Goal: Check status: Check status

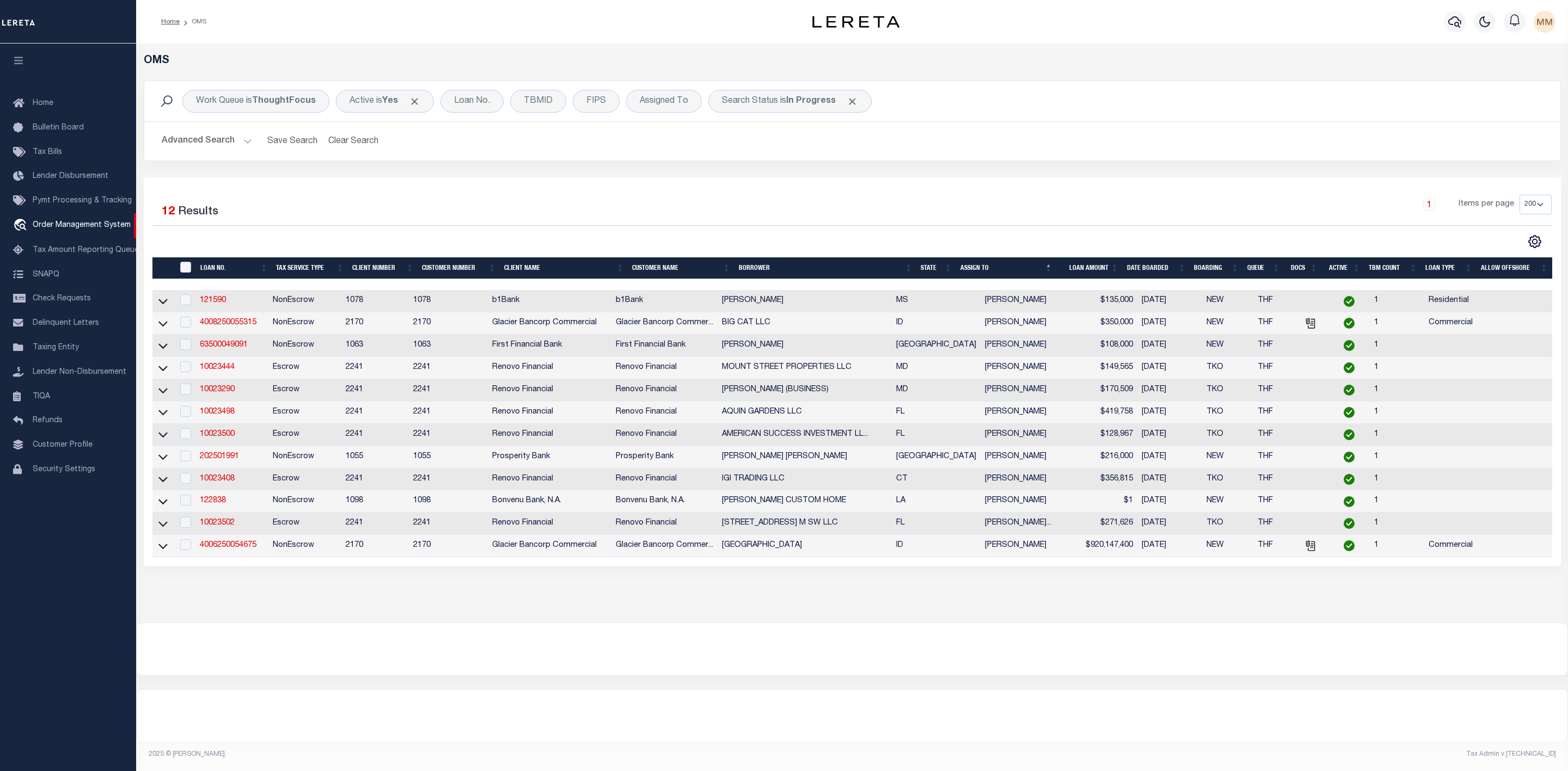
select select "200"
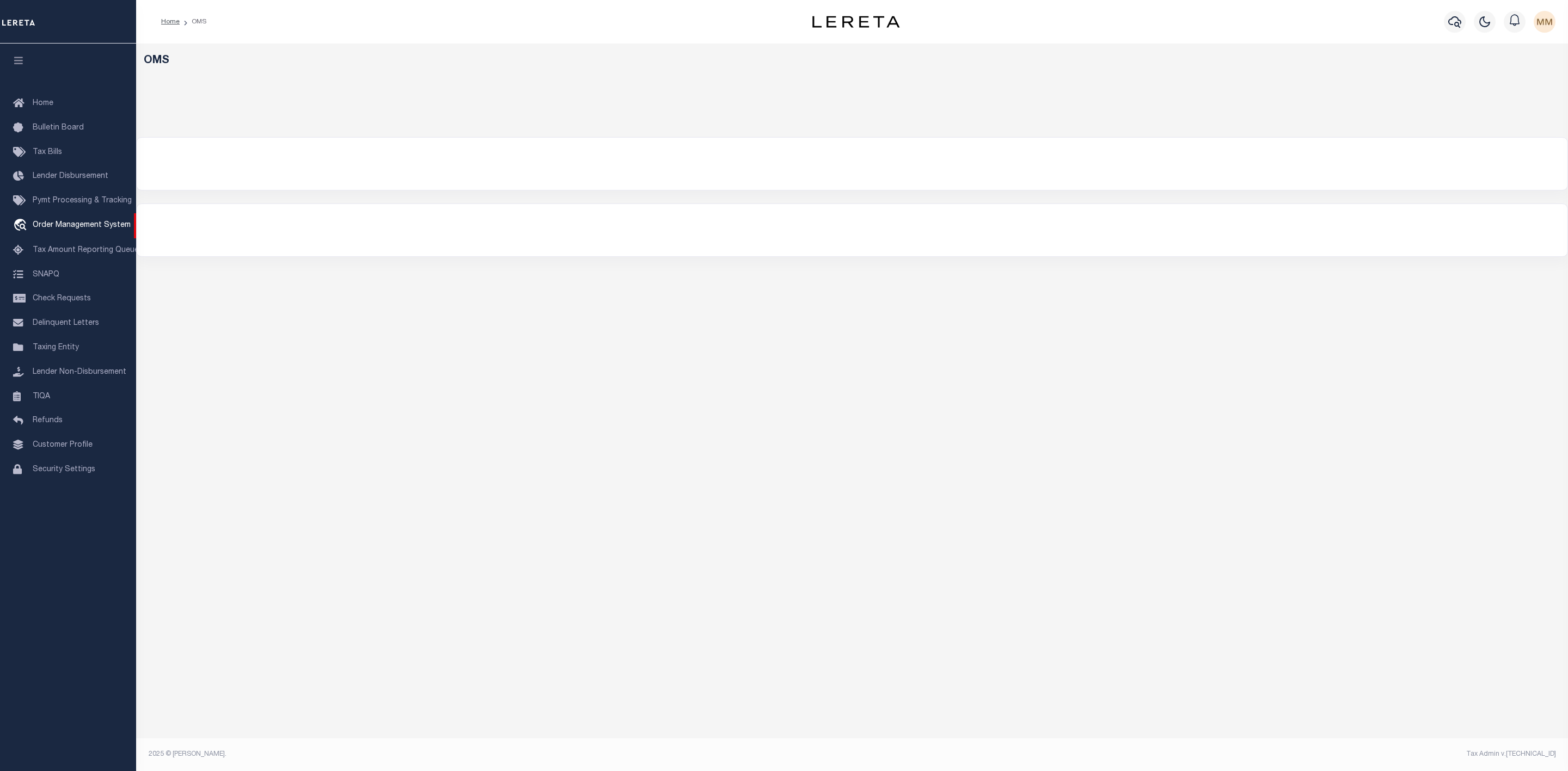
select select "200"
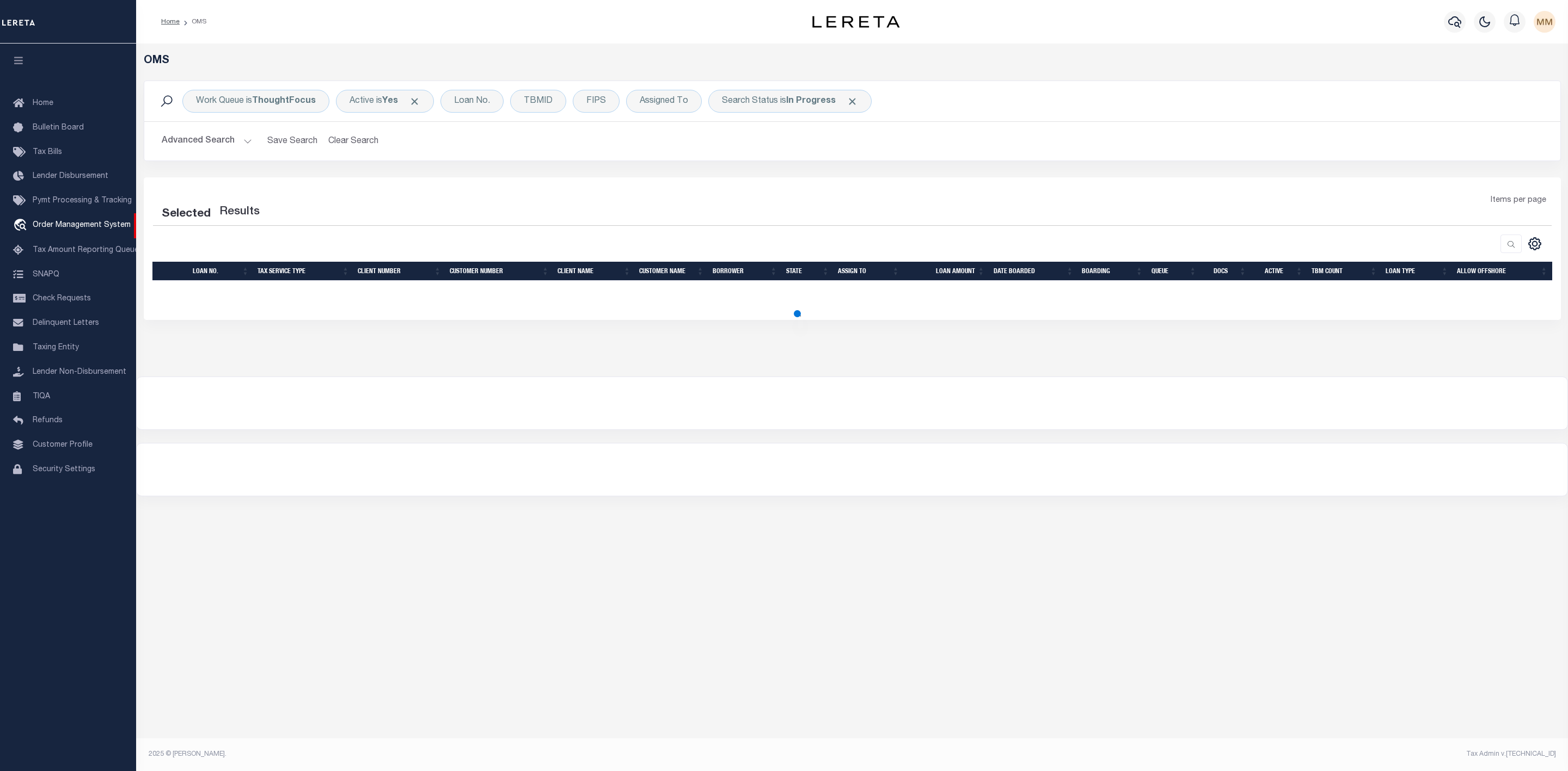
select select "200"
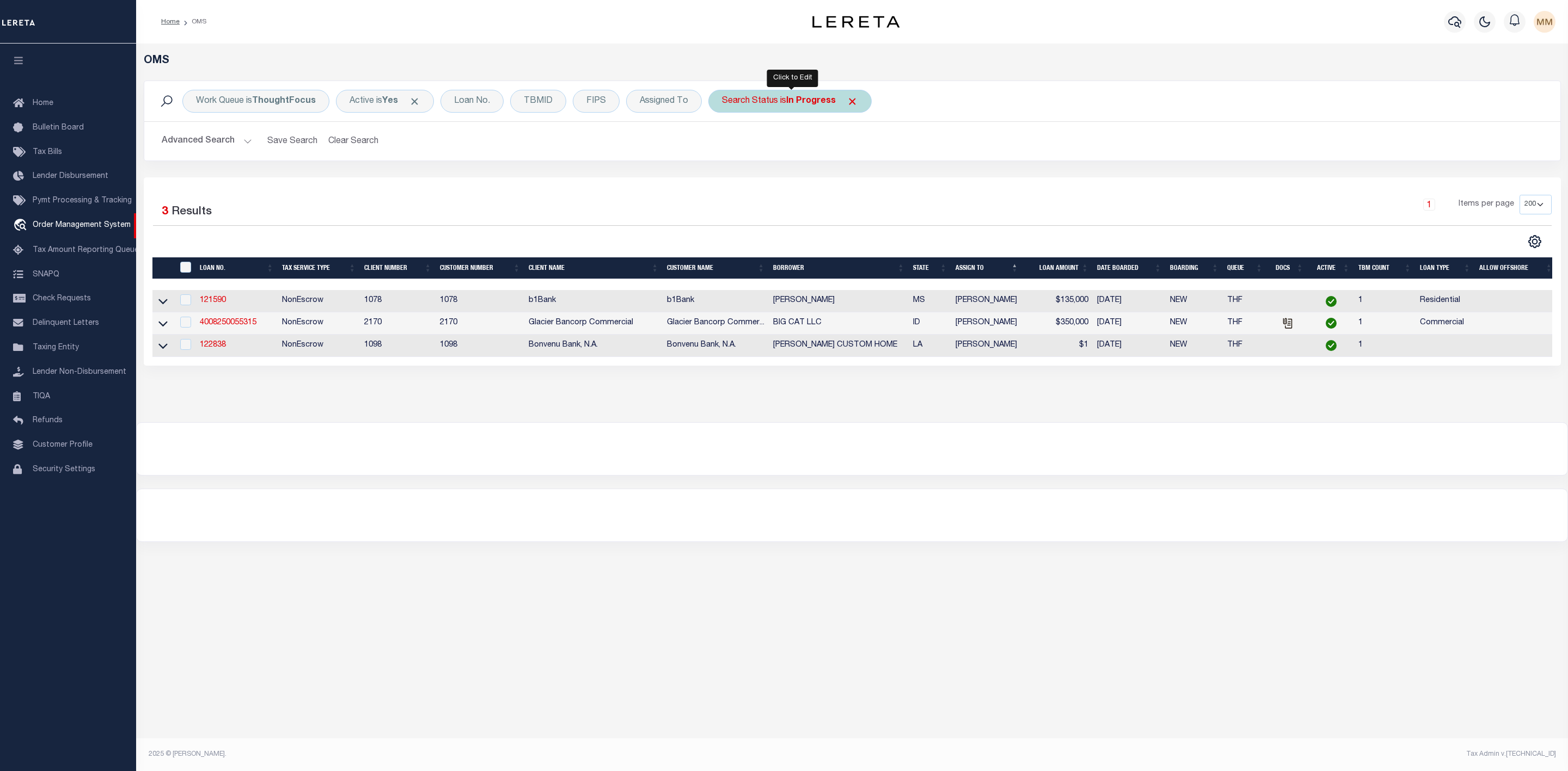
click at [797, 108] on div "Search Status is In Progress" at bounding box center [790, 101] width 164 height 23
click at [789, 157] on select "Automated Search Bad Parcel Complete Duplicate Parcel High Dollar Reporting In …" at bounding box center [803, 155] width 160 height 21
select select "RD"
click at [725, 145] on select "Automated Search Bad Parcel Complete Duplicate Parcel High Dollar Reporting In …" at bounding box center [803, 155] width 160 height 21
click at [872, 185] on input "Apply" at bounding box center [866, 179] width 32 height 18
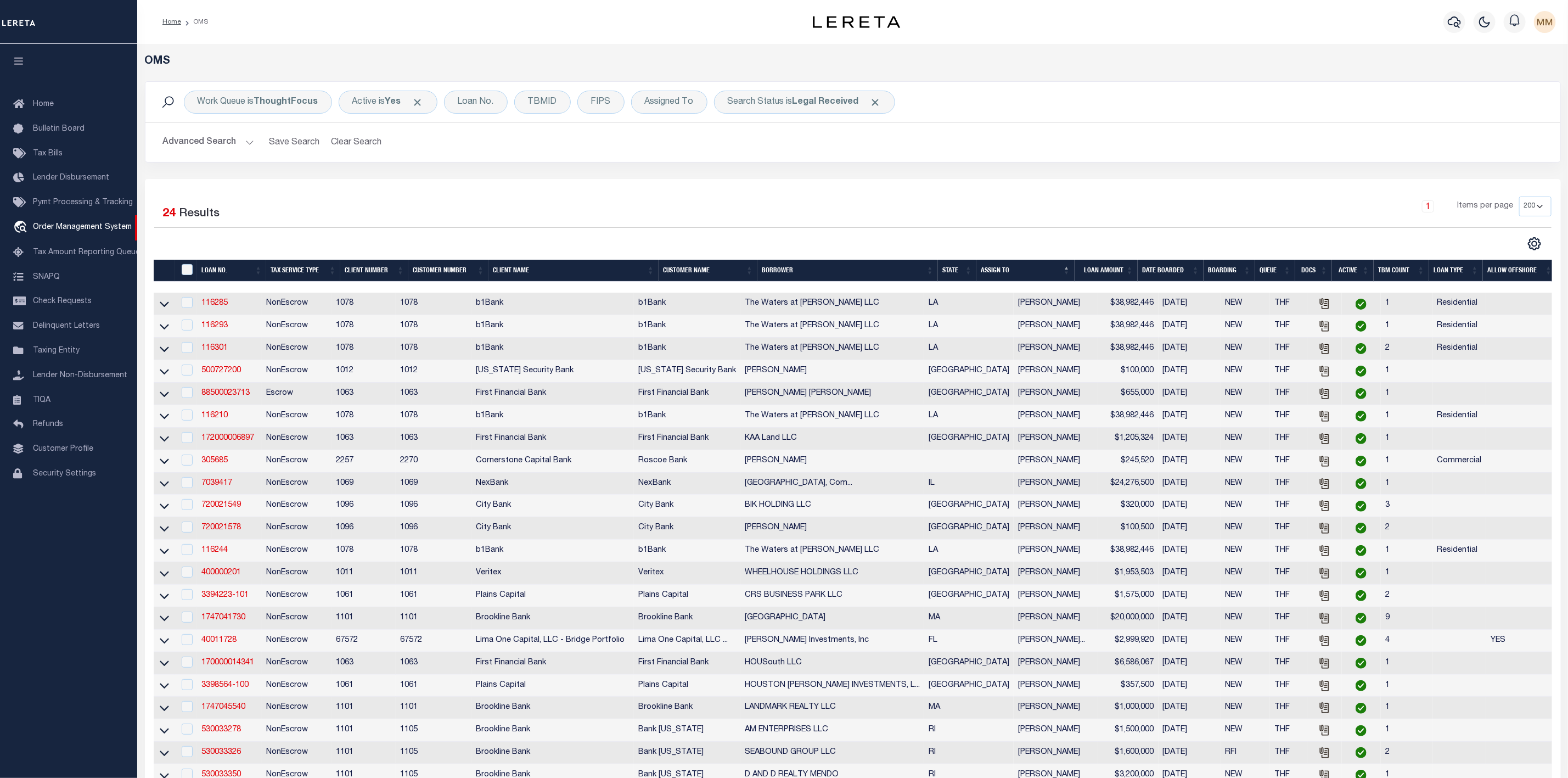
scroll to position [165, 0]
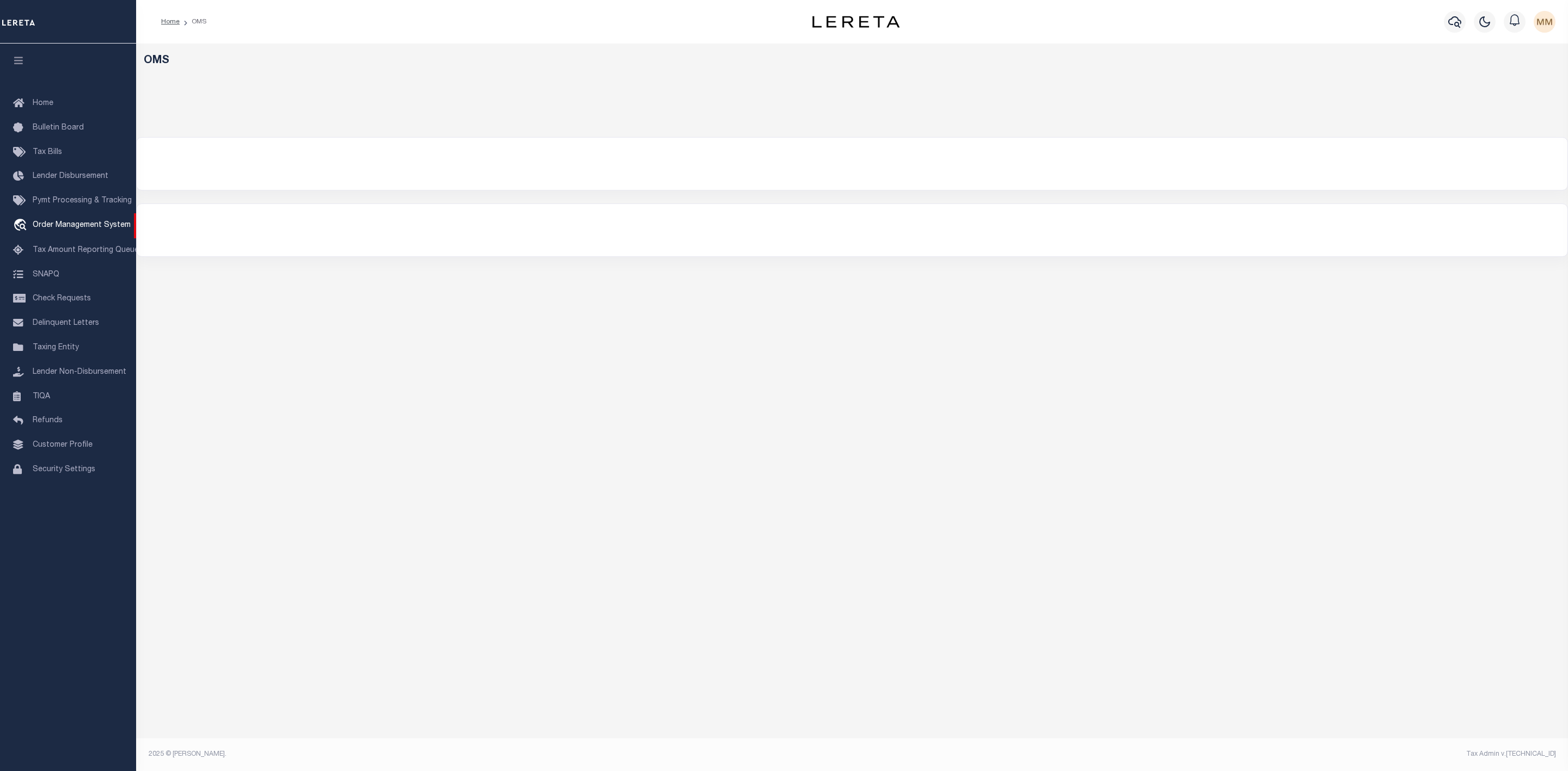
select select "200"
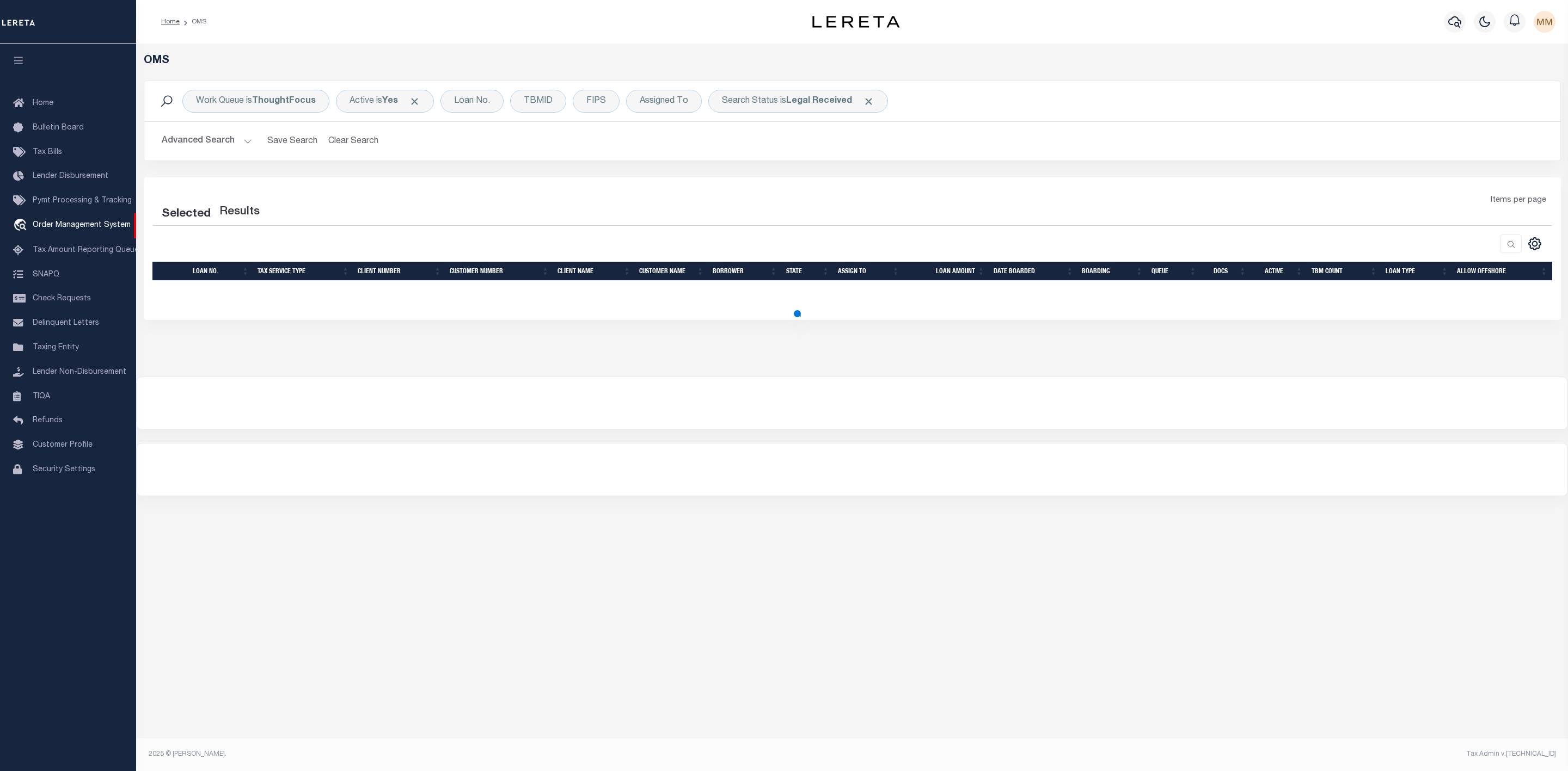
select select "200"
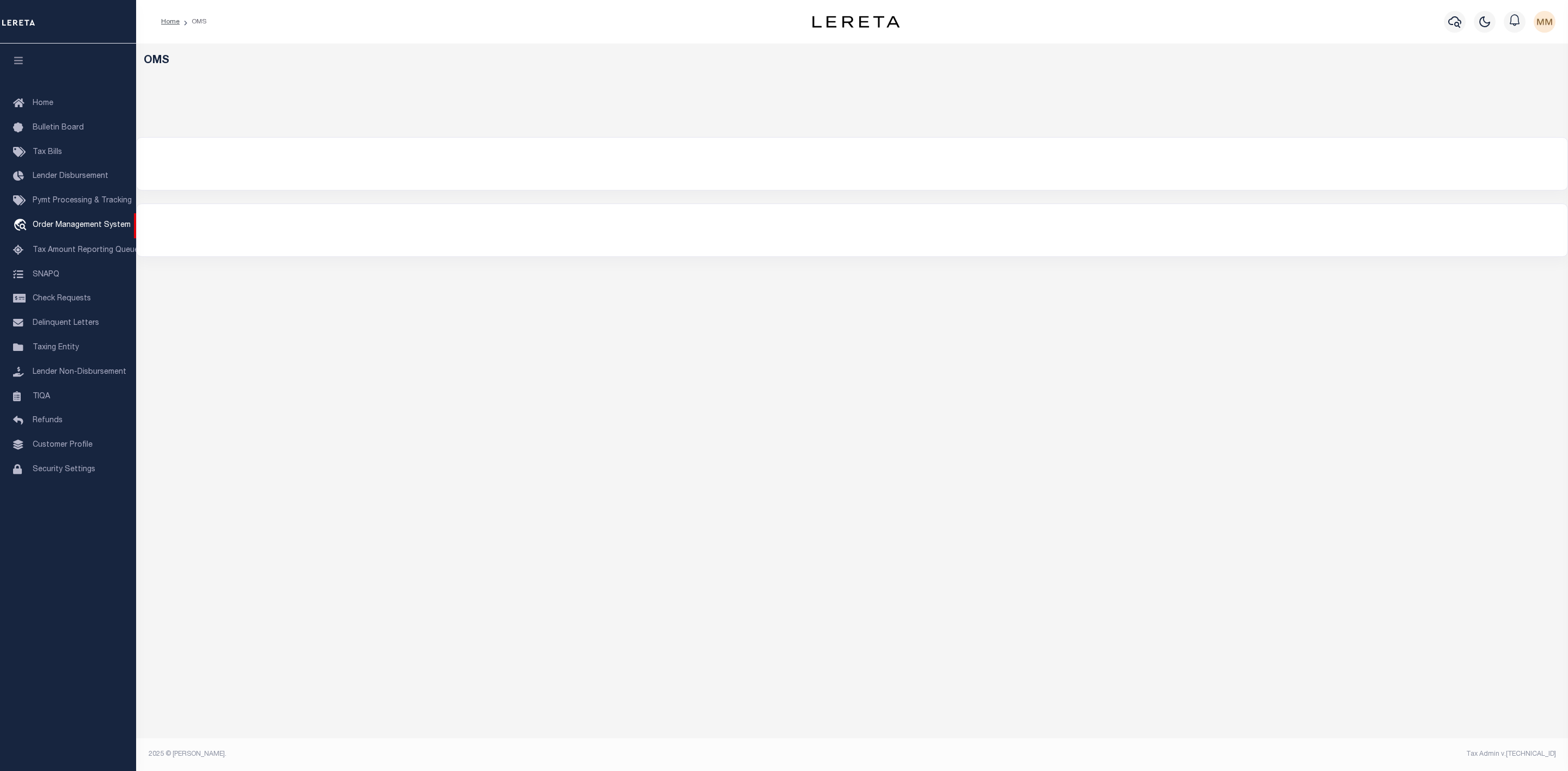
select select "200"
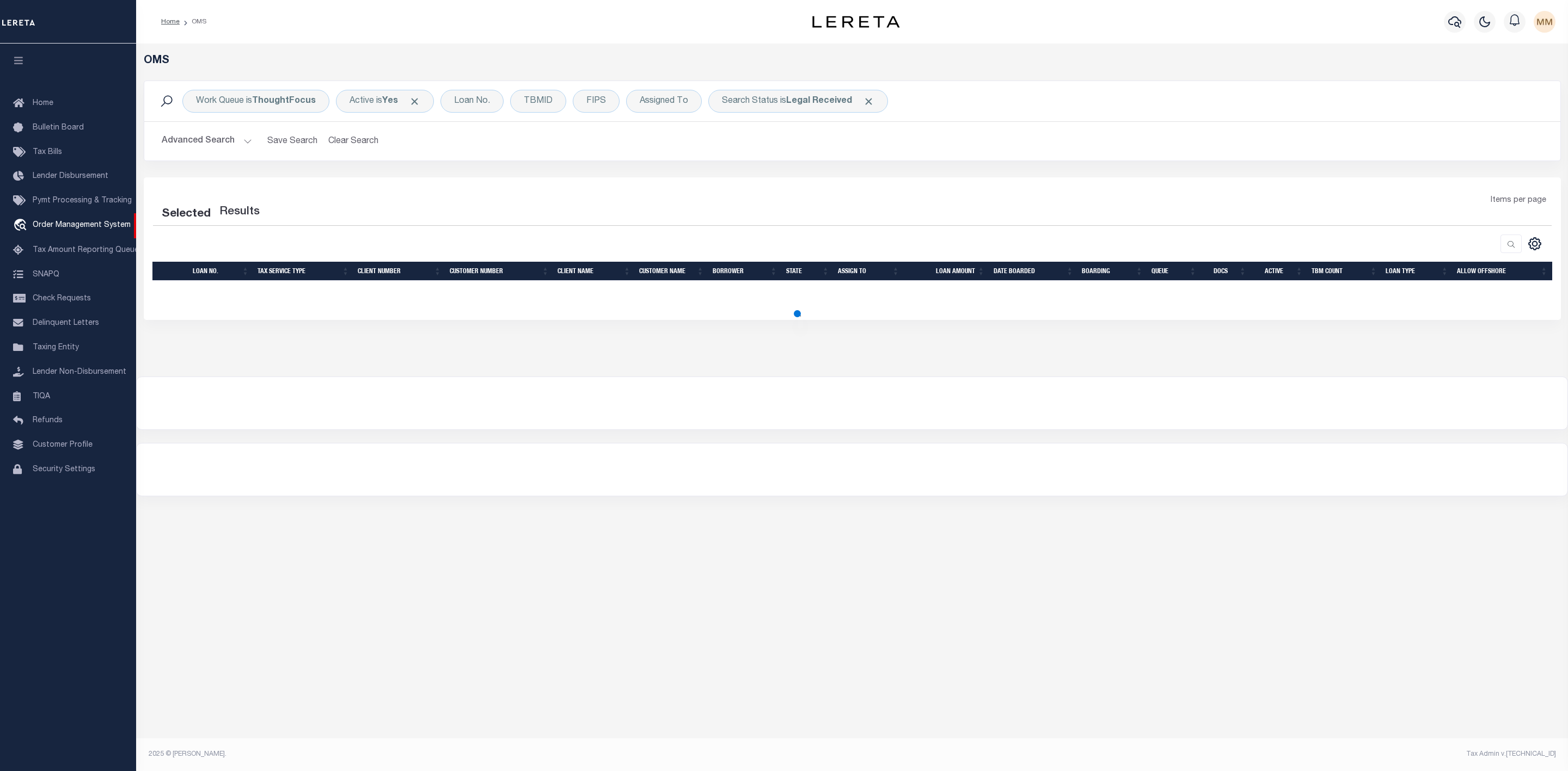
select select "200"
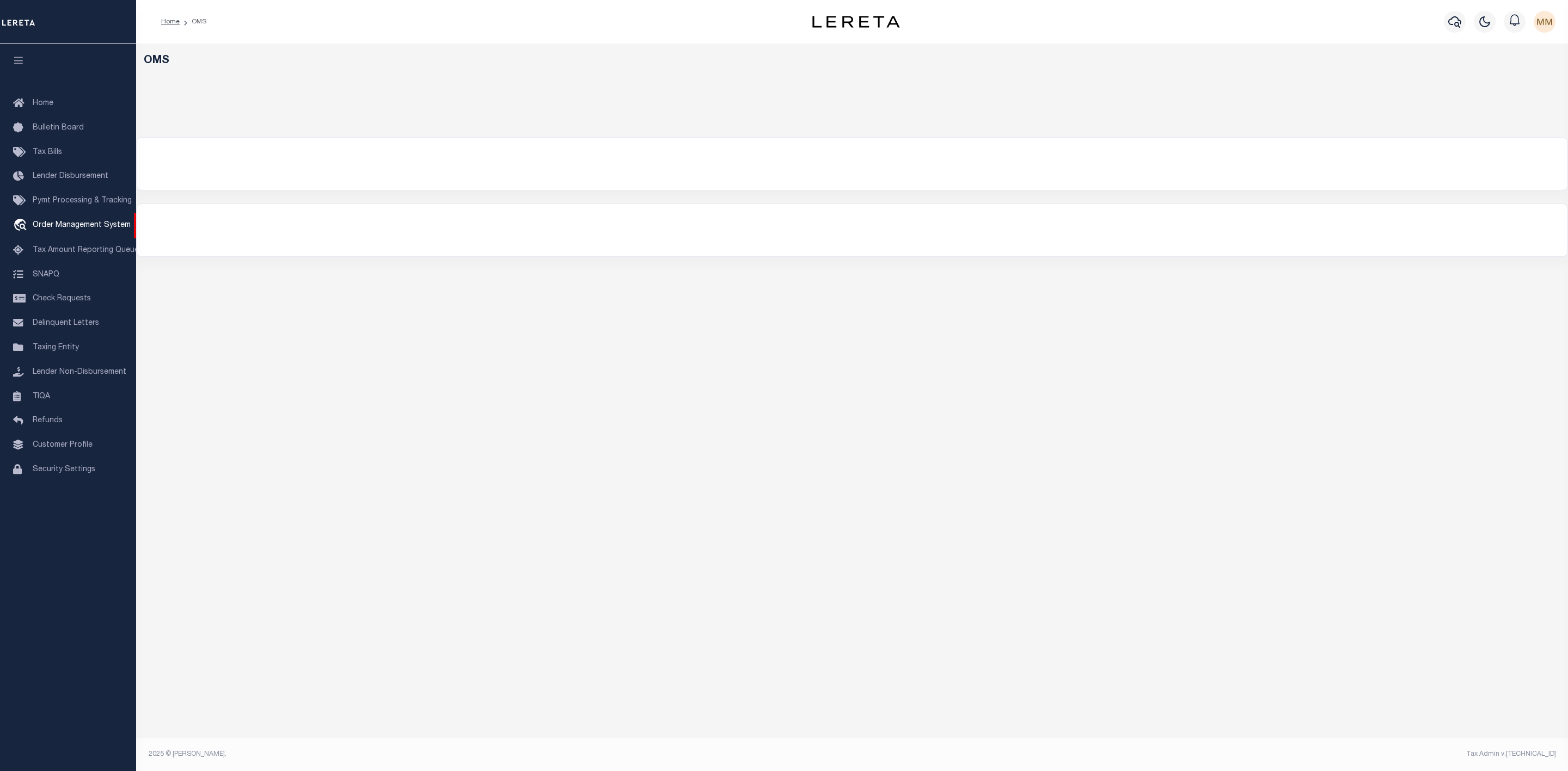
select select "200"
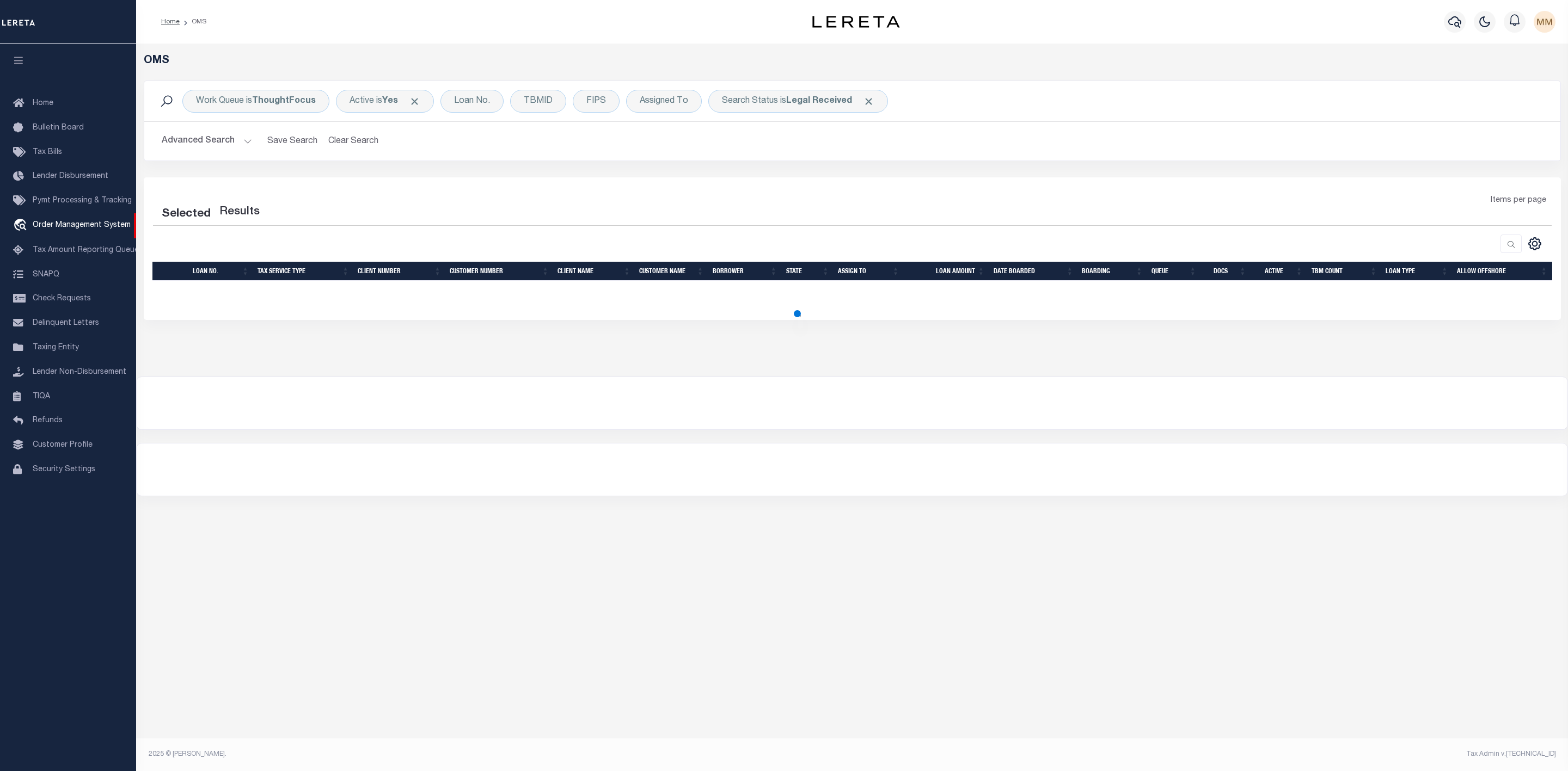
select select "200"
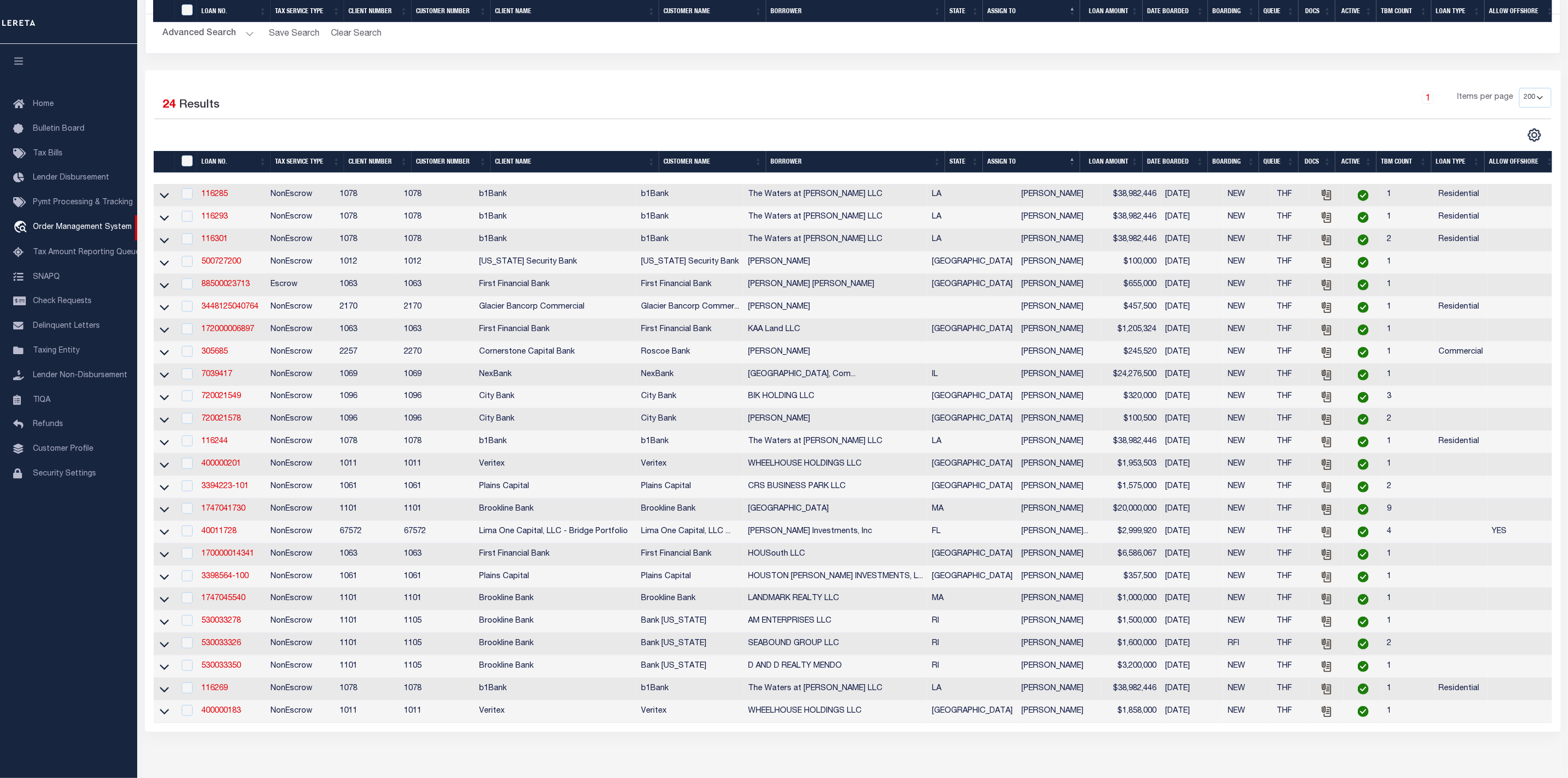
scroll to position [26, 0]
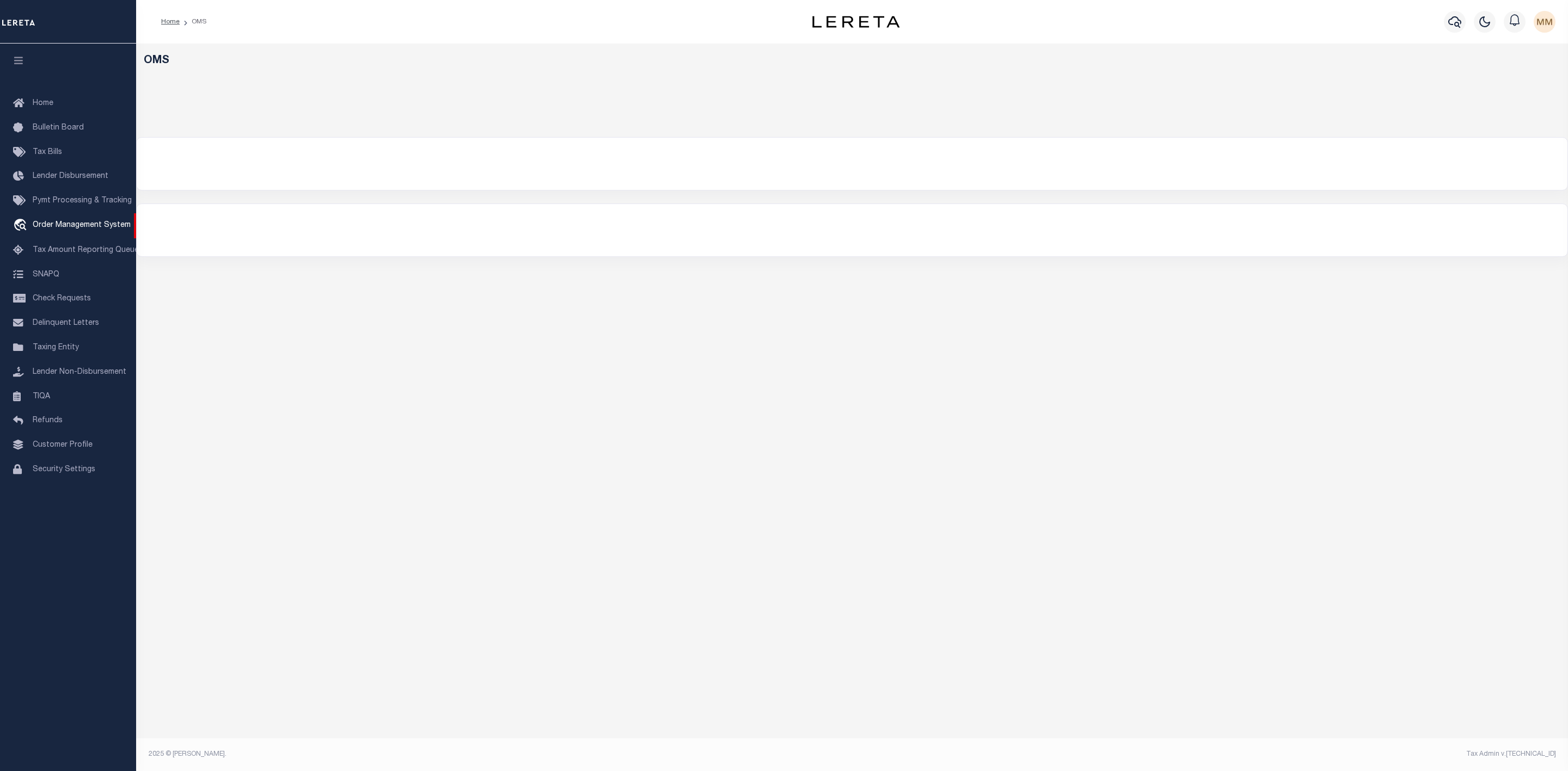
select select "200"
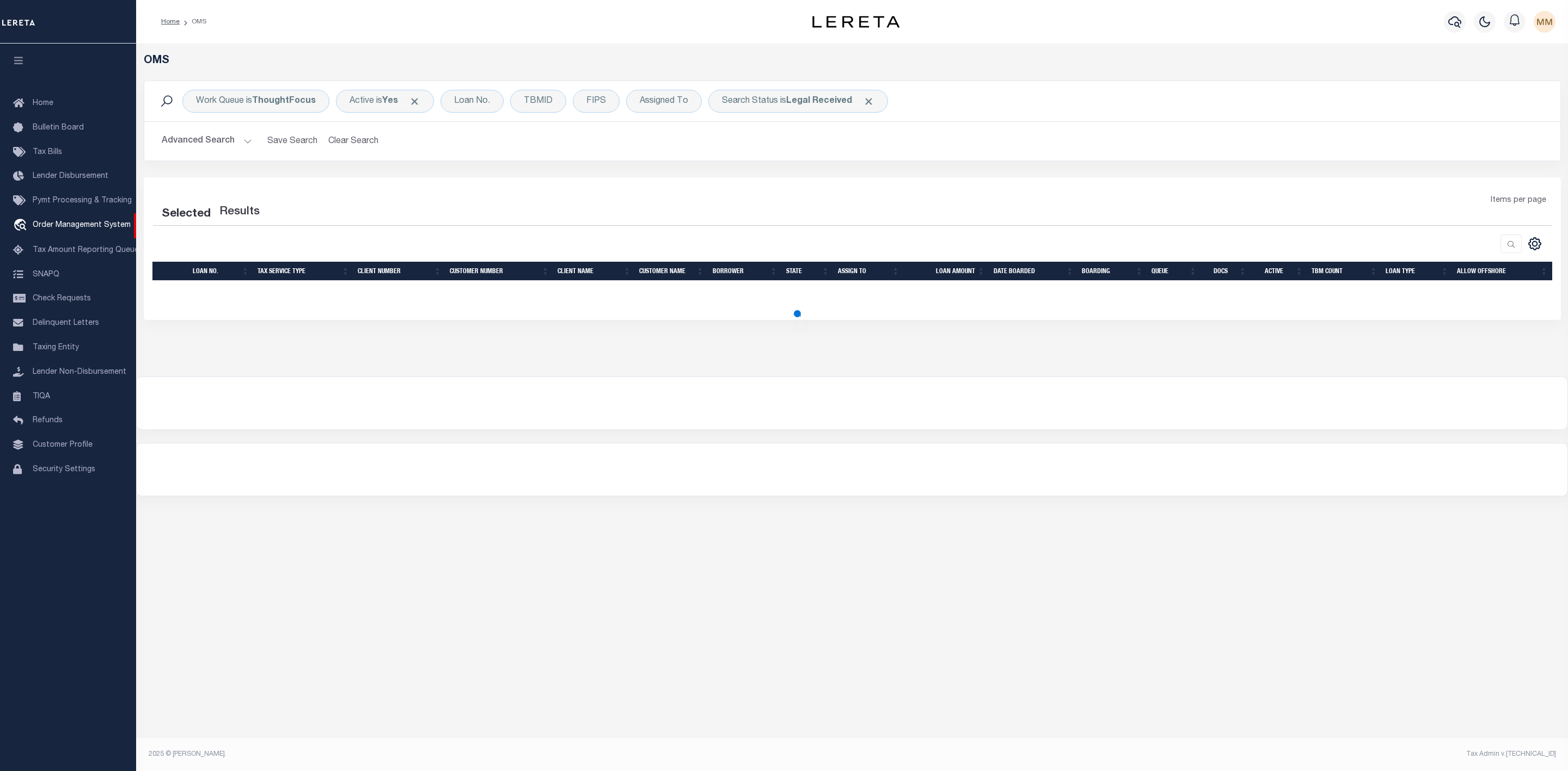
select select "200"
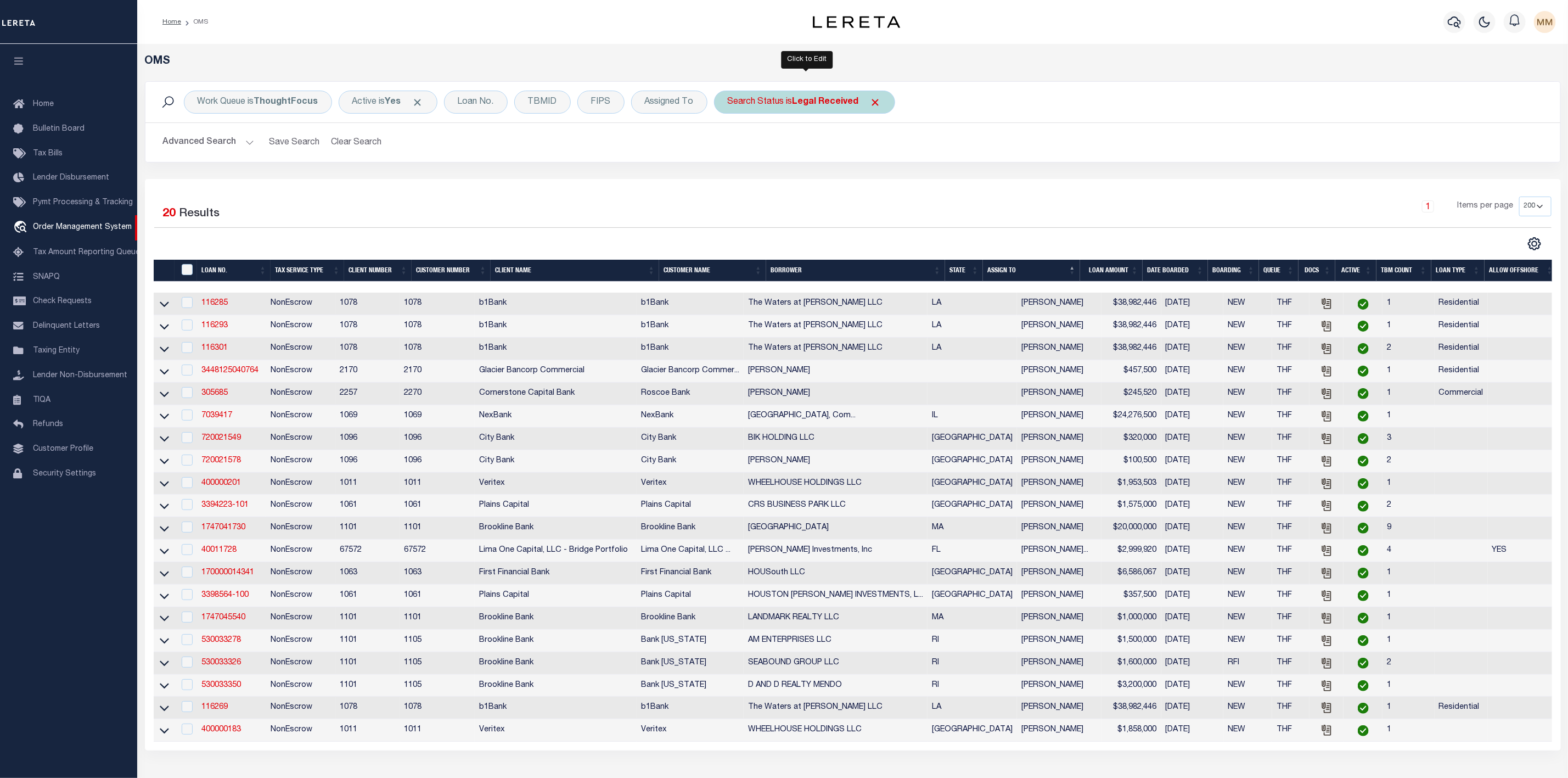
click at [786, 106] on div "Search Status is Legal Received" at bounding box center [805, 102] width 181 height 23
click at [778, 152] on select "Automated Search Bad Parcel Complete Duplicate Parcel High Dollar Reporting In …" at bounding box center [809, 156] width 161 height 21
select select "IP"
click at [731, 146] on select "Automated Search Bad Parcel Complete Duplicate Parcel High Dollar Reporting In …" at bounding box center [809, 156] width 161 height 21
click at [876, 185] on input "Apply" at bounding box center [873, 180] width 32 height 18
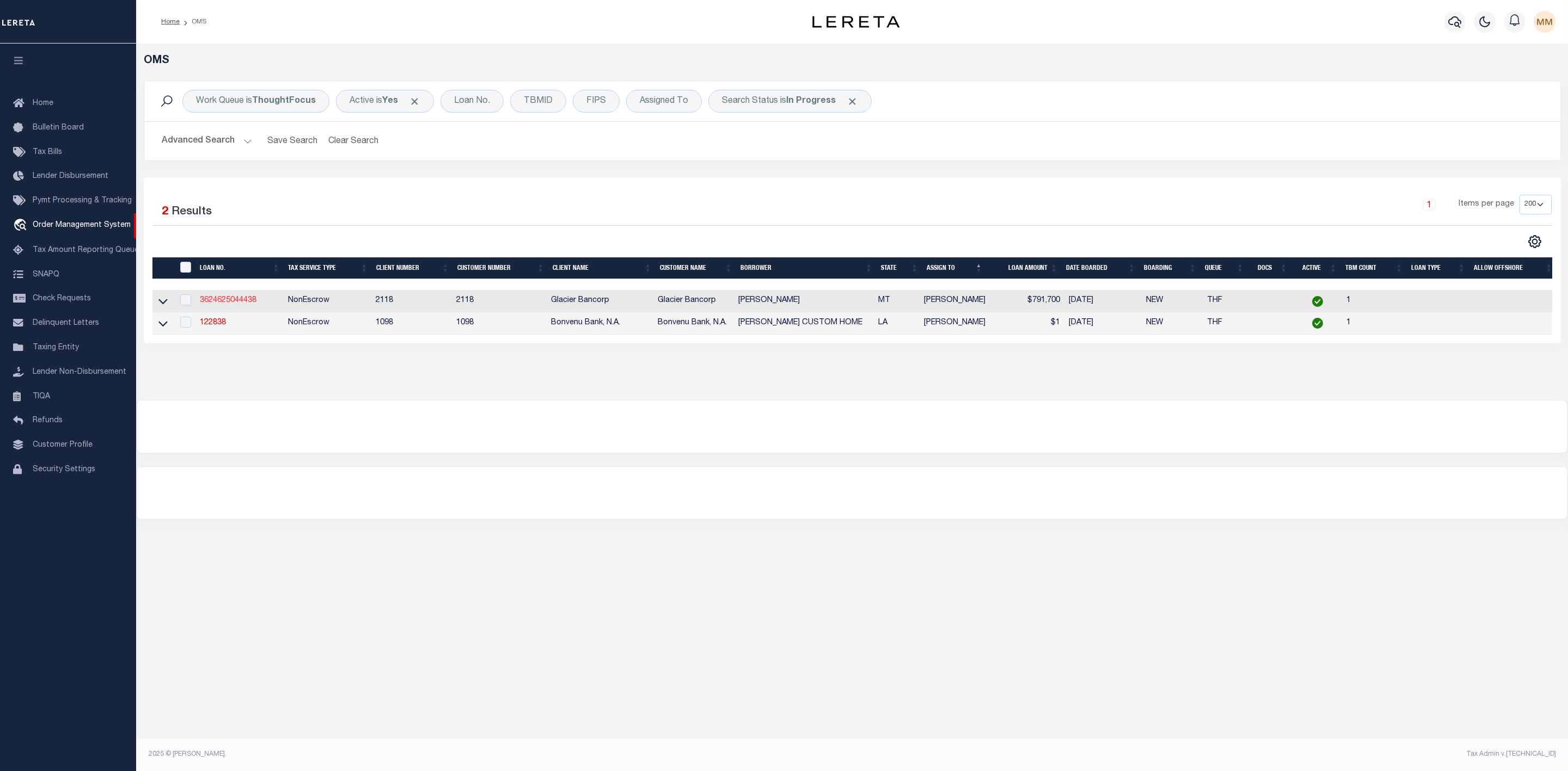
click at [232, 301] on link "3624625044438" at bounding box center [228, 300] width 57 height 7
type input "3624625044438"
type input "DEREK VINTON WILLIAMS"
select select
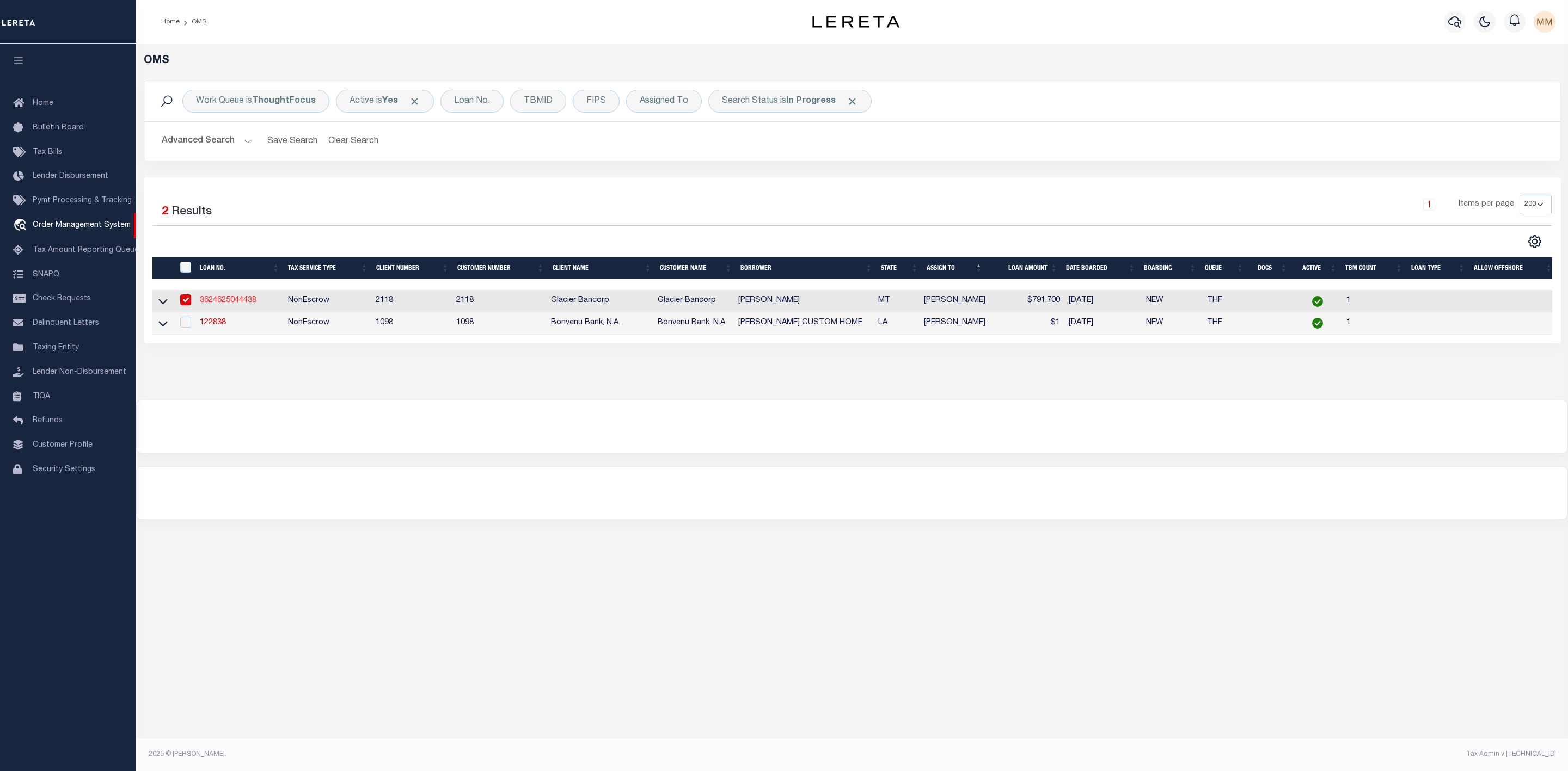
select select "NonEscrow"
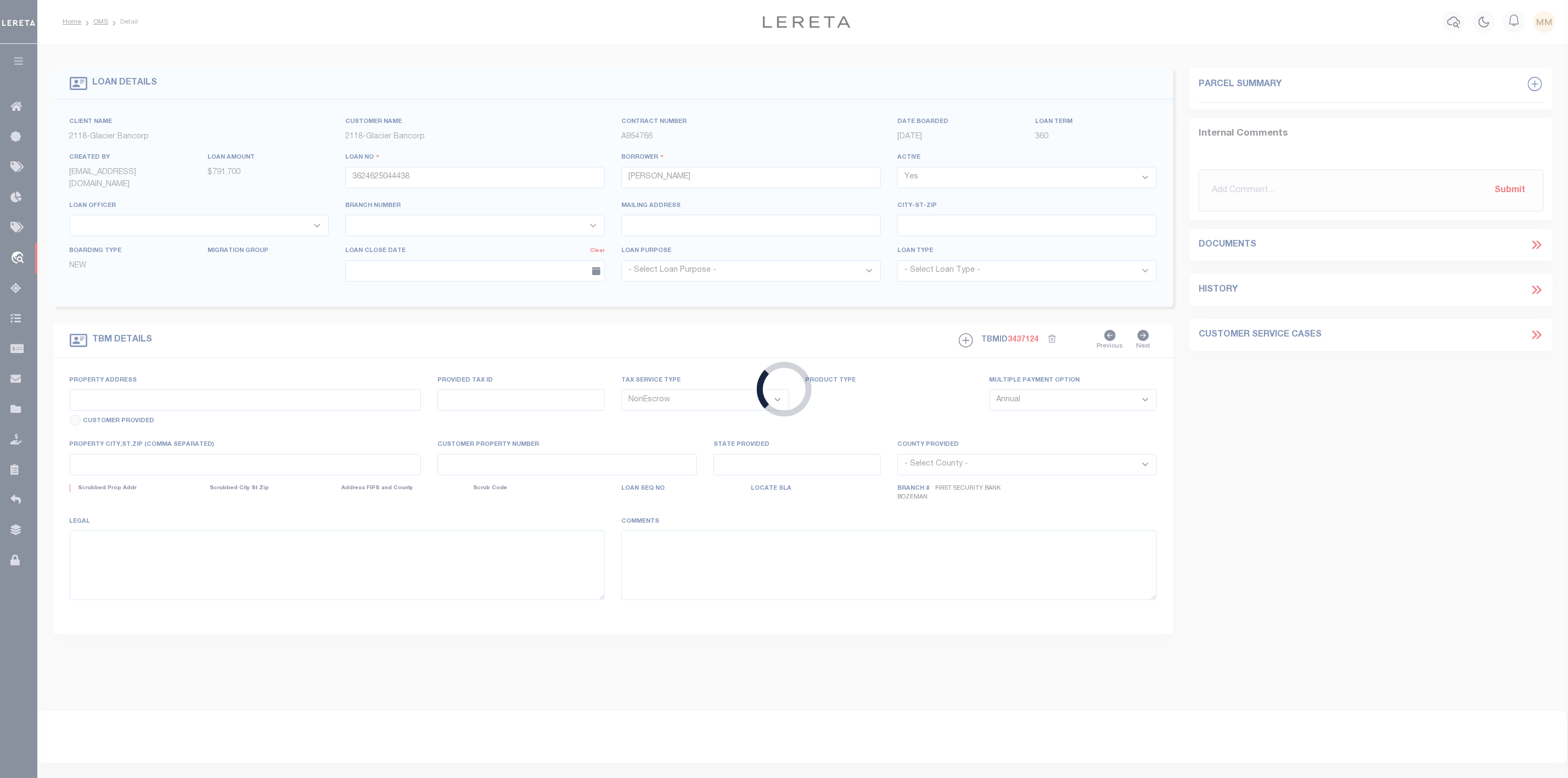
type input "3 HOPPER TRAIL"
select select
type input "THREE FORKS MT 59752"
type input "MT"
select select "2440"
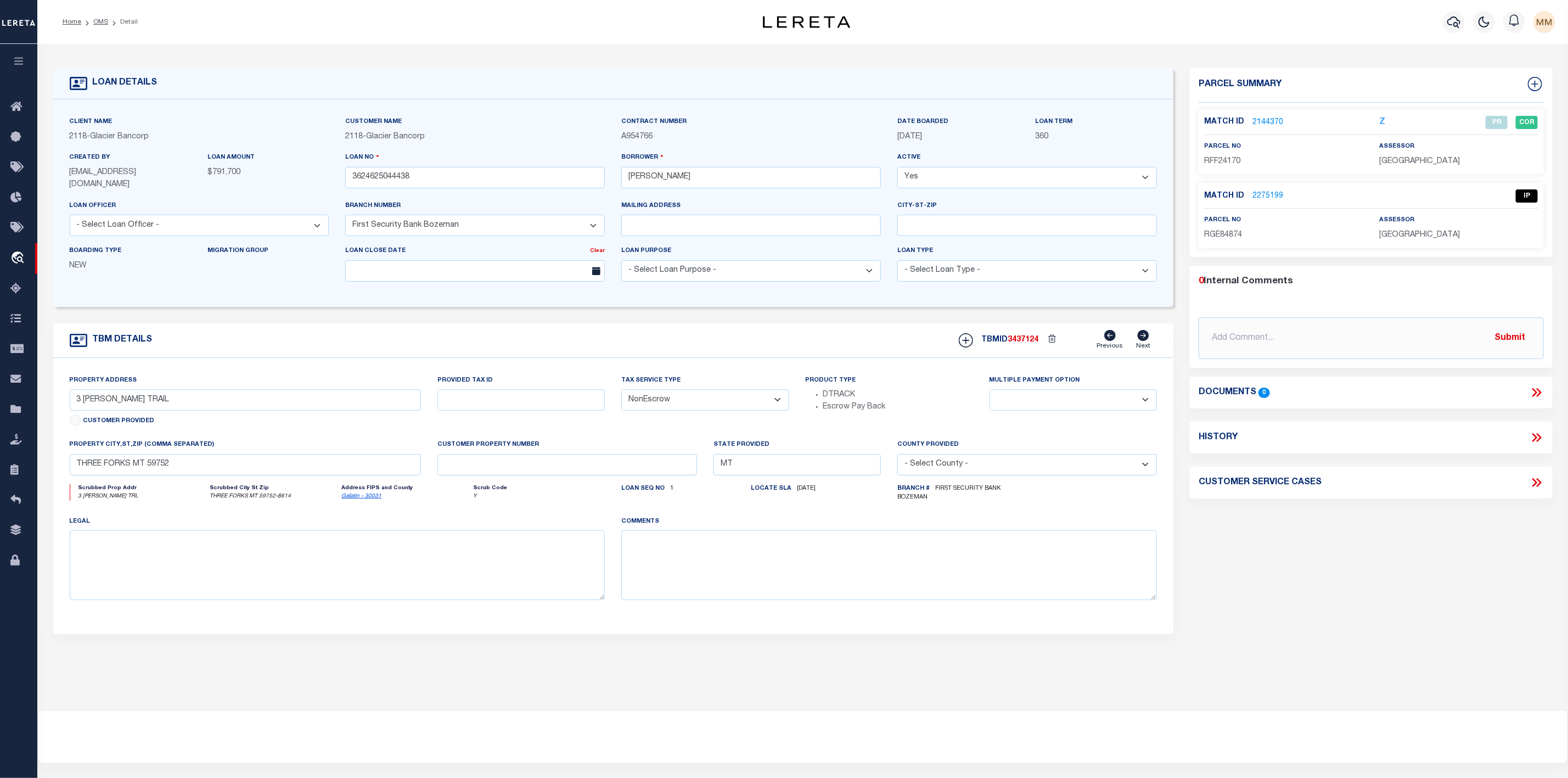
click at [1267, 191] on p "2275199" at bounding box center [1267, 197] width 31 height 12
click at [1267, 193] on link "2275199" at bounding box center [1267, 196] width 31 height 11
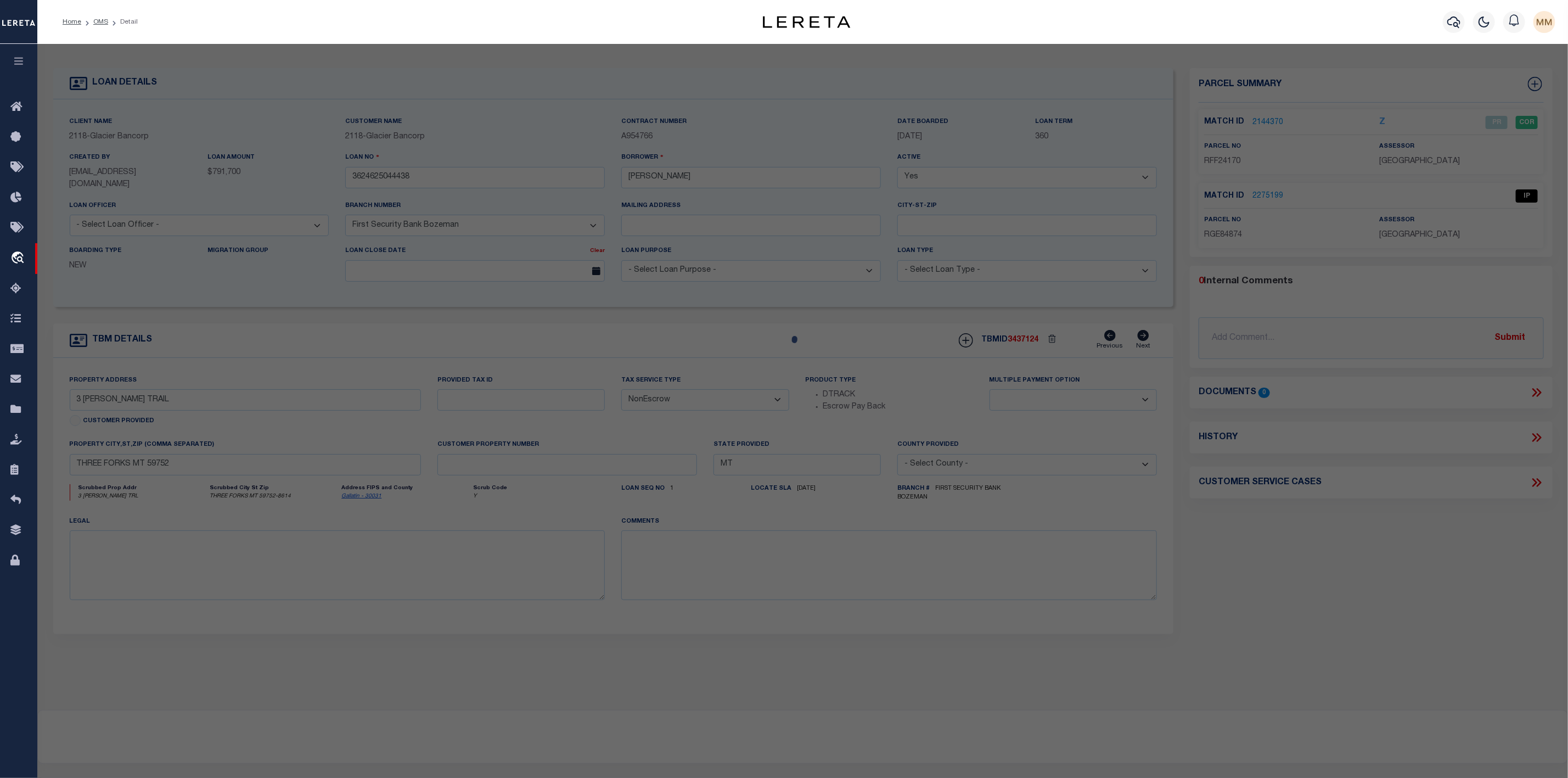
checkbox input "false"
select select "IP"
checkbox input "false"
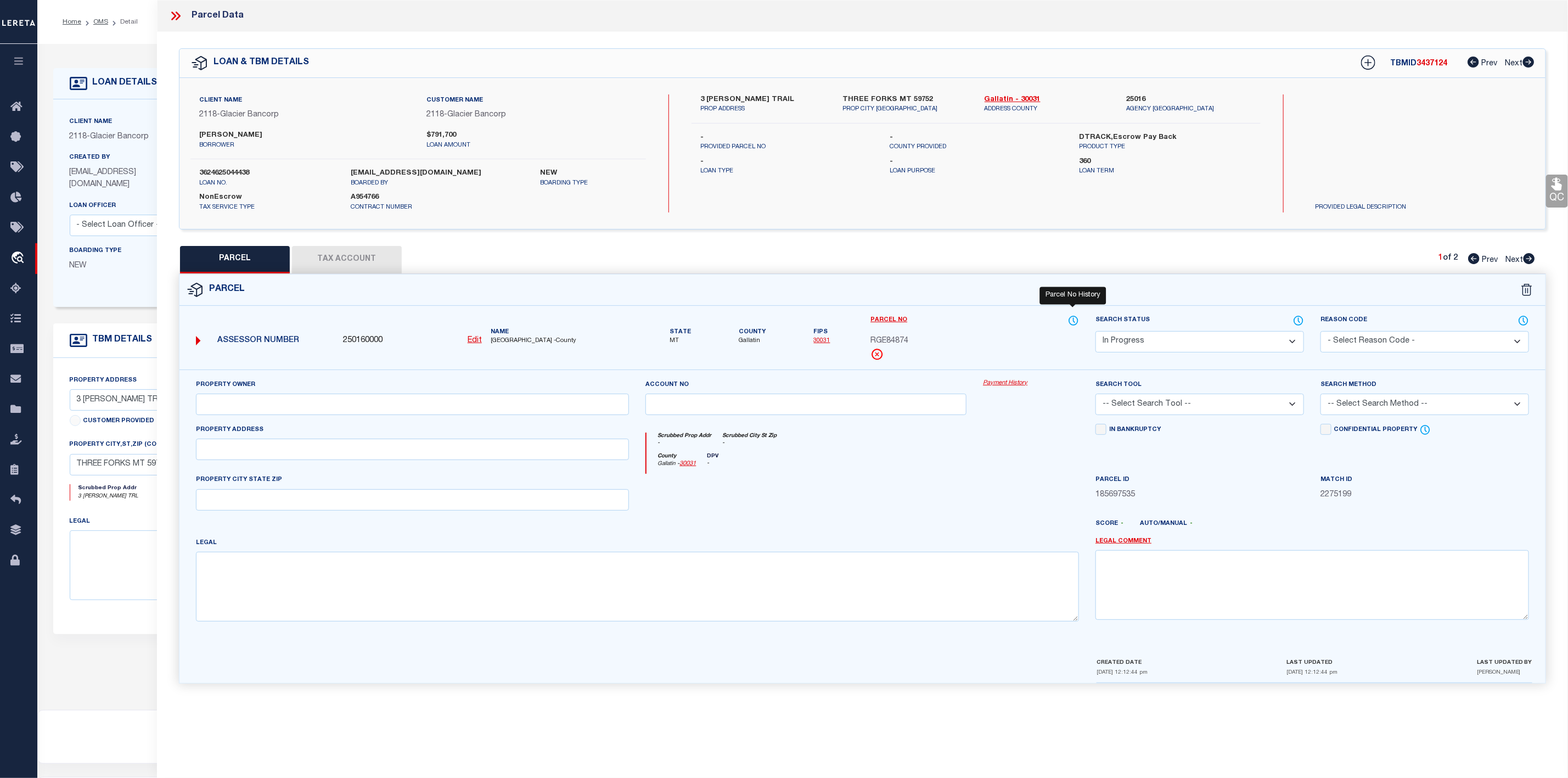
click at [1076, 323] on icon at bounding box center [1074, 320] width 11 height 12
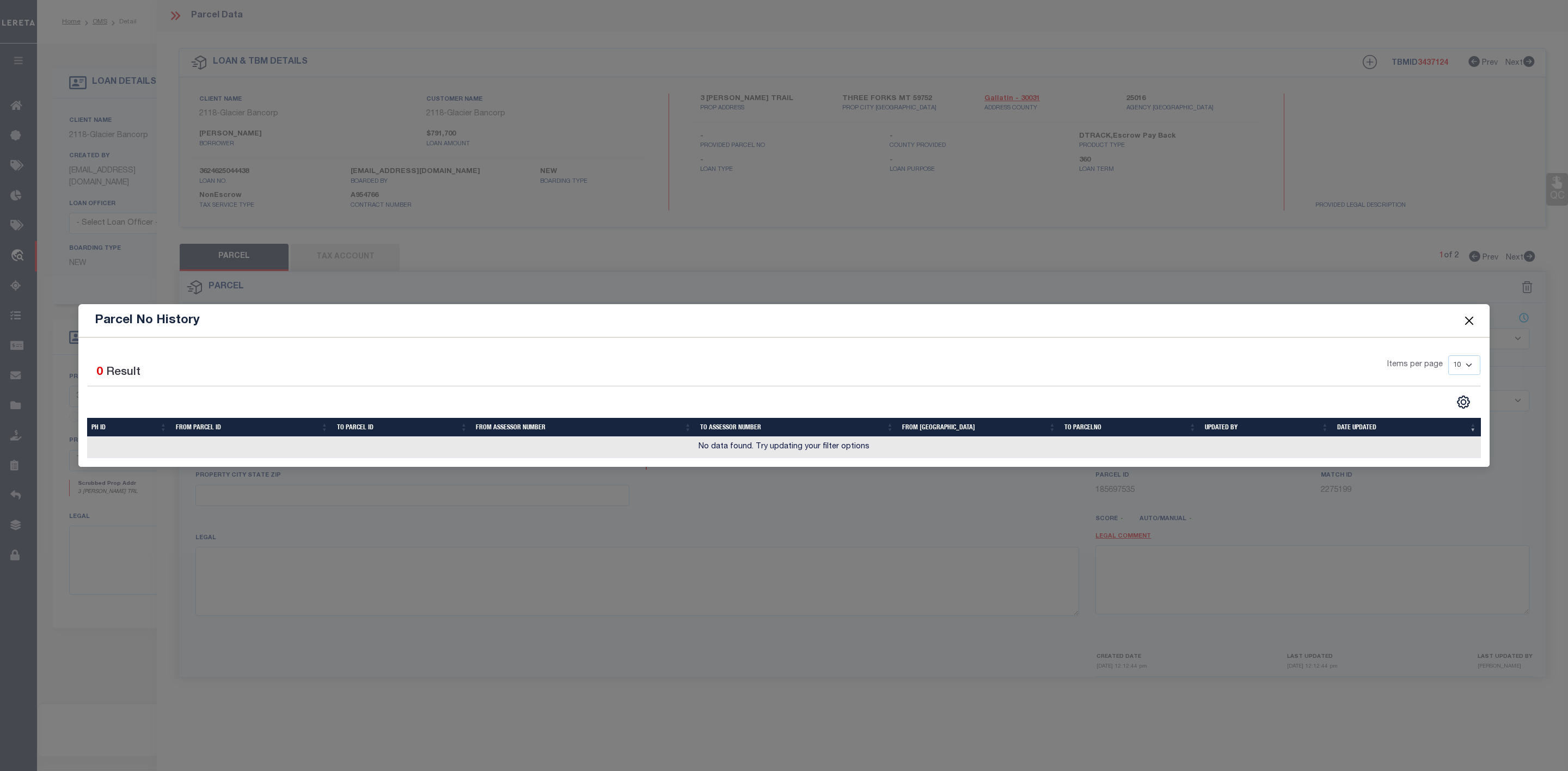
click at [1467, 322] on button "Close" at bounding box center [1469, 321] width 14 height 14
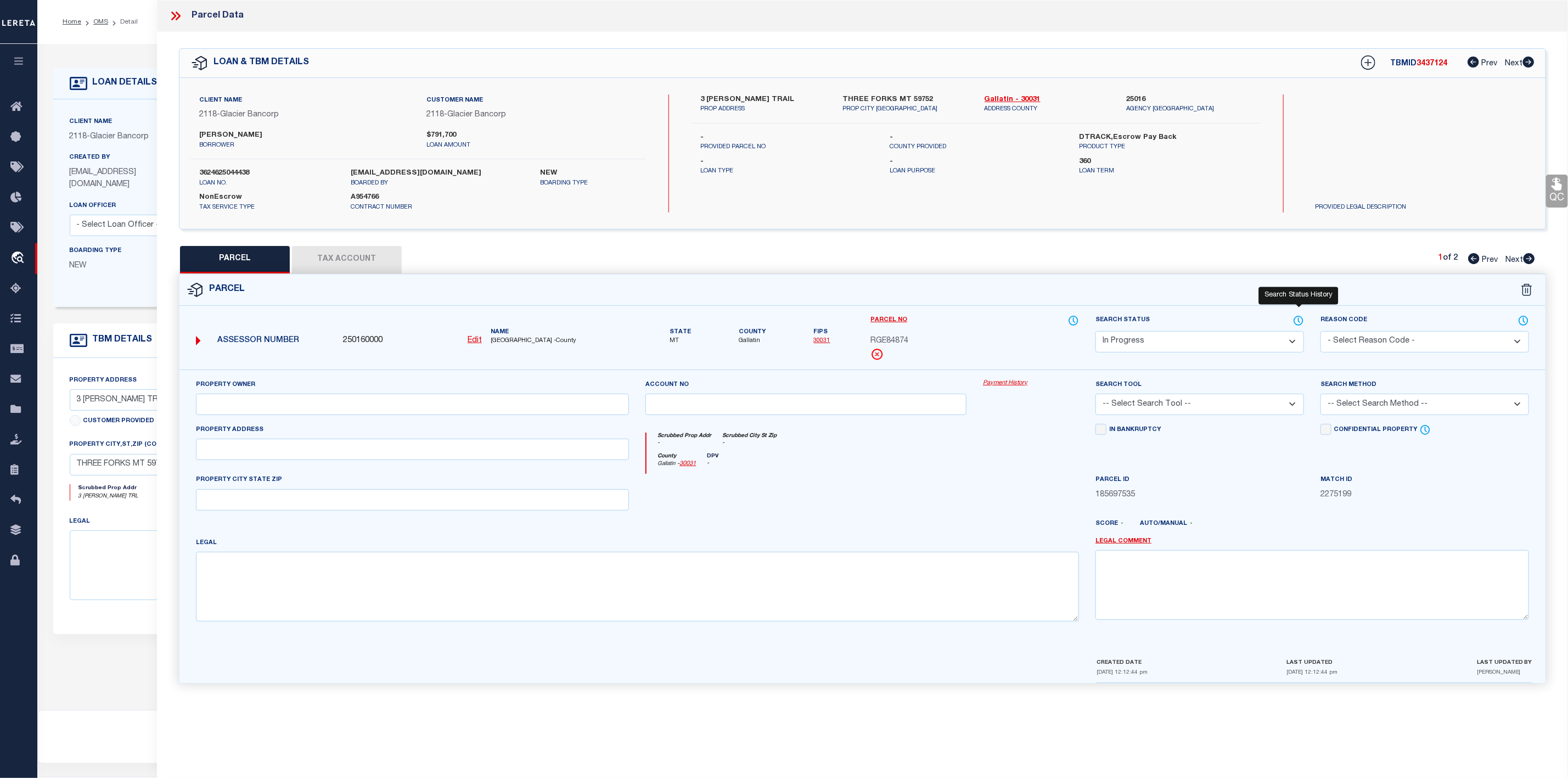
click at [1301, 323] on icon at bounding box center [1298, 320] width 11 height 12
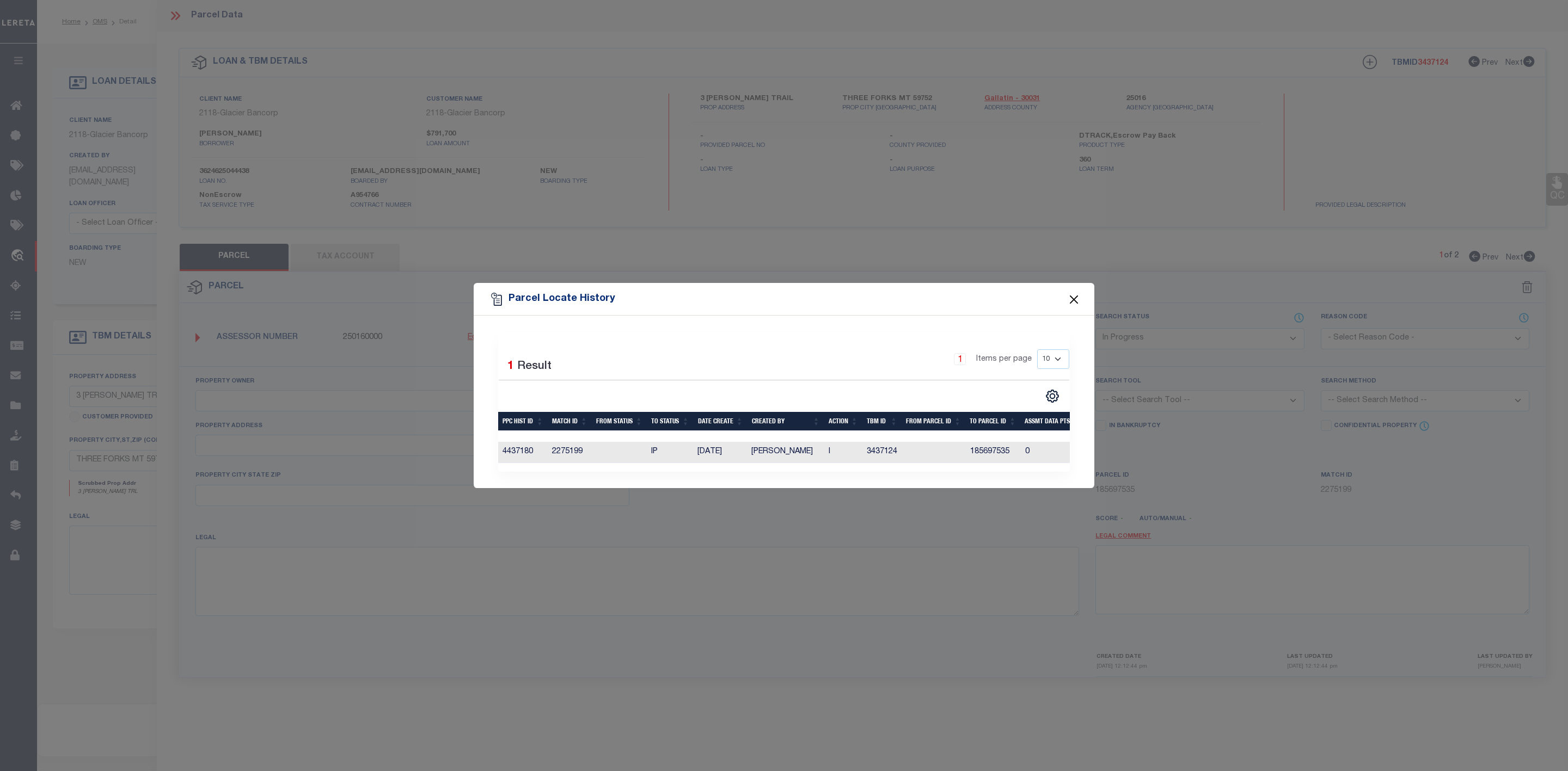
click at [1077, 294] on button "Close" at bounding box center [1074, 299] width 14 height 14
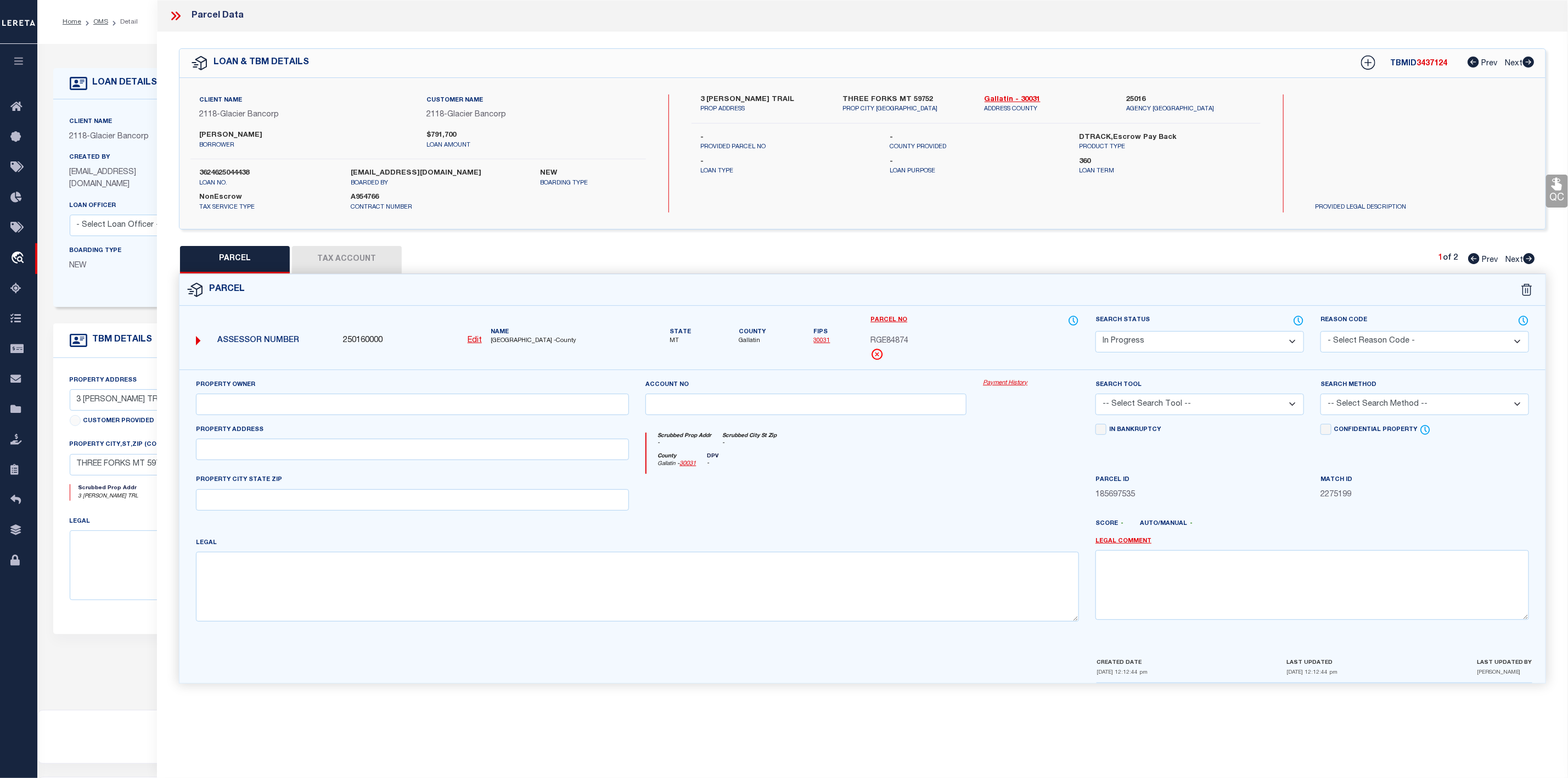
click at [1475, 262] on icon at bounding box center [1474, 259] width 11 height 11
click at [1527, 262] on icon at bounding box center [1529, 259] width 11 height 11
select select "AS"
checkbox input "false"
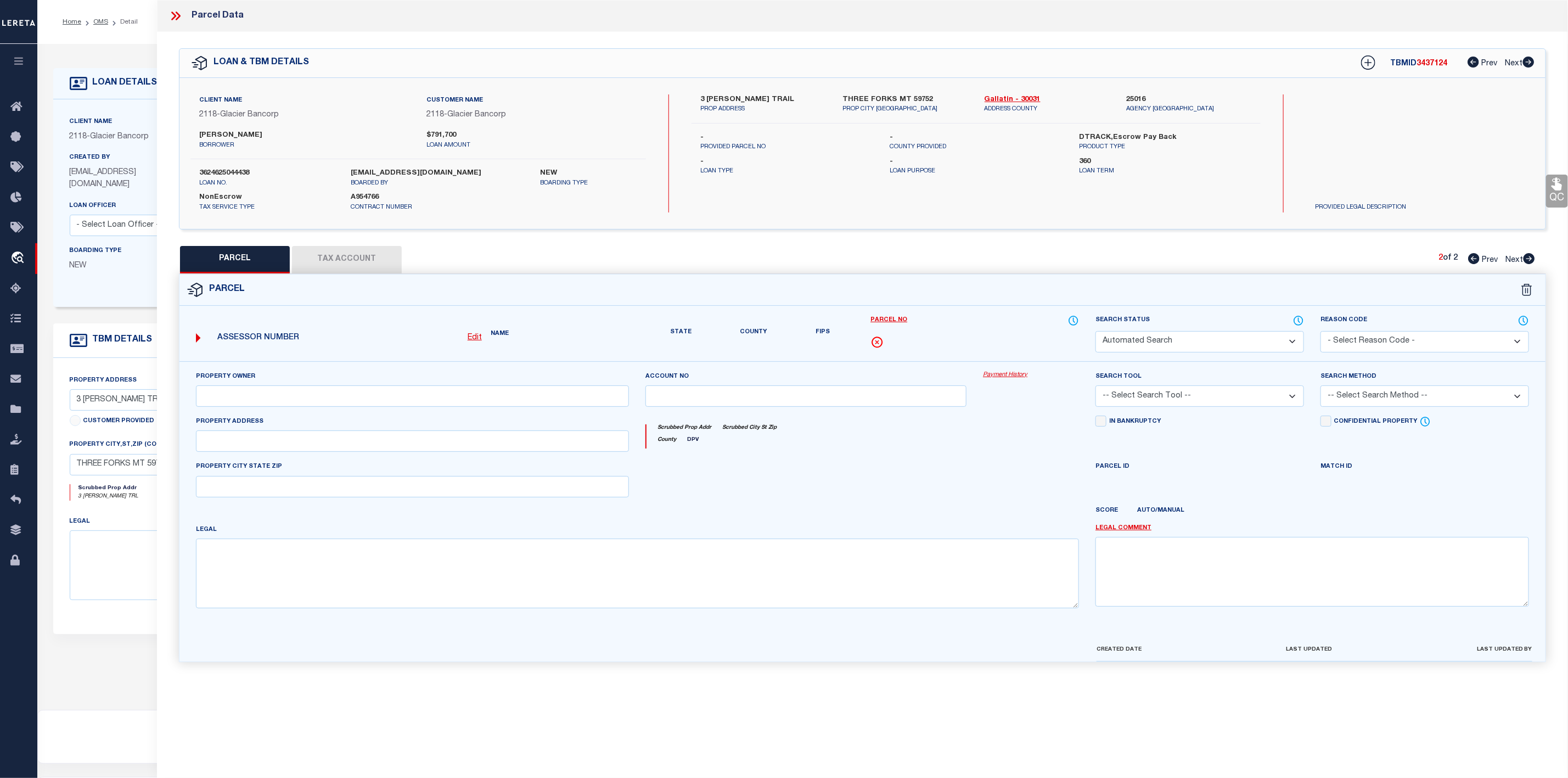
select select "PR"
select select "ACT"
type input "WILLIAMS TERESA & DEREK"
select select "AGW"
select select
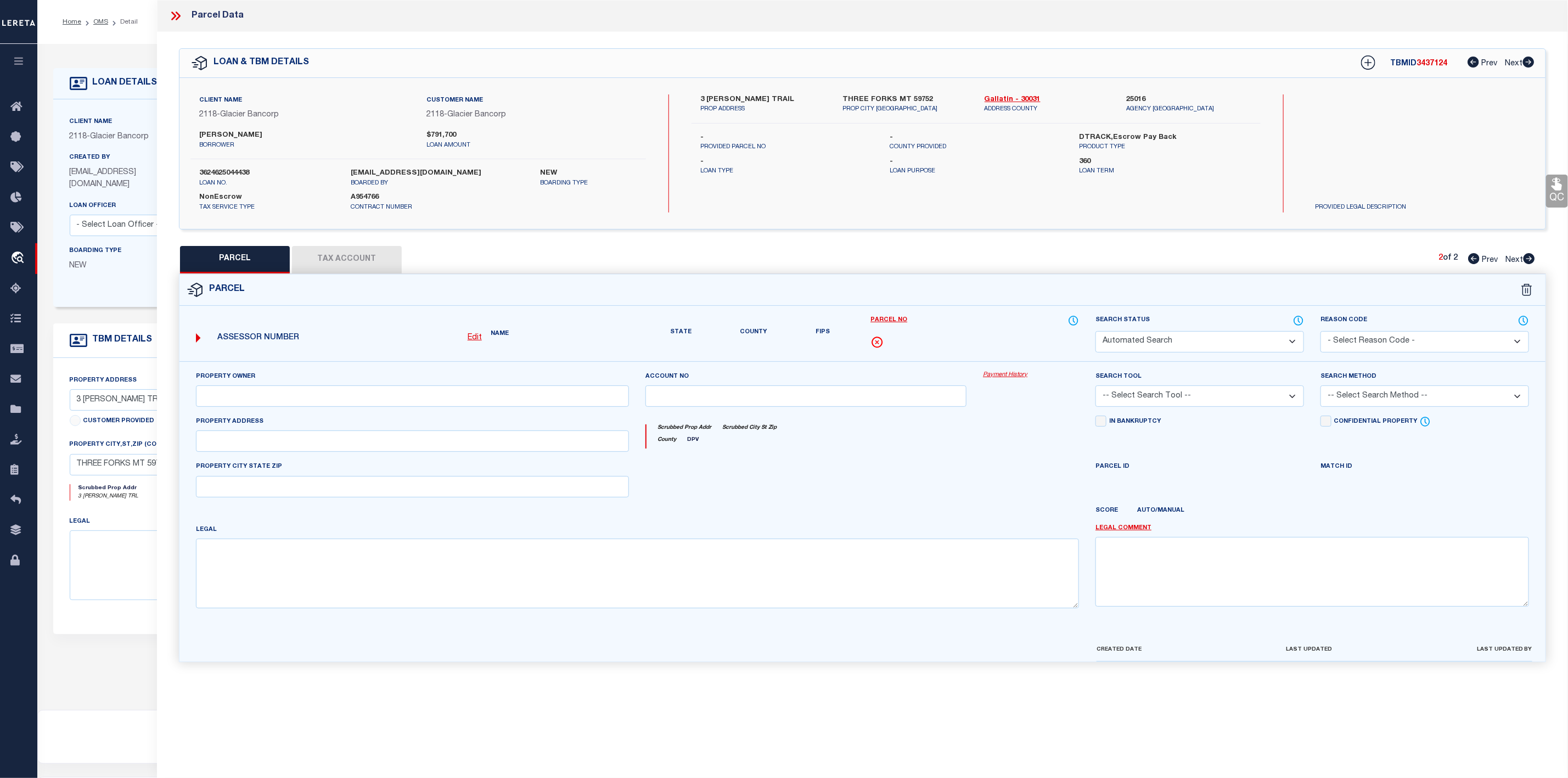
type input "3 HOPPER TRL"
type input "THREE FORKS, MT 59752"
type textarea "WESTSIDE TRAILS SUBDIVISION PHASE 2, S18, T02 N, R01 E, Lot 238, ACRES 4.24, CO…"
type textarea "As per TC "ISSAC" the parcel incorrect and correct parcel is RGE84874"
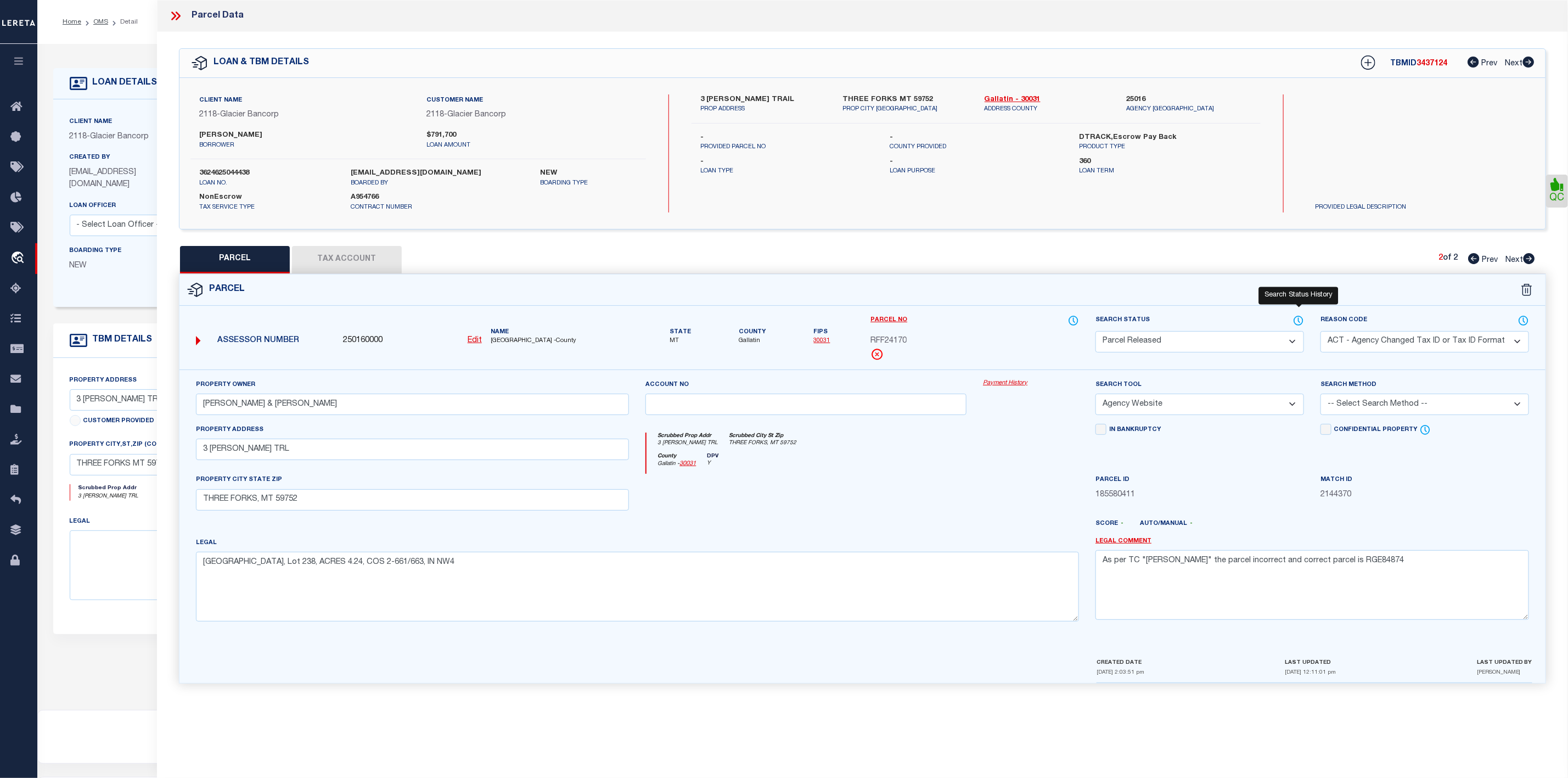
click at [1304, 322] on icon at bounding box center [1298, 320] width 11 height 12
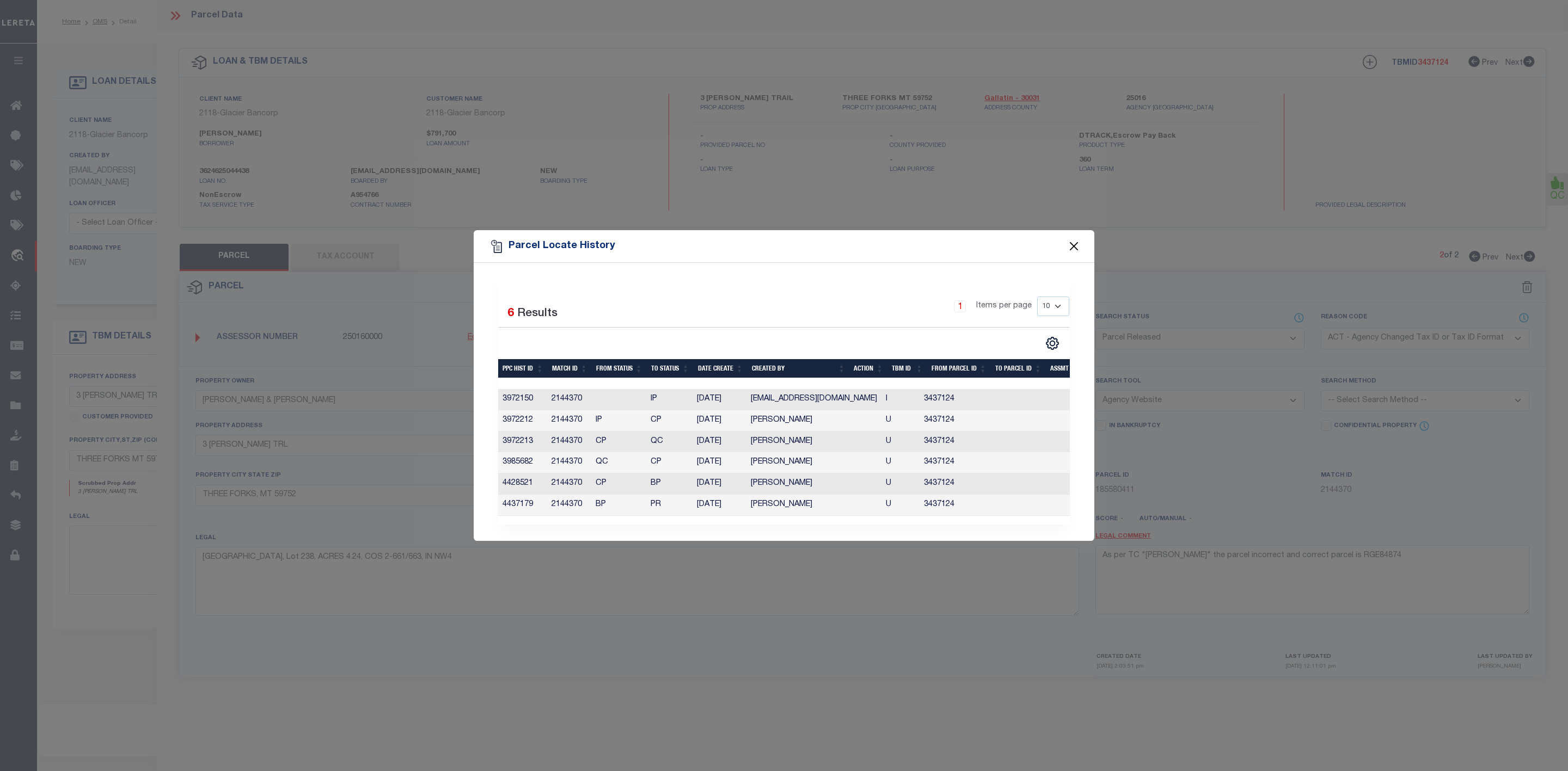
click at [1077, 245] on button "Close" at bounding box center [1074, 247] width 14 height 14
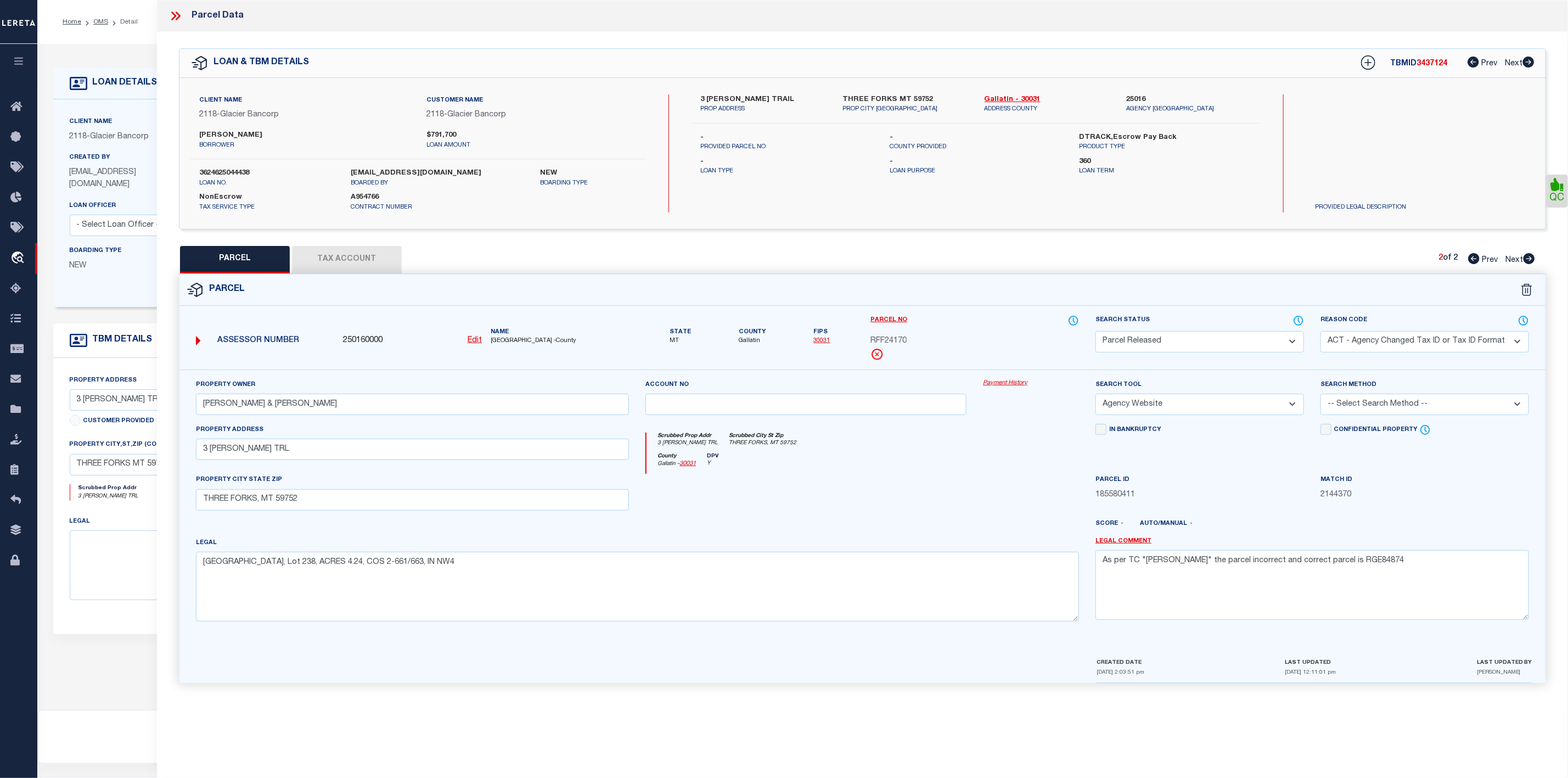
click at [175, 13] on icon at bounding box center [176, 16] width 14 height 14
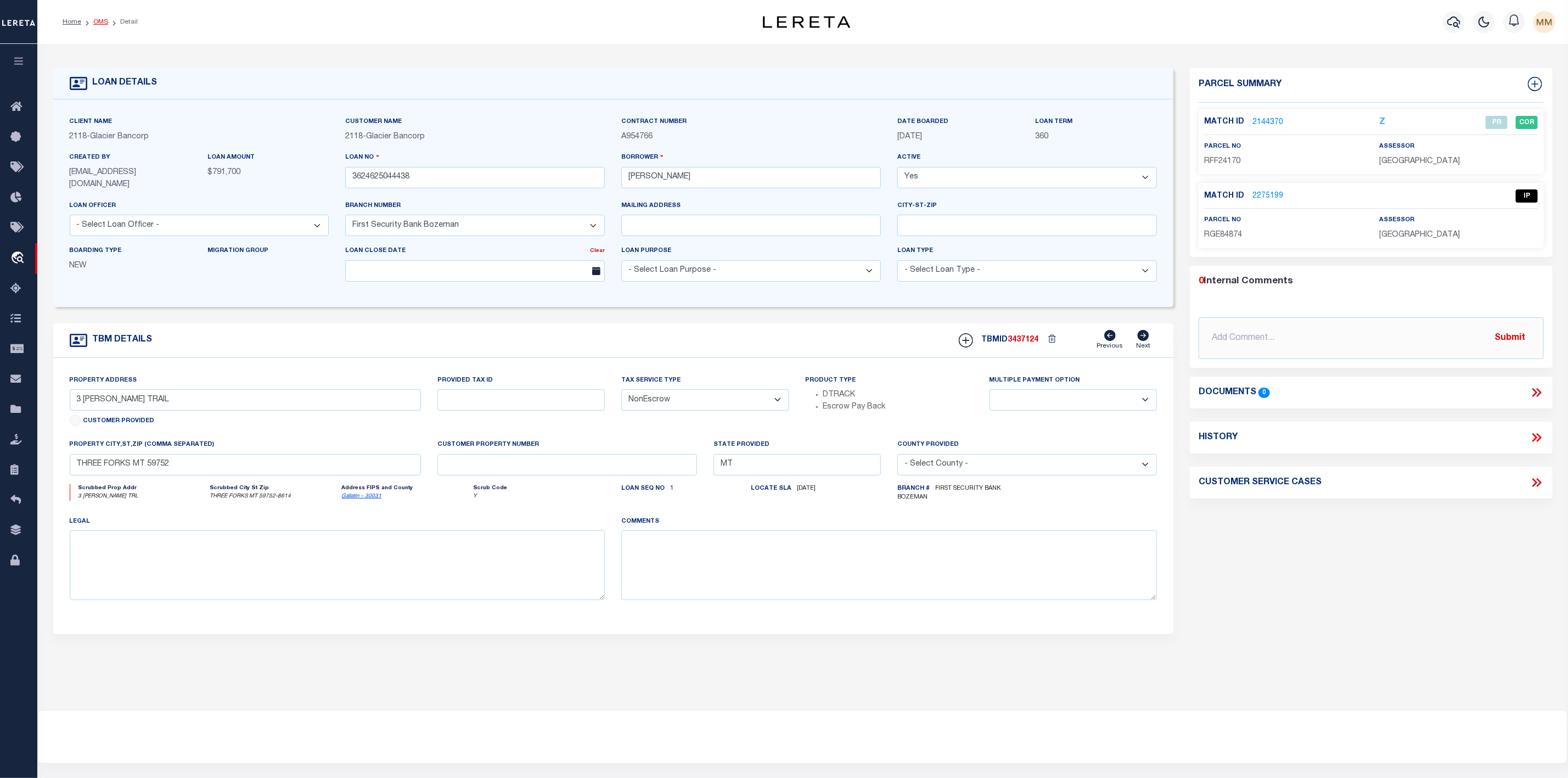
click at [94, 19] on link "OMS" at bounding box center [101, 22] width 15 height 7
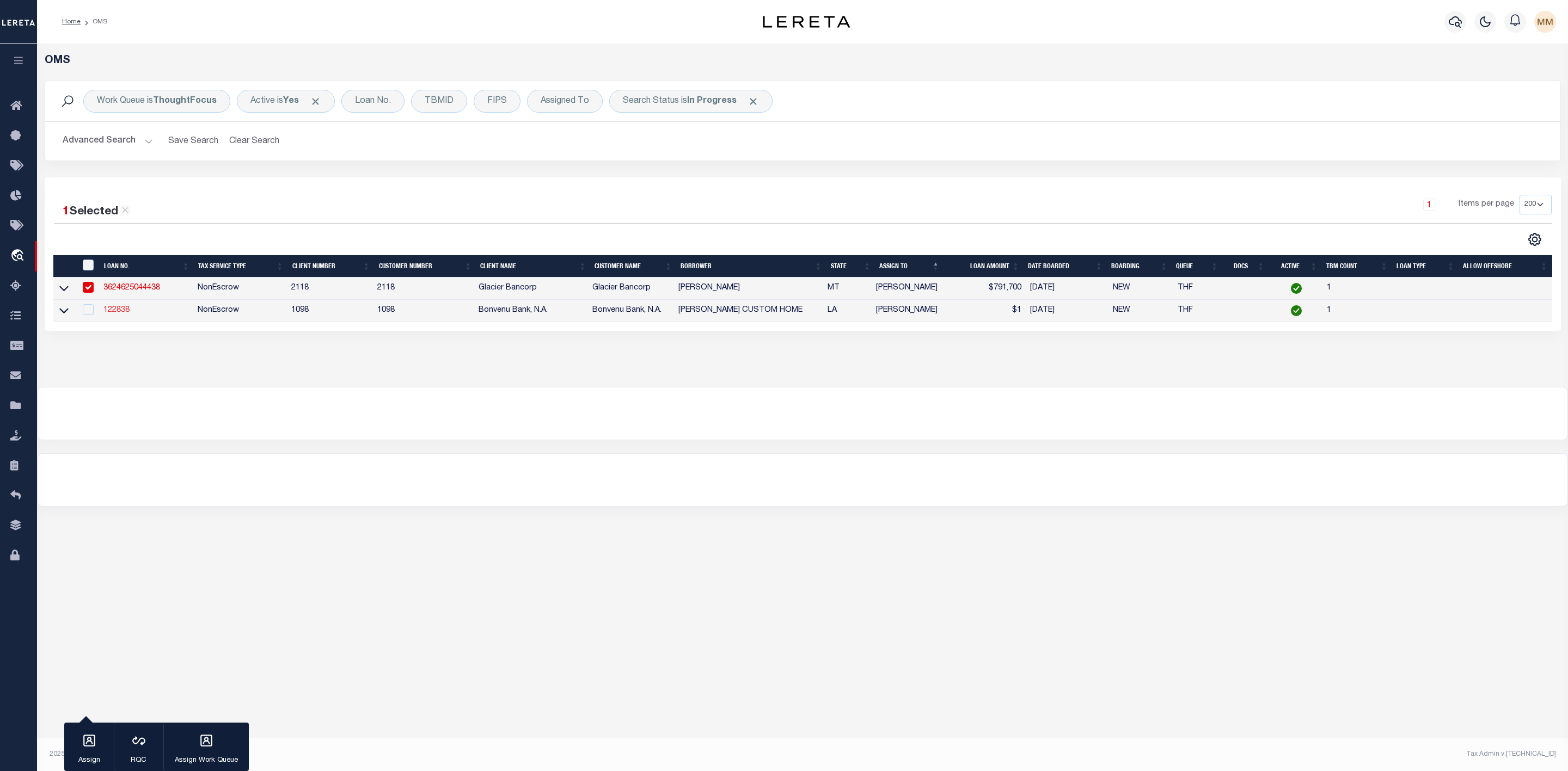
click at [111, 310] on link "122838" at bounding box center [116, 310] width 26 height 7
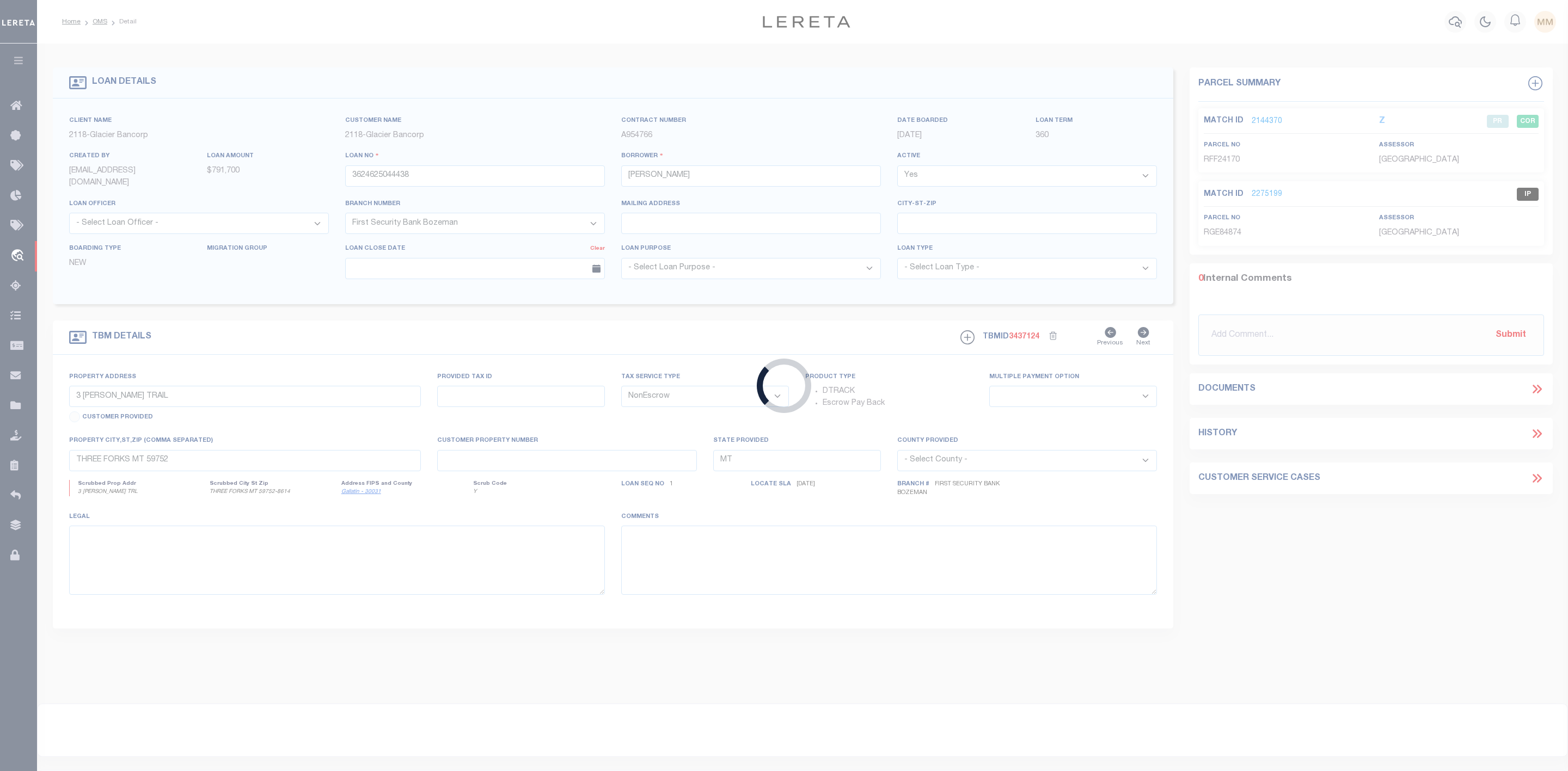
type input "122838"
type input "[PERSON_NAME] CUSTOM HOME"
select select
type input "670 ALBEMARLE DR STE 600"
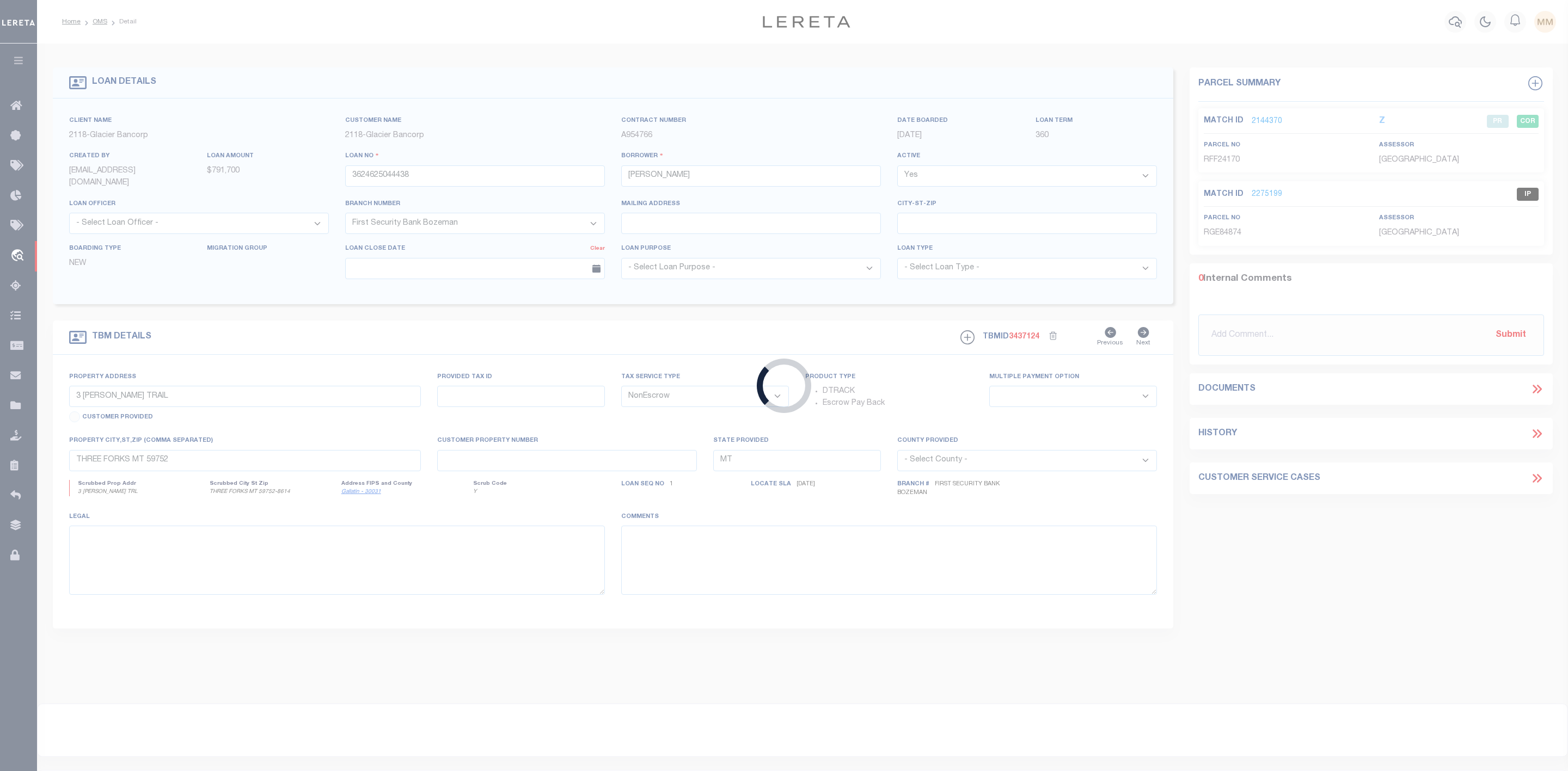
type input "SHREVEPORT LA 71106"
select select "100"
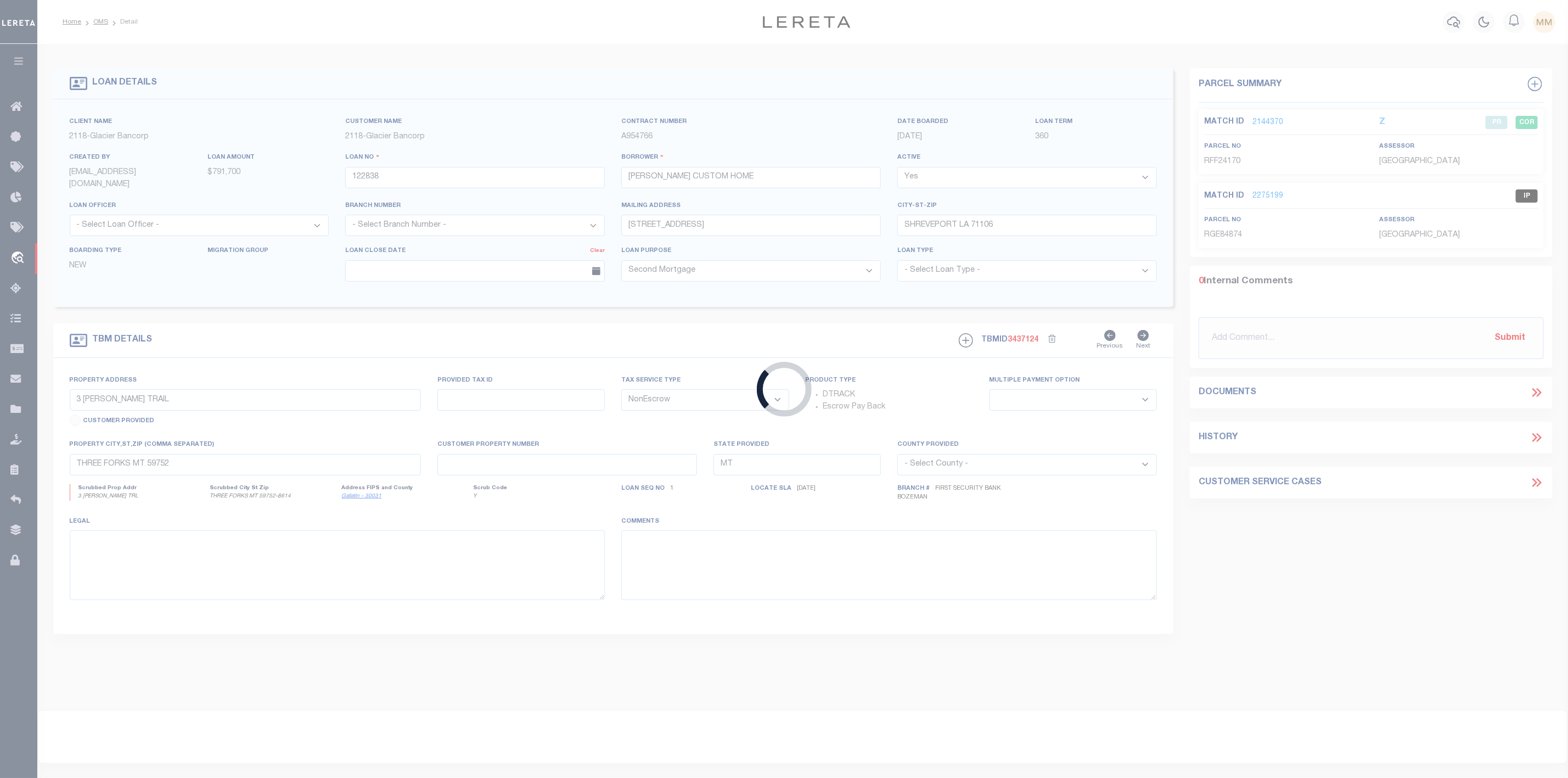
type input "5862 NORTHWOOD DR"
select select
type input "SHREVEPORT LA 71107"
type input "LA"
select select
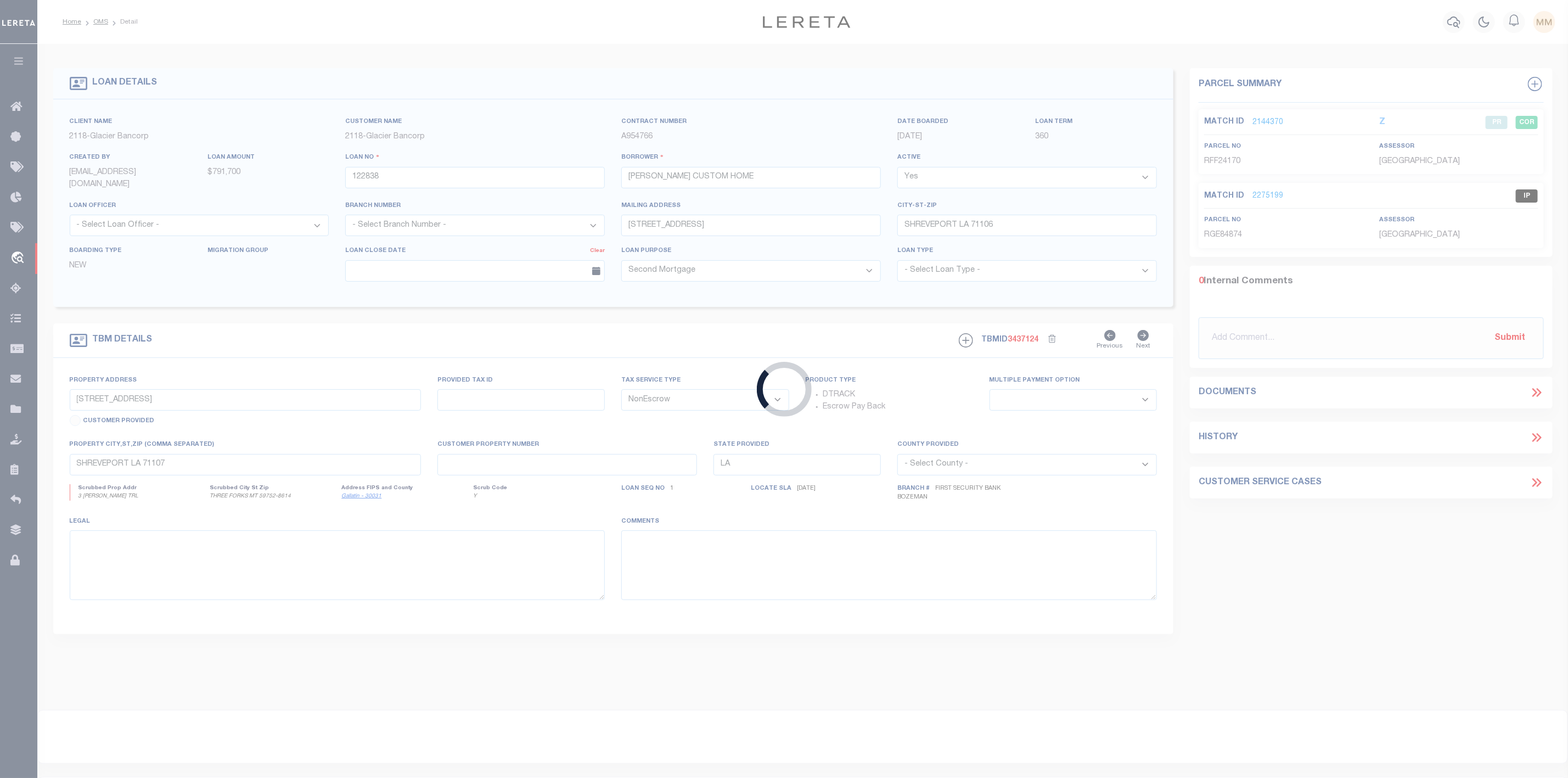
type textarea "LOT 25 NORTHWOOD OAKS U3A CADDO PARISH"
select select "46061"
select select "1392"
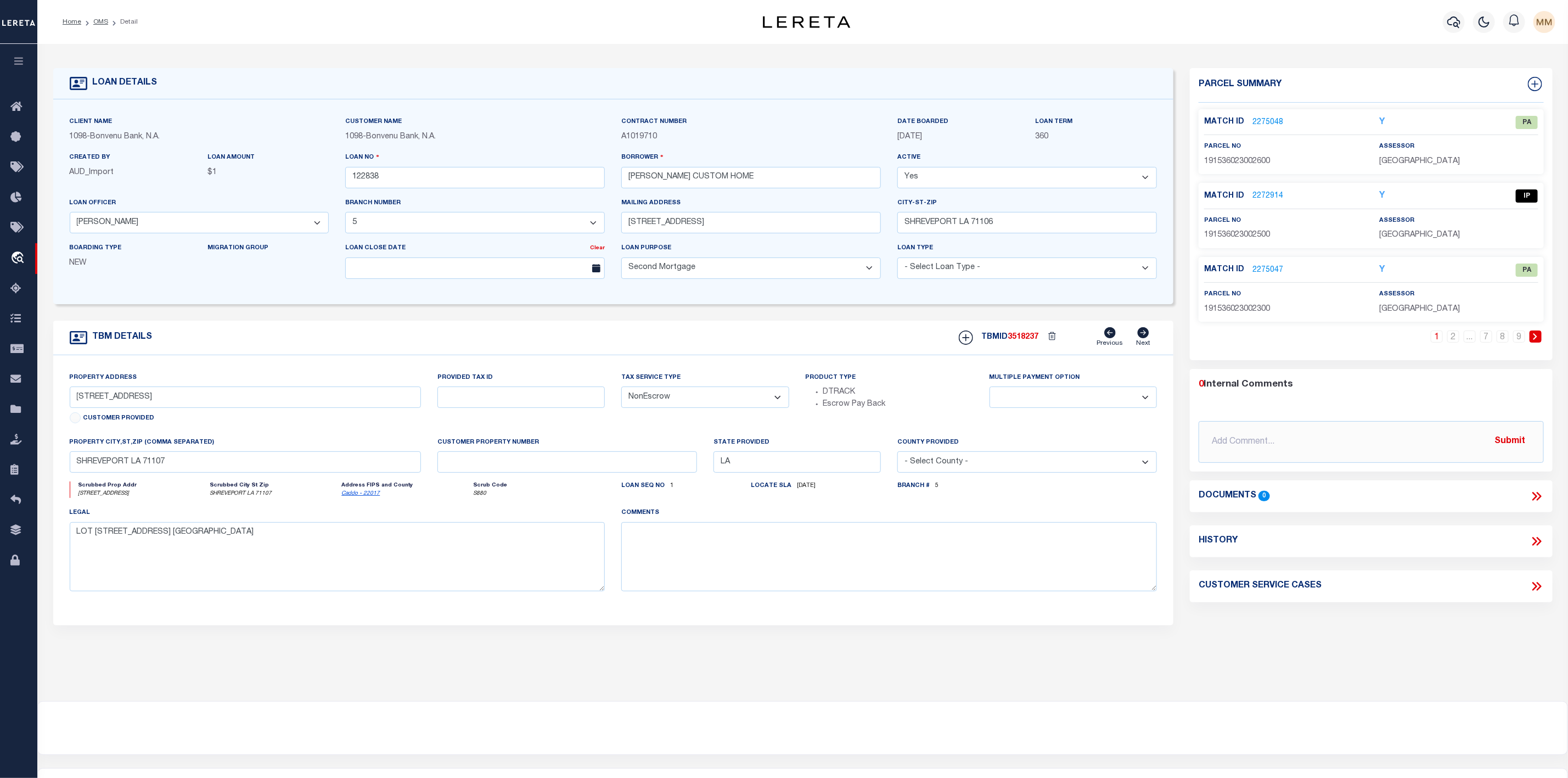
click at [1273, 200] on link "2272914" at bounding box center [1267, 196] width 31 height 11
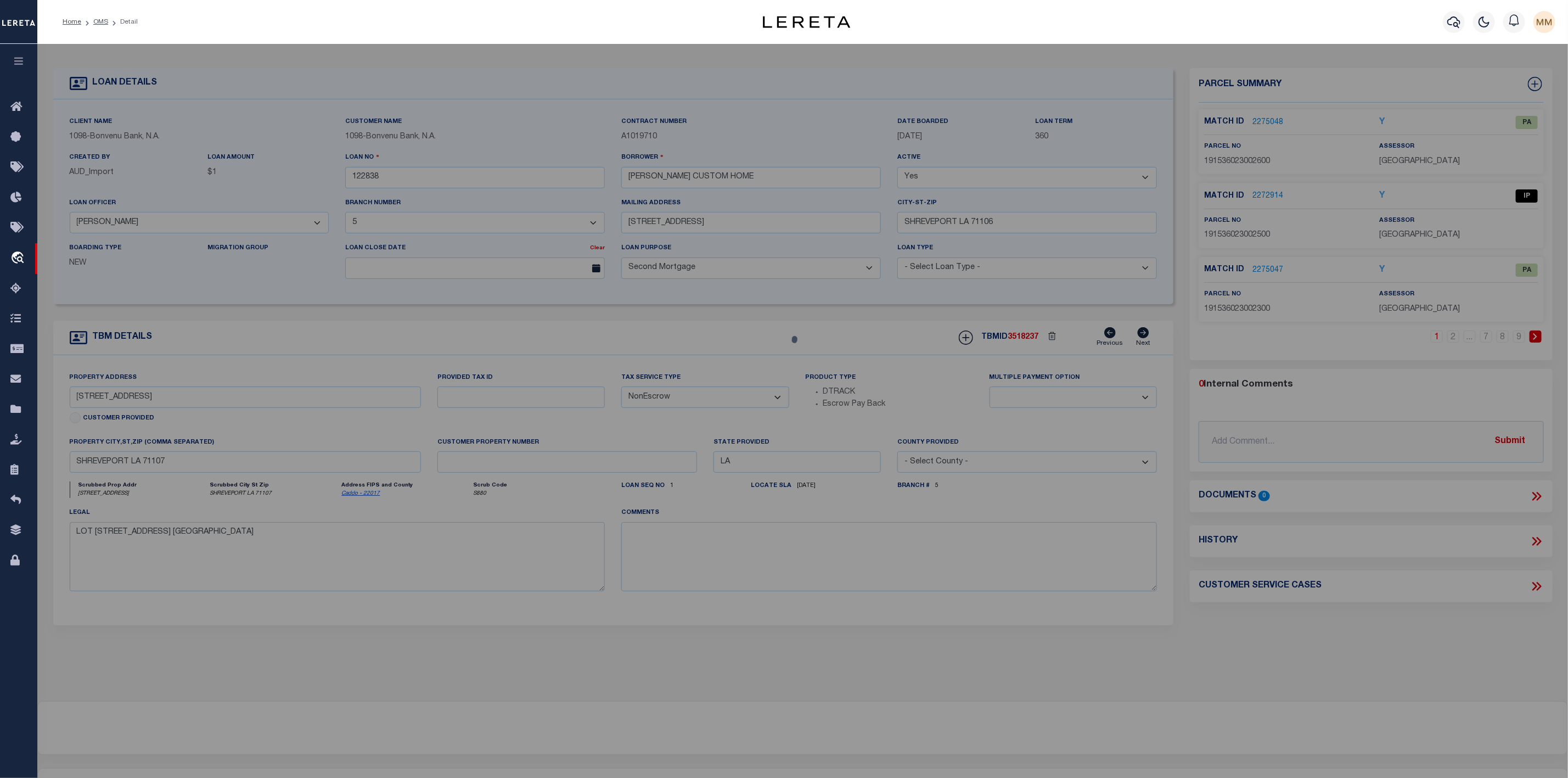
select select "AS"
select select
checkbox input "false"
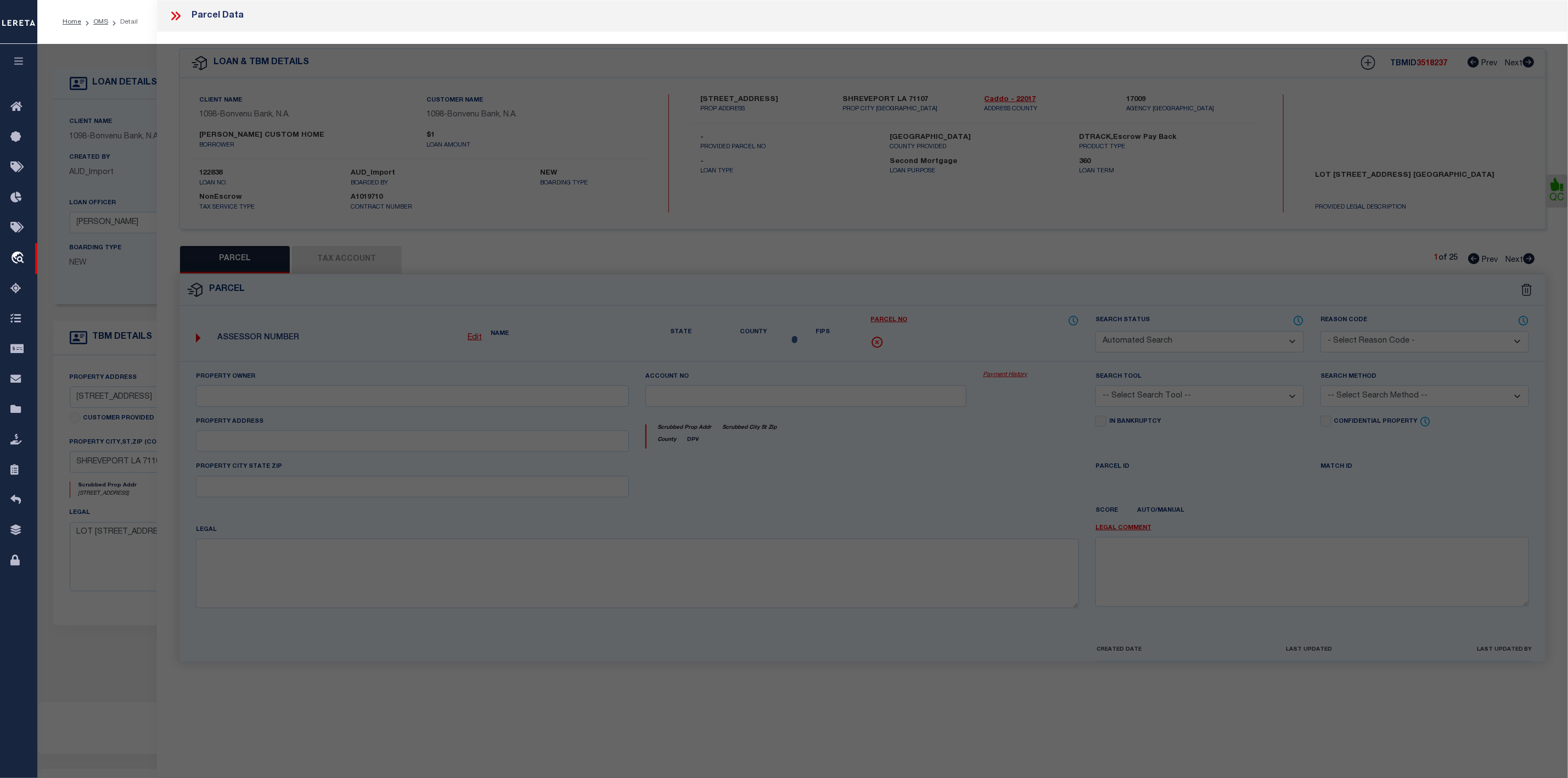
select select "IP"
type input "WIMWAL LLC"
select select "AGW"
select select
type input "Blanchard"
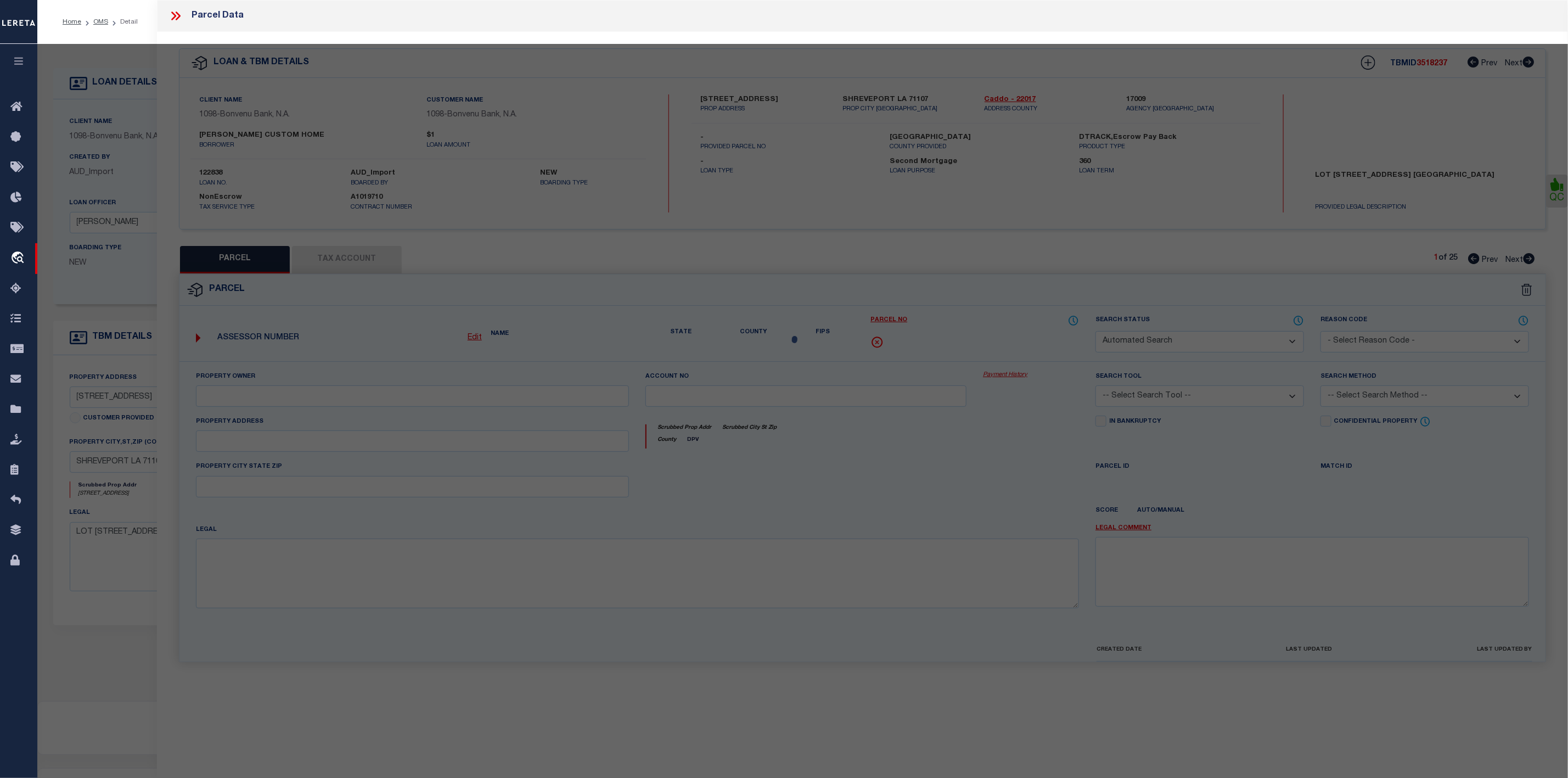
type textarea "0.30 ACS. M/L- LOT 25, NORTHWOOD OAKS UNIT 3A, 191536-023-0025"
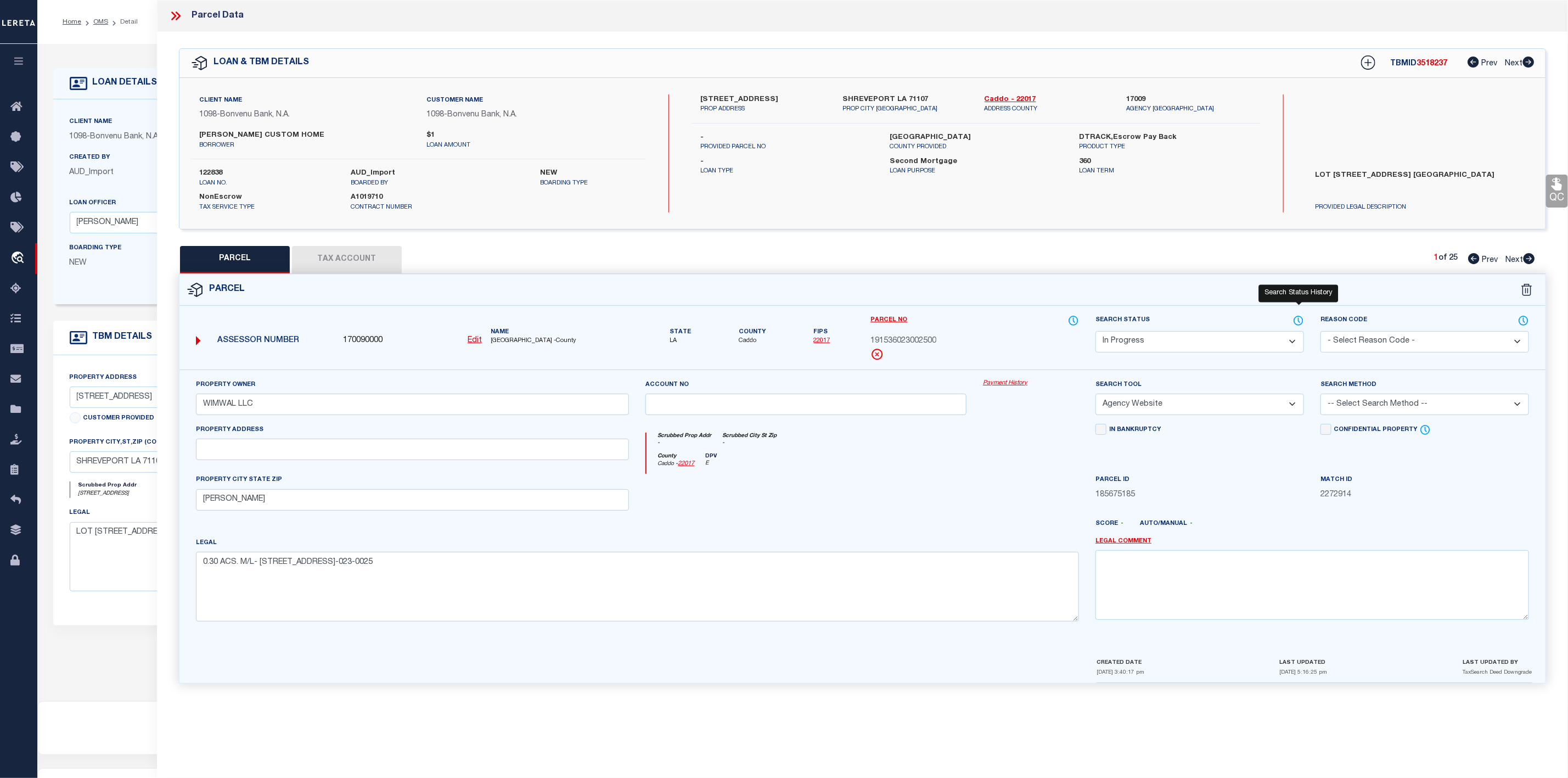
click at [1299, 318] on icon at bounding box center [1298, 320] width 11 height 12
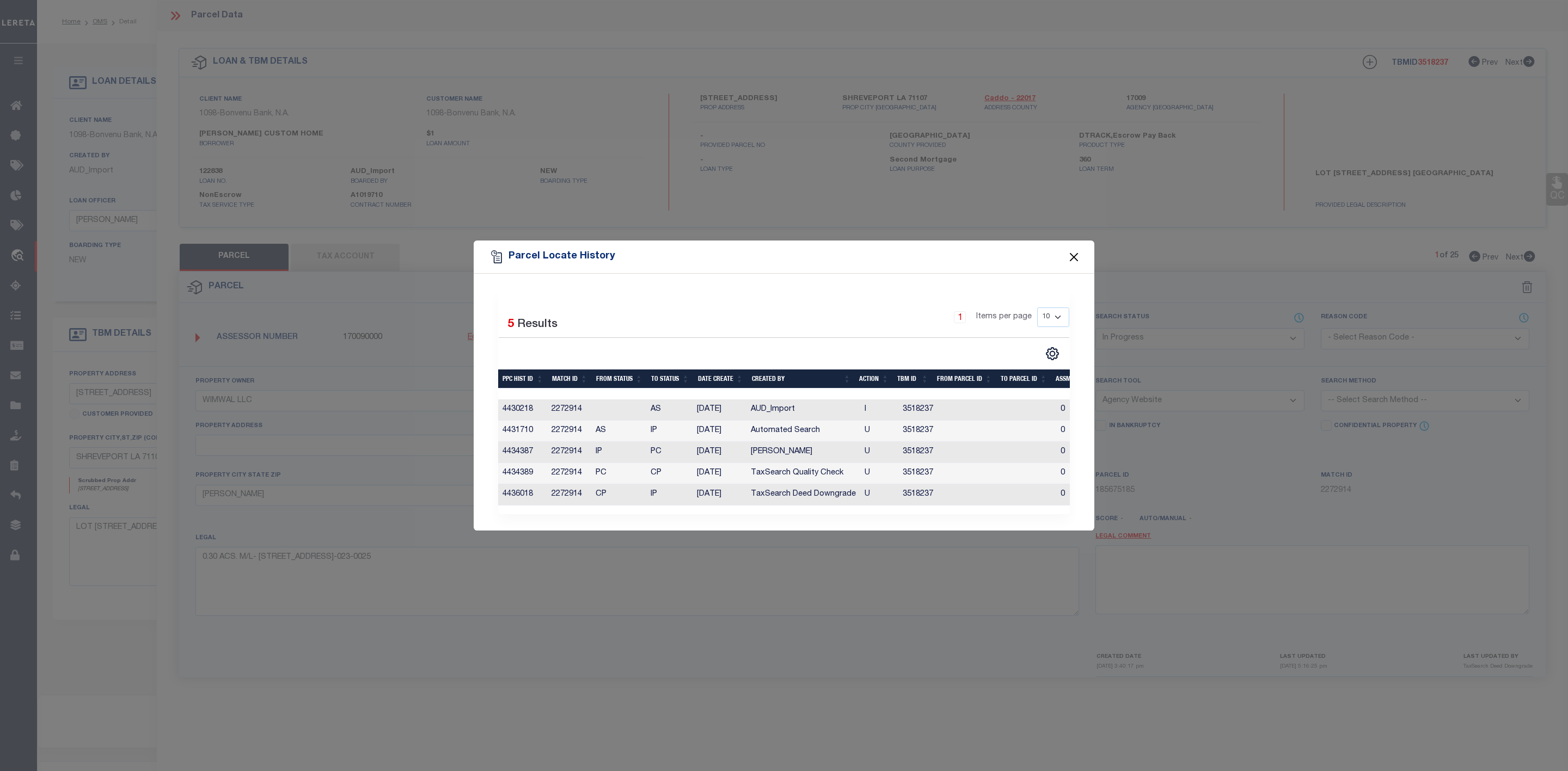
click at [1078, 253] on button "Close" at bounding box center [1074, 256] width 14 height 14
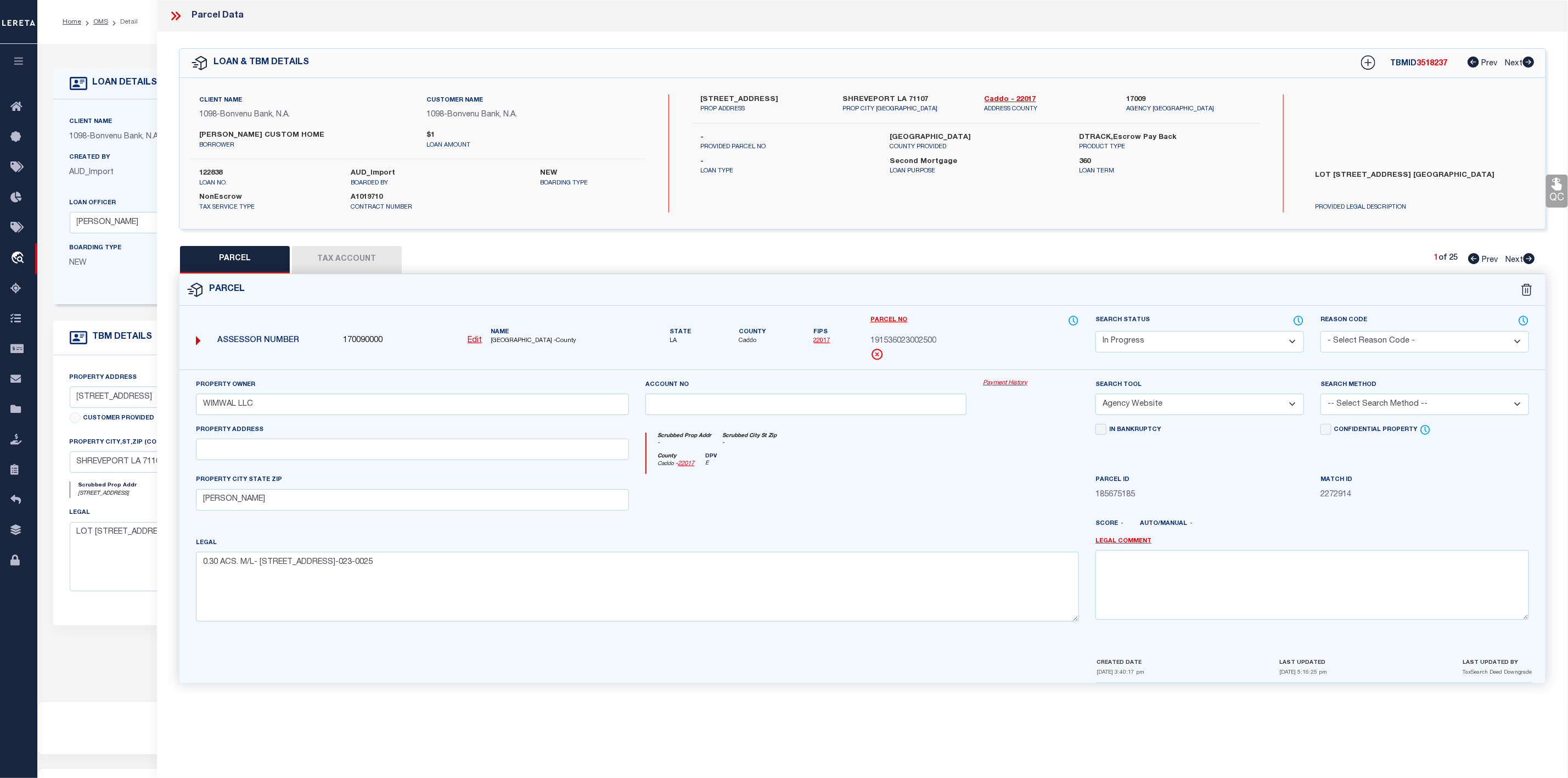
click at [175, 11] on icon at bounding box center [176, 16] width 14 height 14
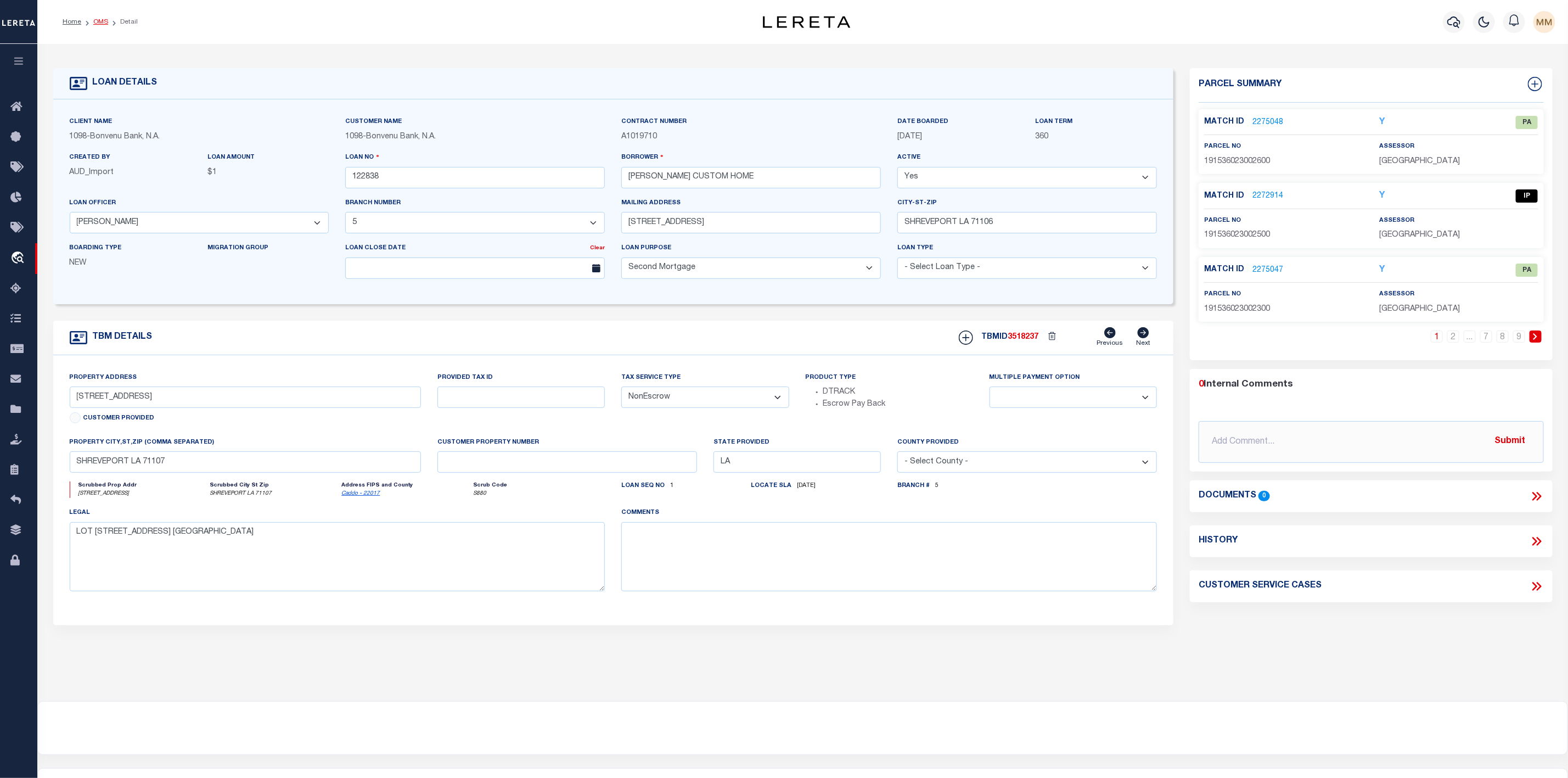
click at [96, 22] on link "OMS" at bounding box center [101, 22] width 15 height 7
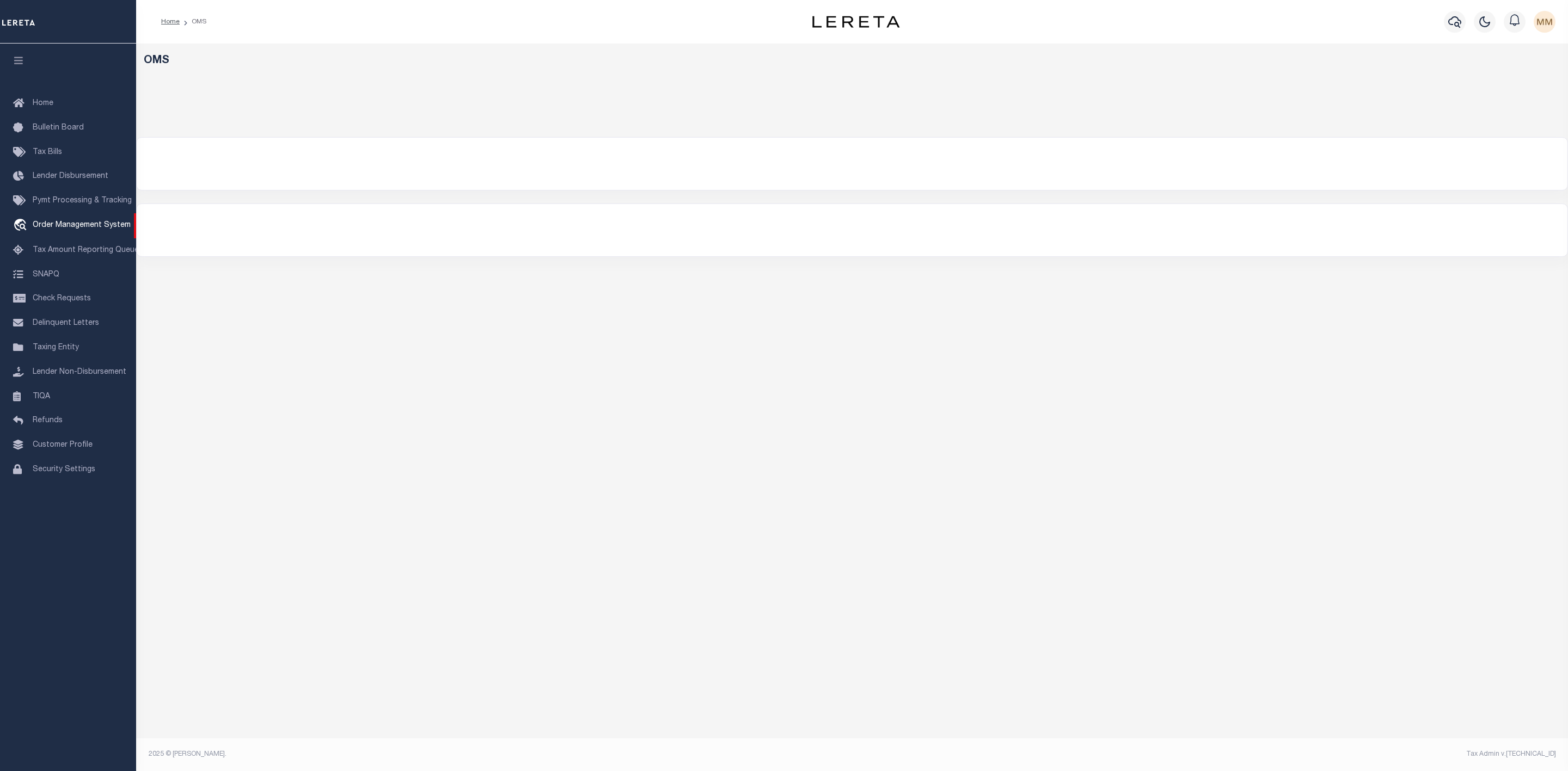
select select "200"
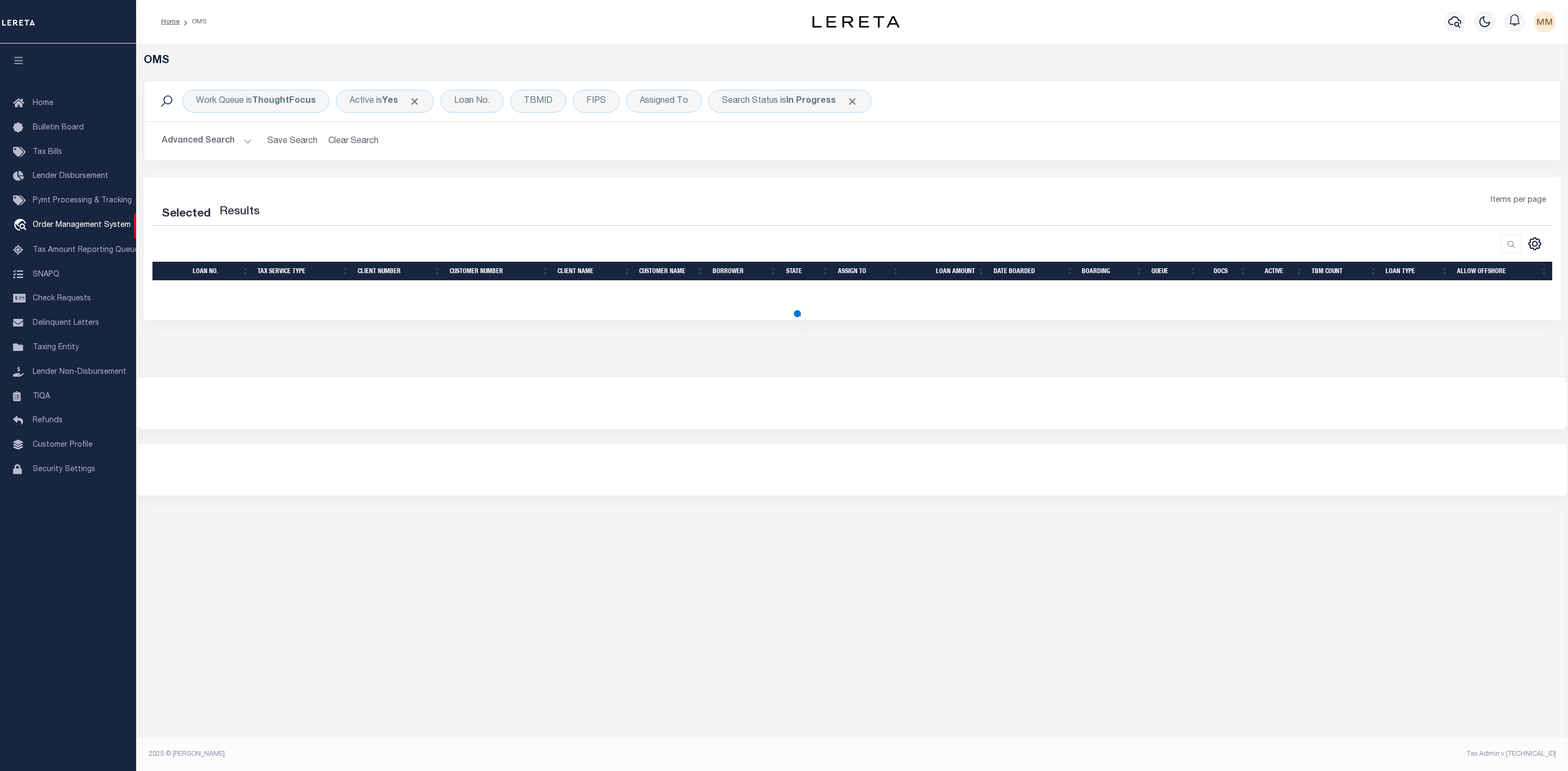
select select "200"
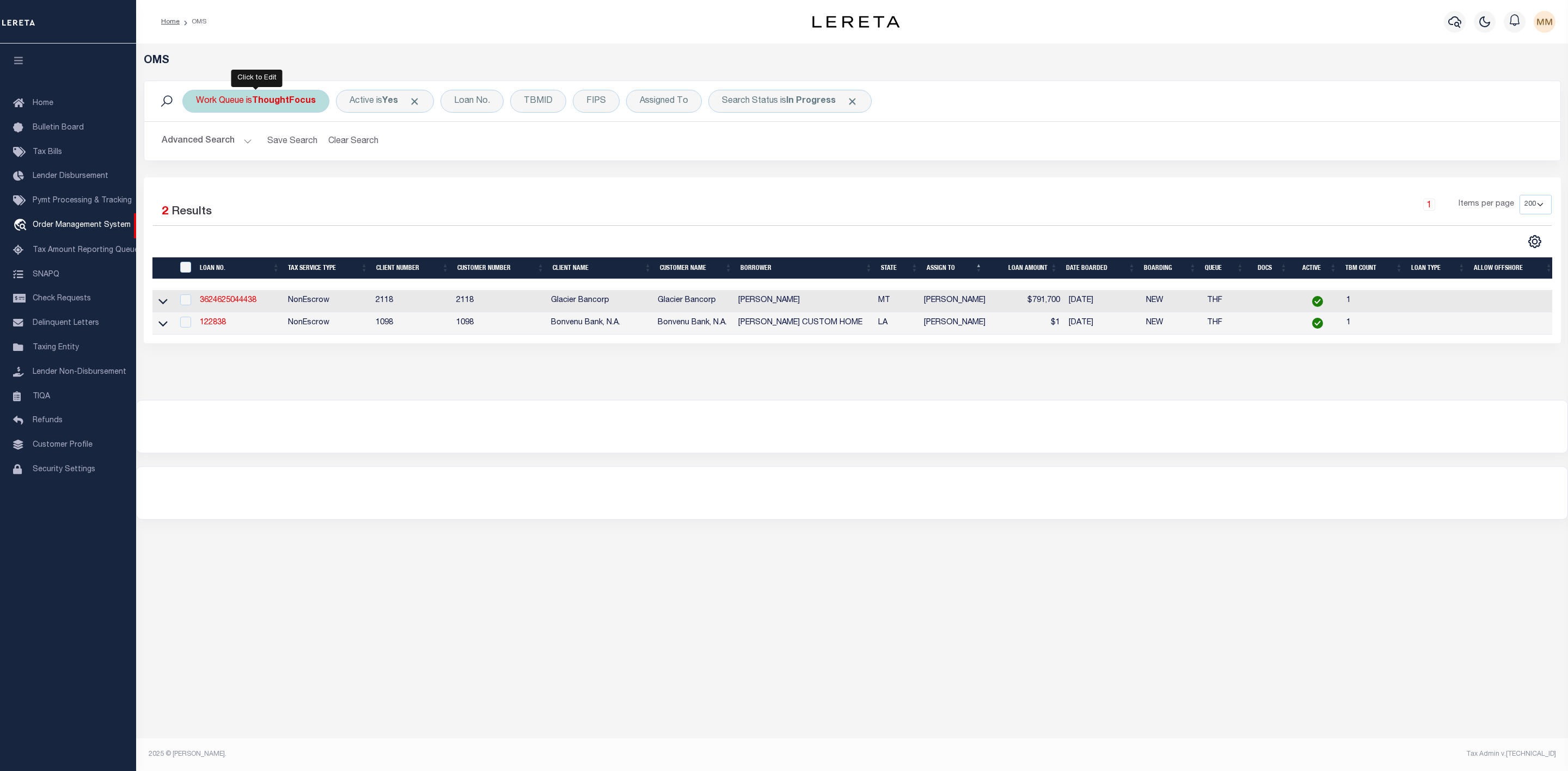
click at [277, 102] on b "ThoughtFocus" at bounding box center [283, 102] width 64 height 9
click at [259, 149] on select "--ALL-- General ThoughtFocus" at bounding box center [277, 155] width 160 height 21
select select "GEN"
click at [197, 145] on select "--ALL-- General ThoughtFocus" at bounding box center [277, 155] width 160 height 21
click at [340, 182] on input "Apply" at bounding box center [340, 179] width 32 height 18
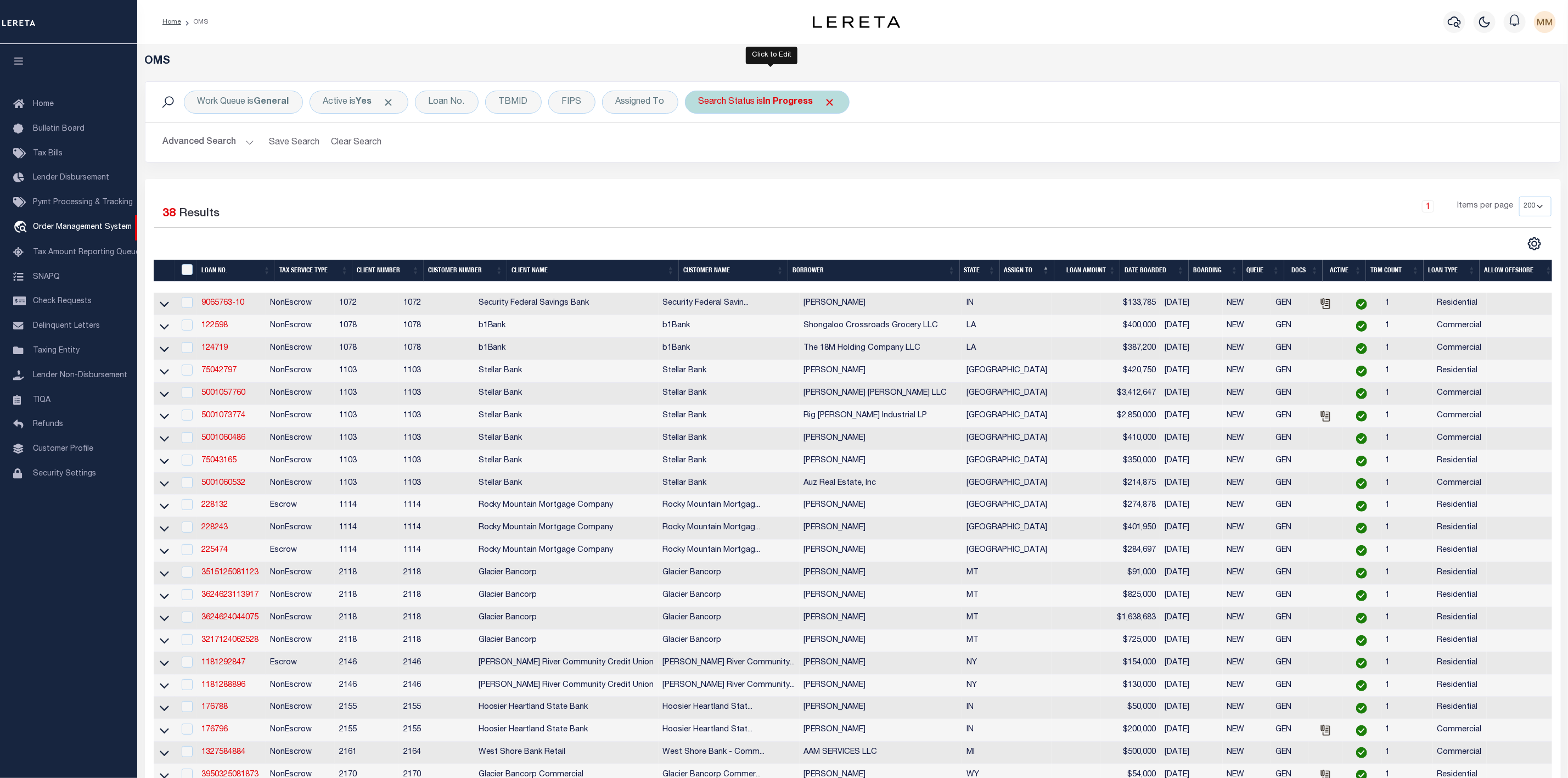
click at [753, 109] on div "Search Status is In Progress" at bounding box center [767, 102] width 165 height 23
select select "IP"
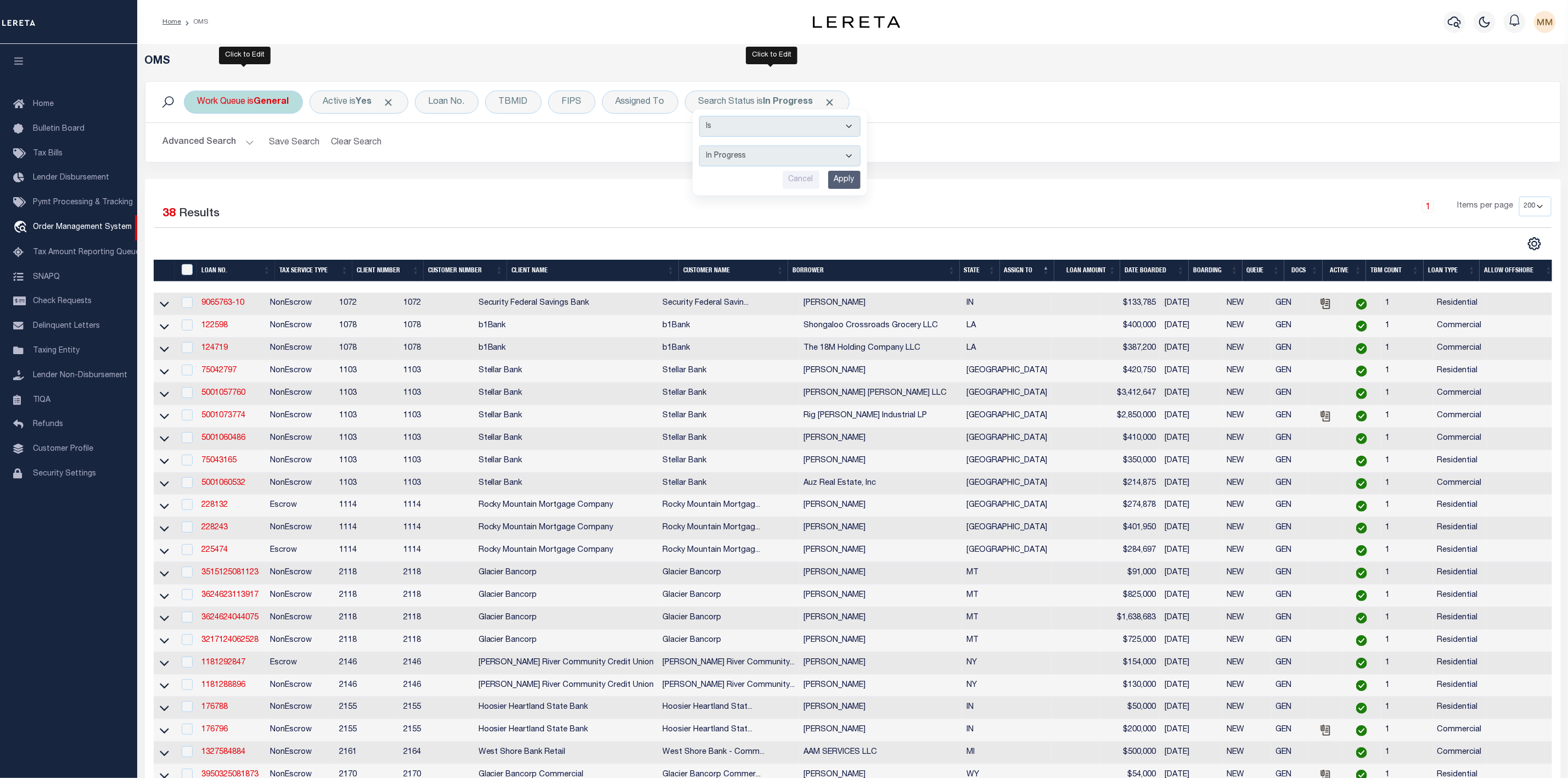
click at [261, 98] on b "General" at bounding box center [271, 103] width 35 height 9
select select "GEN"
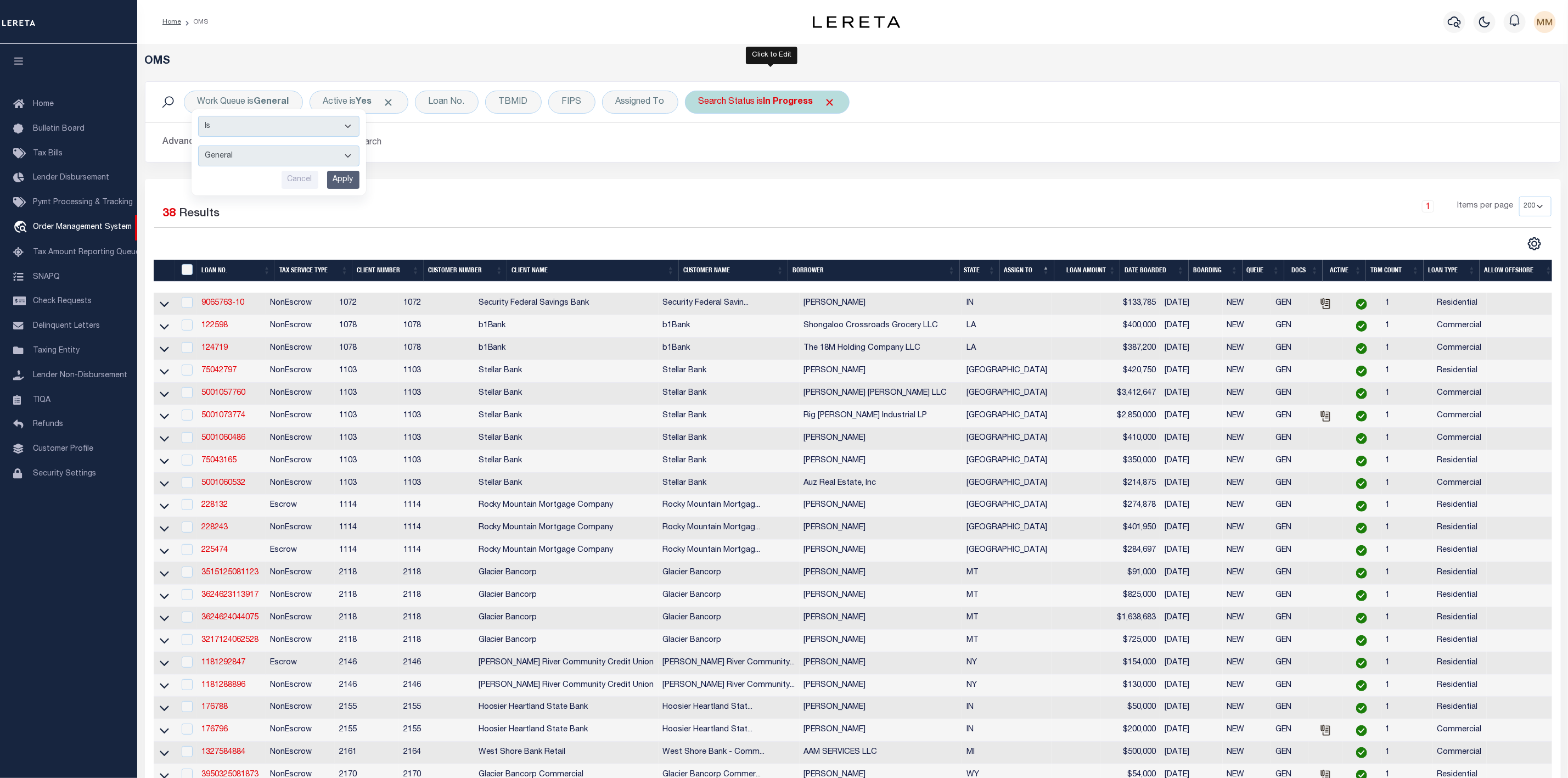
click at [774, 104] on b "In Progress" at bounding box center [788, 103] width 50 height 9
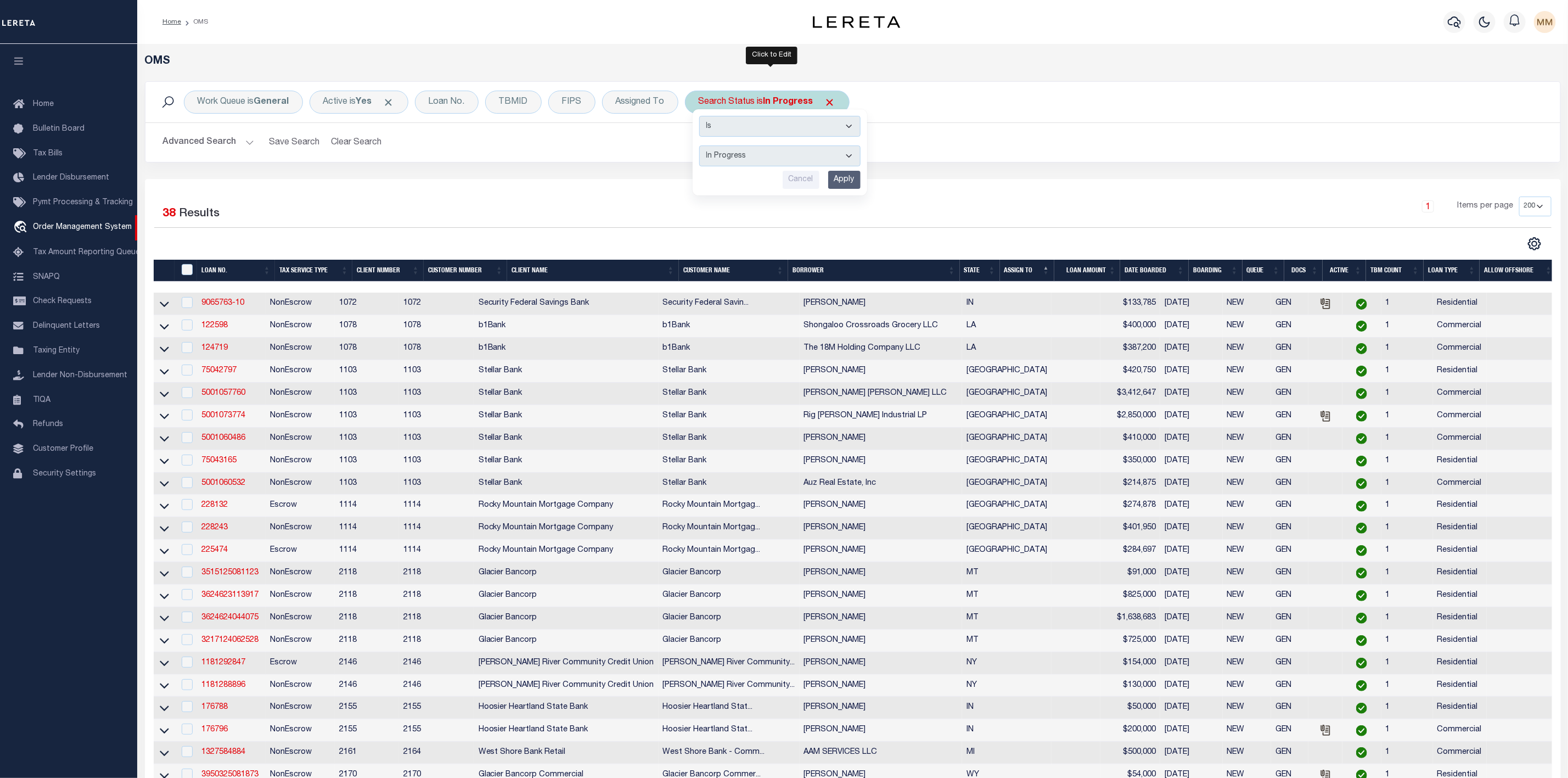
click at [747, 161] on select "Automated Search Bad Parcel Complete Duplicate Parcel High Dollar Reporting In …" at bounding box center [780, 156] width 161 height 21
select select "RD"
click at [702, 146] on select "Automated Search Bad Parcel Complete Duplicate Parcel High Dollar Reporting In …" at bounding box center [780, 156] width 161 height 21
click at [840, 187] on input "Apply" at bounding box center [844, 180] width 32 height 18
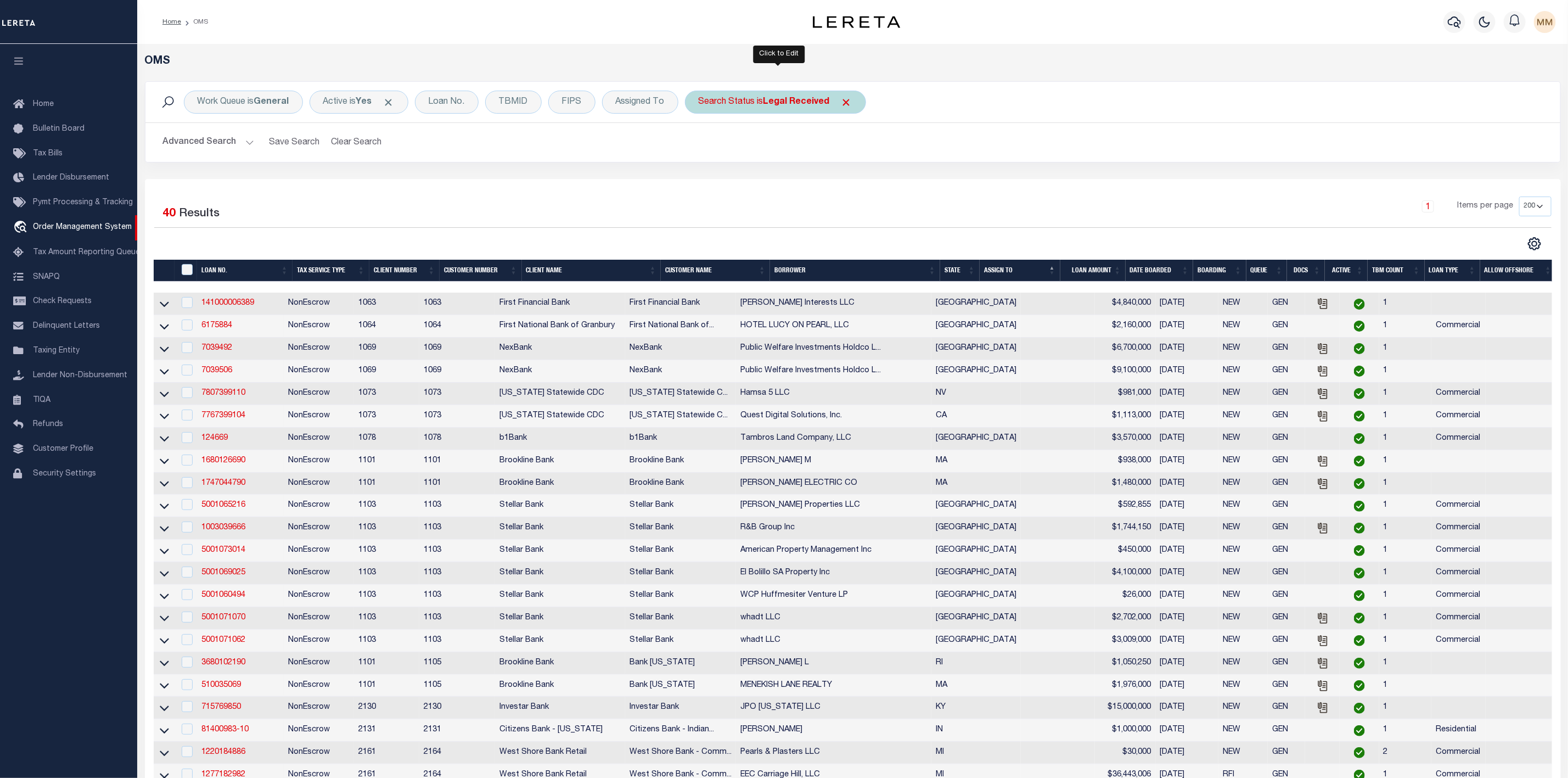
click at [756, 103] on div "Search Status is Legal Received" at bounding box center [775, 102] width 181 height 23
click at [748, 155] on select "Automated Search Bad Parcel Complete Duplicate Parcel High Dollar Reporting In …" at bounding box center [780, 156] width 161 height 21
select select "PC"
click at [702, 146] on select "Automated Search Bad Parcel Complete Duplicate Parcel High Dollar Reporting In …" at bounding box center [780, 156] width 161 height 21
click at [759, 158] on select "Automated Search Bad Parcel Complete Duplicate Parcel High Dollar Reporting In …" at bounding box center [780, 156] width 161 height 21
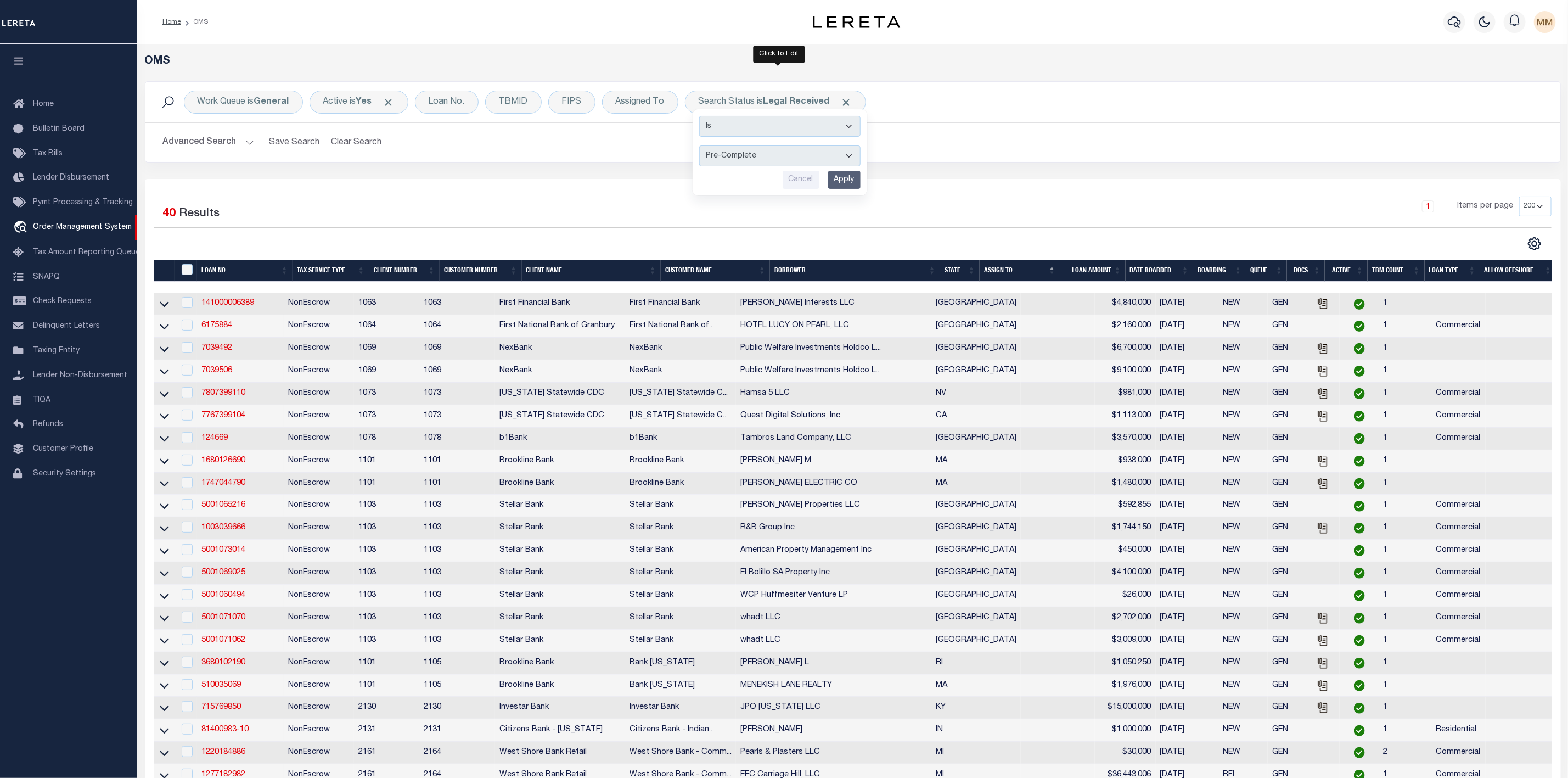
click at [1038, 182] on div "Selected 40 Results 1 Items per page 10 25 50 100 200" at bounding box center [852, 689] width 1416 height 1021
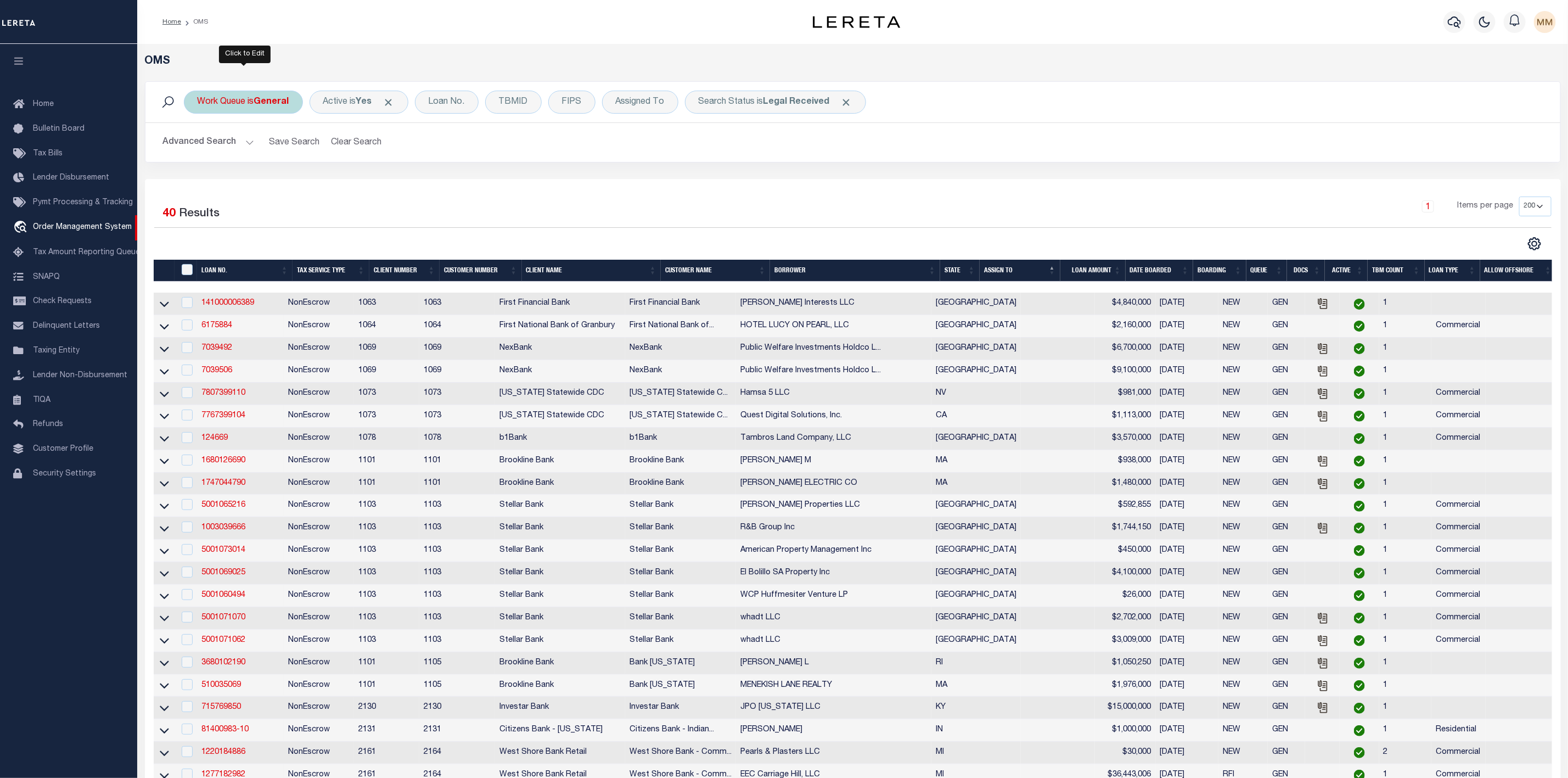
click at [229, 103] on div "Work Queue is General" at bounding box center [243, 102] width 119 height 23
click at [228, 157] on select "--ALL-- General ThoughtFocus" at bounding box center [279, 156] width 161 height 21
select select "THF"
click at [198, 146] on select "--ALL-- General ThoughtFocus" at bounding box center [279, 156] width 161 height 21
click at [349, 183] on input "Apply" at bounding box center [343, 180] width 32 height 18
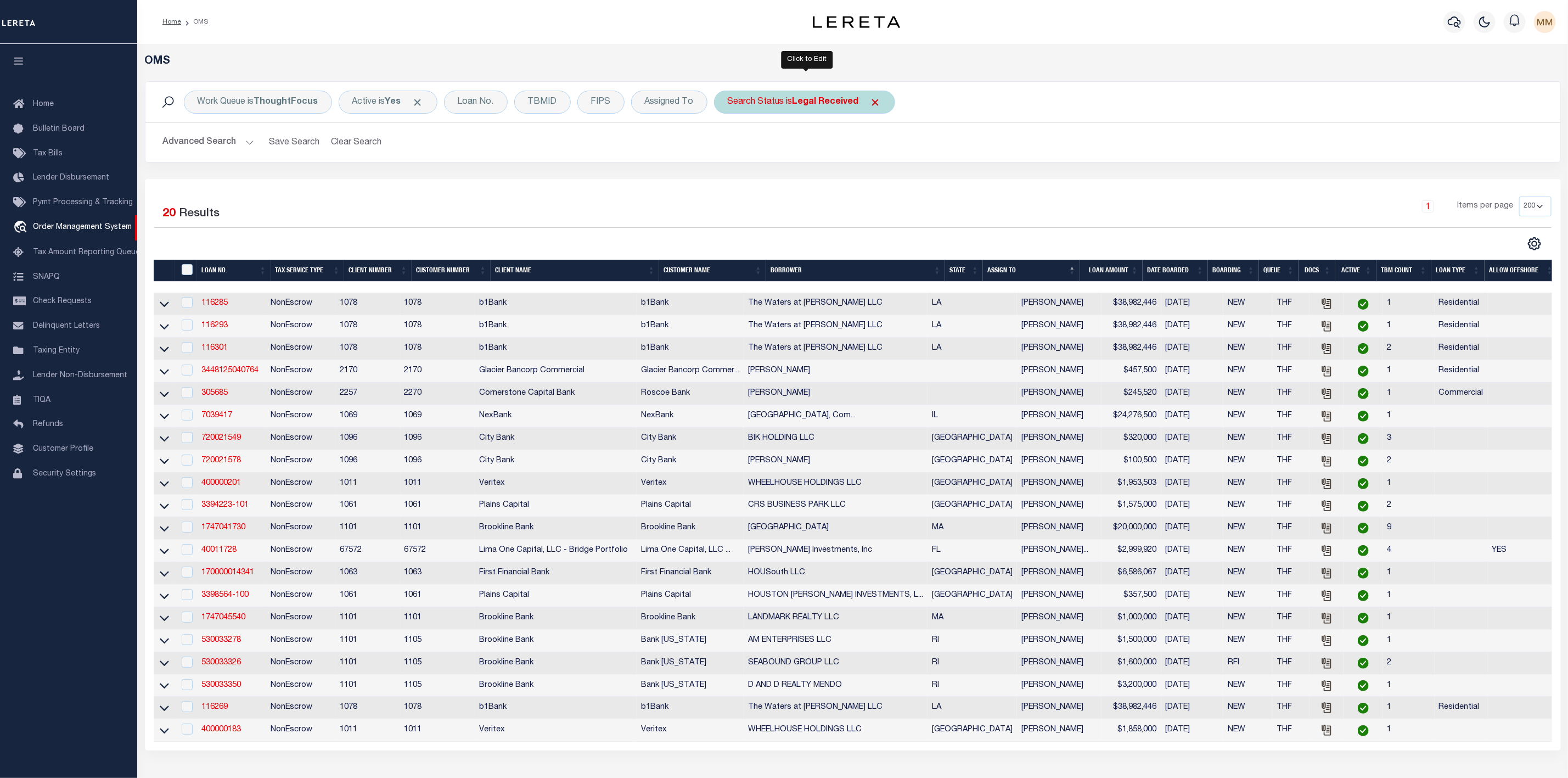
click at [799, 103] on b "Legal Received" at bounding box center [826, 103] width 66 height 9
click at [778, 159] on select "Automated Search Bad Parcel Complete Duplicate Parcel High Dollar Reporting In …" at bounding box center [809, 156] width 161 height 21
select select "PH"
click at [731, 146] on select "Automated Search Bad Parcel Complete Duplicate Parcel High Dollar Reporting In …" at bounding box center [809, 156] width 161 height 21
click at [868, 183] on input "Apply" at bounding box center [873, 180] width 32 height 18
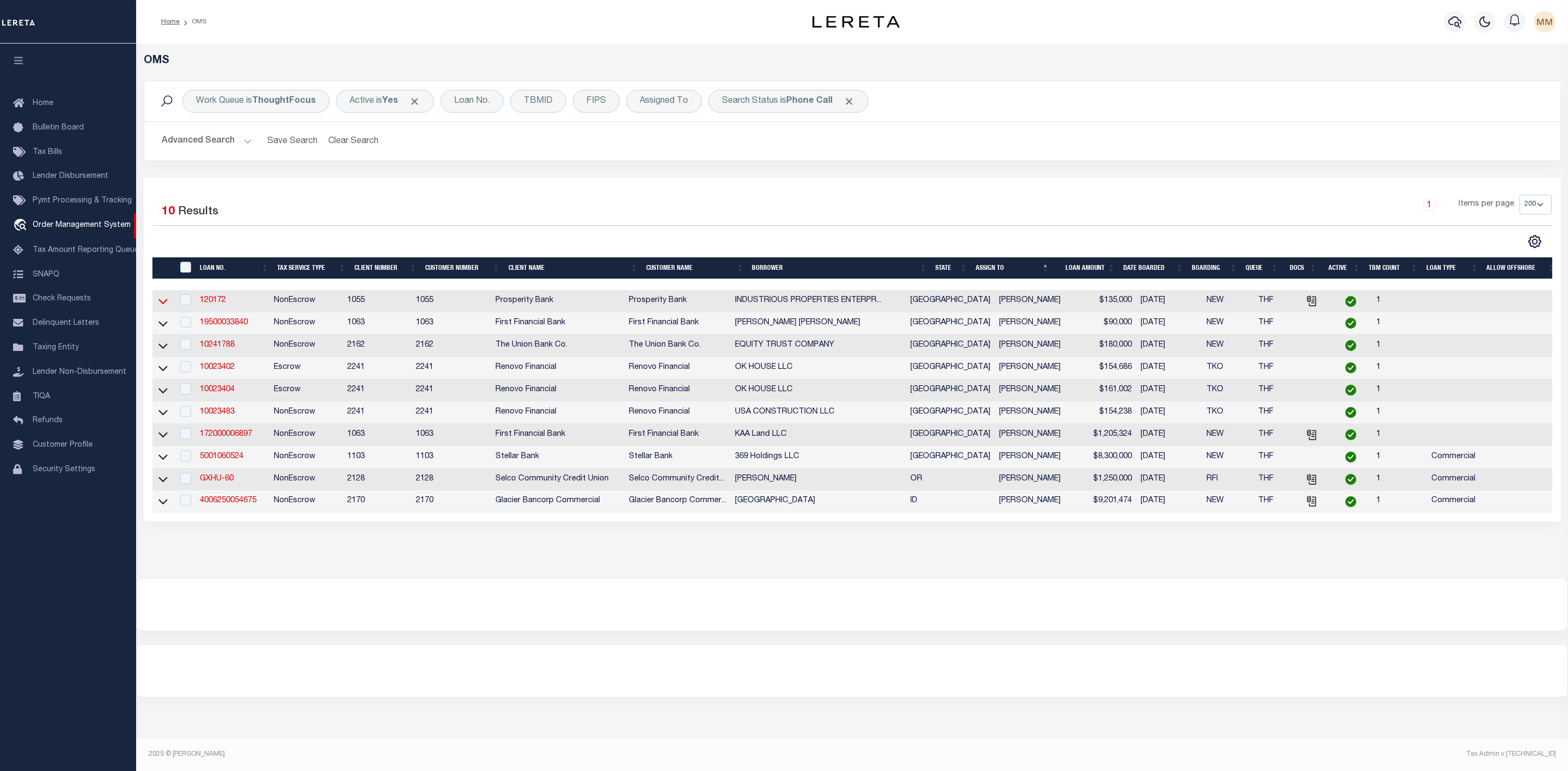
click at [161, 306] on icon at bounding box center [163, 301] width 9 height 11
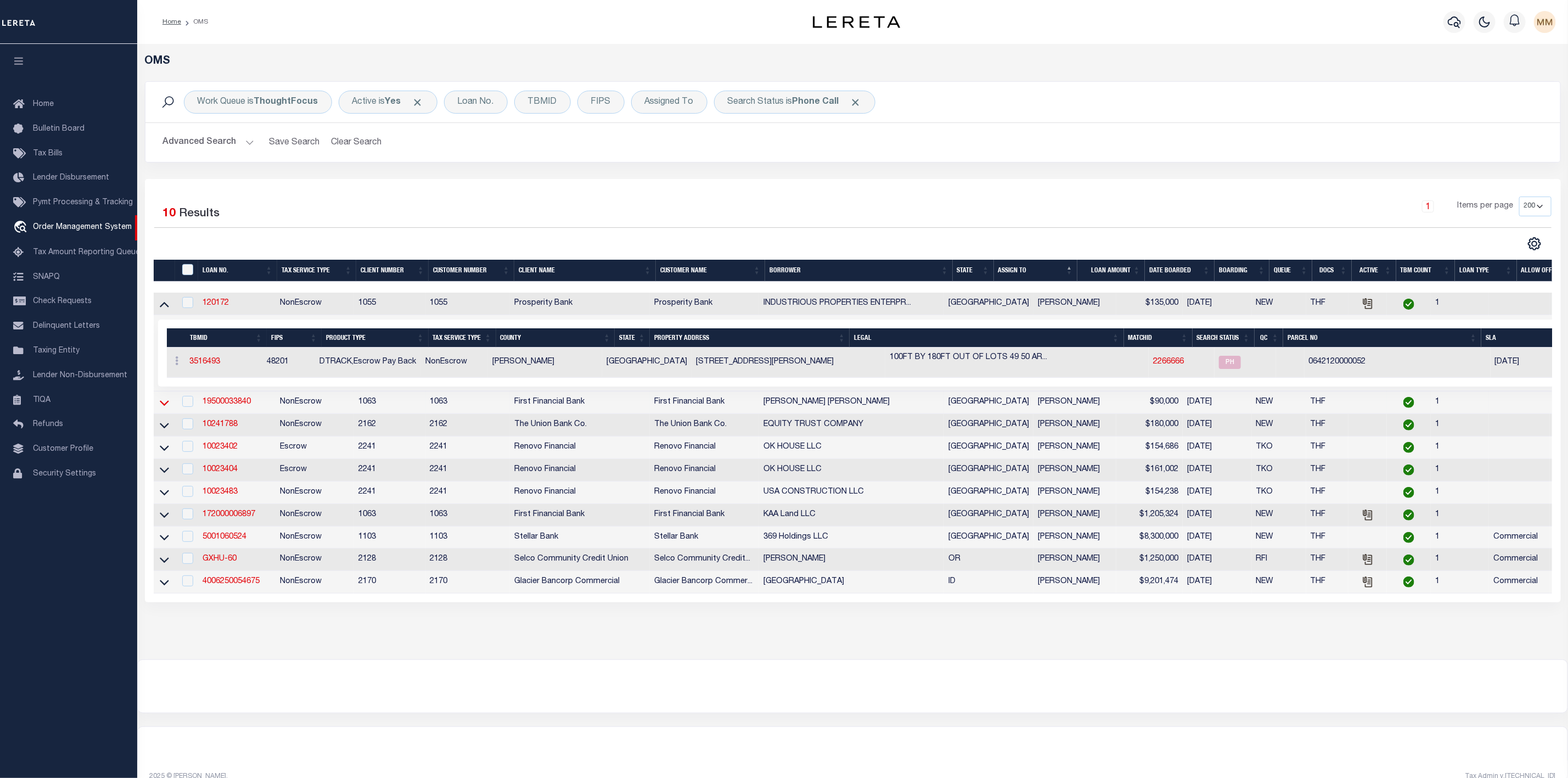
click at [164, 406] on icon at bounding box center [164, 403] width 9 height 11
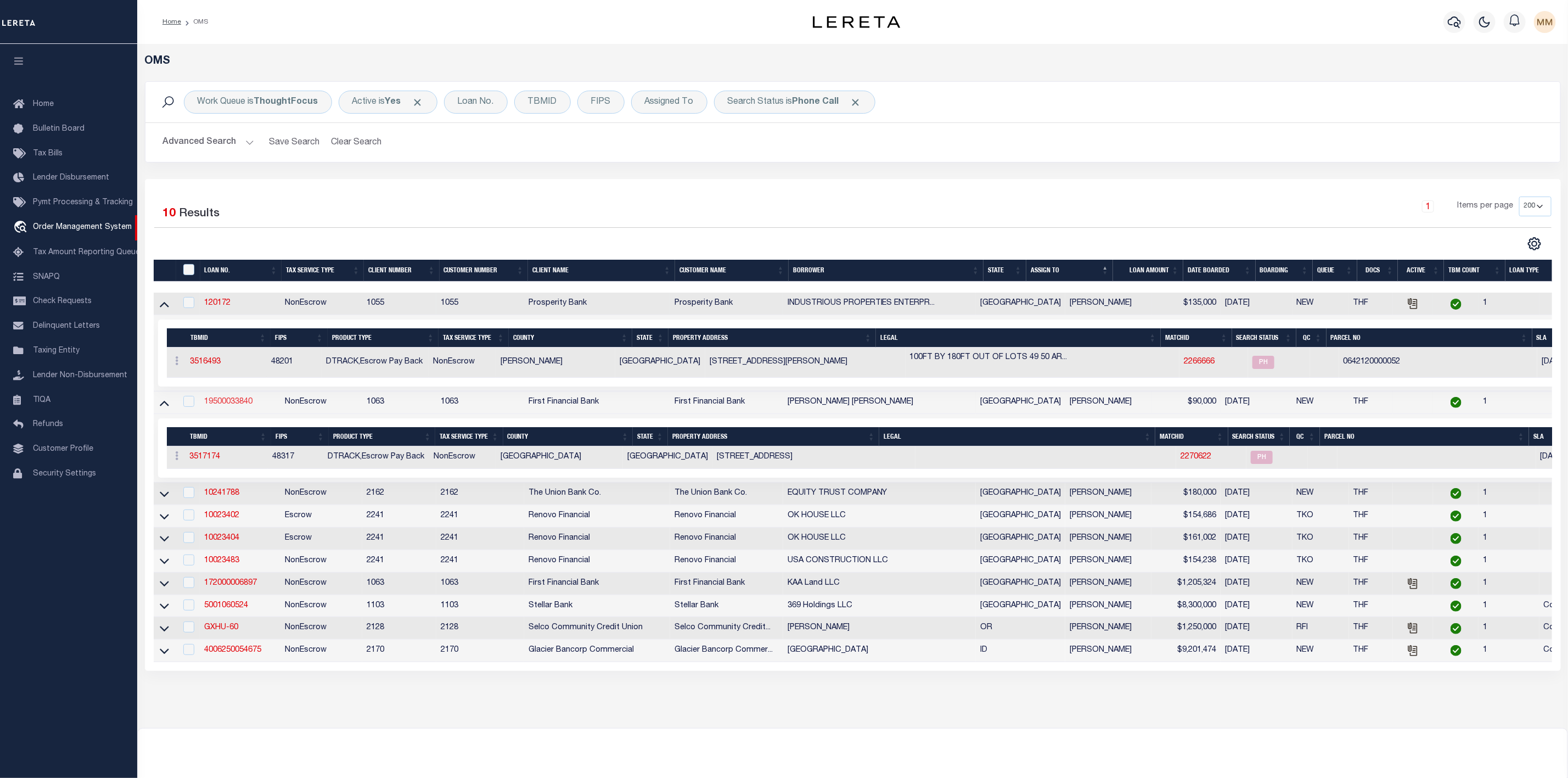
click at [224, 403] on link "19500033840" at bounding box center [228, 402] width 48 height 8
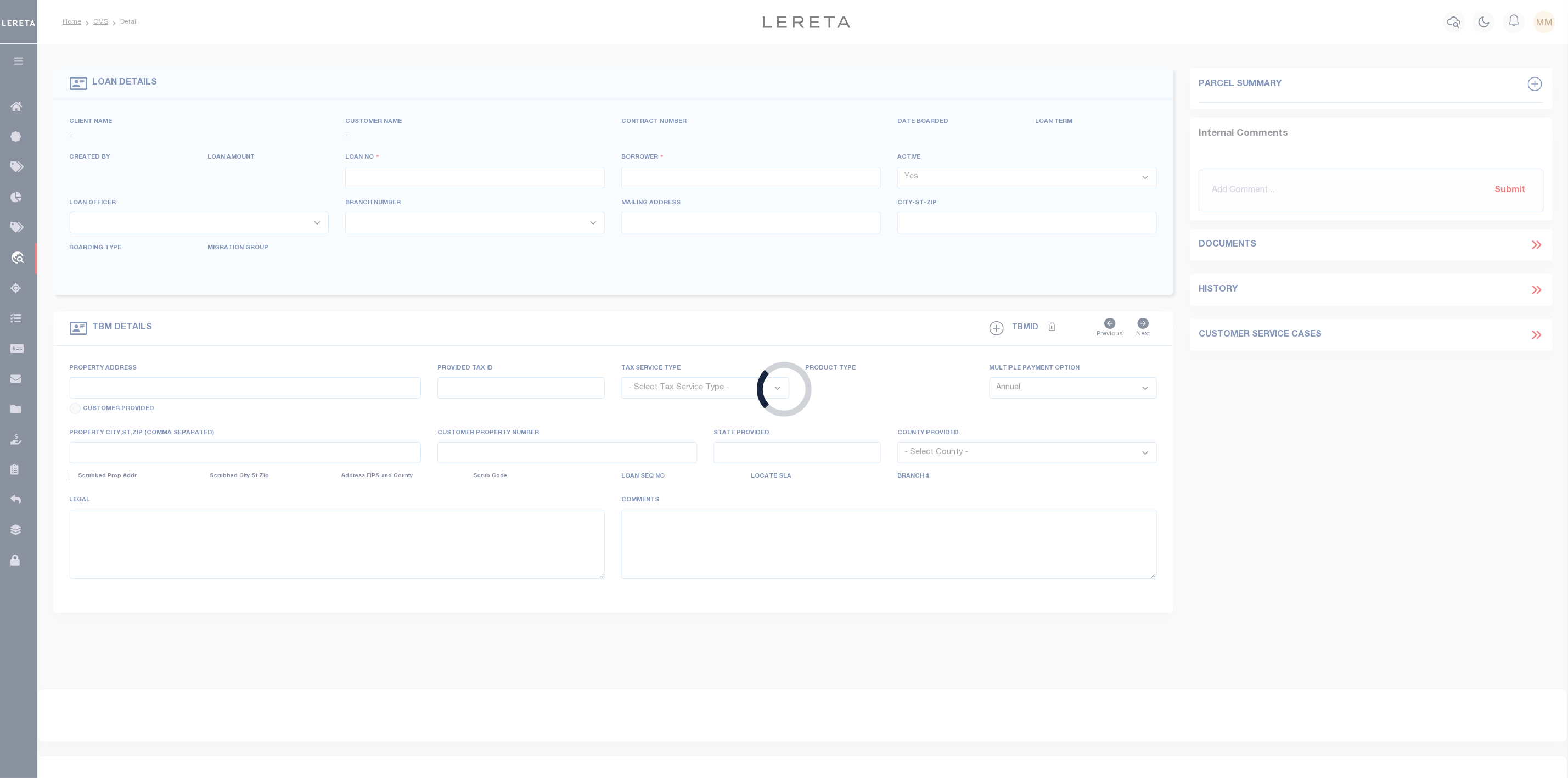
type input "19500033840"
type input "Jose Guadalupe Murillo Estrada"
select select
select select "100"
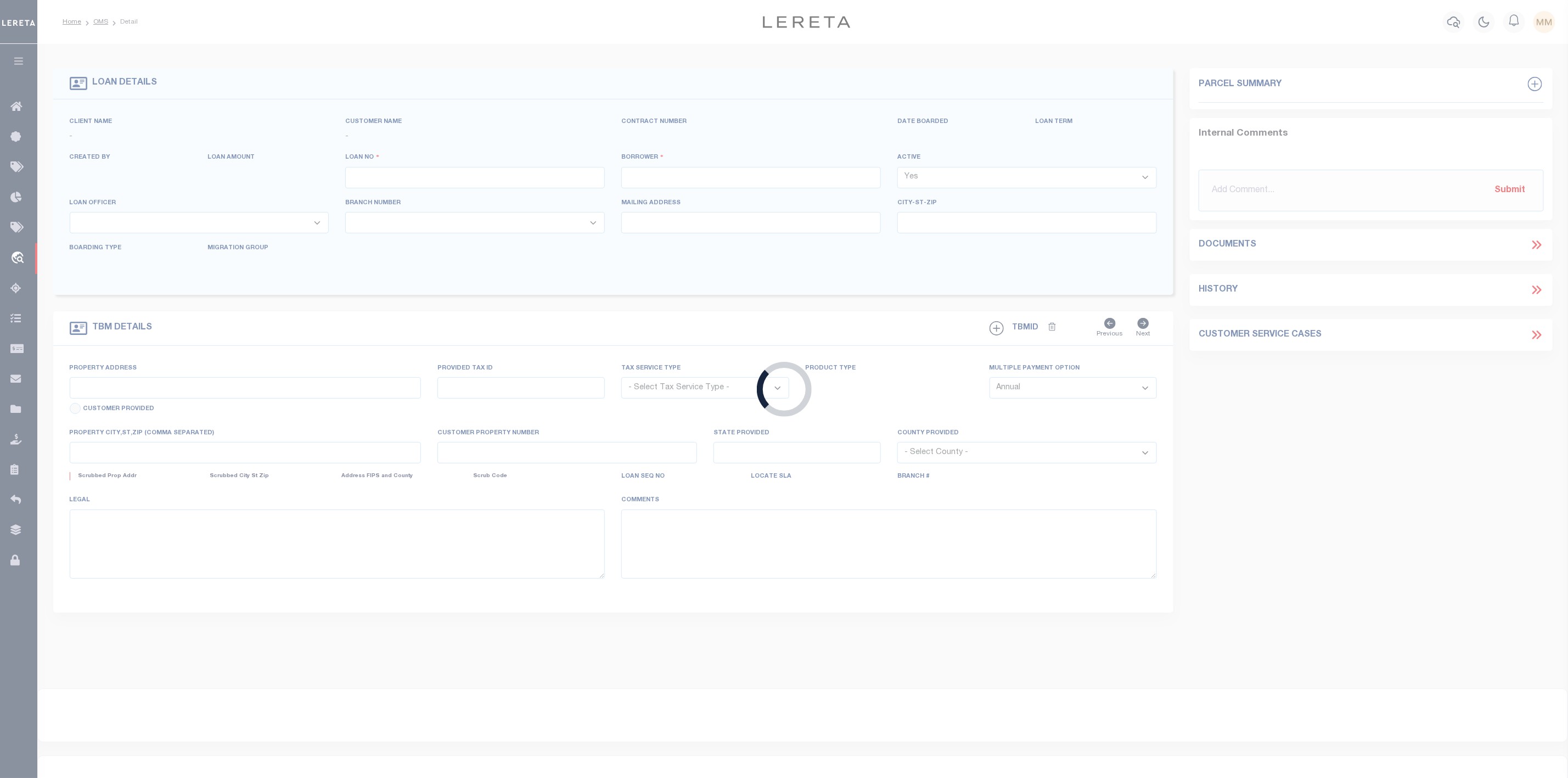
select select "NonEscrow"
type input "2140 BOWIE ST"
select select
type input "MIDLAND TX 797052933"
type input "[GEOGRAPHIC_DATA]"
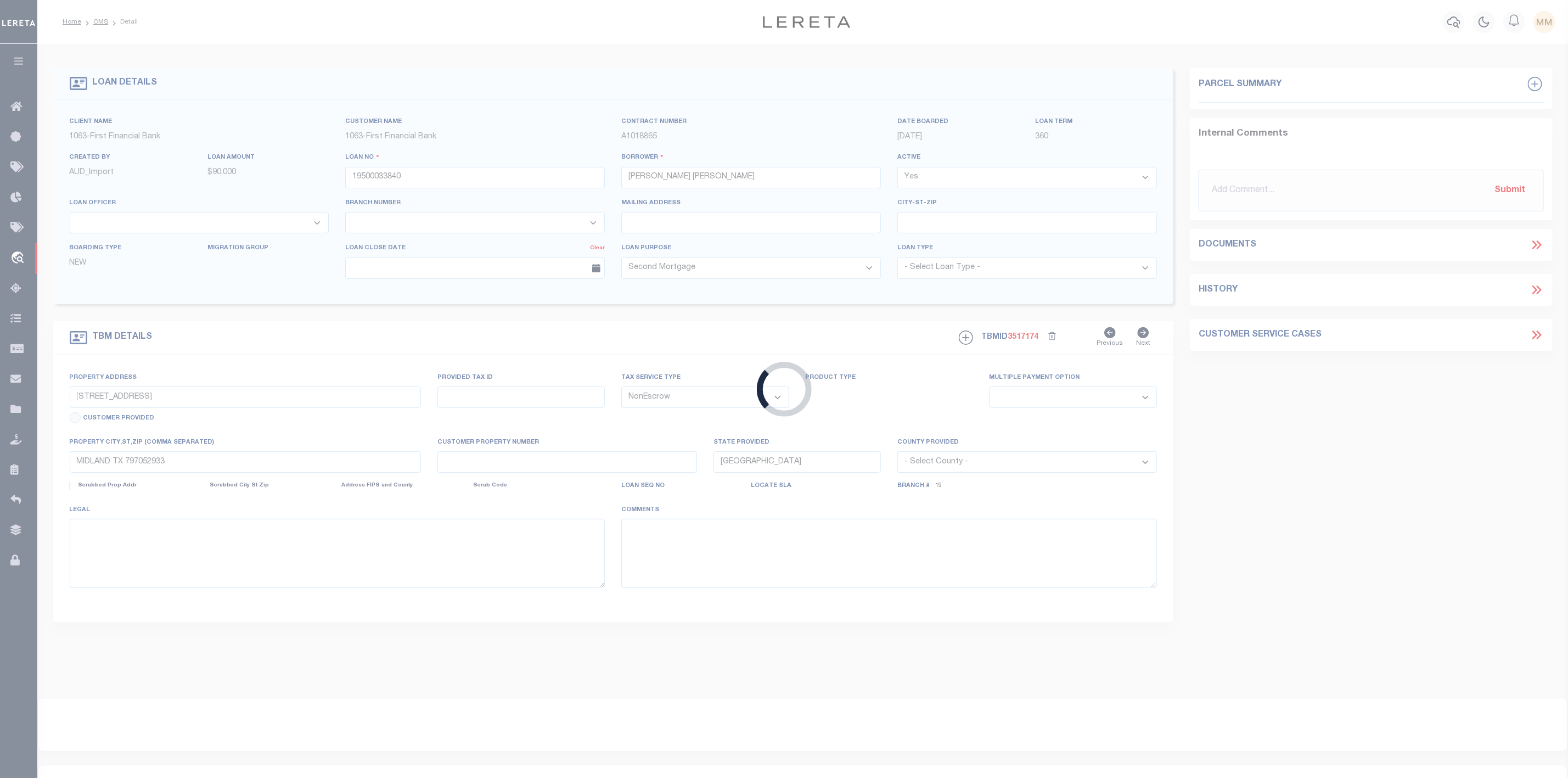
select select
select select "22471"
select select "505"
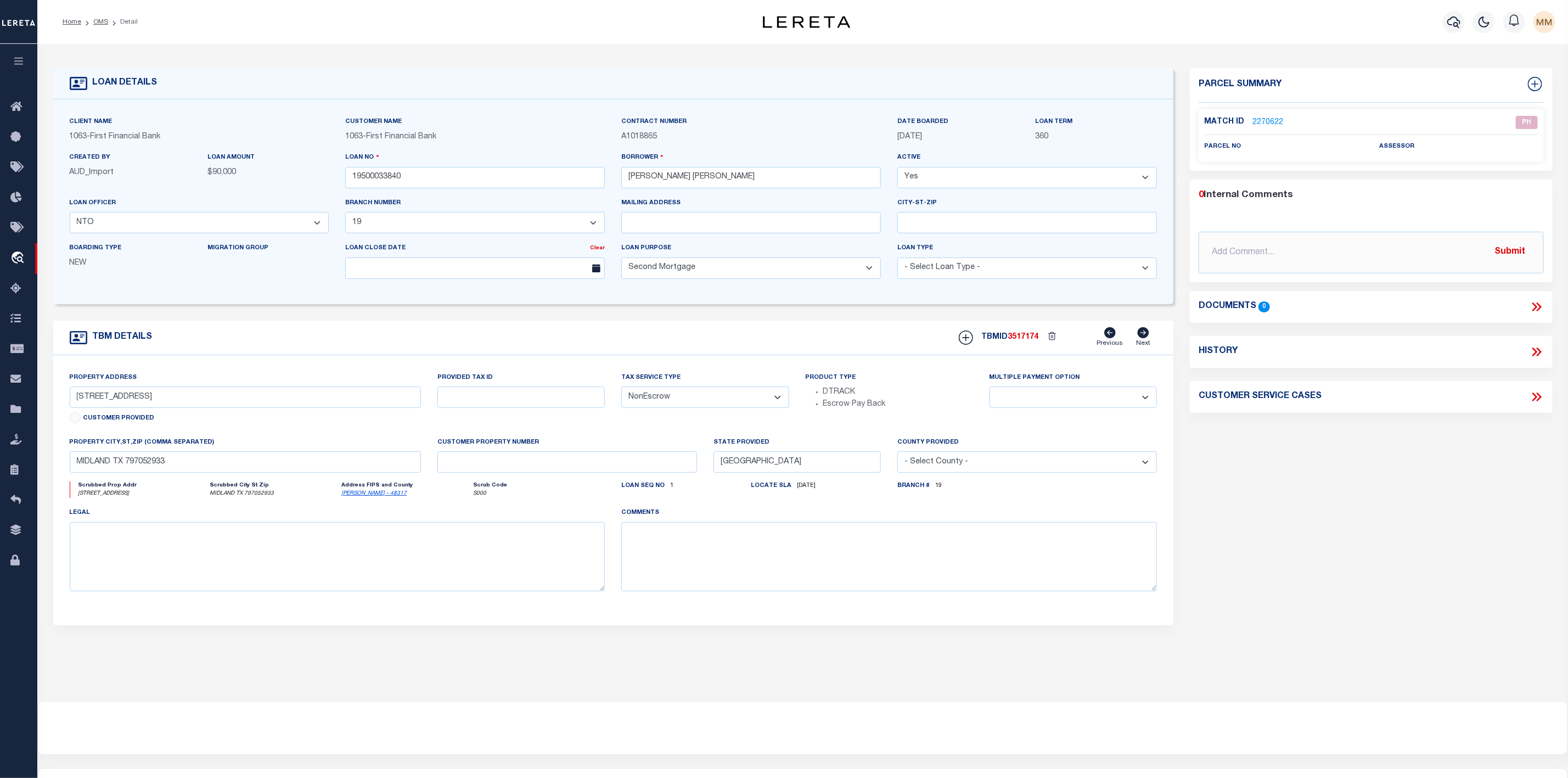
click at [1270, 121] on link "2270622" at bounding box center [1267, 122] width 31 height 11
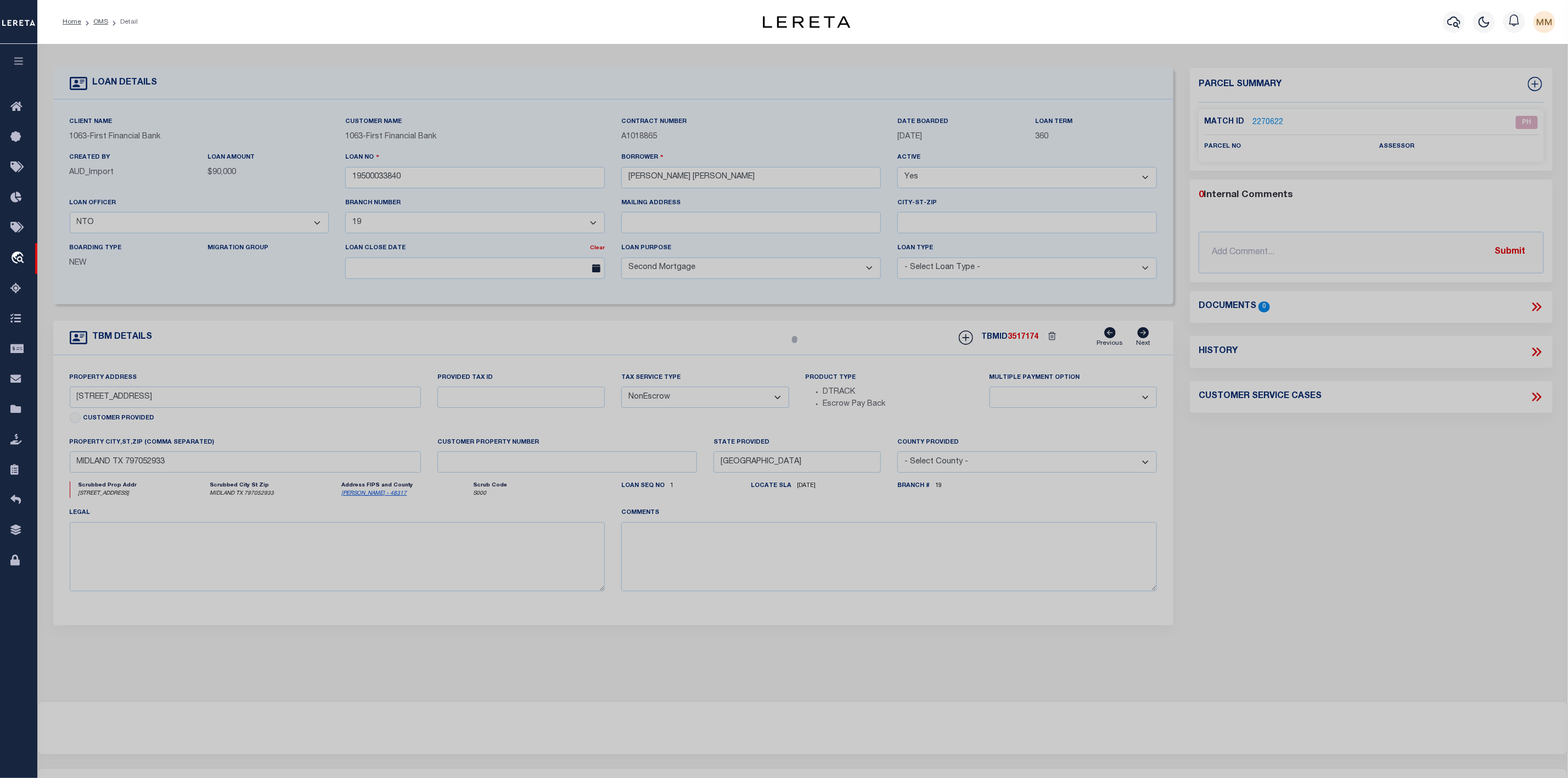
checkbox input "false"
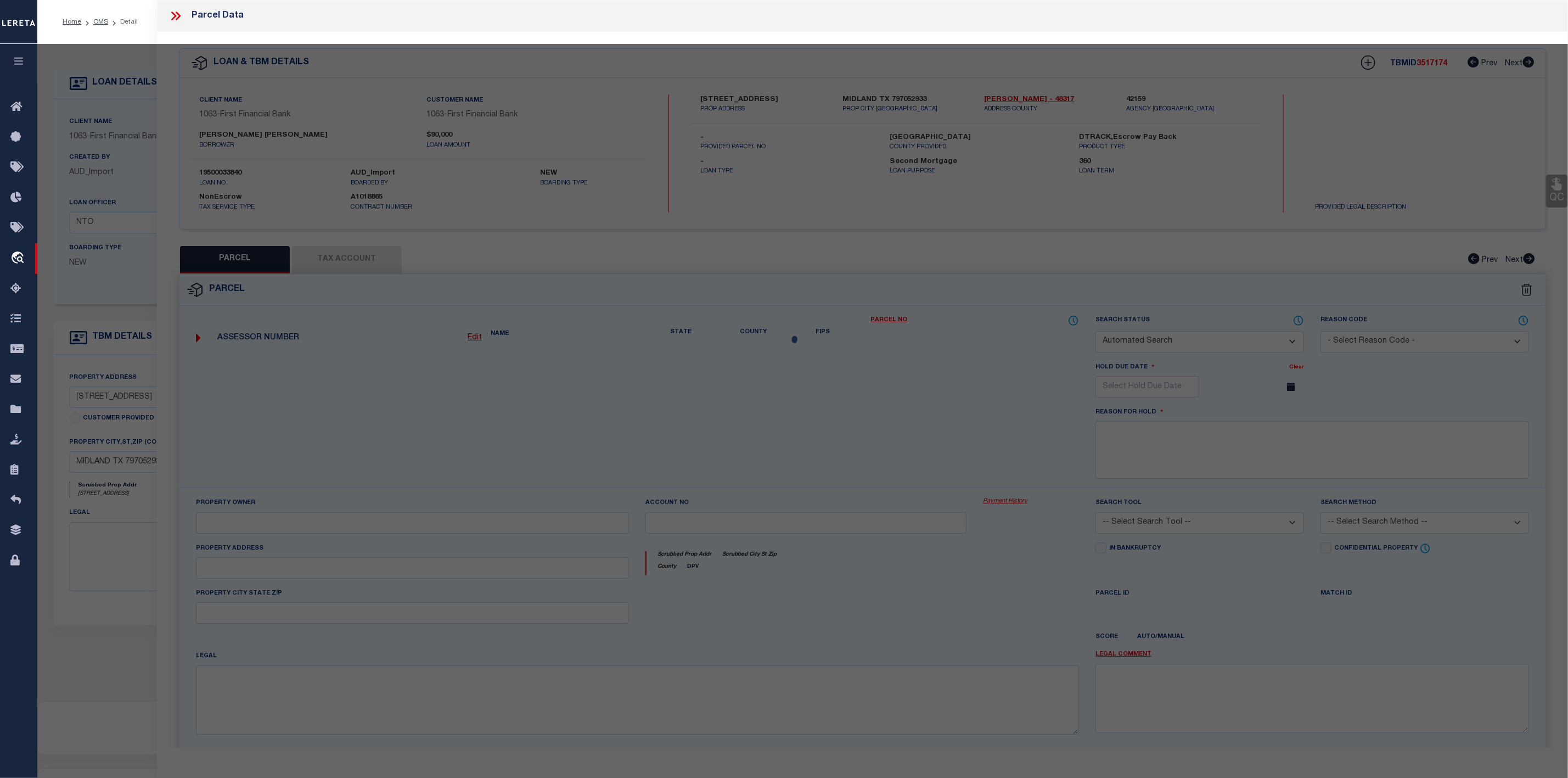
select select "PH"
checkbox input "false"
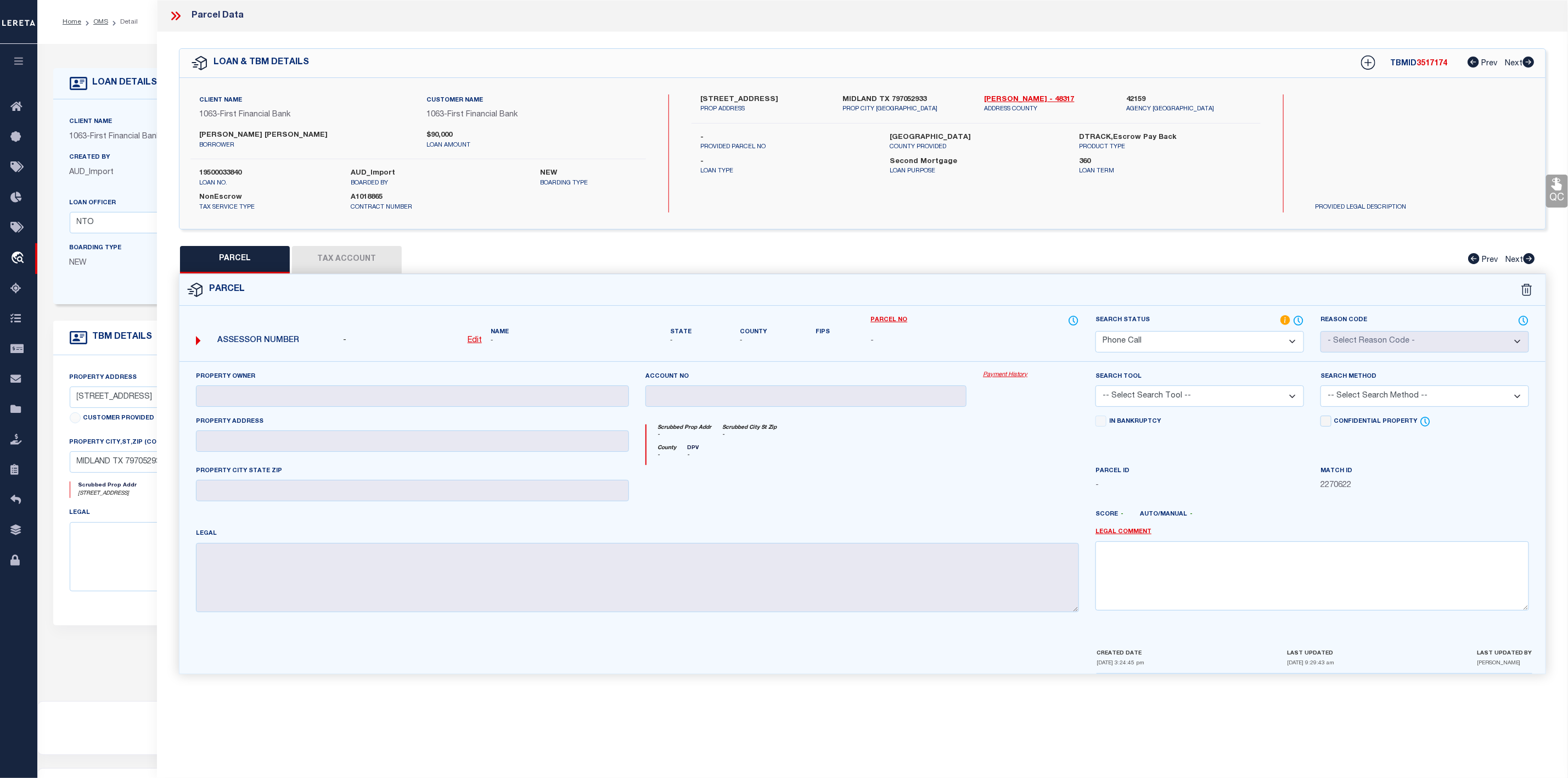
click at [173, 13] on icon at bounding box center [173, 16] width 5 height 9
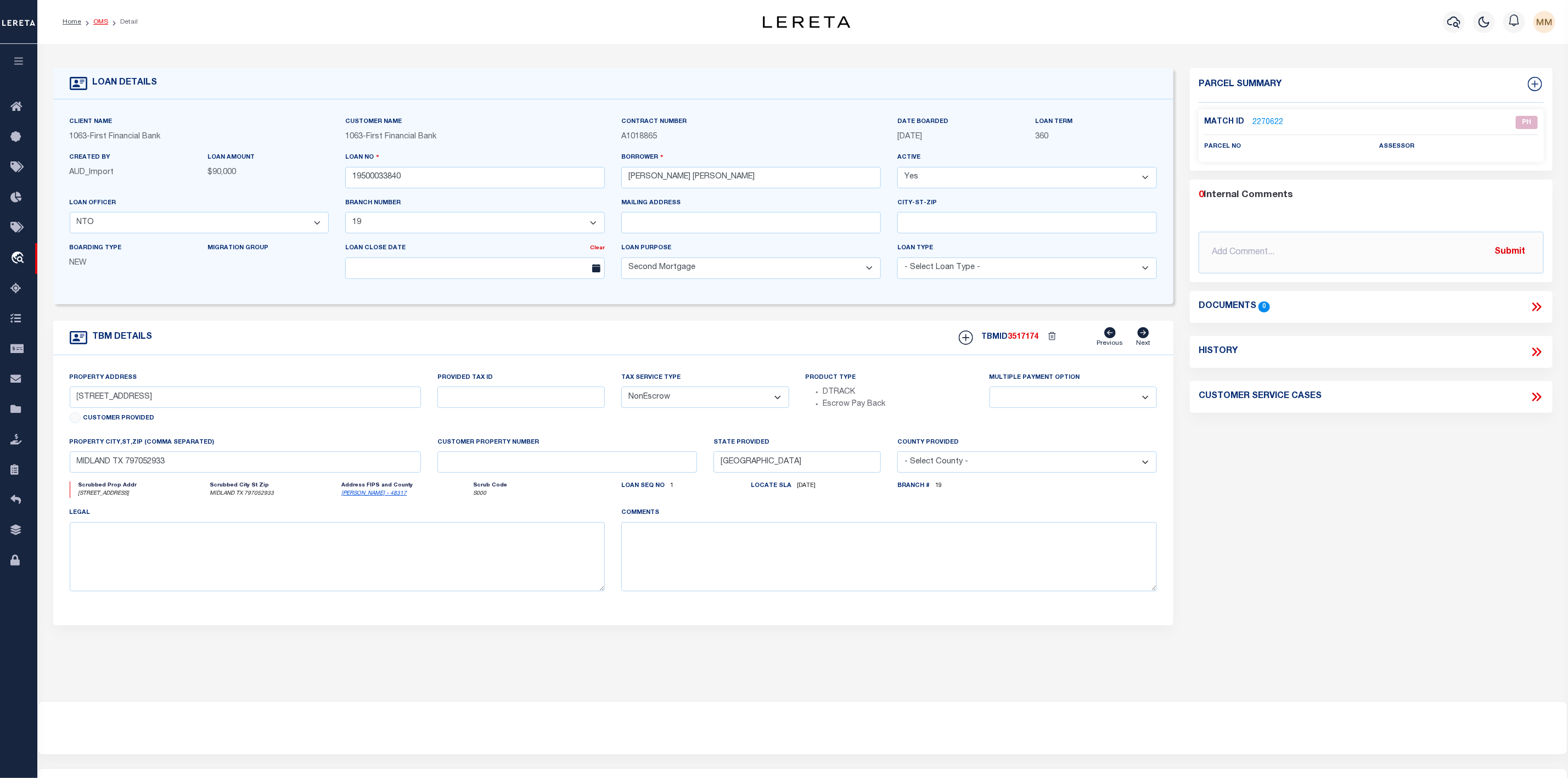
click at [97, 22] on link "OMS" at bounding box center [101, 22] width 15 height 7
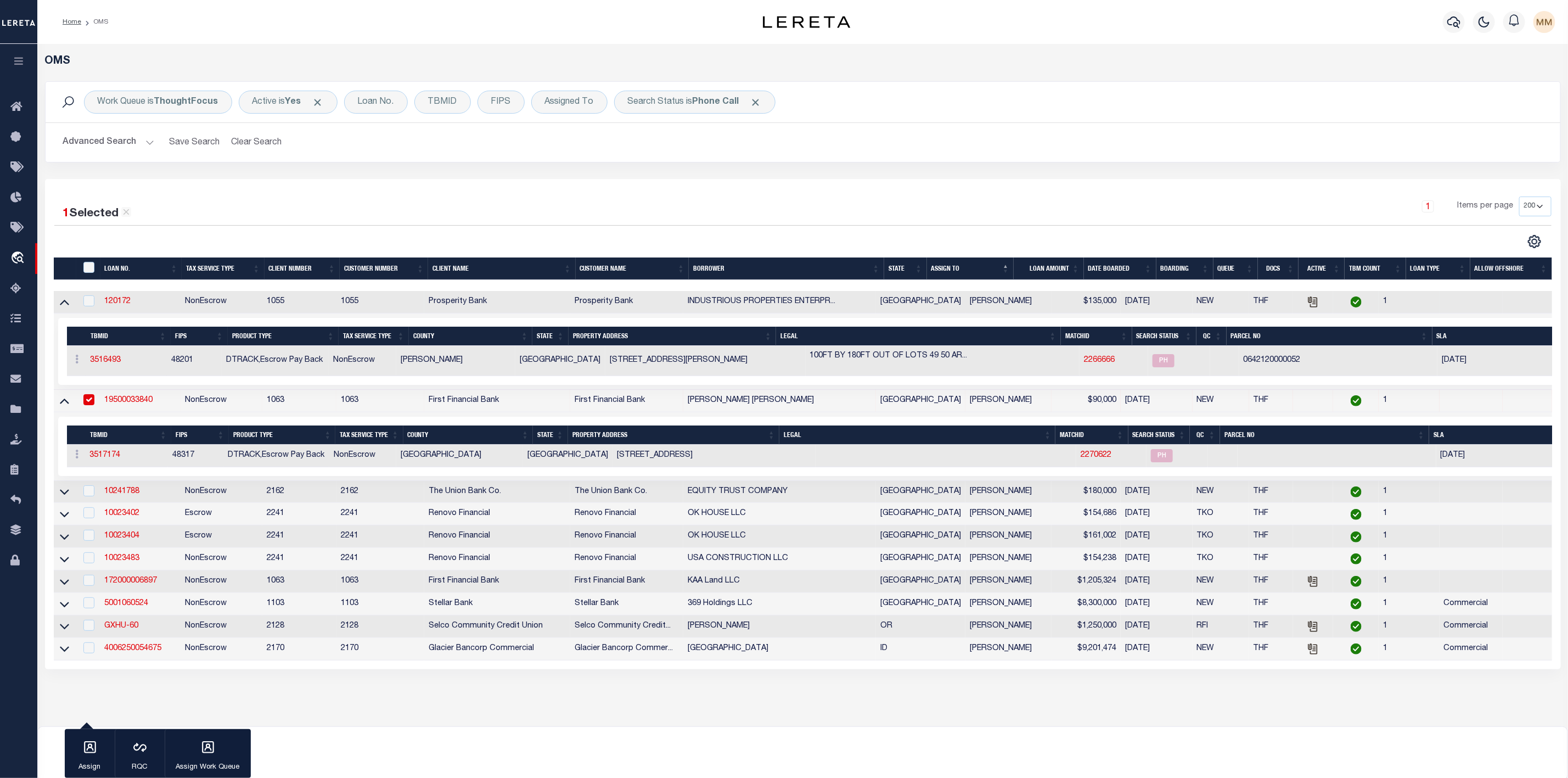
click at [91, 406] on input "checkbox" at bounding box center [89, 400] width 11 height 11
checkbox input "false"
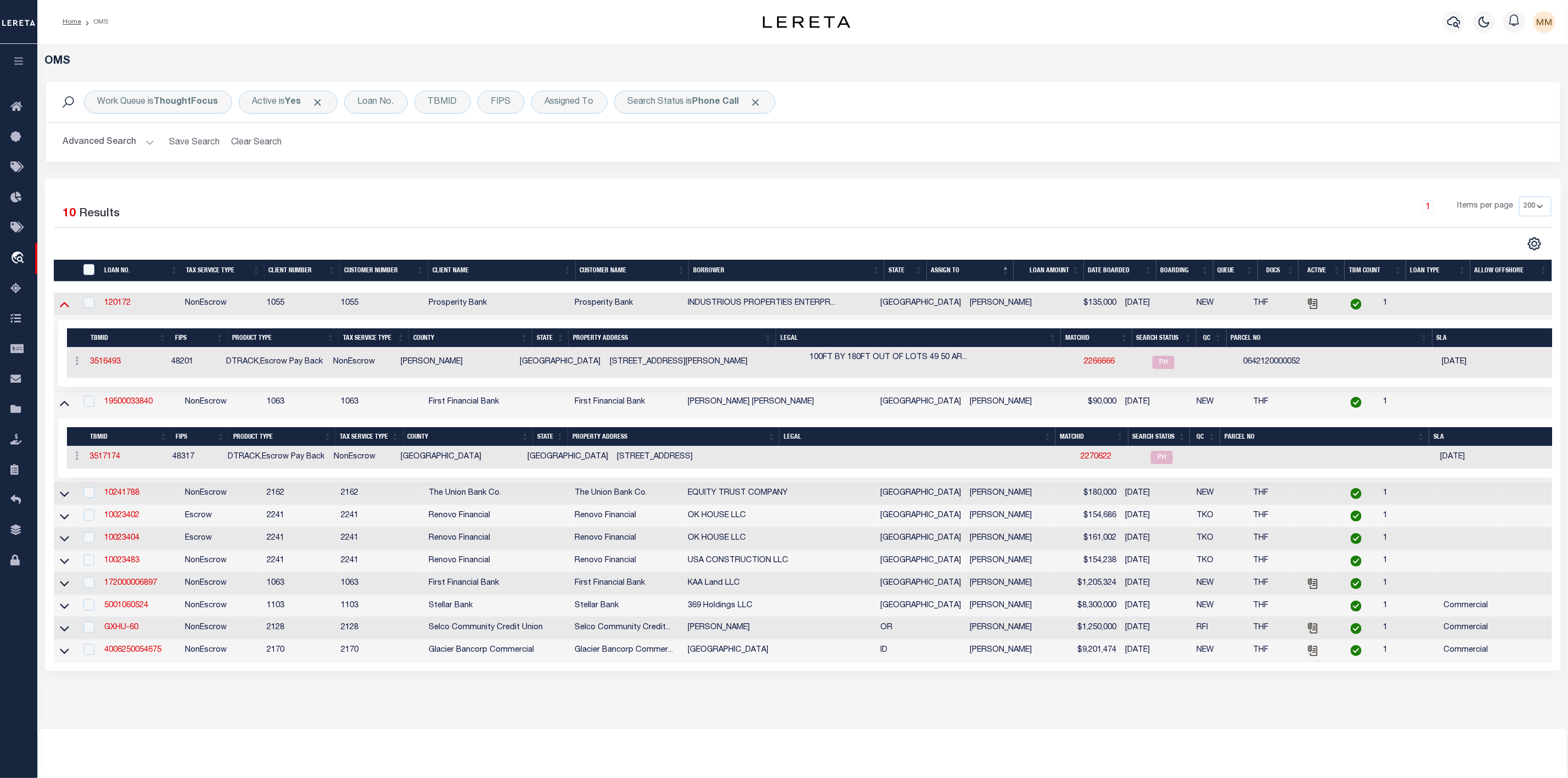
click at [63, 303] on icon at bounding box center [64, 304] width 9 height 11
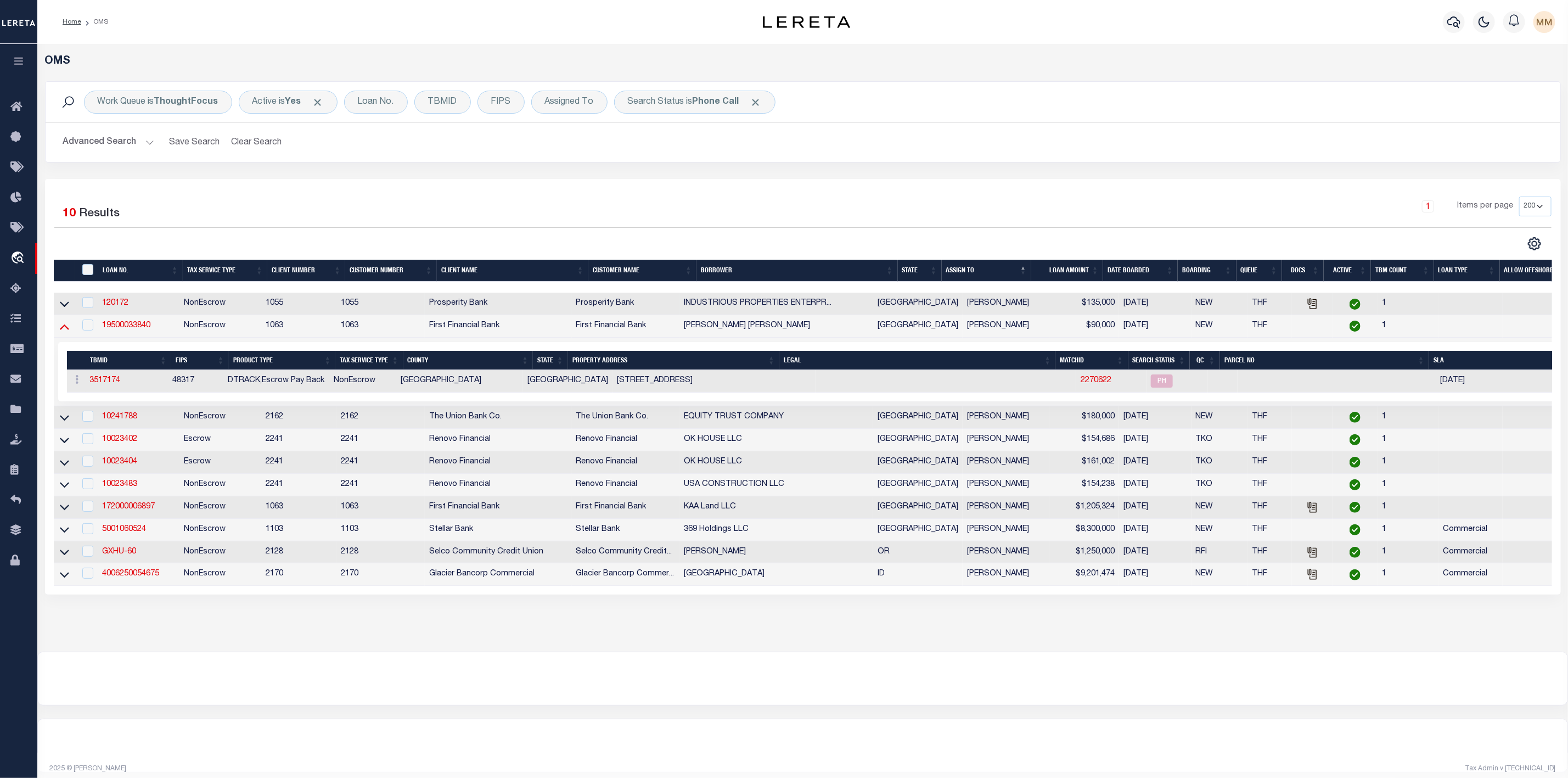
click at [63, 329] on icon at bounding box center [64, 326] width 9 height 11
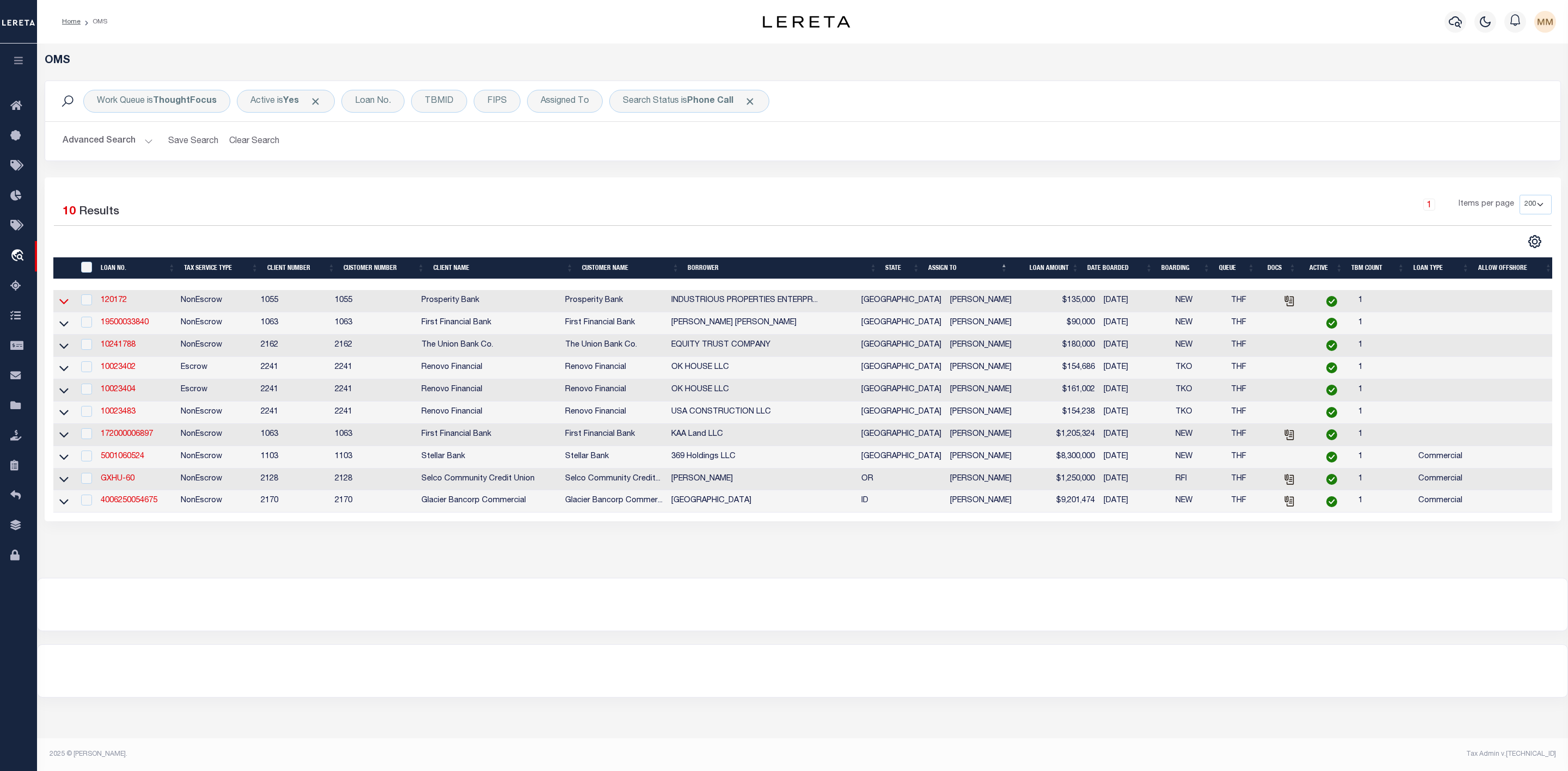
click at [64, 305] on icon at bounding box center [64, 302] width 9 height 5
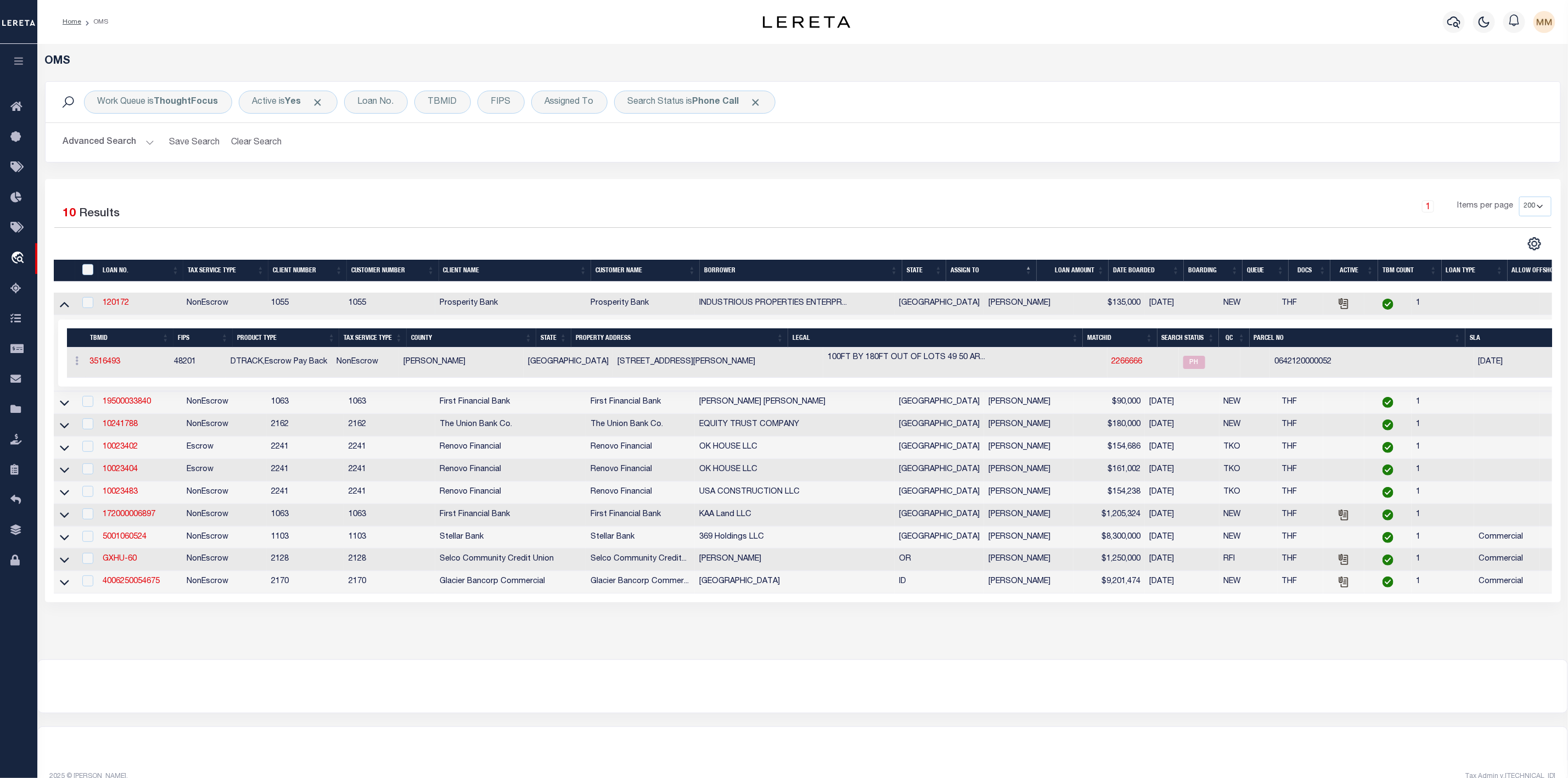
click at [64, 310] on icon at bounding box center [64, 304] width 9 height 11
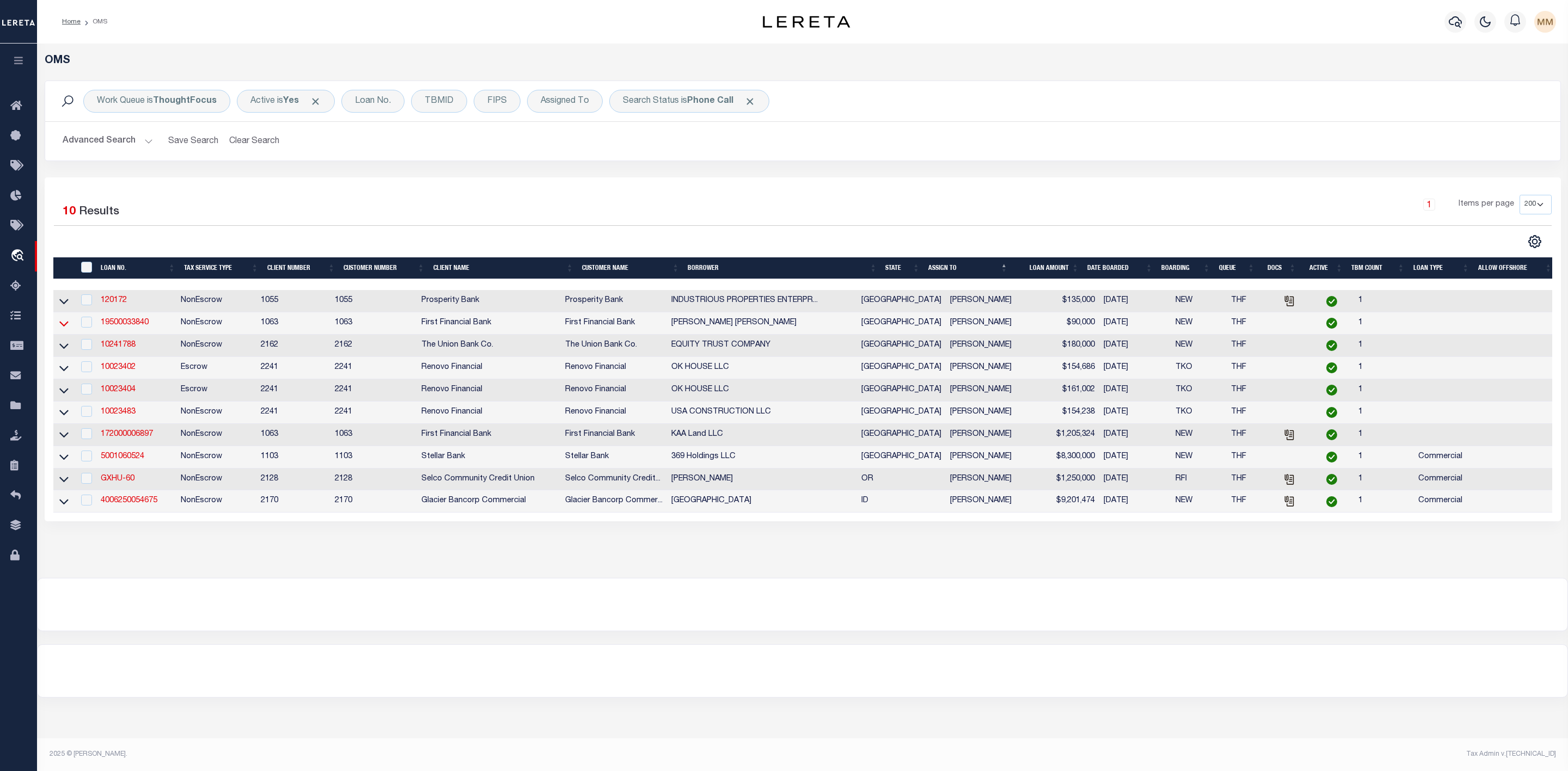
click at [61, 329] on icon at bounding box center [64, 323] width 9 height 11
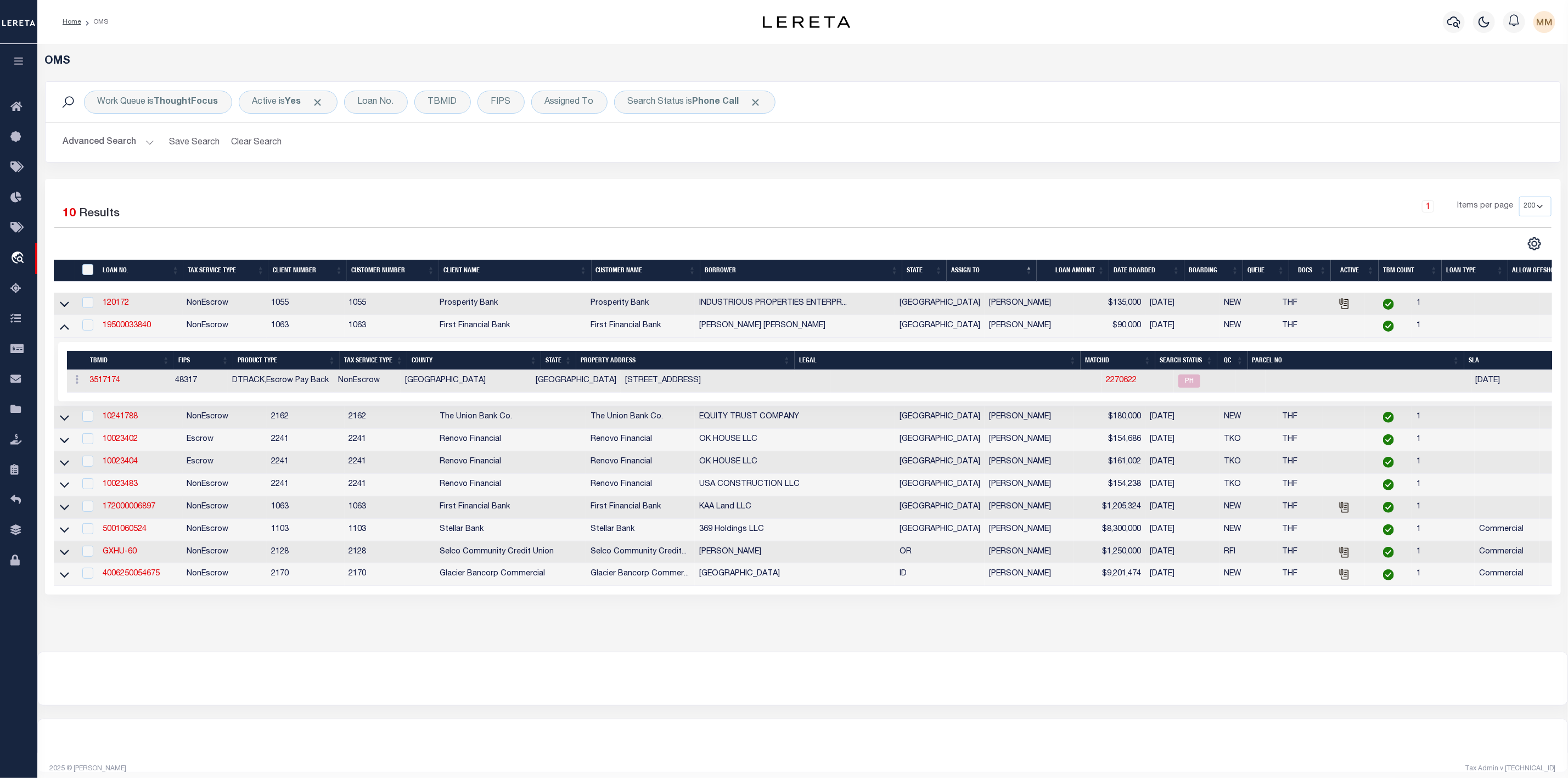
click at [62, 332] on icon at bounding box center [64, 326] width 9 height 11
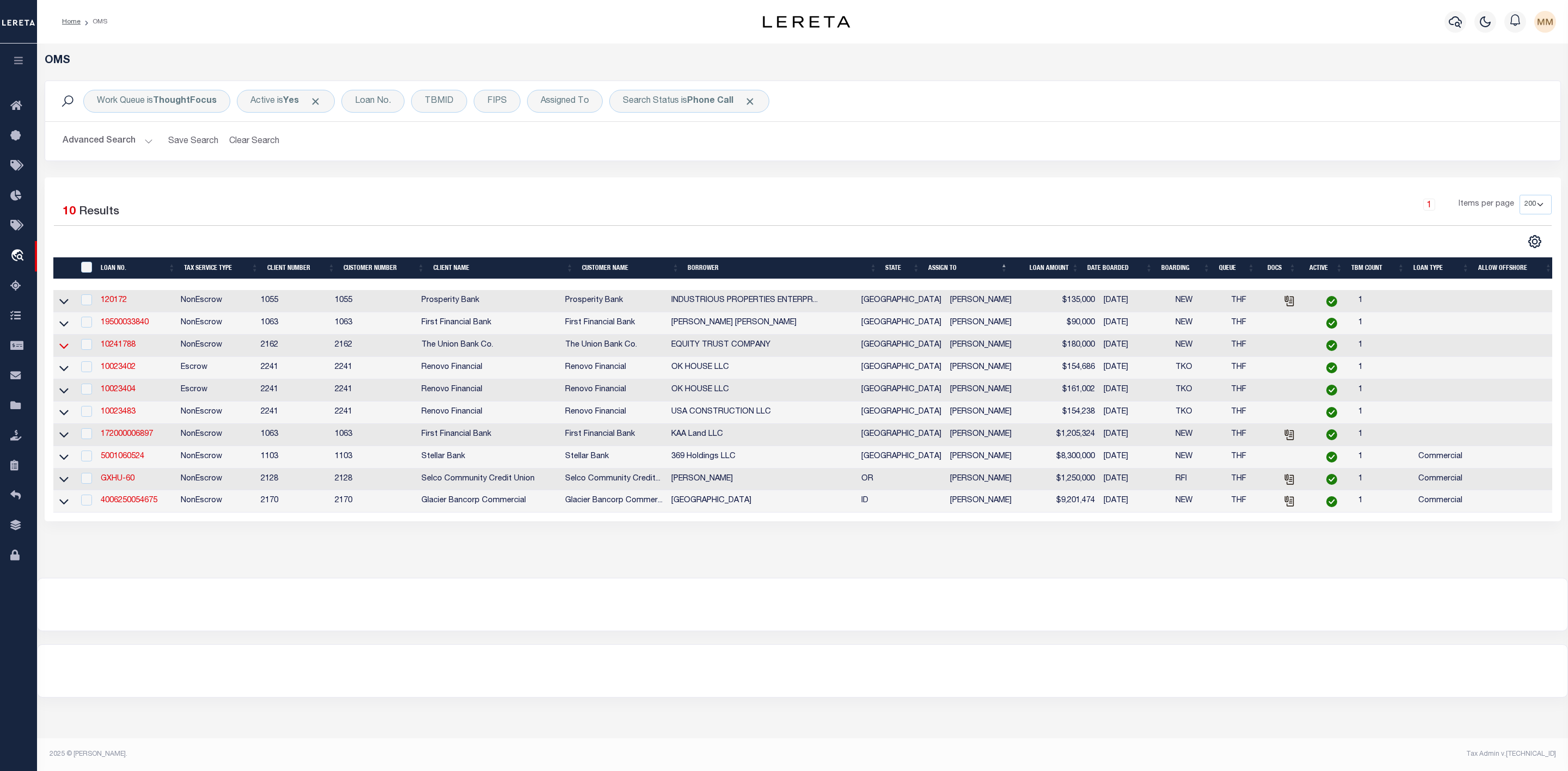
click at [66, 352] on icon at bounding box center [64, 345] width 9 height 11
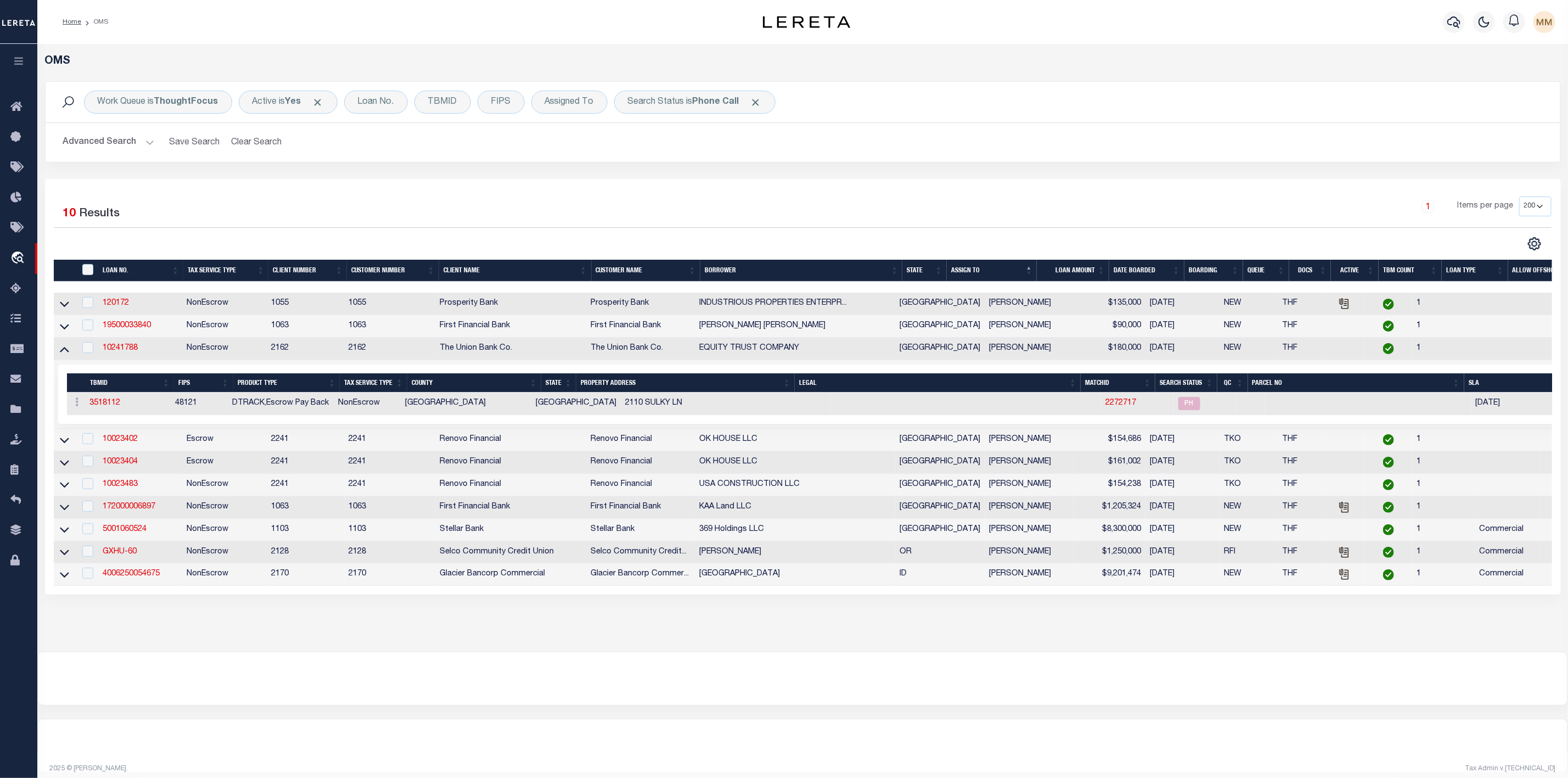
click at [66, 355] on icon at bounding box center [64, 348] width 9 height 11
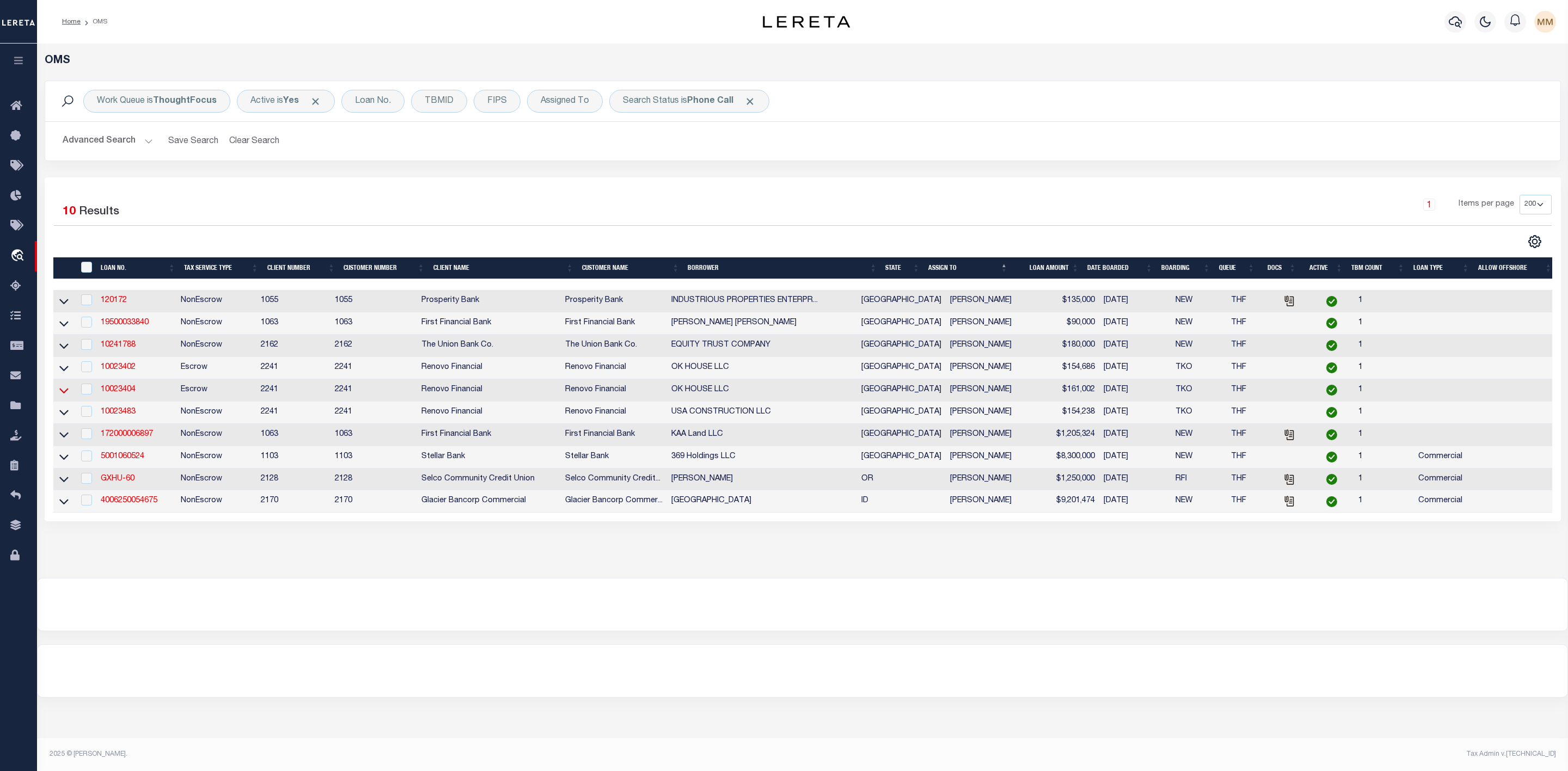
click at [59, 394] on icon at bounding box center [64, 390] width 9 height 5
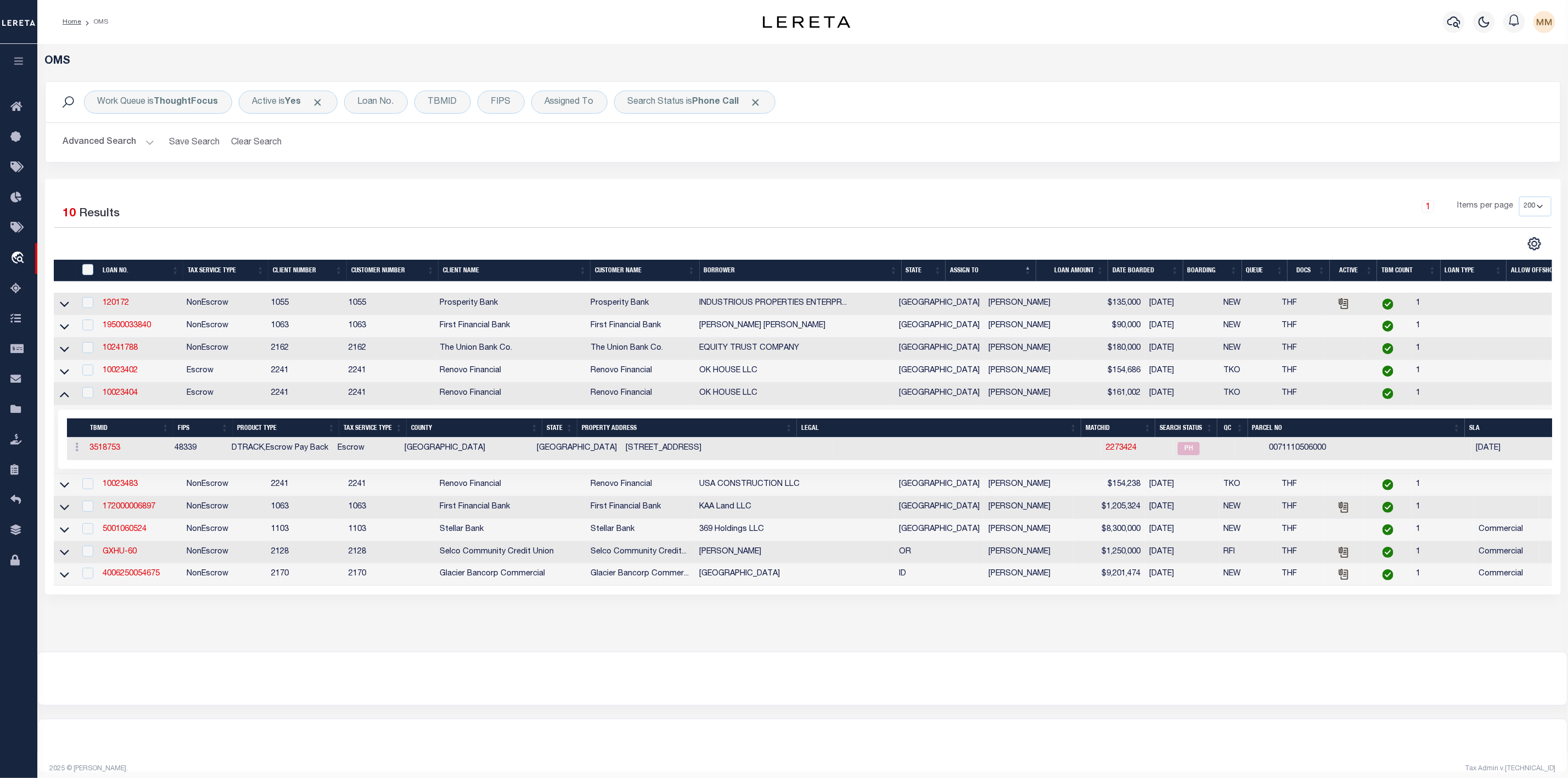
click at [60, 397] on icon at bounding box center [64, 394] width 9 height 11
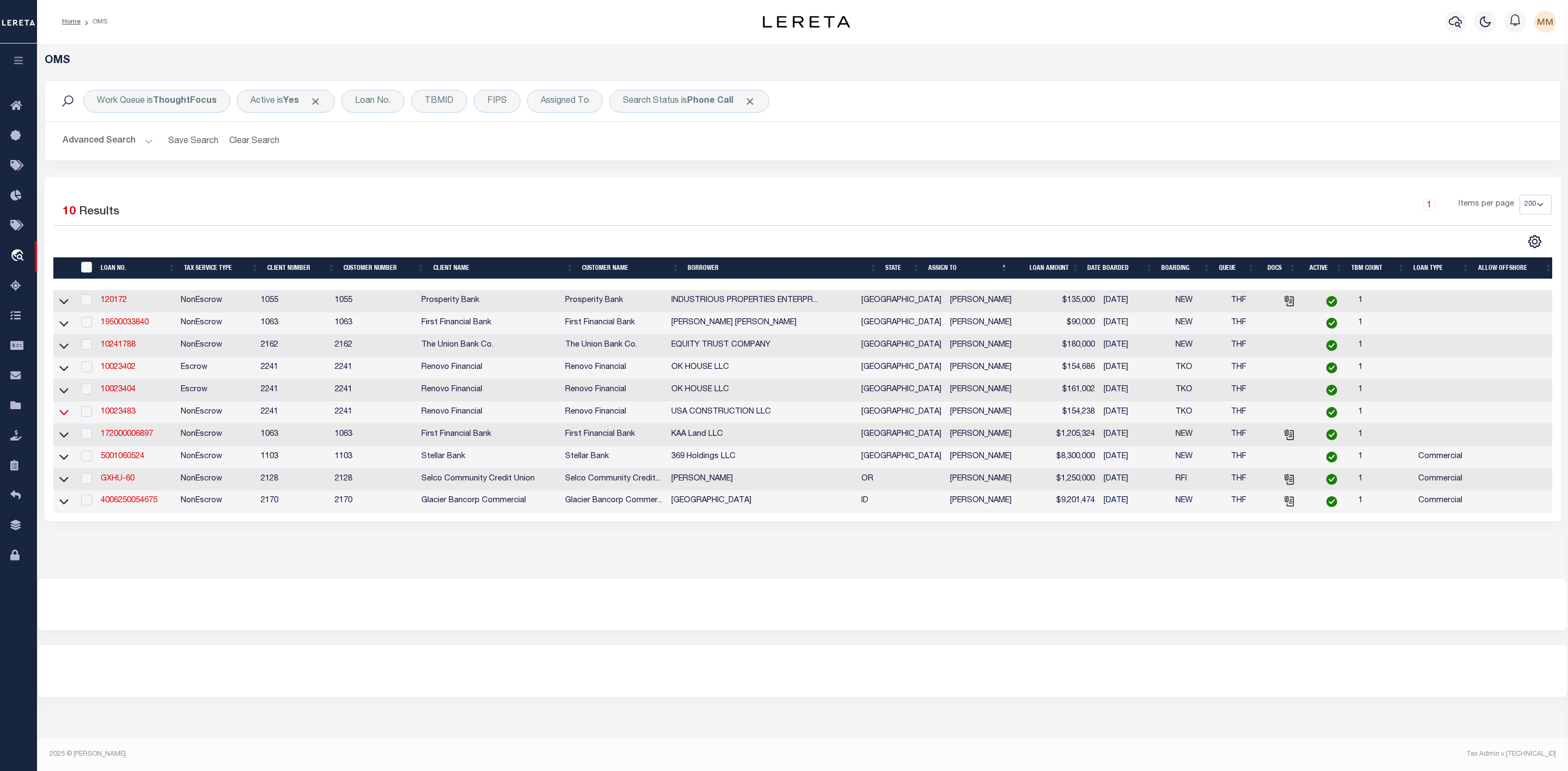
click at [65, 414] on icon at bounding box center [64, 412] width 9 height 11
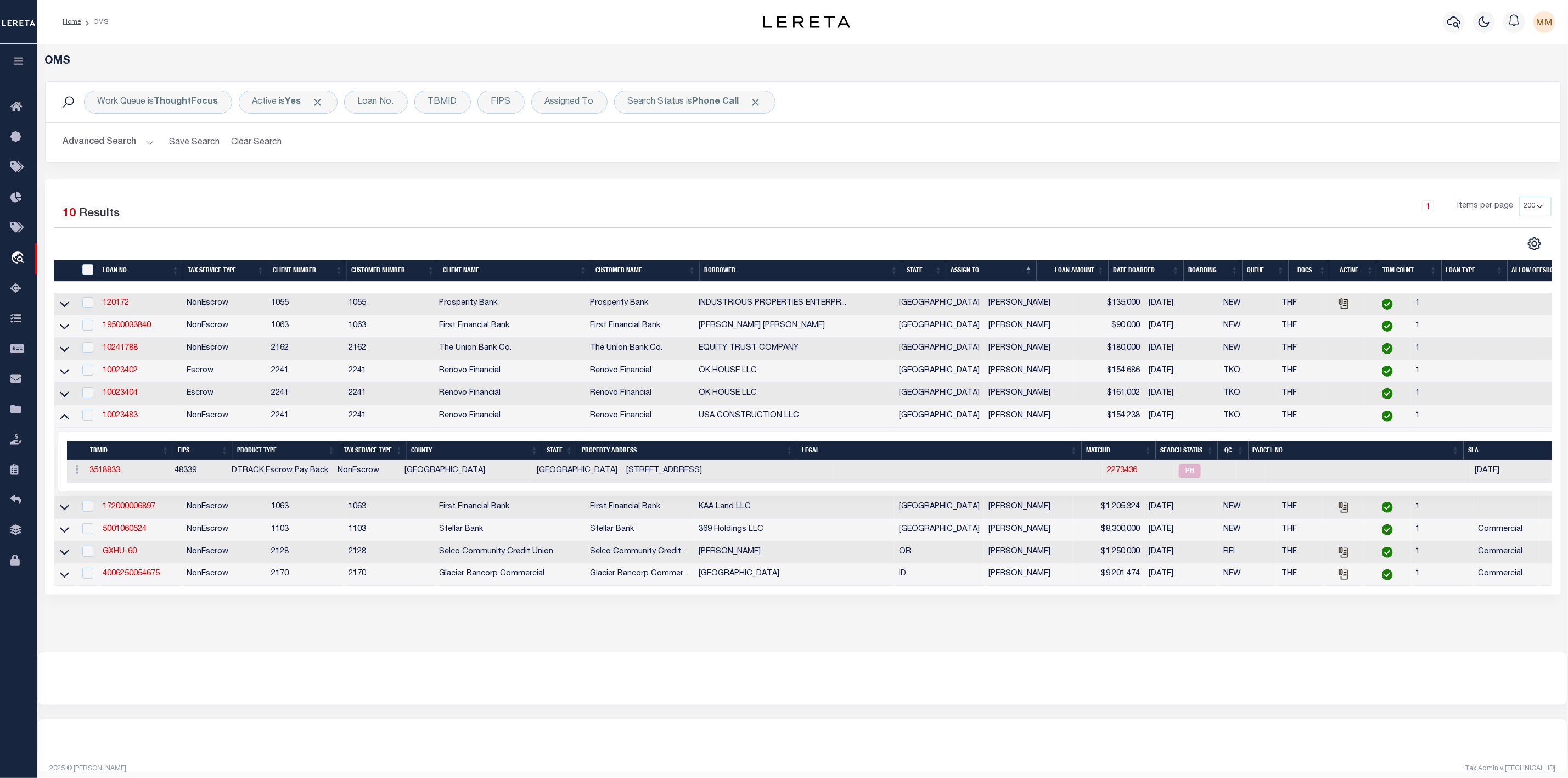
click at [66, 418] on icon at bounding box center [64, 415] width 9 height 11
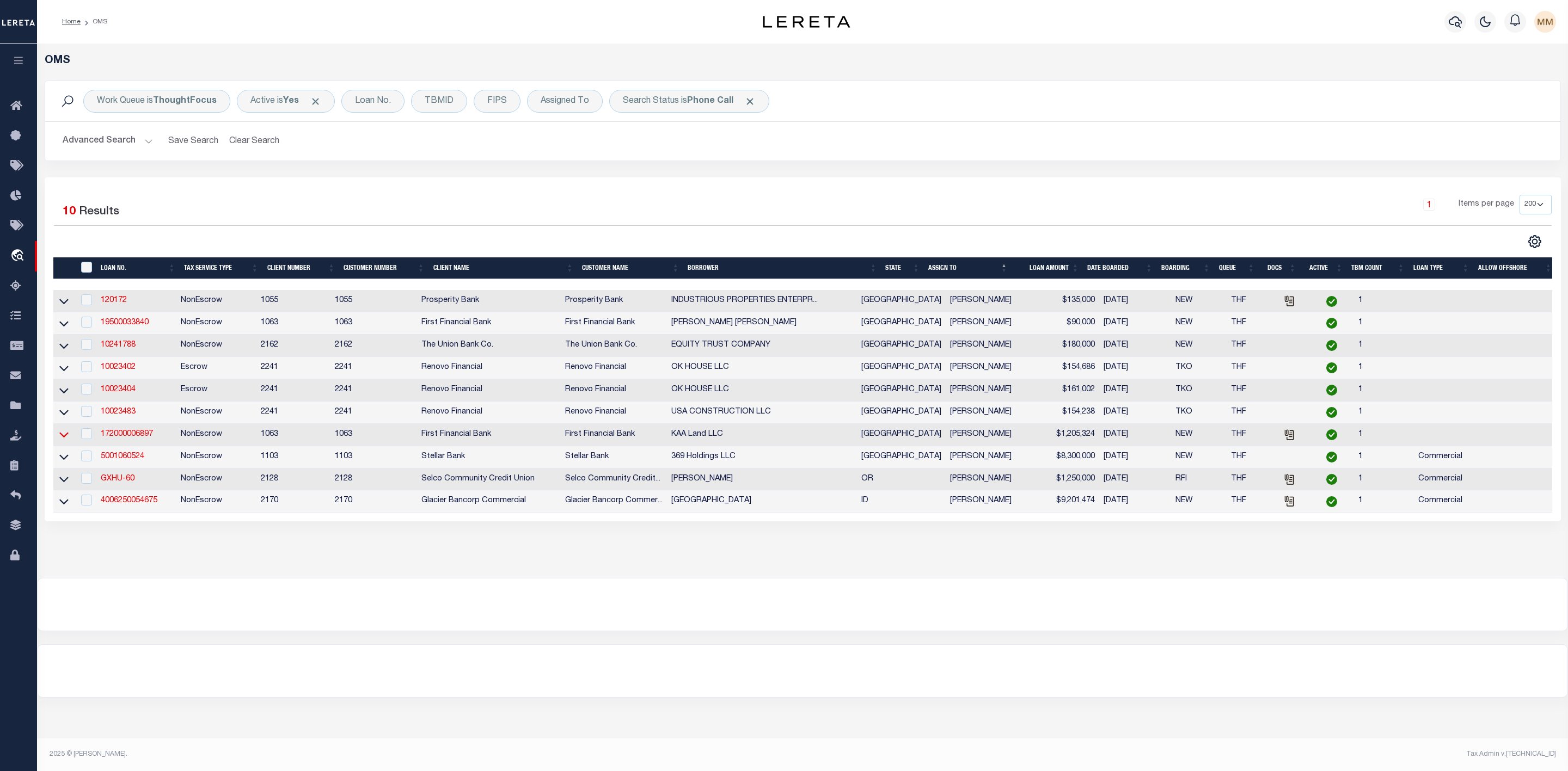
click at [61, 440] on icon at bounding box center [64, 434] width 9 height 11
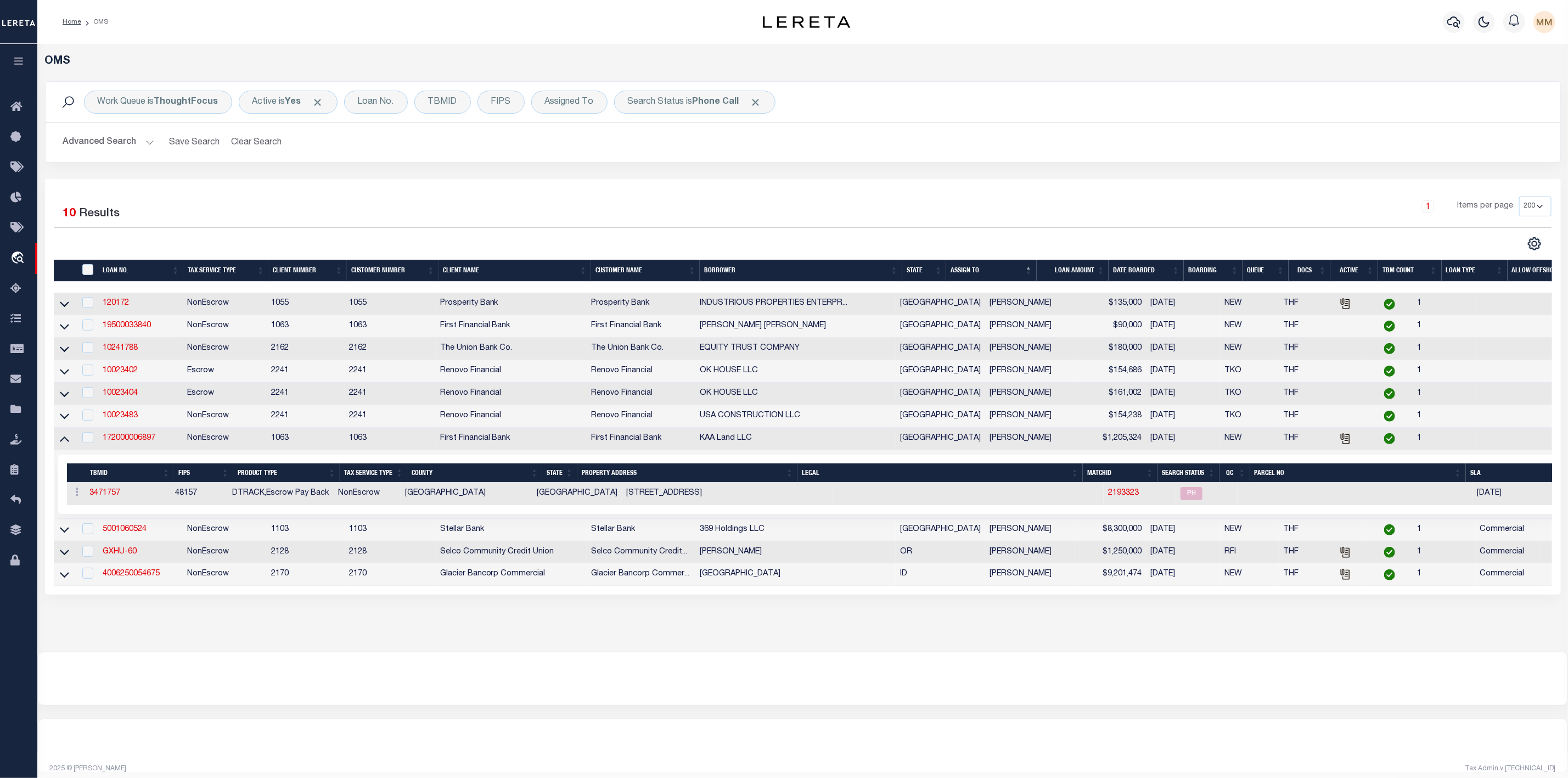
click at [61, 442] on icon at bounding box center [64, 439] width 9 height 5
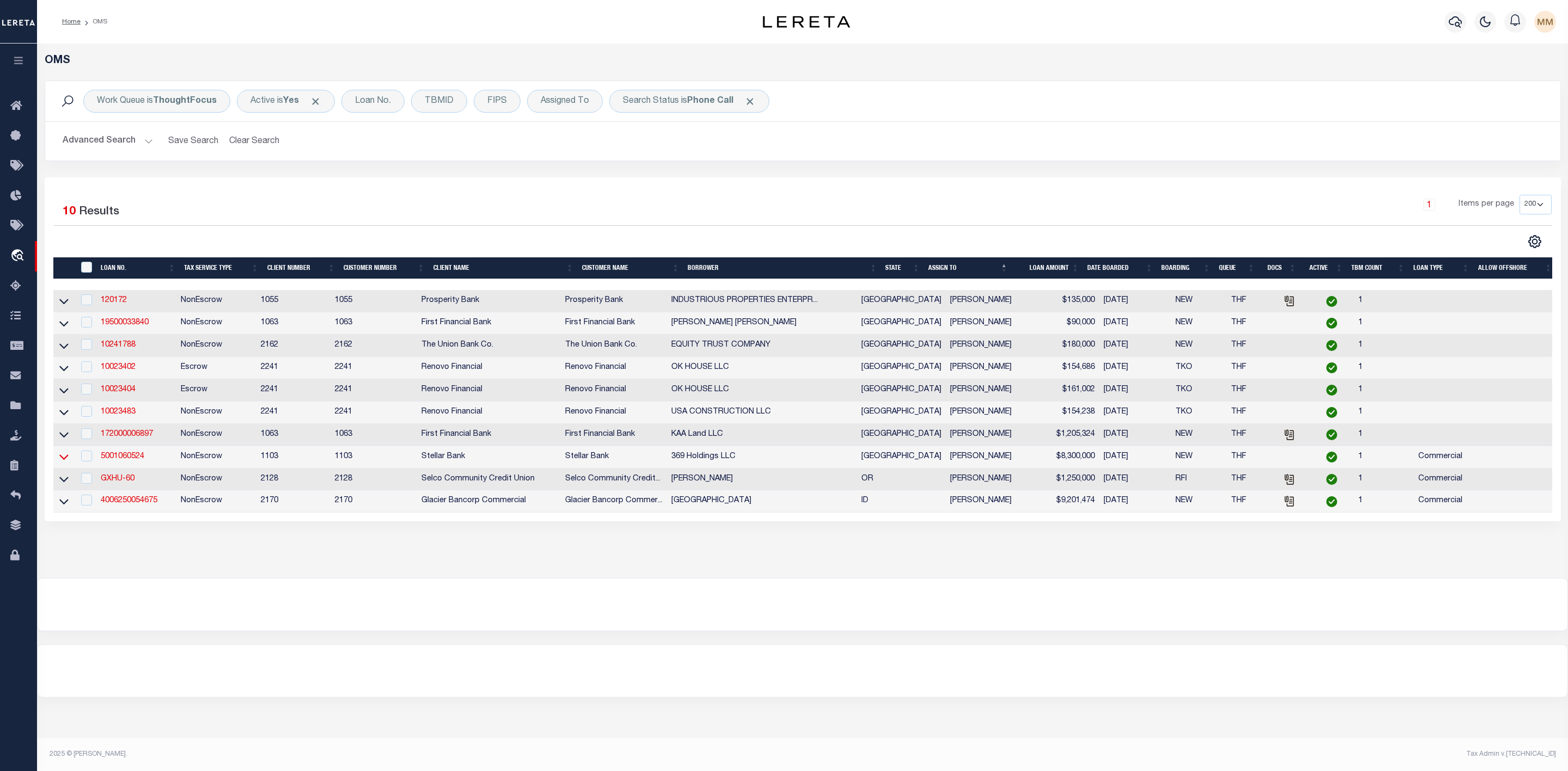
click at [62, 459] on icon at bounding box center [64, 456] width 9 height 11
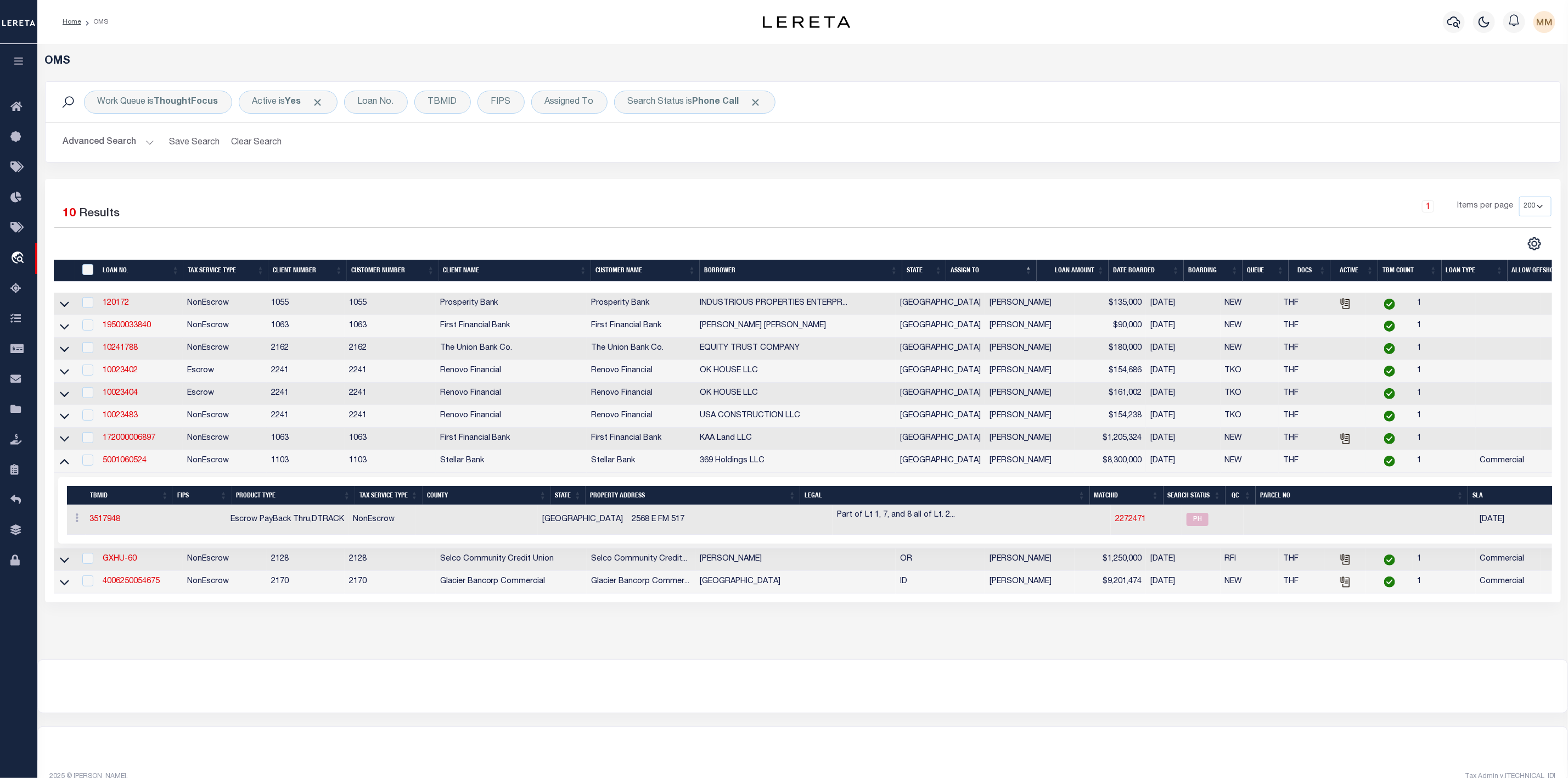
click at [63, 464] on icon at bounding box center [64, 461] width 9 height 11
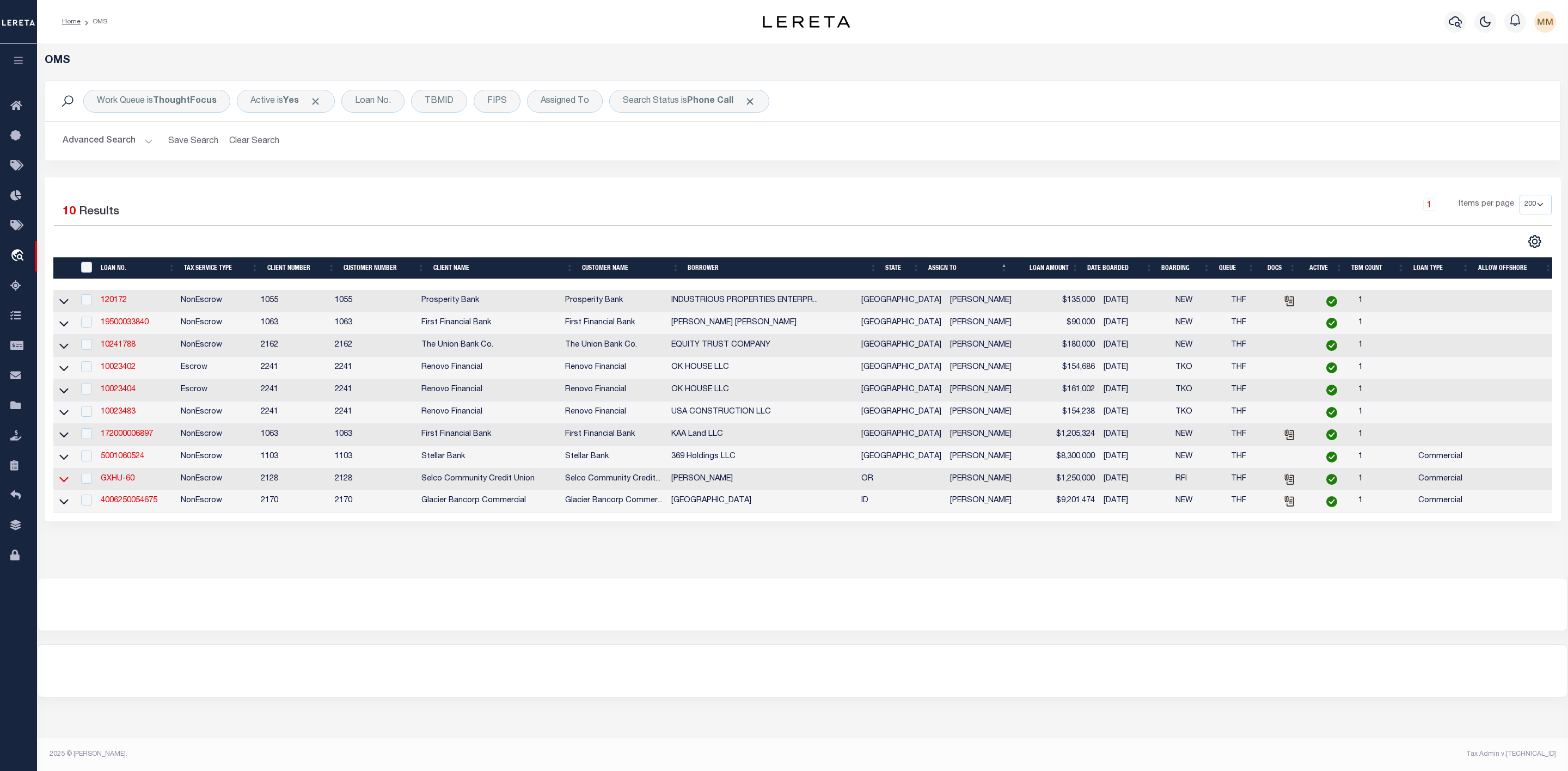
click at [67, 482] on icon at bounding box center [64, 479] width 9 height 11
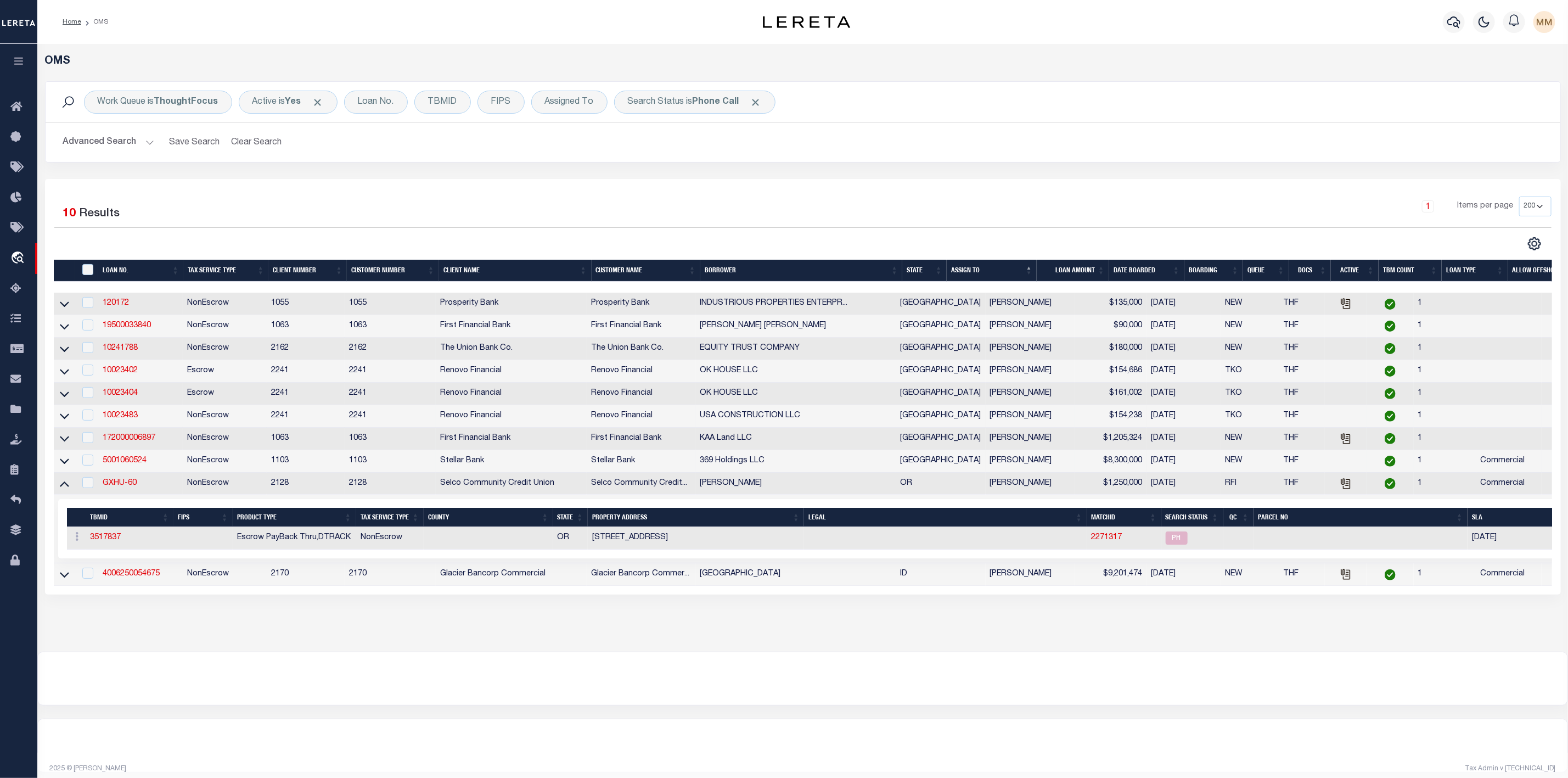
click at [68, 486] on icon at bounding box center [64, 483] width 9 height 11
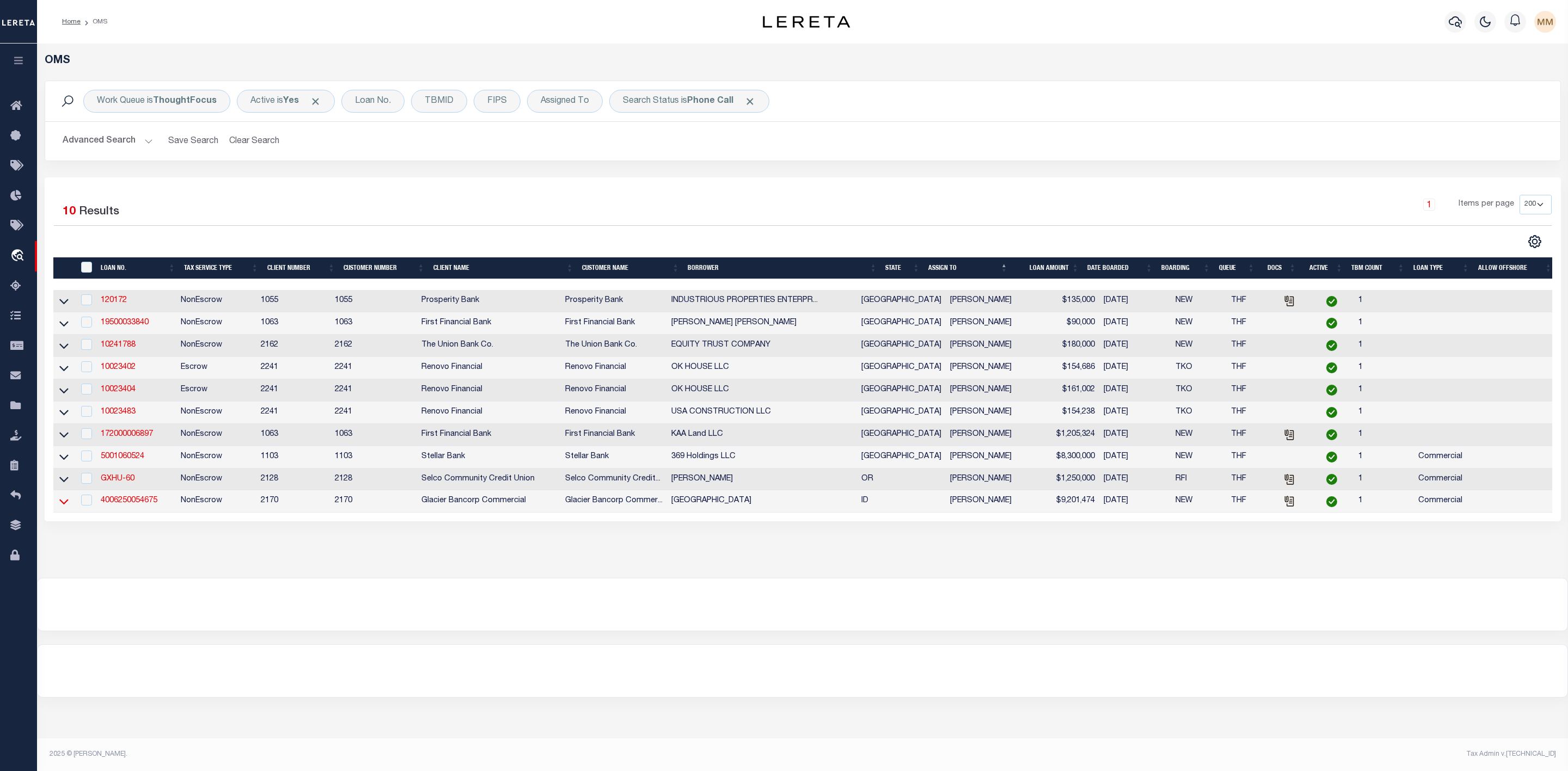
click at [65, 505] on icon at bounding box center [64, 502] width 9 height 5
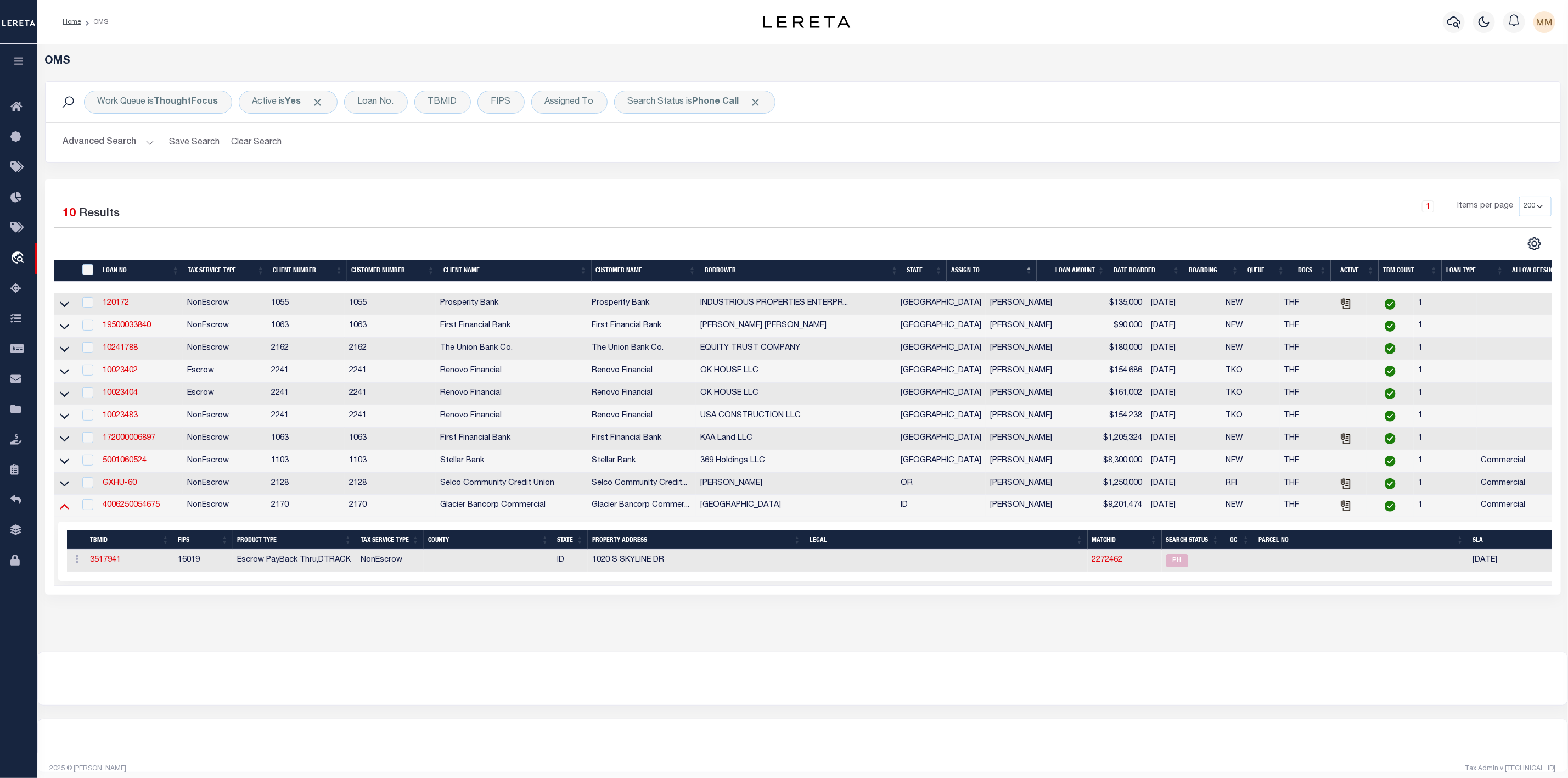
click at [65, 510] on icon at bounding box center [64, 506] width 9 height 11
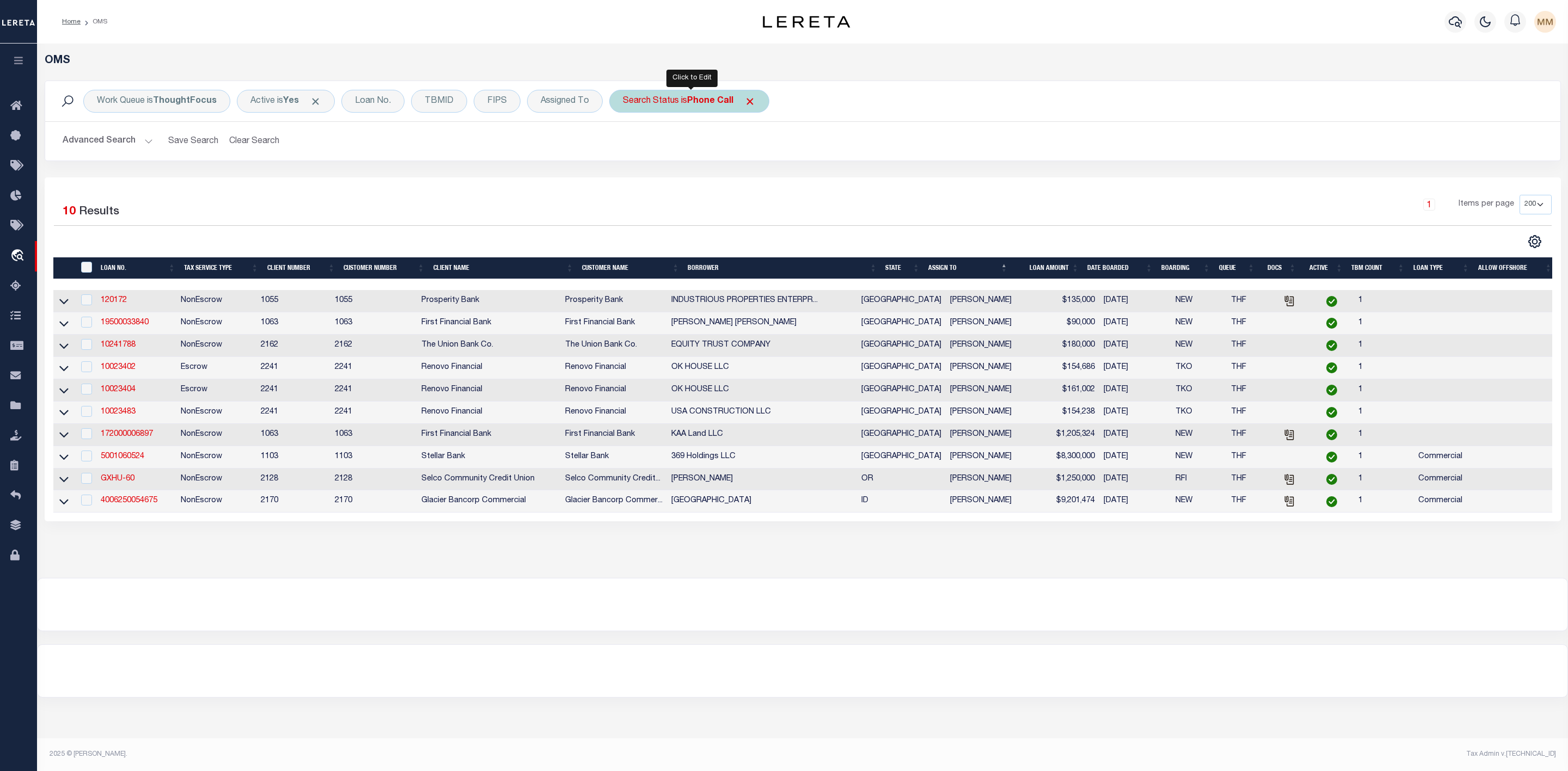
click at [691, 97] on b "Phone Call" at bounding box center [710, 102] width 46 height 9
click at [679, 161] on select "Automated Search Bad Parcel Complete Duplicate Parcel High Dollar Reporting In …" at bounding box center [703, 155] width 160 height 21
select select "OH"
click at [626, 145] on select "Automated Search Bad Parcel Complete Duplicate Parcel High Dollar Reporting In …" at bounding box center [703, 155] width 160 height 21
click at [760, 182] on input "Apply" at bounding box center [767, 179] width 32 height 18
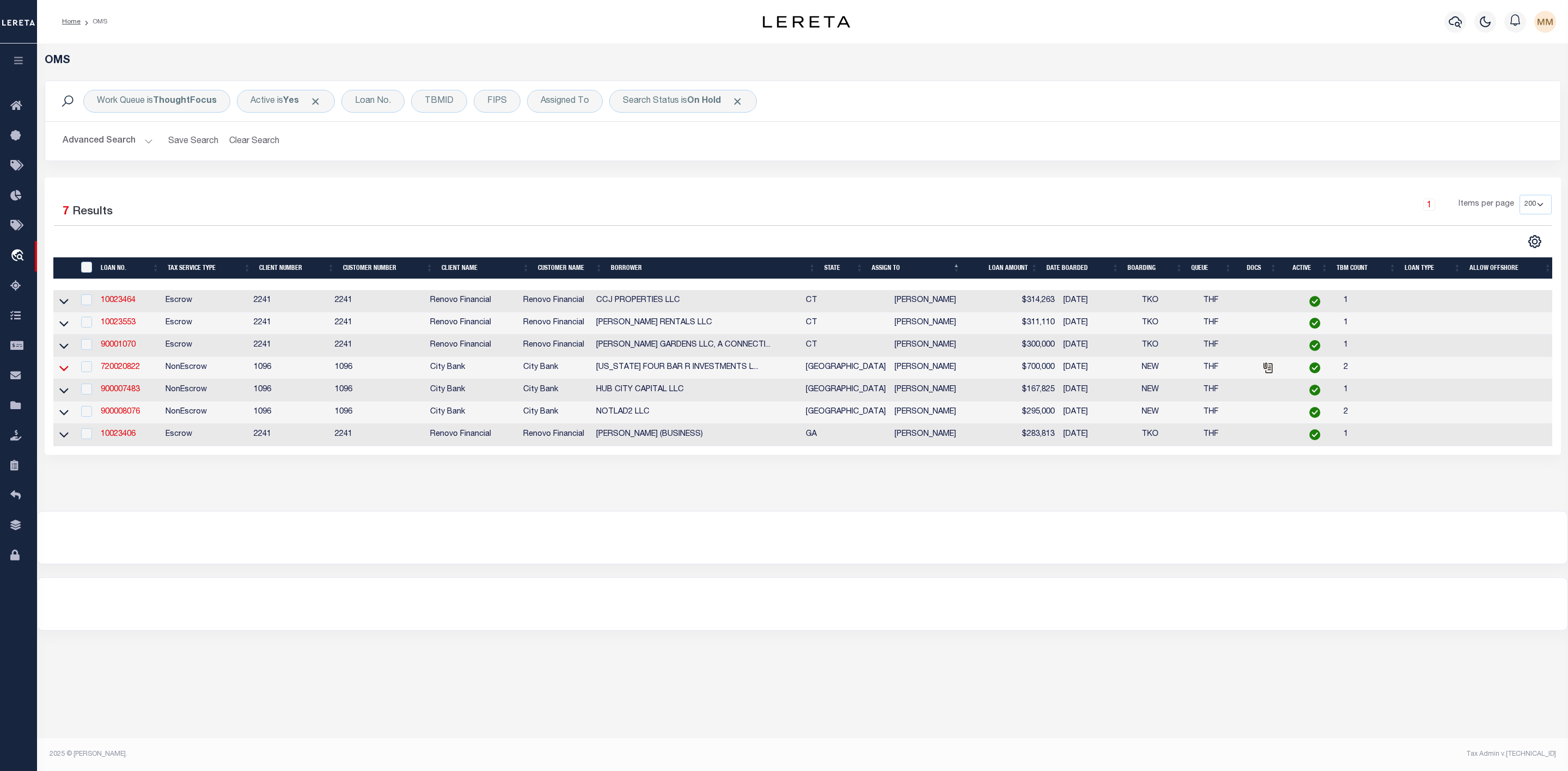
click at [64, 370] on icon at bounding box center [64, 368] width 9 height 11
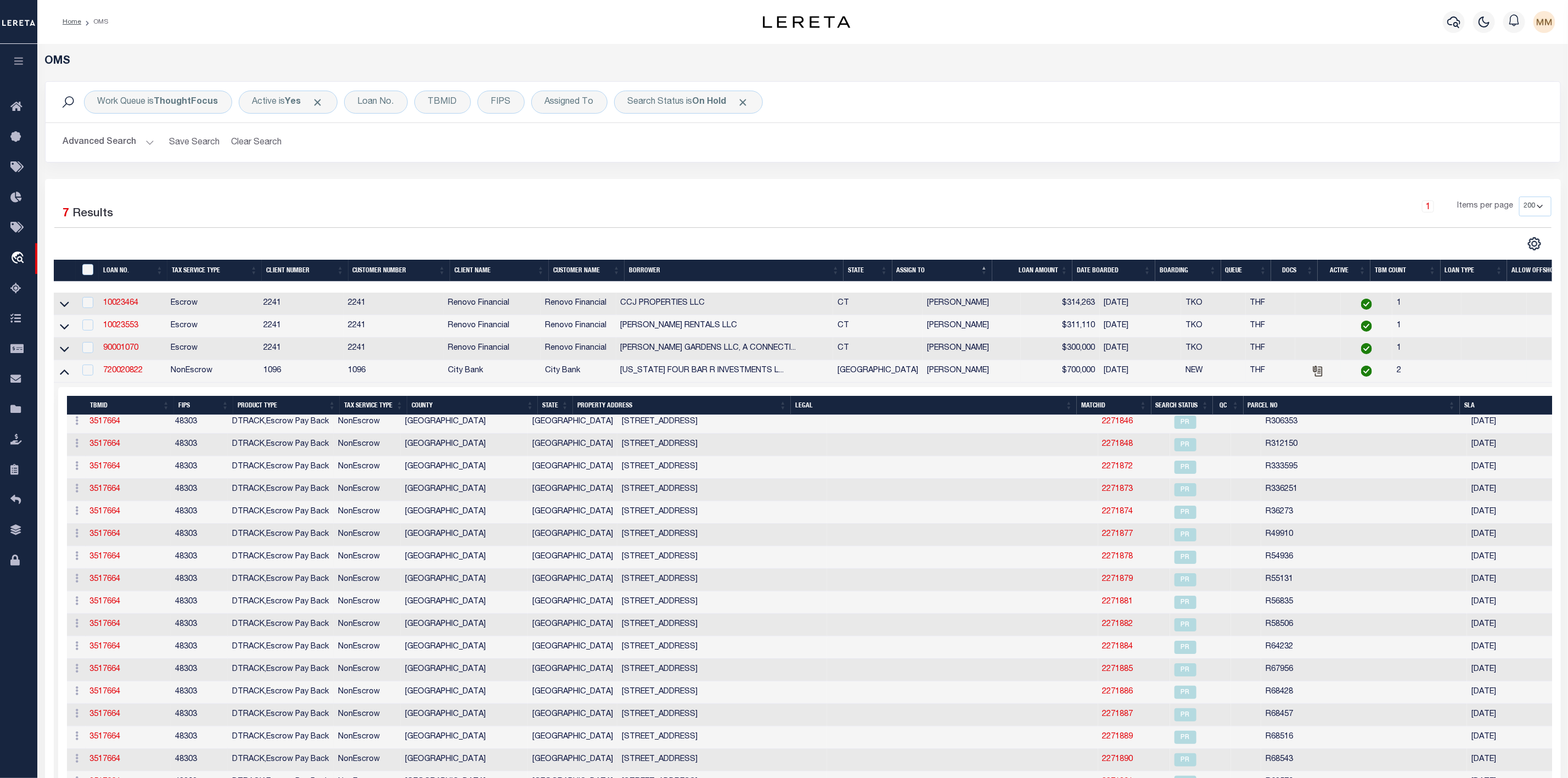
scroll to position [1916, 0]
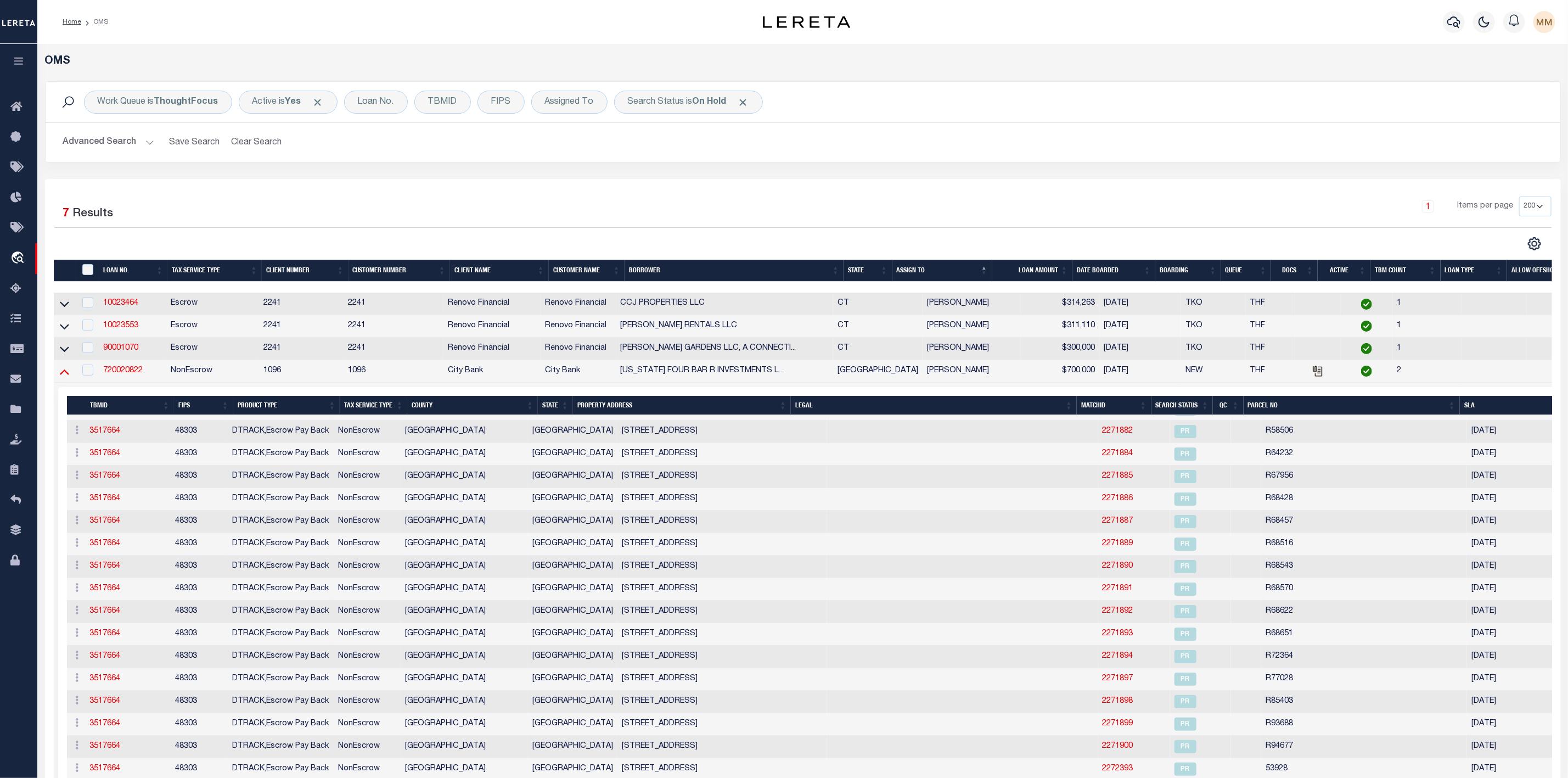
click at [63, 377] on icon at bounding box center [64, 371] width 9 height 11
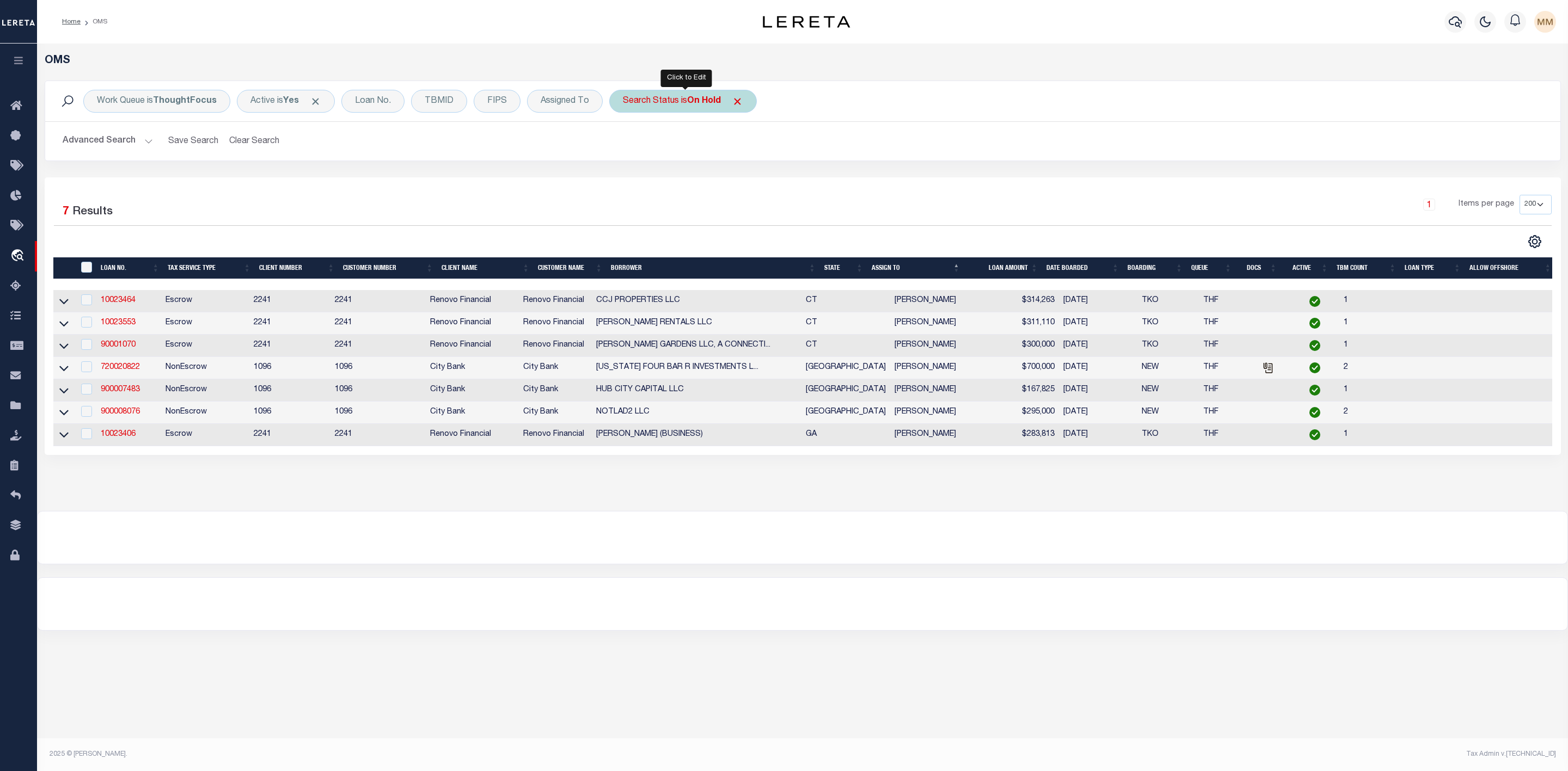
click at [687, 99] on div "Search Status is On Hold" at bounding box center [682, 101] width 147 height 23
click at [660, 152] on select "Automated Search Bad Parcel Complete Duplicate Parcel High Dollar Reporting In …" at bounding box center [703, 155] width 160 height 21
select select "IP"
click at [626, 145] on select "Automated Search Bad Parcel Complete Duplicate Parcel High Dollar Reporting In …" at bounding box center [703, 155] width 160 height 21
click at [771, 183] on input "Apply" at bounding box center [767, 179] width 32 height 18
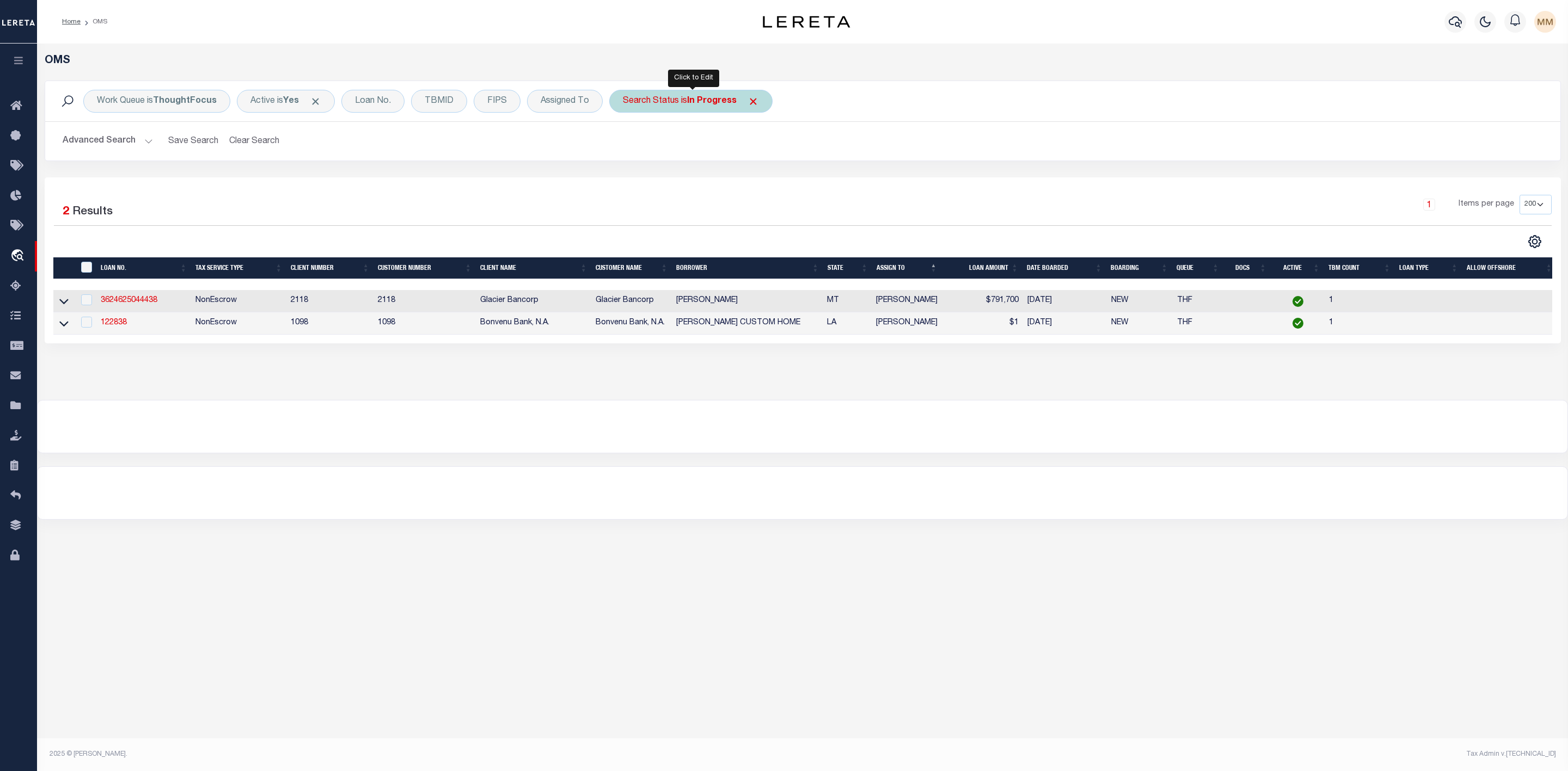
click at [697, 105] on b "In Progress" at bounding box center [712, 102] width 49 height 9
click at [682, 150] on select "Automated Search Bad Parcel Complete Duplicate Parcel High Dollar Reporting In …" at bounding box center [703, 155] width 160 height 21
select select "RD"
click at [626, 145] on select "Automated Search Bad Parcel Complete Duplicate Parcel High Dollar Reporting In …" at bounding box center [703, 155] width 160 height 21
click at [759, 188] on input "Apply" at bounding box center [767, 179] width 32 height 18
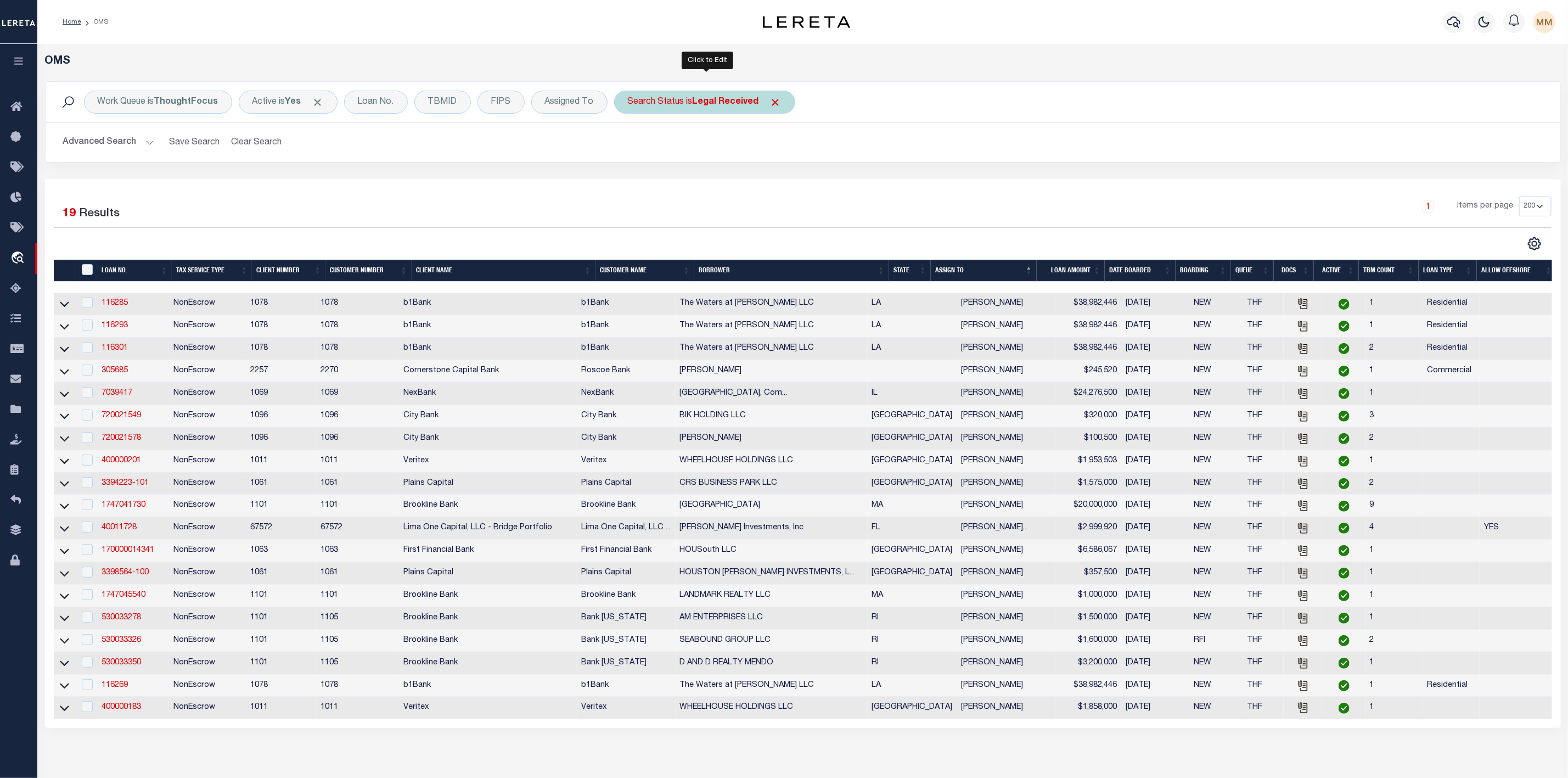
click at [741, 98] on b "Legal Received" at bounding box center [726, 103] width 66 height 9
click at [721, 152] on select "Automated Search Bad Parcel Complete Duplicate Parcel High Dollar Reporting In …" at bounding box center [709, 156] width 161 height 21
select select "ND"
click at [631, 146] on select "Automated Search Bad Parcel Complete Duplicate Parcel High Dollar Reporting In …" at bounding box center [709, 156] width 161 height 21
click at [783, 172] on input "Apply" at bounding box center [773, 180] width 32 height 18
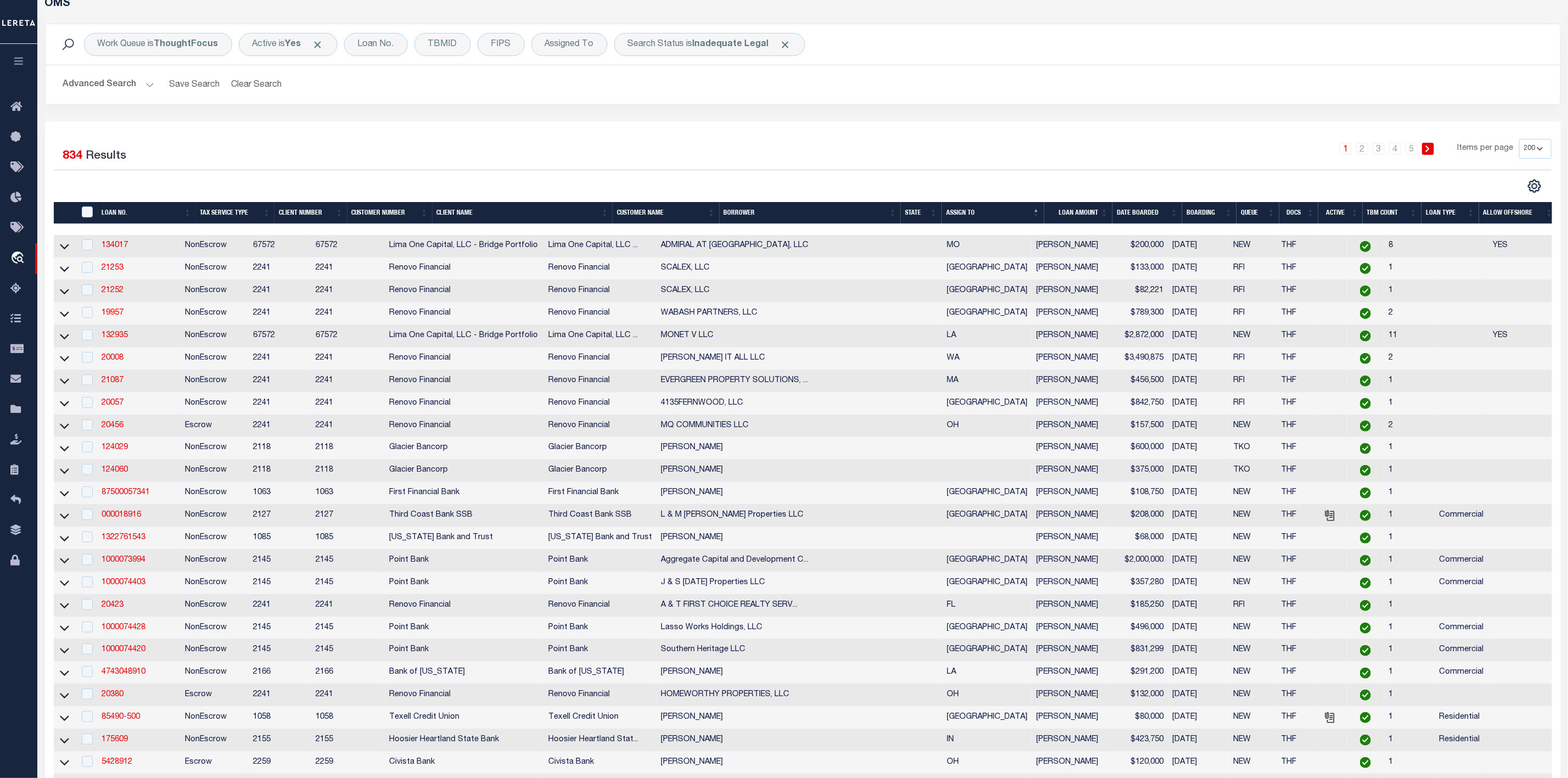
scroll to position [0, 0]
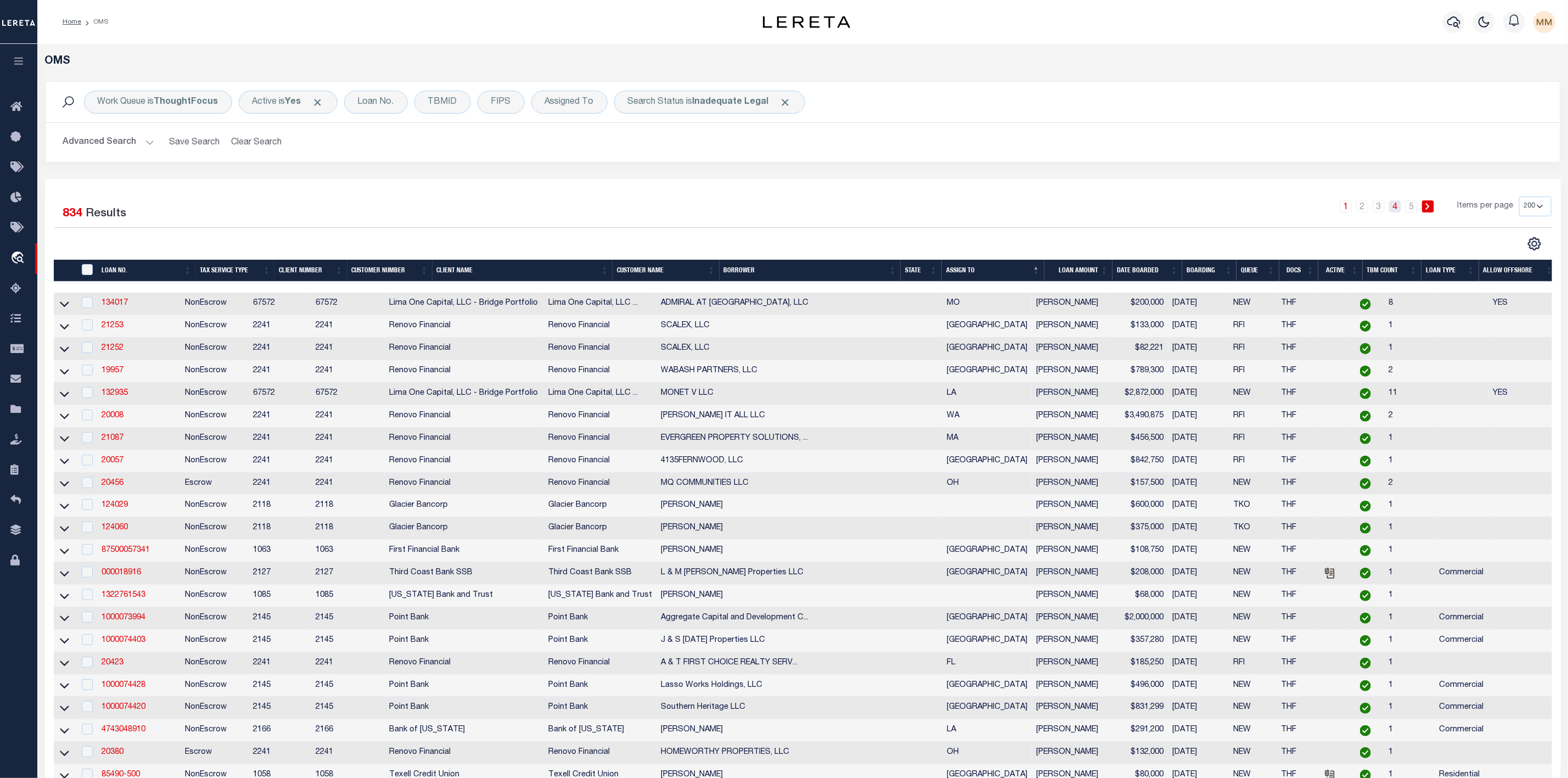
click at [1395, 207] on link "4" at bounding box center [1395, 207] width 12 height 12
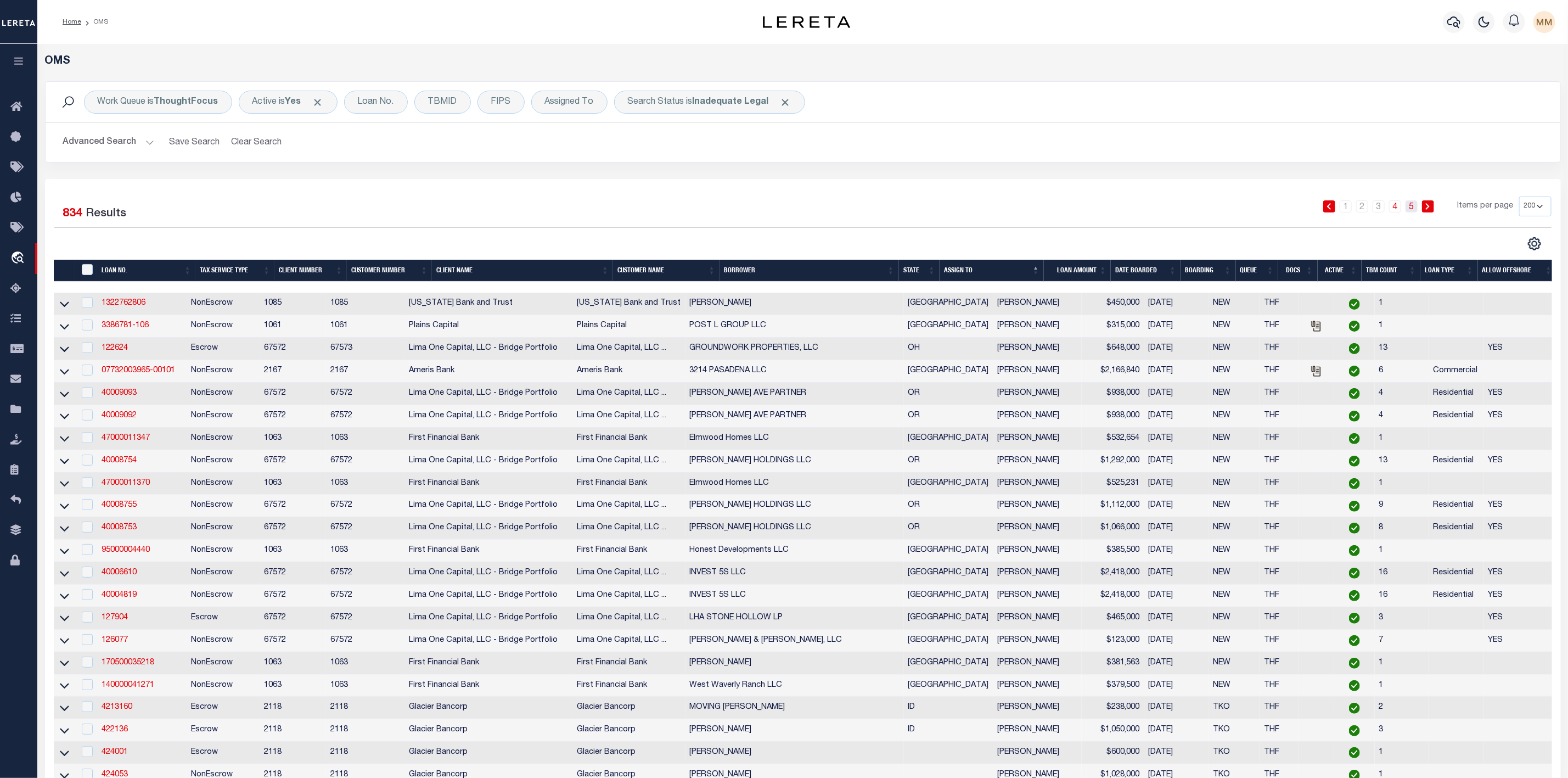
click at [1410, 207] on link "5" at bounding box center [1412, 207] width 12 height 12
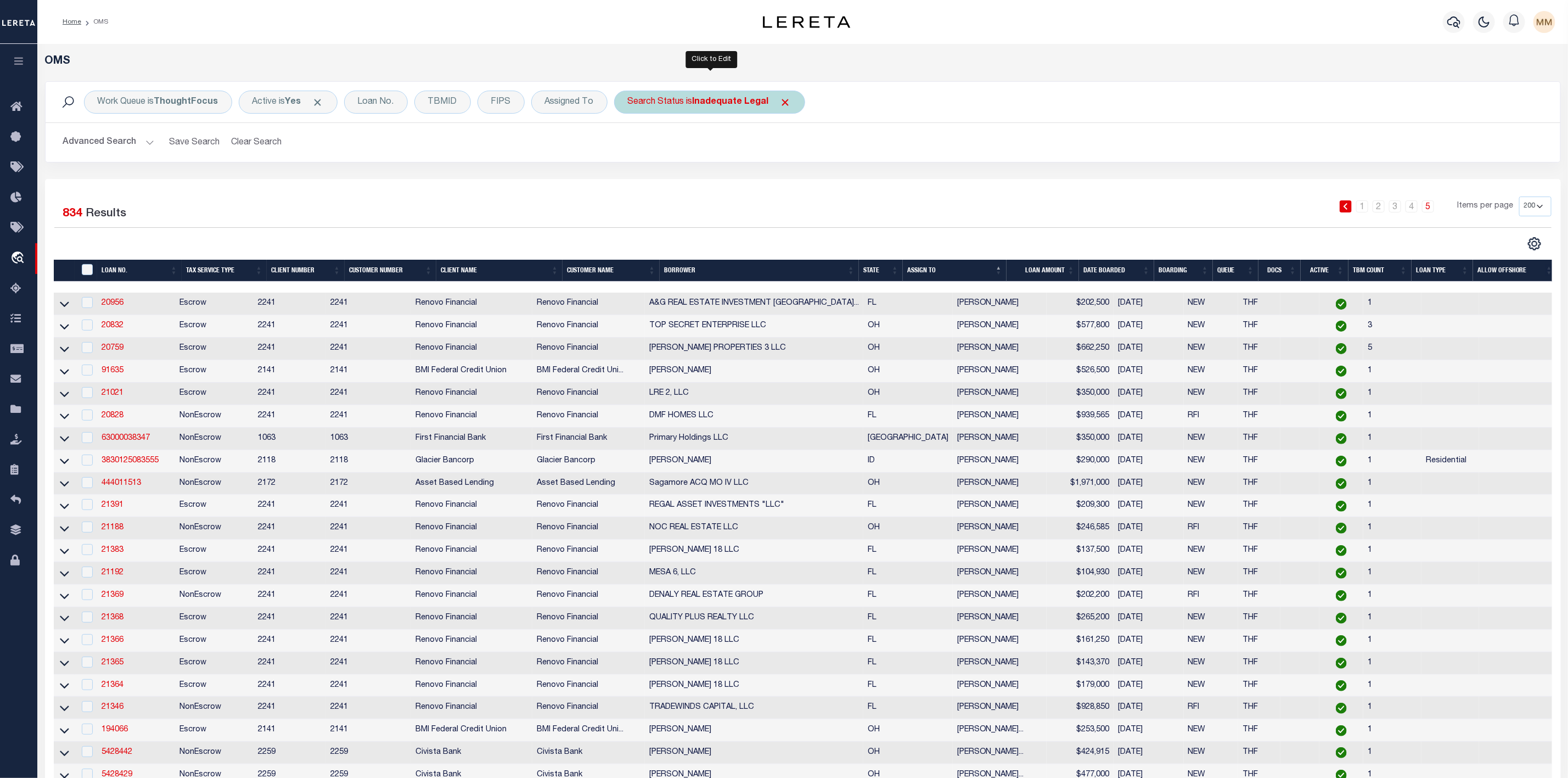
click at [719, 106] on b "Inadequate Legal" at bounding box center [730, 103] width 76 height 9
click at [680, 167] on select "Automated Search Bad Parcel Complete Duplicate Parcel High Dollar Reporting In …" at bounding box center [709, 156] width 161 height 21
select select "IP"
click at [631, 146] on select "Automated Search Bad Parcel Complete Duplicate Parcel High Dollar Reporting In …" at bounding box center [709, 156] width 161 height 21
click at [771, 170] on div "Is Contains Automated Search Bad Parcel Complete Duplicate Parcel High Dollar R…" at bounding box center [709, 152] width 175 height 86
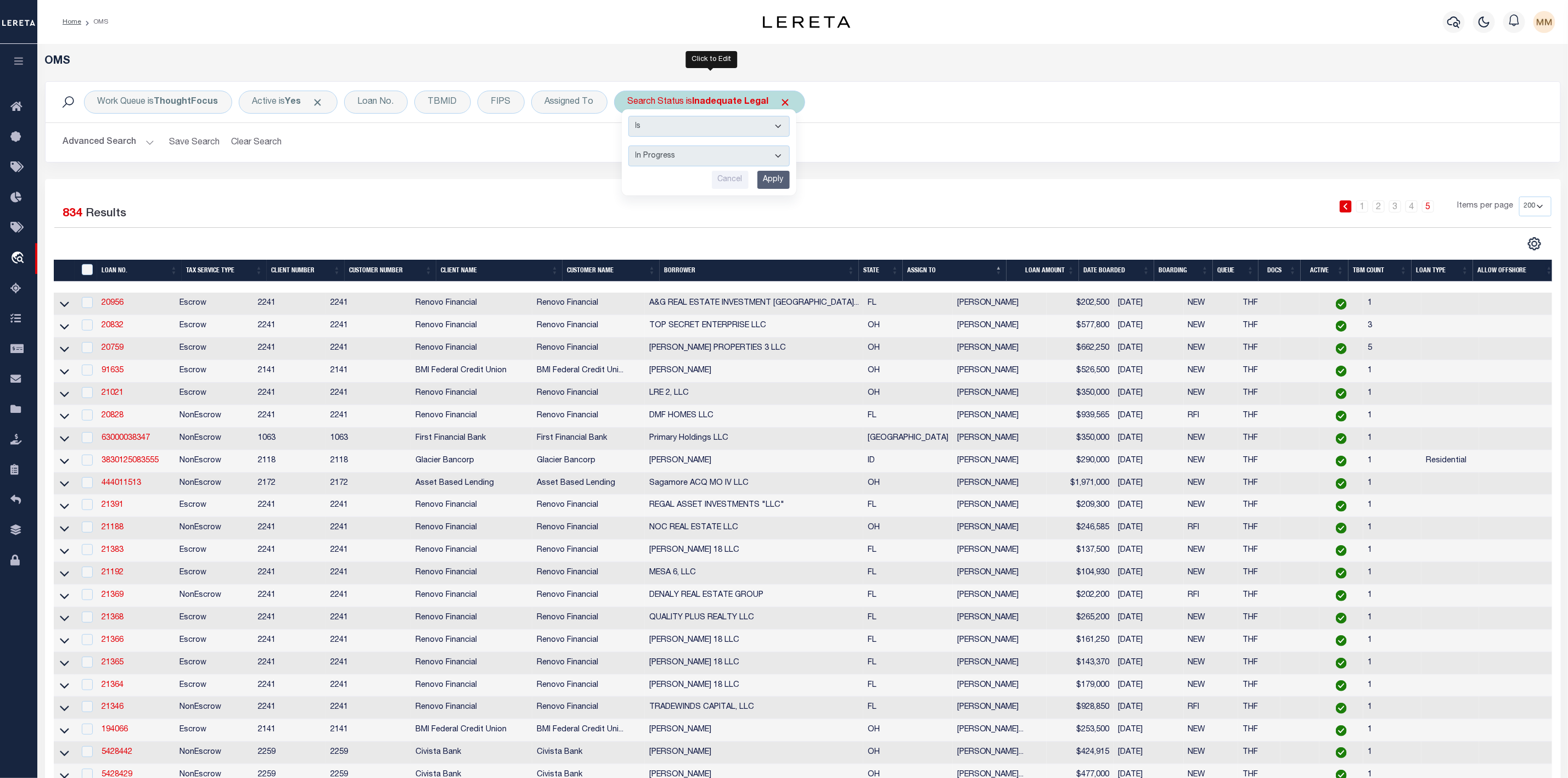
click at [782, 185] on input "Apply" at bounding box center [773, 180] width 32 height 18
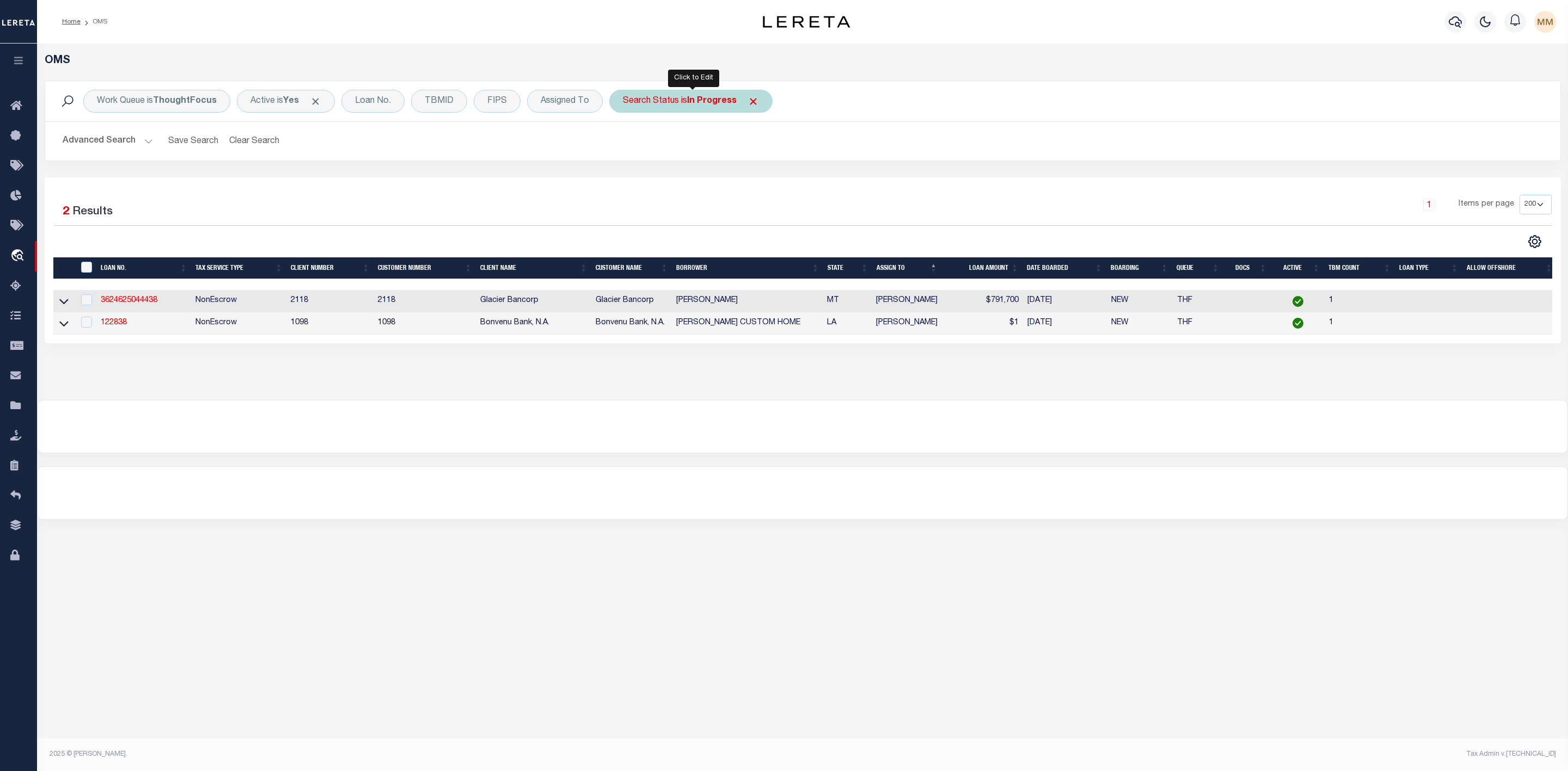
click at [724, 107] on div "Search Status is In Progress" at bounding box center [691, 101] width 164 height 23
click at [701, 158] on select "Automated Search Bad Parcel Complete Duplicate Parcel High Dollar Reporting In …" at bounding box center [703, 155] width 160 height 21
select select "RD"
click at [626, 145] on select "Automated Search Bad Parcel Complete Duplicate Parcel High Dollar Reporting In …" at bounding box center [703, 155] width 160 height 21
click at [771, 182] on input "Apply" at bounding box center [767, 179] width 32 height 18
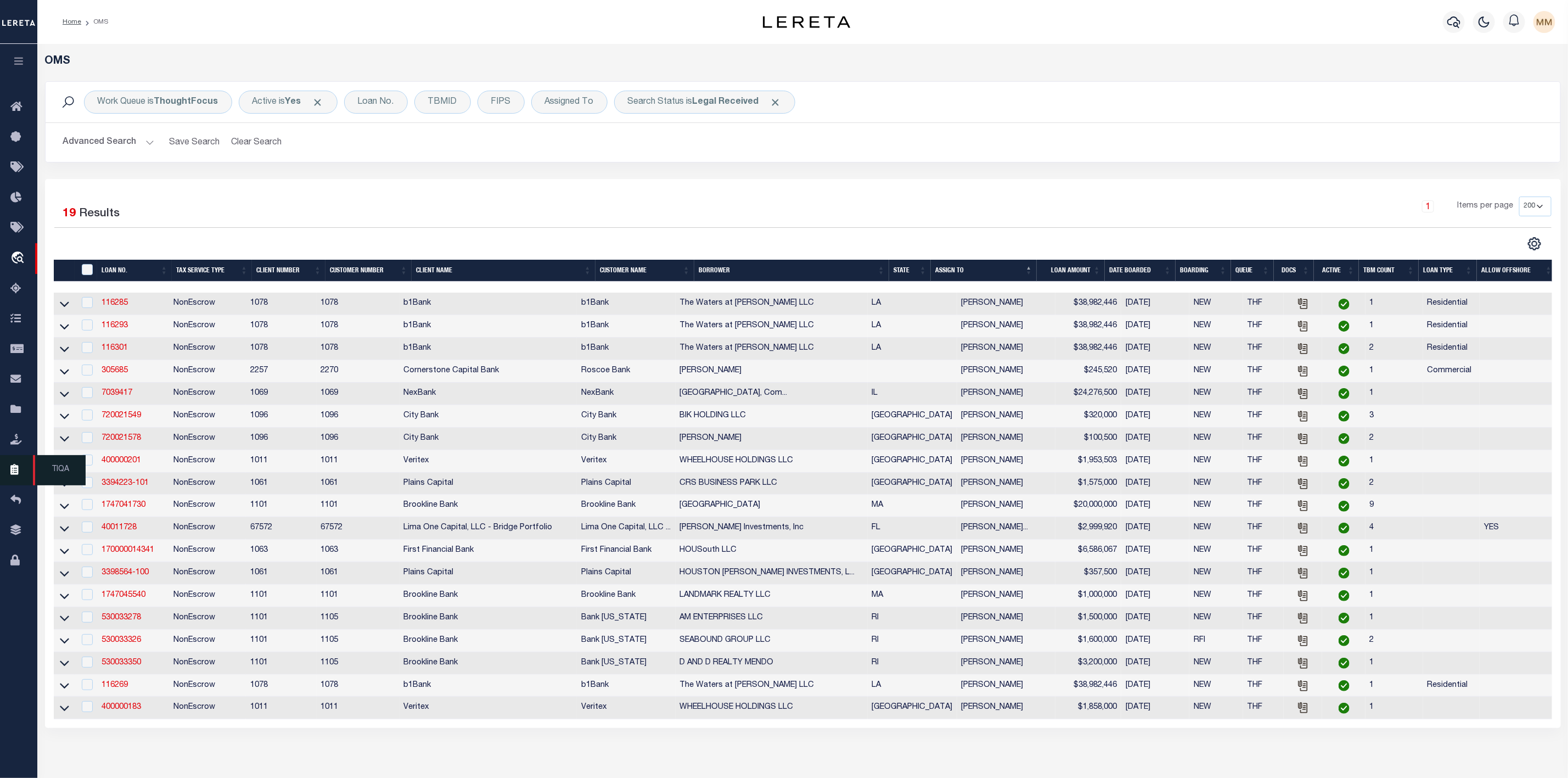
scroll to position [159, 0]
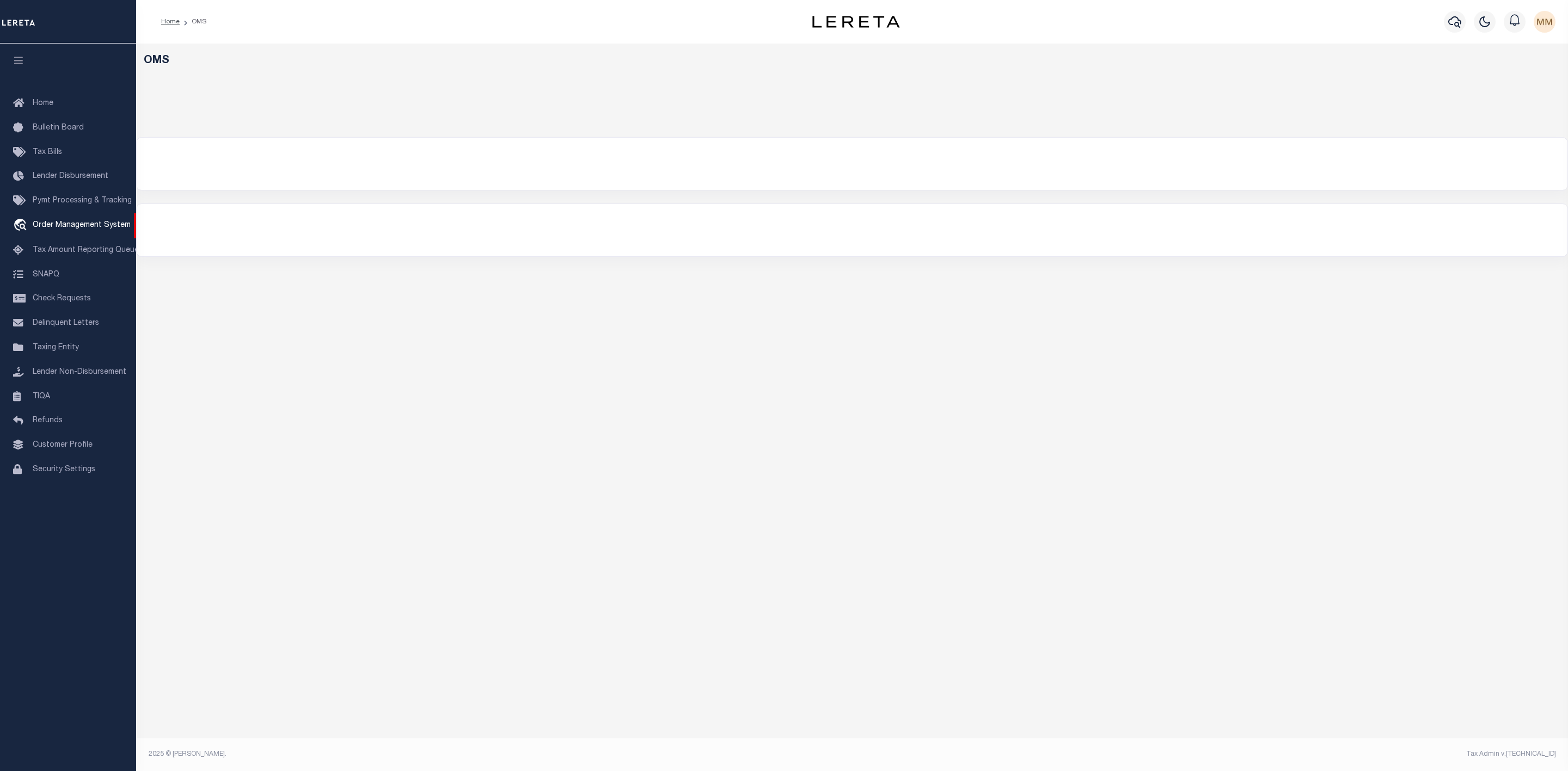
select select "200"
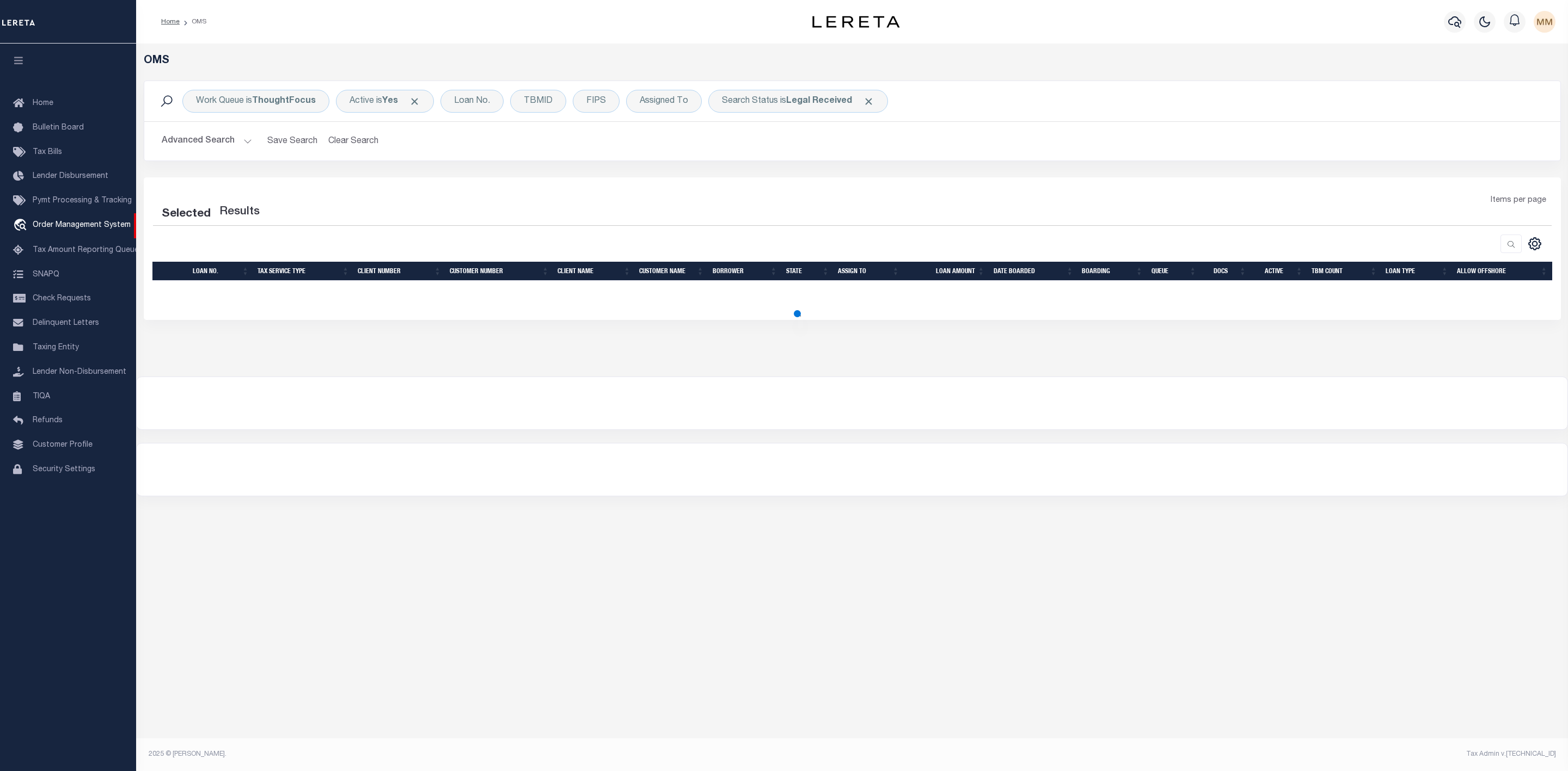
select select "200"
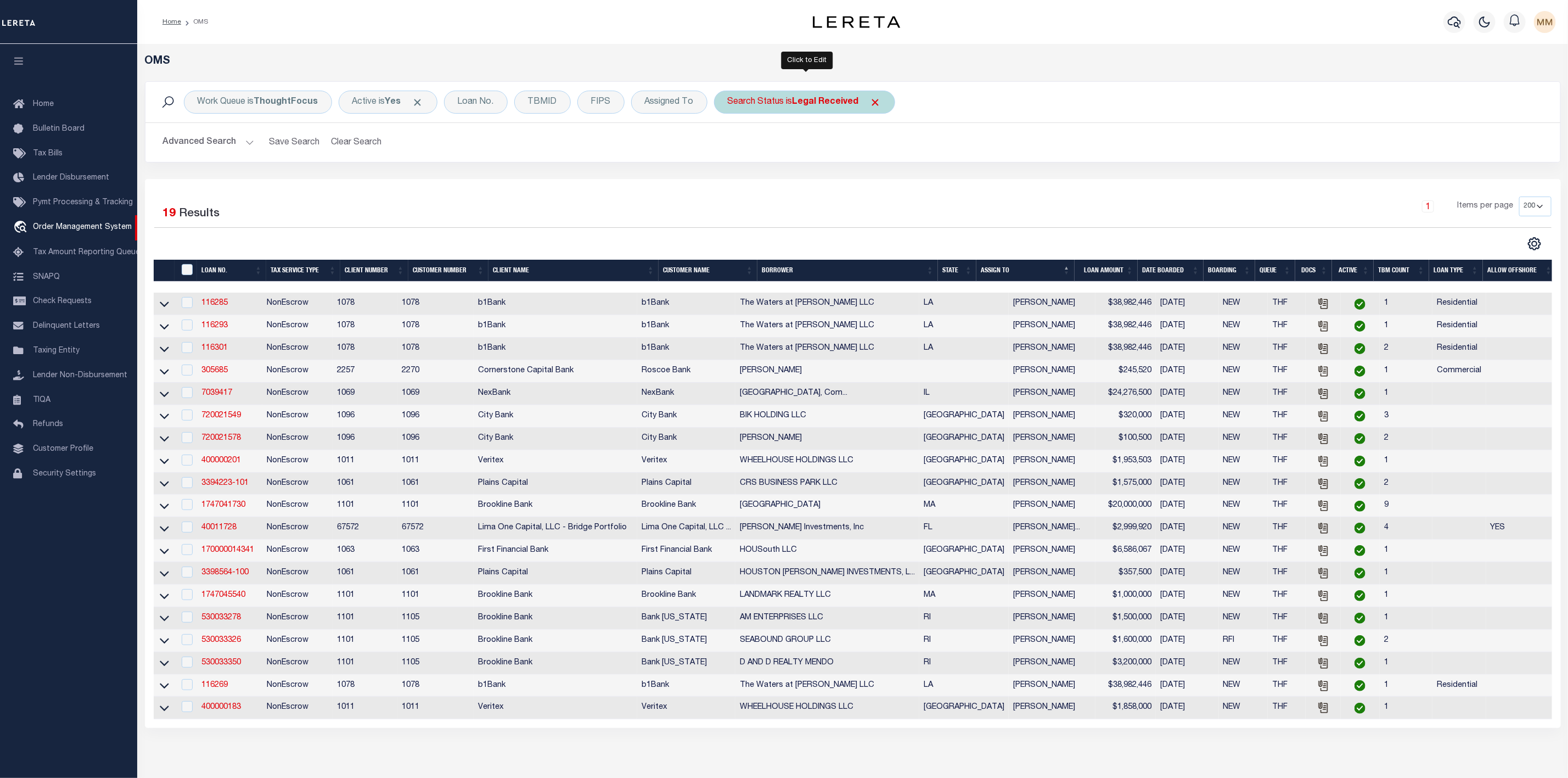
click at [805, 106] on b "Legal Received" at bounding box center [826, 103] width 66 height 9
click at [775, 162] on select "Automated Search Bad Parcel Complete Duplicate Parcel High Dollar Reporting In …" at bounding box center [809, 156] width 161 height 21
select select "QC"
click at [731, 146] on select "Automated Search Bad Parcel Complete Duplicate Parcel High Dollar Reporting In …" at bounding box center [809, 156] width 161 height 21
click at [881, 187] on input "Apply" at bounding box center [873, 180] width 32 height 18
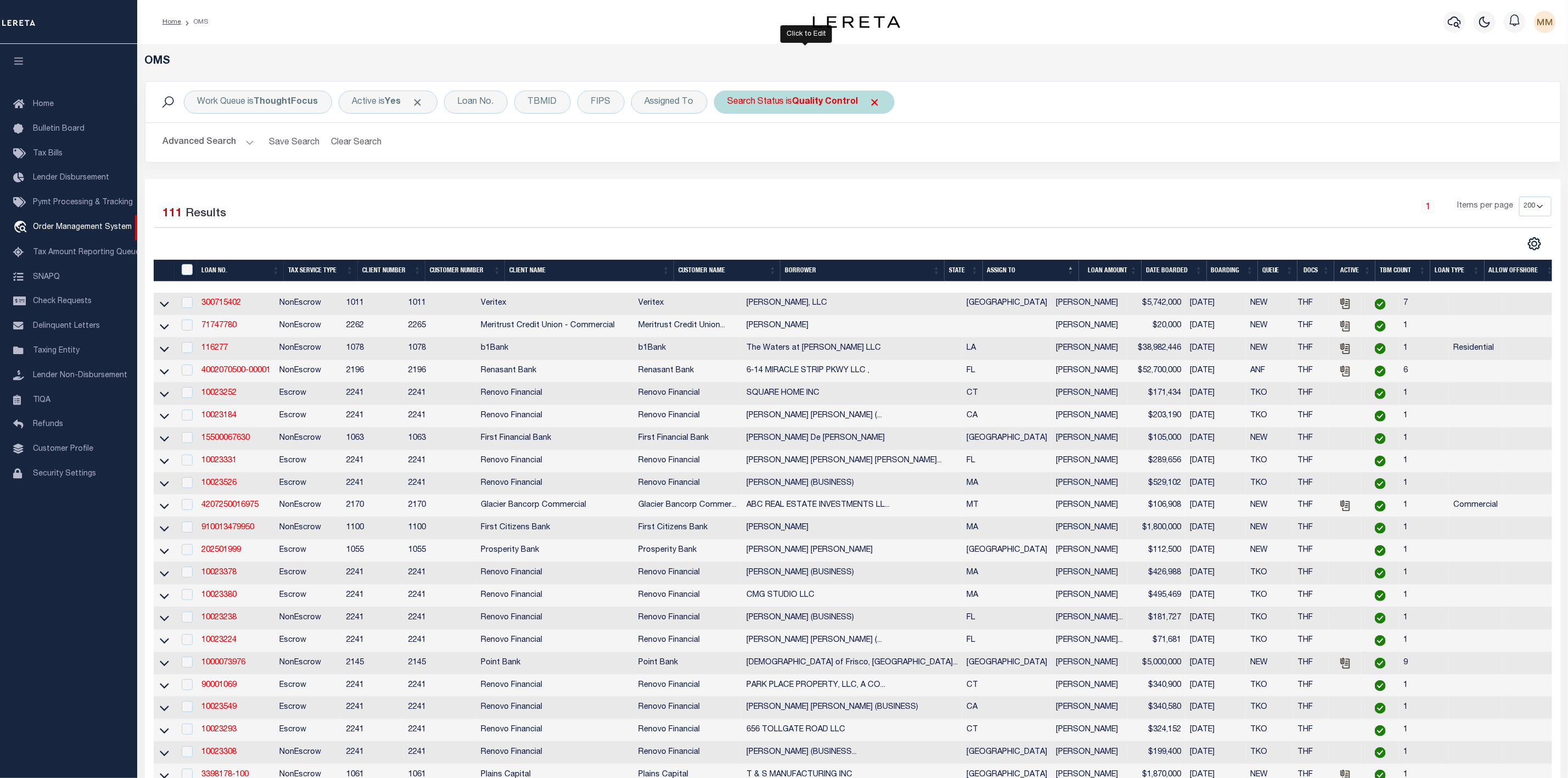
click at [810, 103] on b "Quality Control" at bounding box center [825, 103] width 66 height 9
select select "QC"
click at [793, 157] on select "Automated Search Bad Parcel Complete Duplicate Parcel High Dollar Reporting In …" at bounding box center [809, 156] width 161 height 21
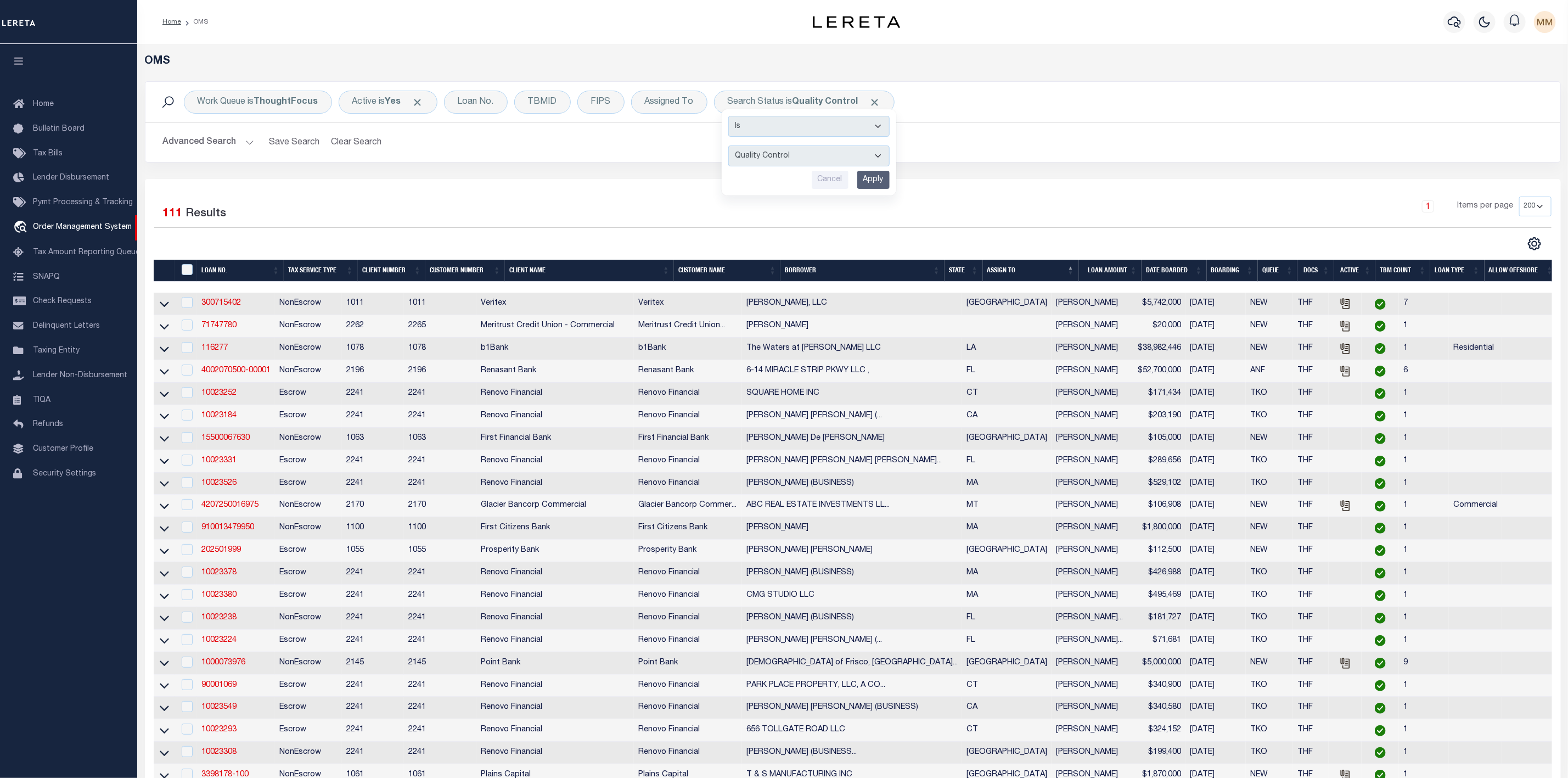
click at [547, 157] on div "Advanced Search Save Search Clear Search tblSearchTopScreen_dynamictable_____De…" at bounding box center [853, 142] width 1415 height 39
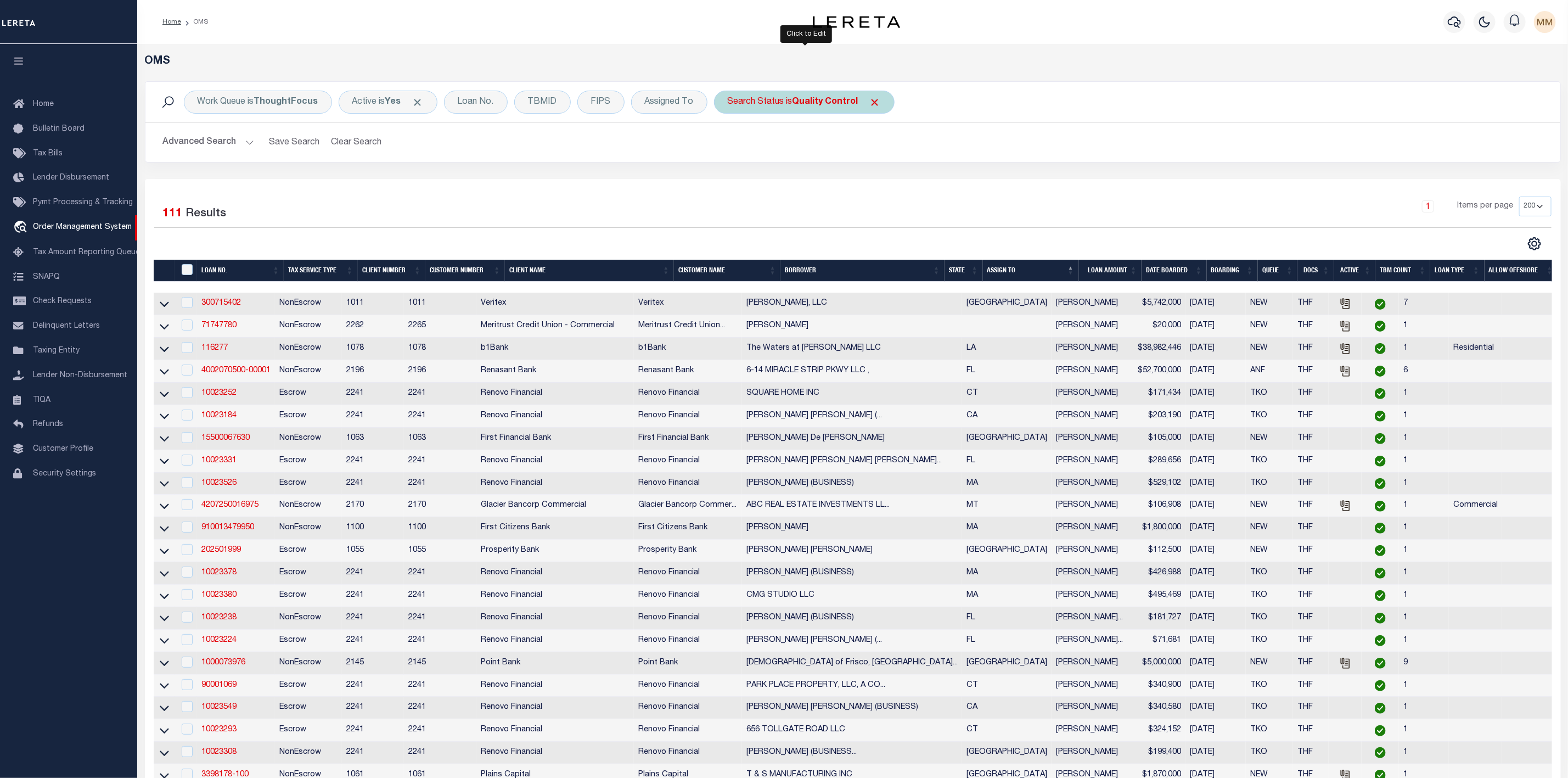
click at [800, 109] on div "Search Status is Quality Control Is Contains Automated Search Bad Parcel Comple…" at bounding box center [805, 102] width 181 height 23
click at [793, 150] on select "Automated Search Bad Parcel Complete Duplicate Parcel High Dollar Reporting In …" at bounding box center [809, 156] width 161 height 21
select select "RD"
click at [731, 146] on select "Automated Search Bad Parcel Complete Duplicate Parcel High Dollar Reporting In …" at bounding box center [809, 156] width 161 height 21
click at [870, 177] on input "Apply" at bounding box center [873, 180] width 32 height 18
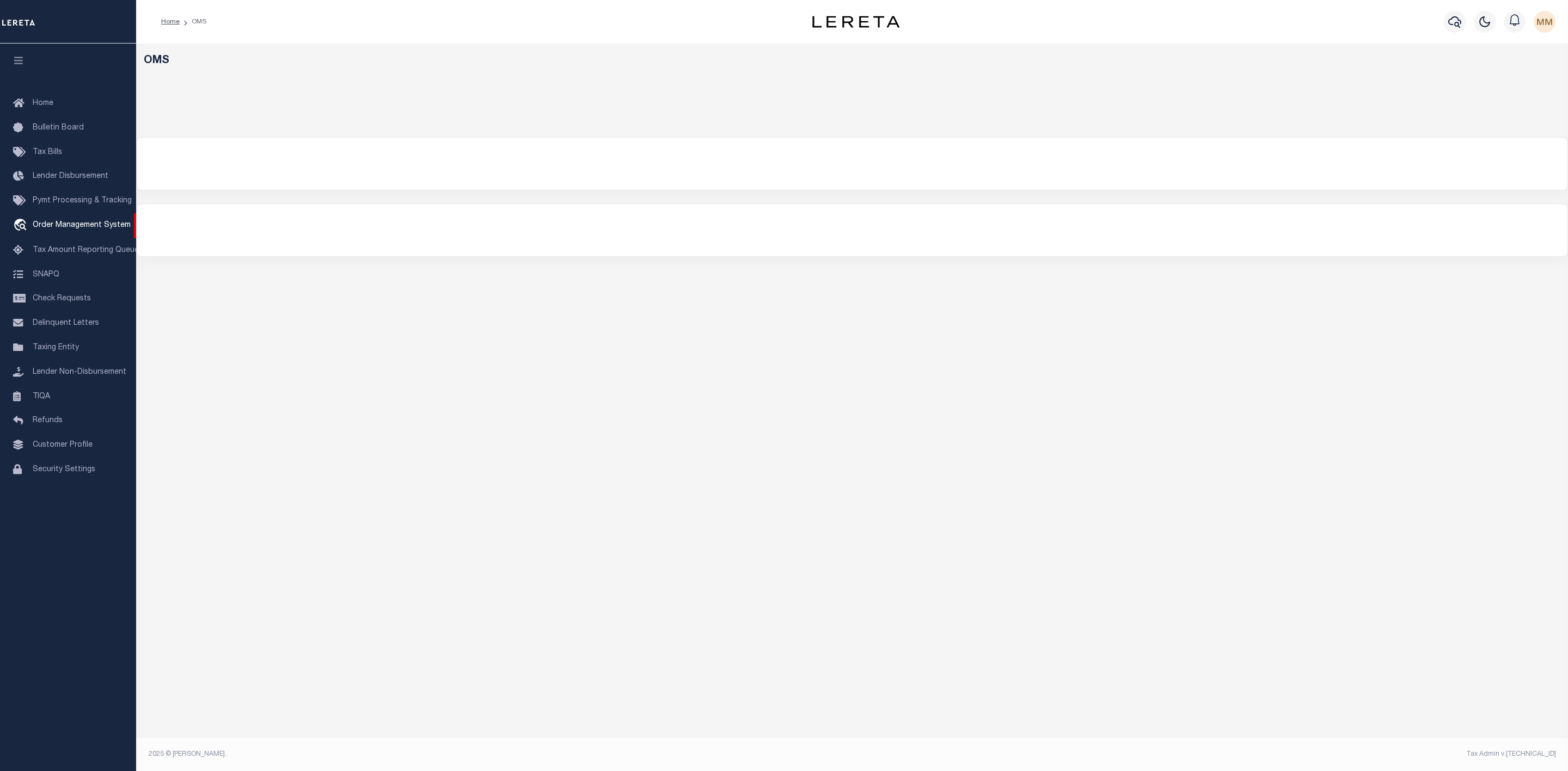
select select "200"
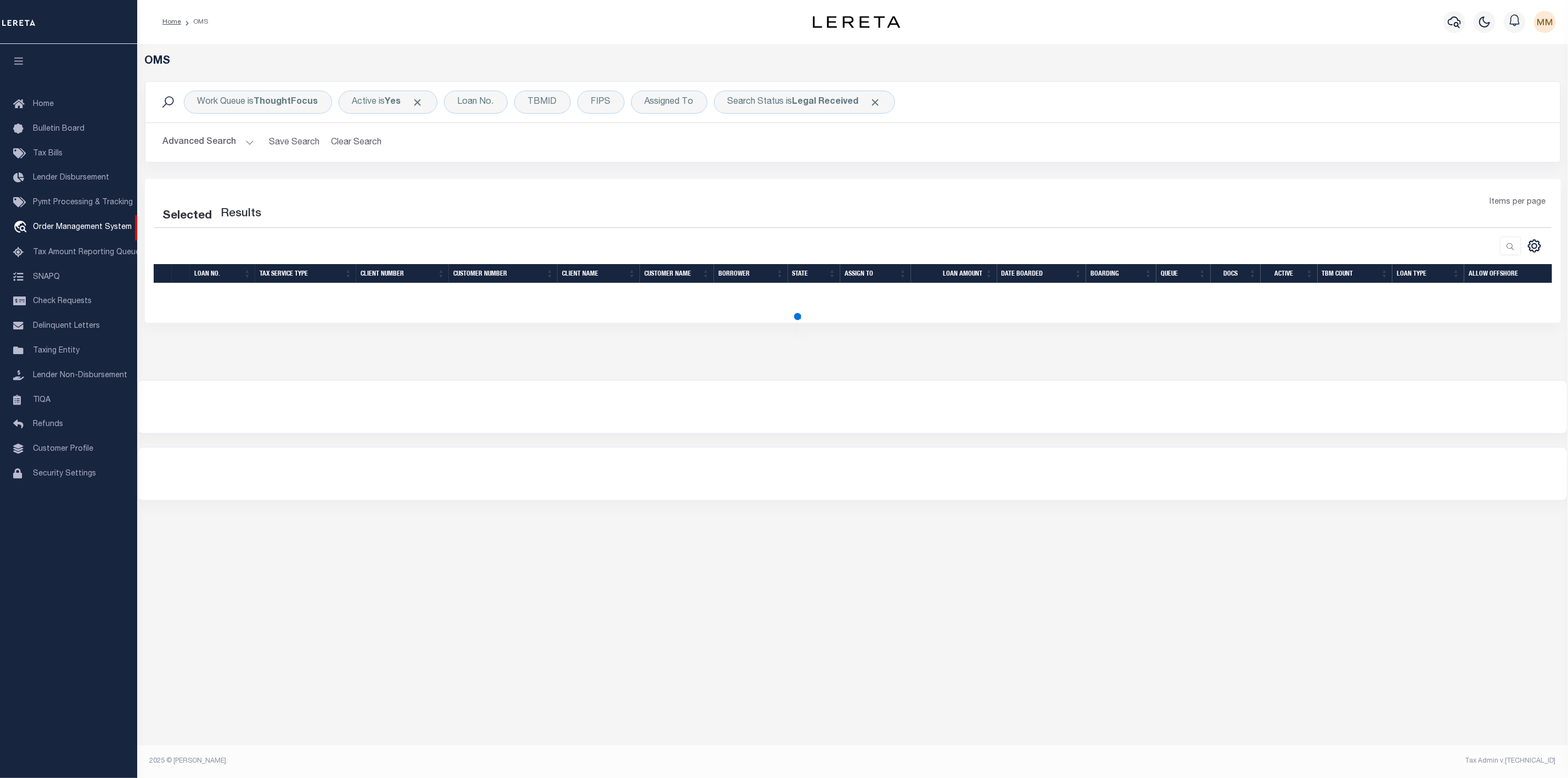
select select "200"
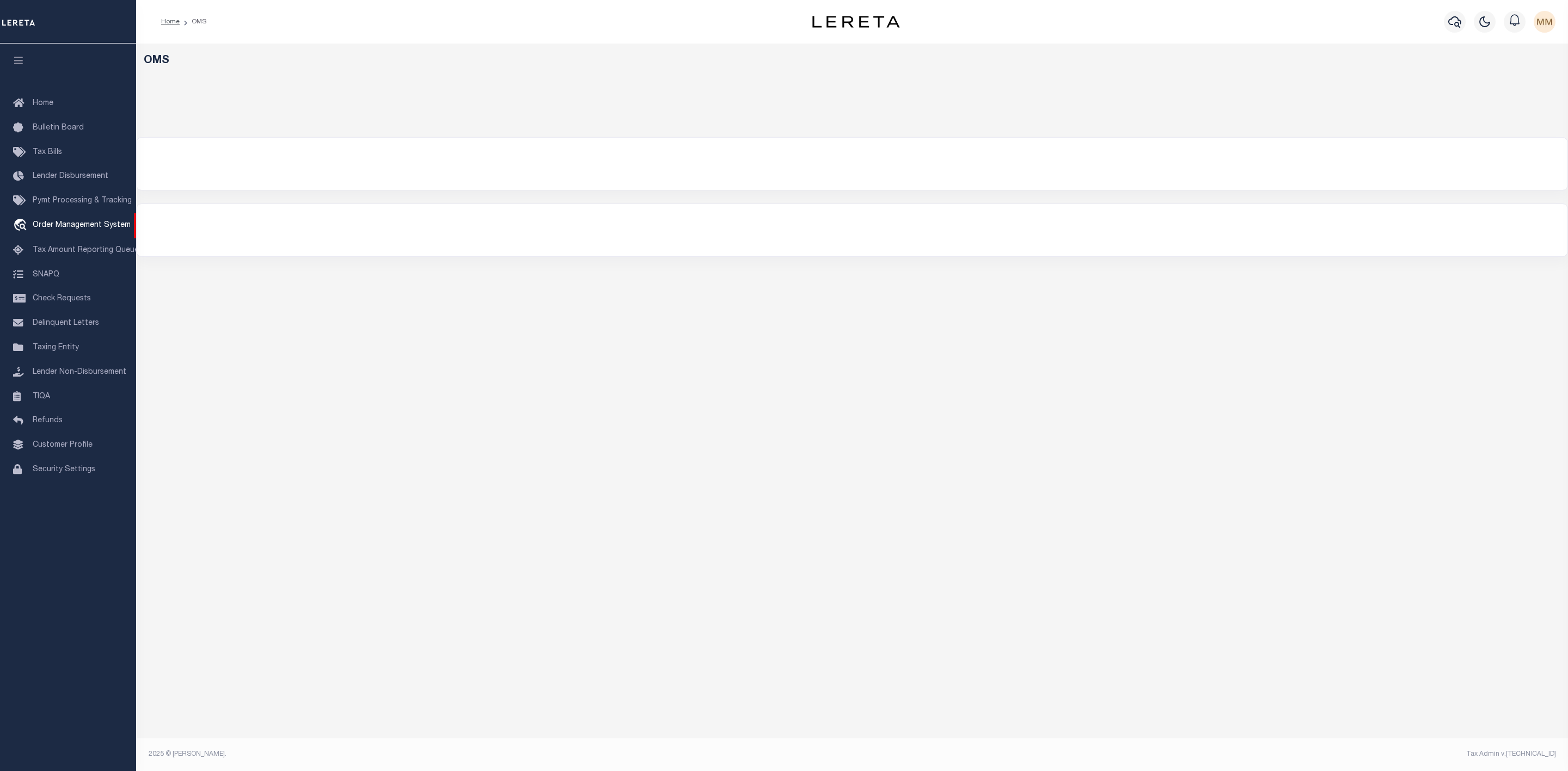
select select "200"
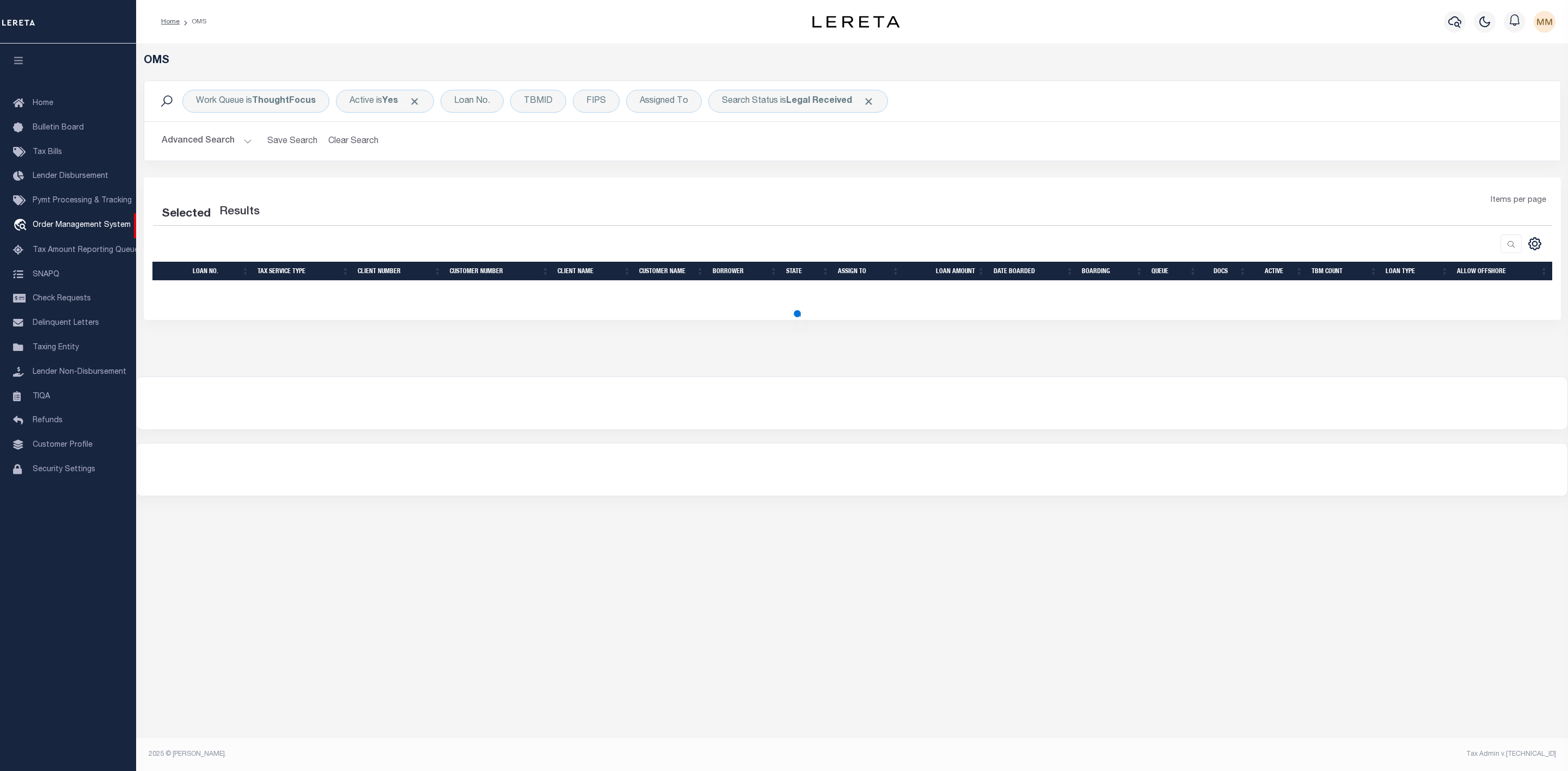
select select "200"
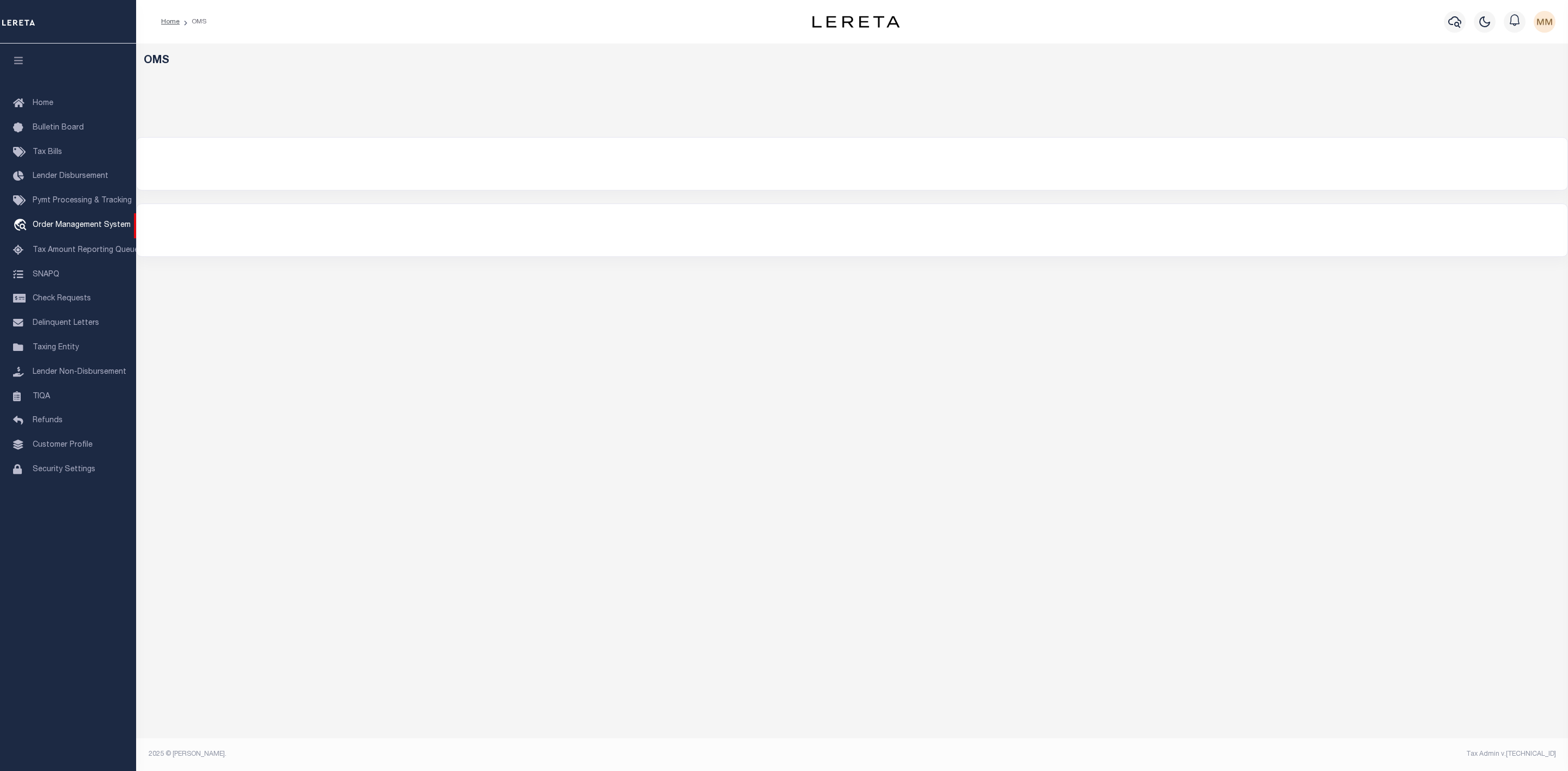
select select "200"
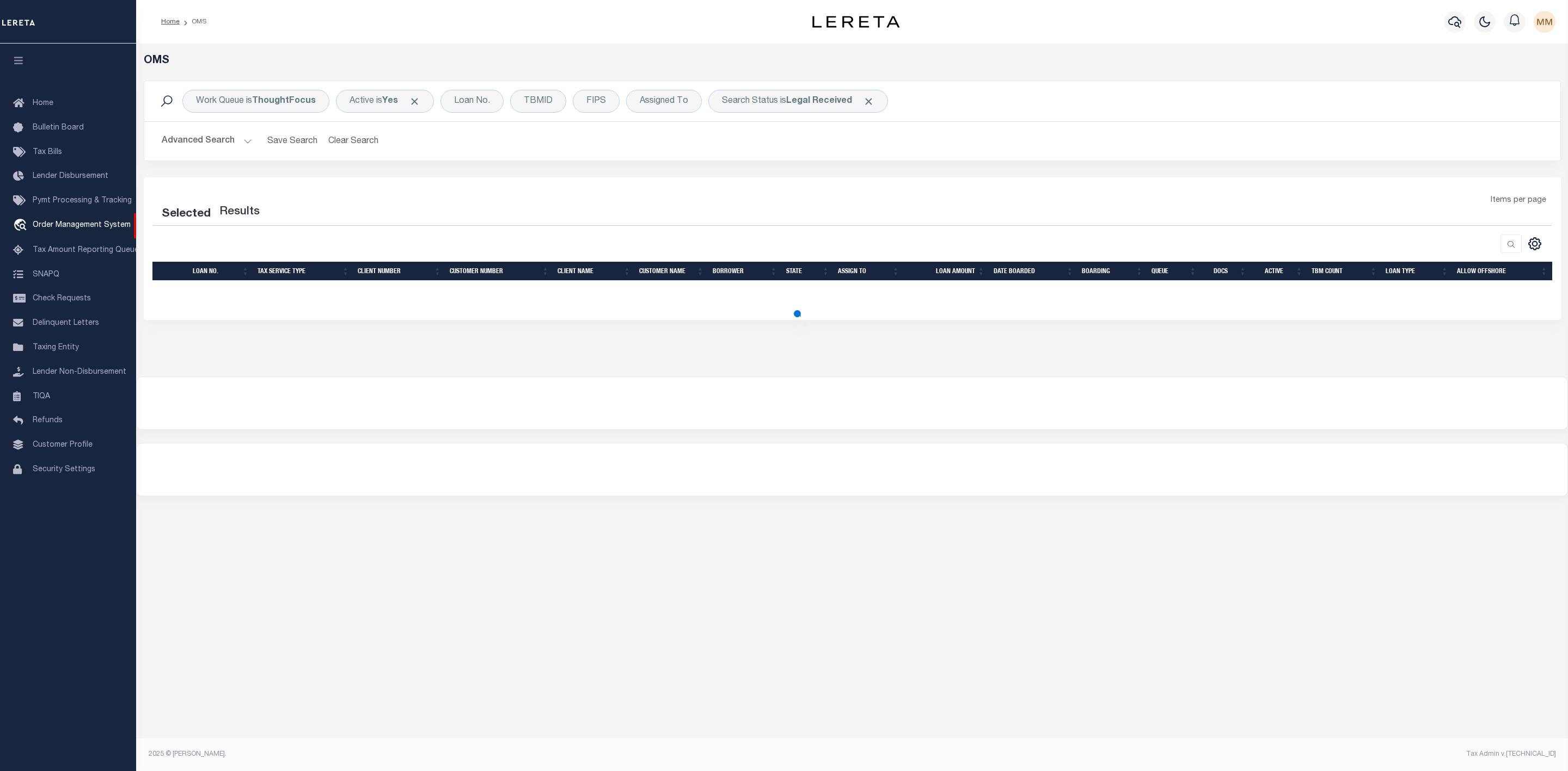
select select "200"
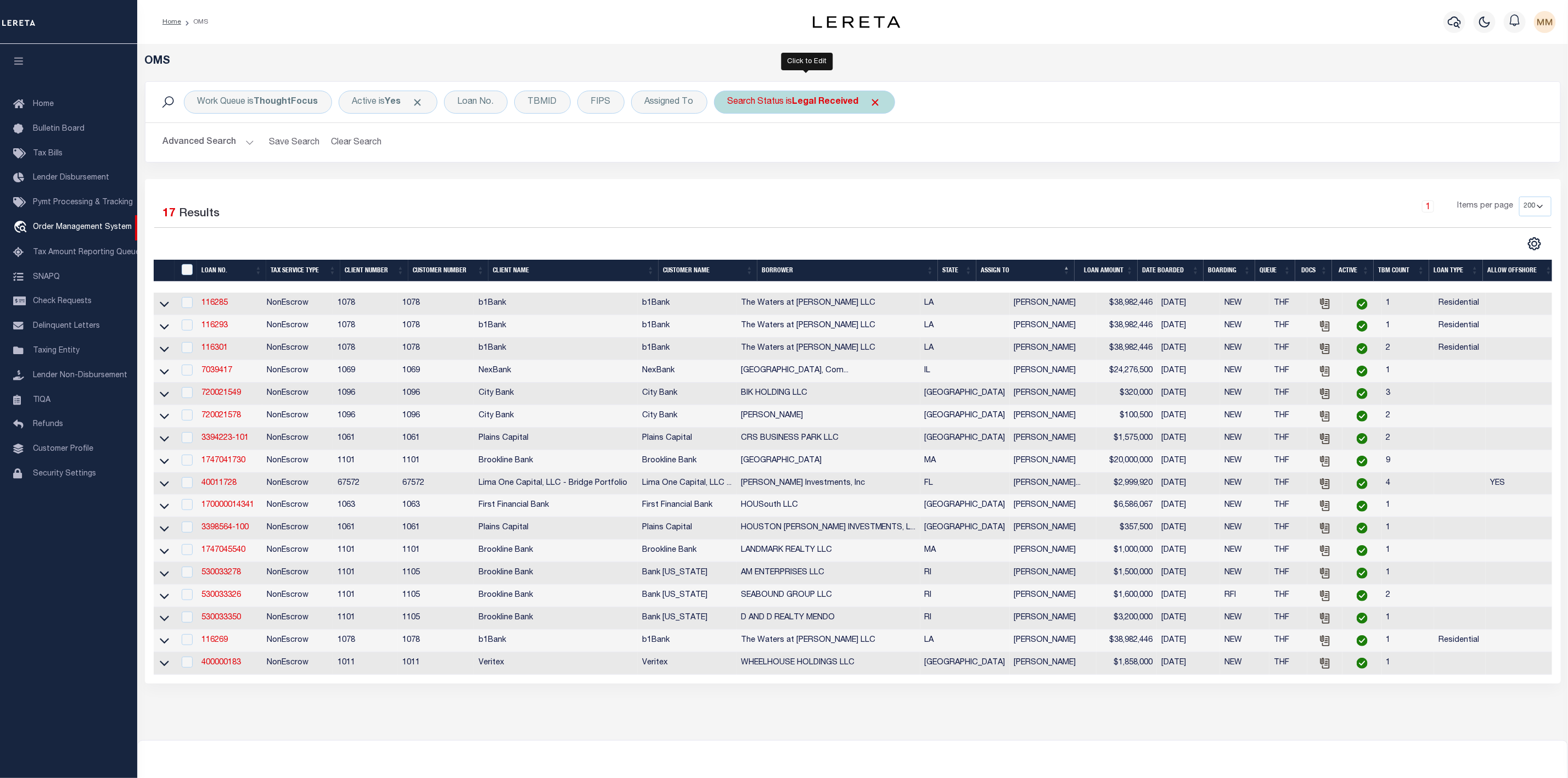
click at [830, 106] on b "Legal Received" at bounding box center [826, 103] width 66 height 9
click at [809, 158] on select "Automated Search Bad Parcel Complete Duplicate Parcel High Dollar Reporting In …" at bounding box center [809, 156] width 161 height 21
select select "IP"
click at [731, 146] on select "Automated Search Bad Parcel Complete Duplicate Parcel High Dollar Reporting In …" at bounding box center [809, 156] width 161 height 21
click at [878, 188] on input "Apply" at bounding box center [873, 180] width 32 height 18
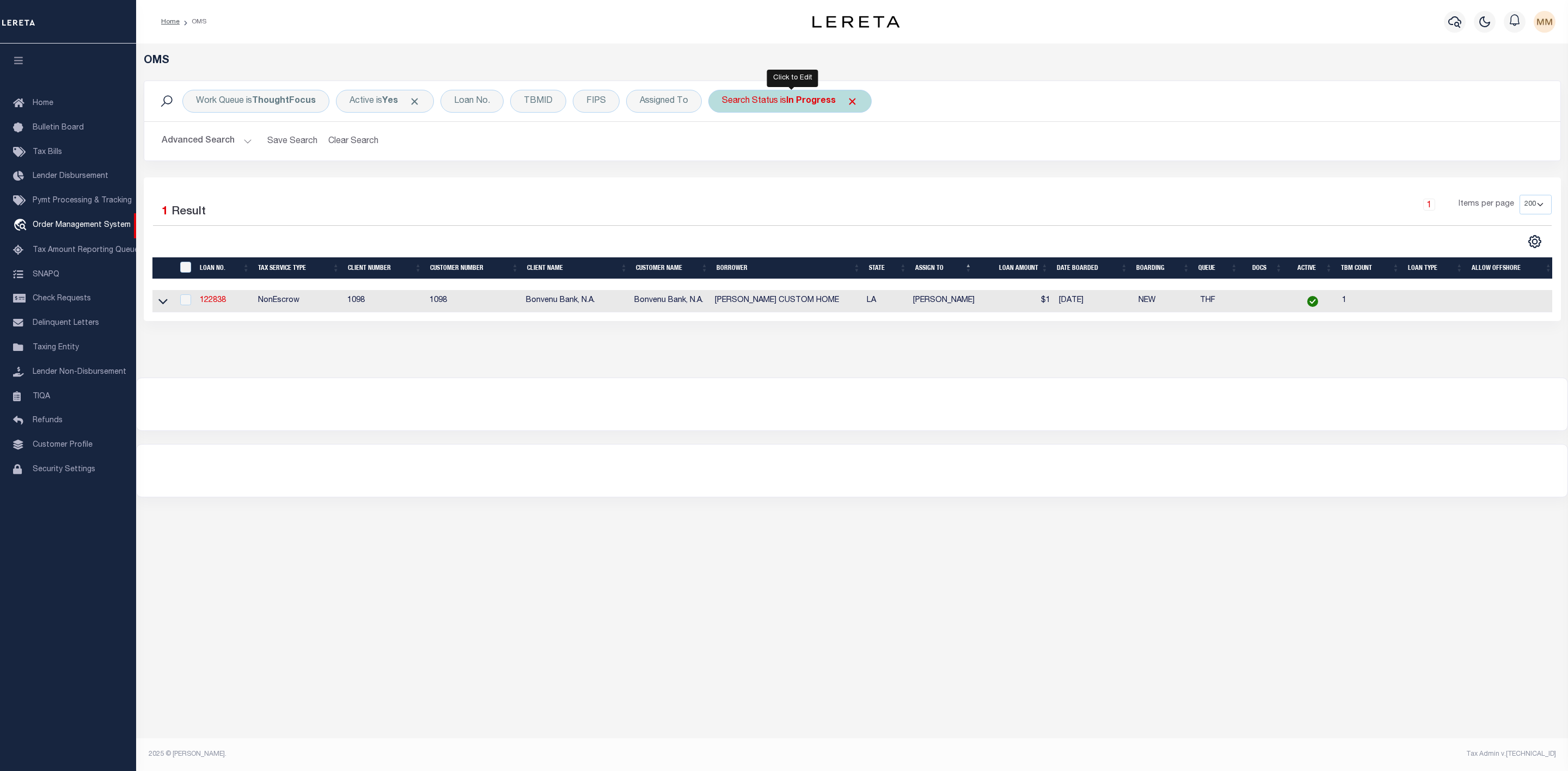
click at [781, 105] on div "Search Status is In Progress" at bounding box center [790, 101] width 164 height 23
click at [781, 145] on select "Automated Search Bad Parcel Complete Duplicate Parcel High Dollar Reporting In …" at bounding box center [803, 155] width 160 height 21
select select "RD"
click at [725, 145] on select "Automated Search Bad Parcel Complete Duplicate Parcel High Dollar Reporting In …" at bounding box center [803, 155] width 160 height 21
click at [865, 177] on input "Apply" at bounding box center [866, 179] width 32 height 18
